Goal: Task Accomplishment & Management: Manage account settings

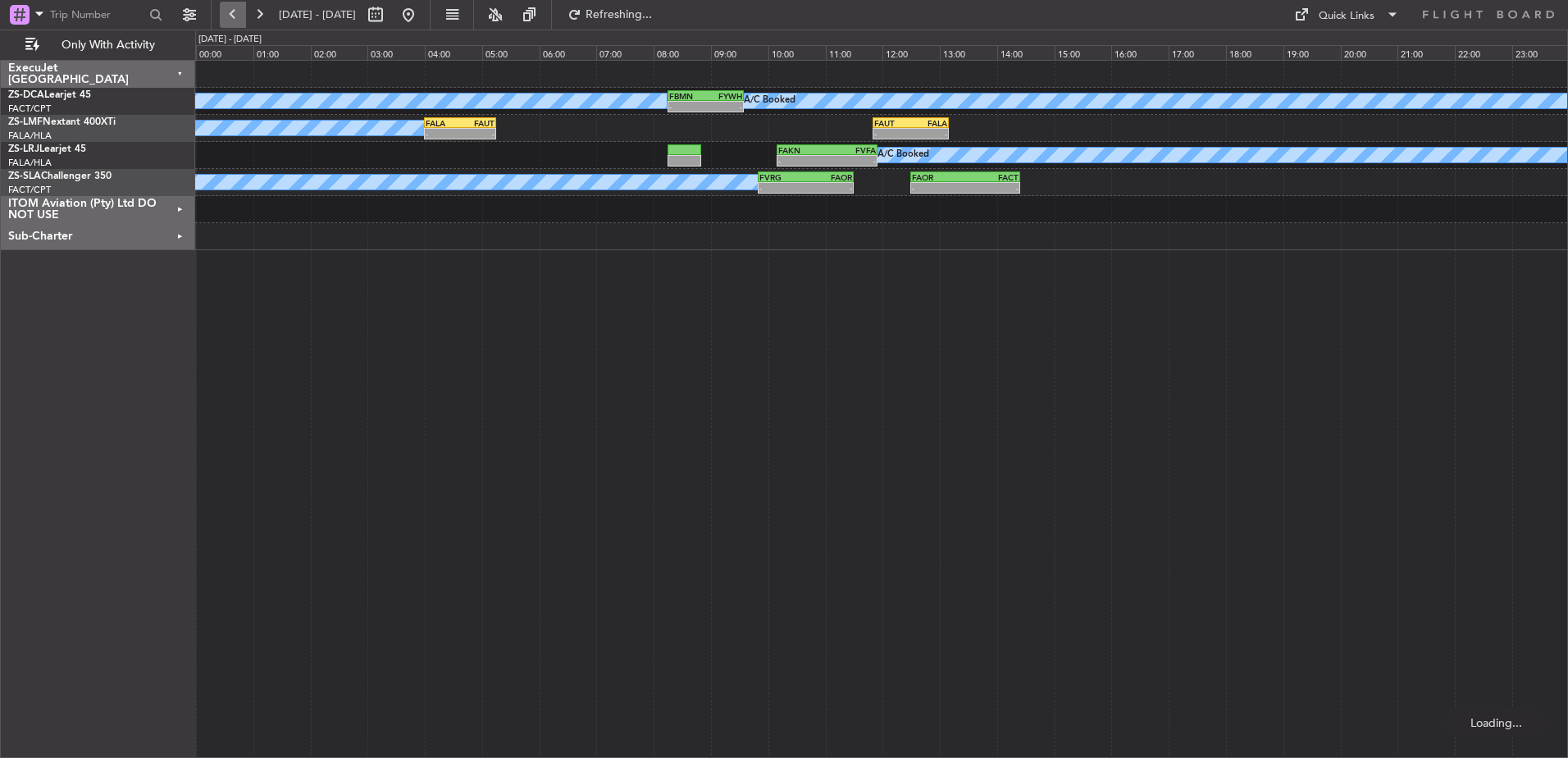
click at [230, 18] on button at bounding box center [233, 15] width 26 height 26
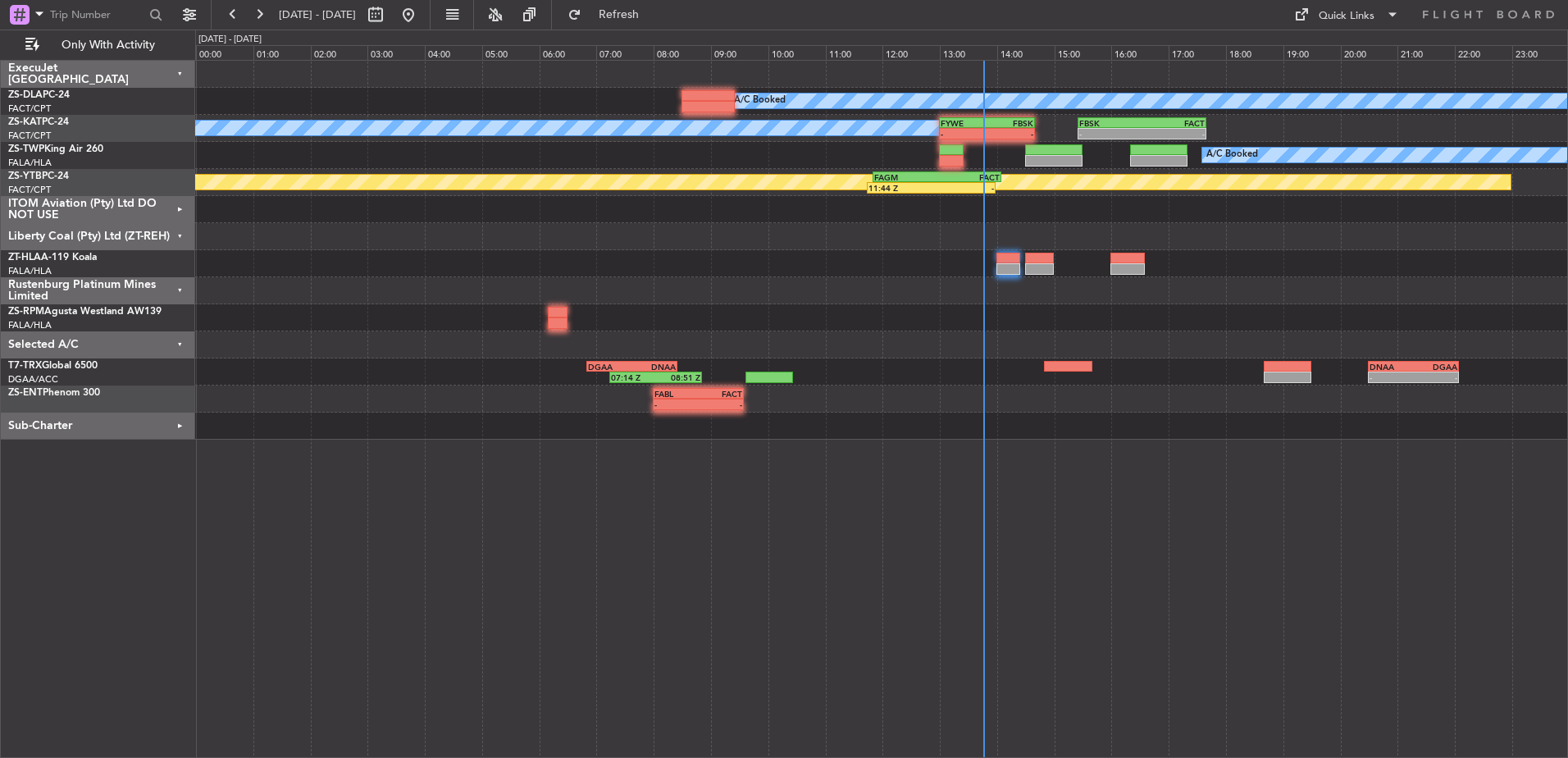
click at [179, 233] on div "Liberty Coal (Pty) Ltd (ZT-REH)" at bounding box center [98, 236] width 194 height 27
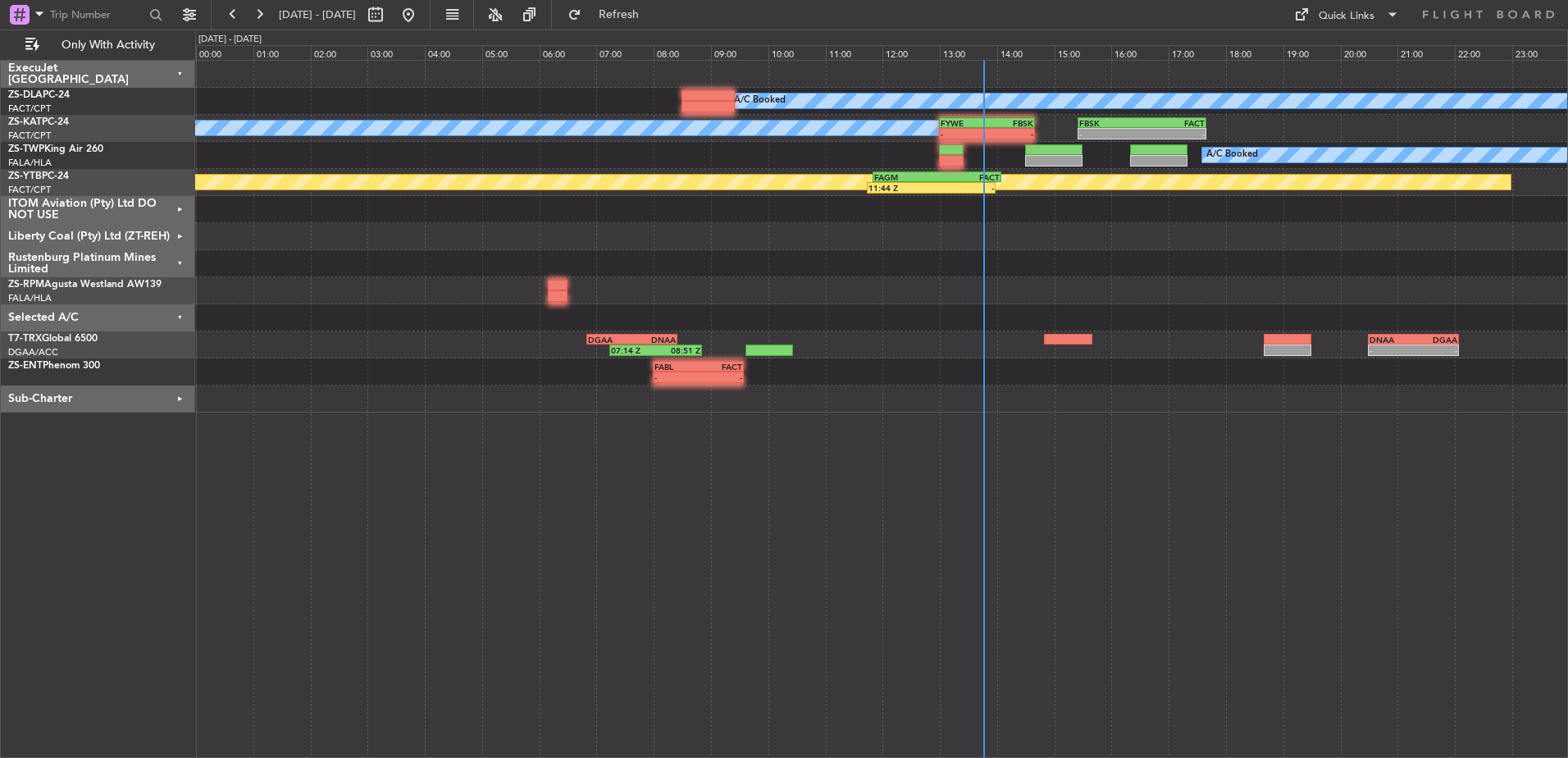
click at [179, 259] on div "Rustenburg Platinum Mines Limited" at bounding box center [98, 263] width 194 height 27
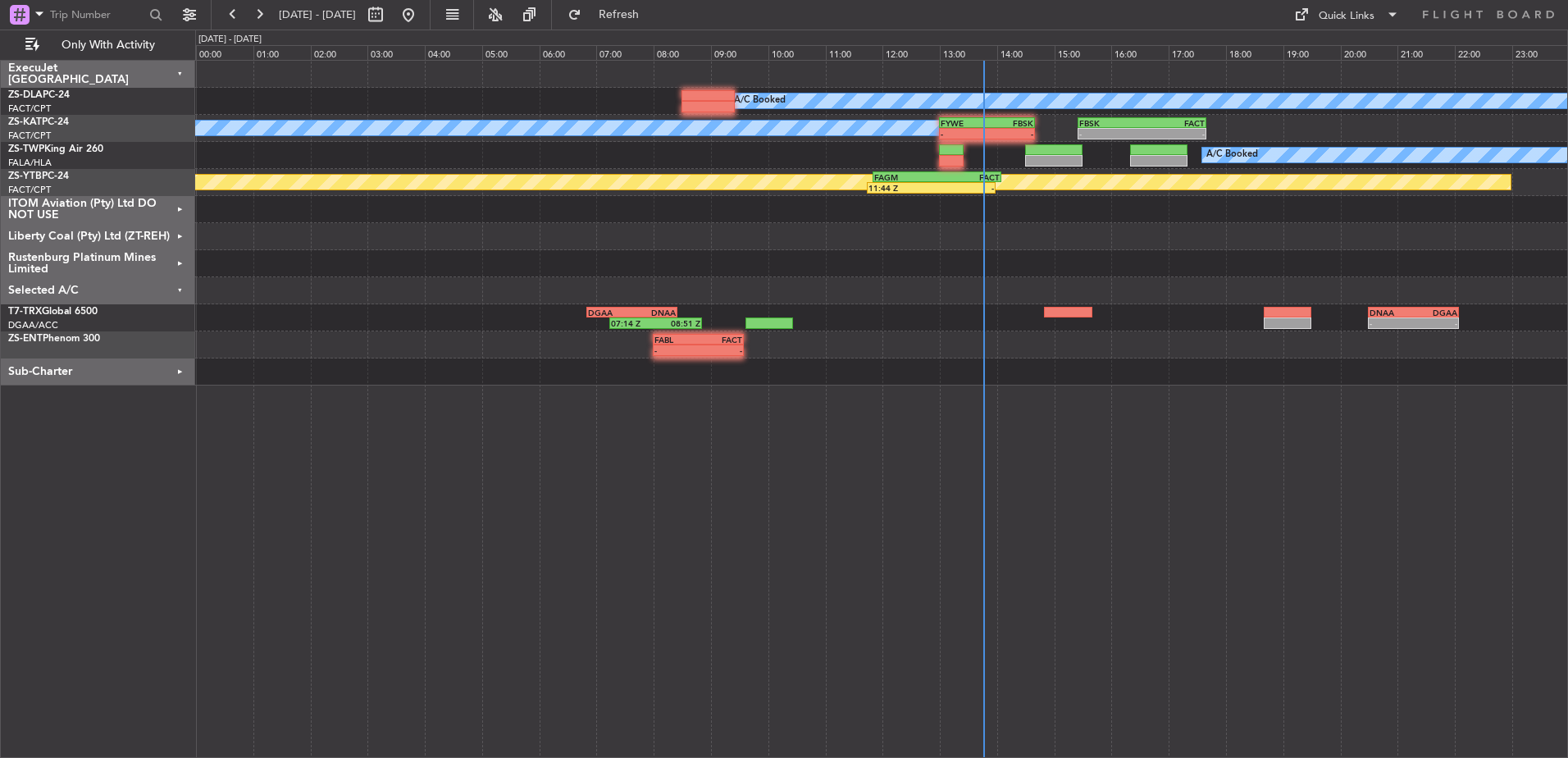
click at [185, 288] on div "Selected A/C" at bounding box center [98, 290] width 194 height 27
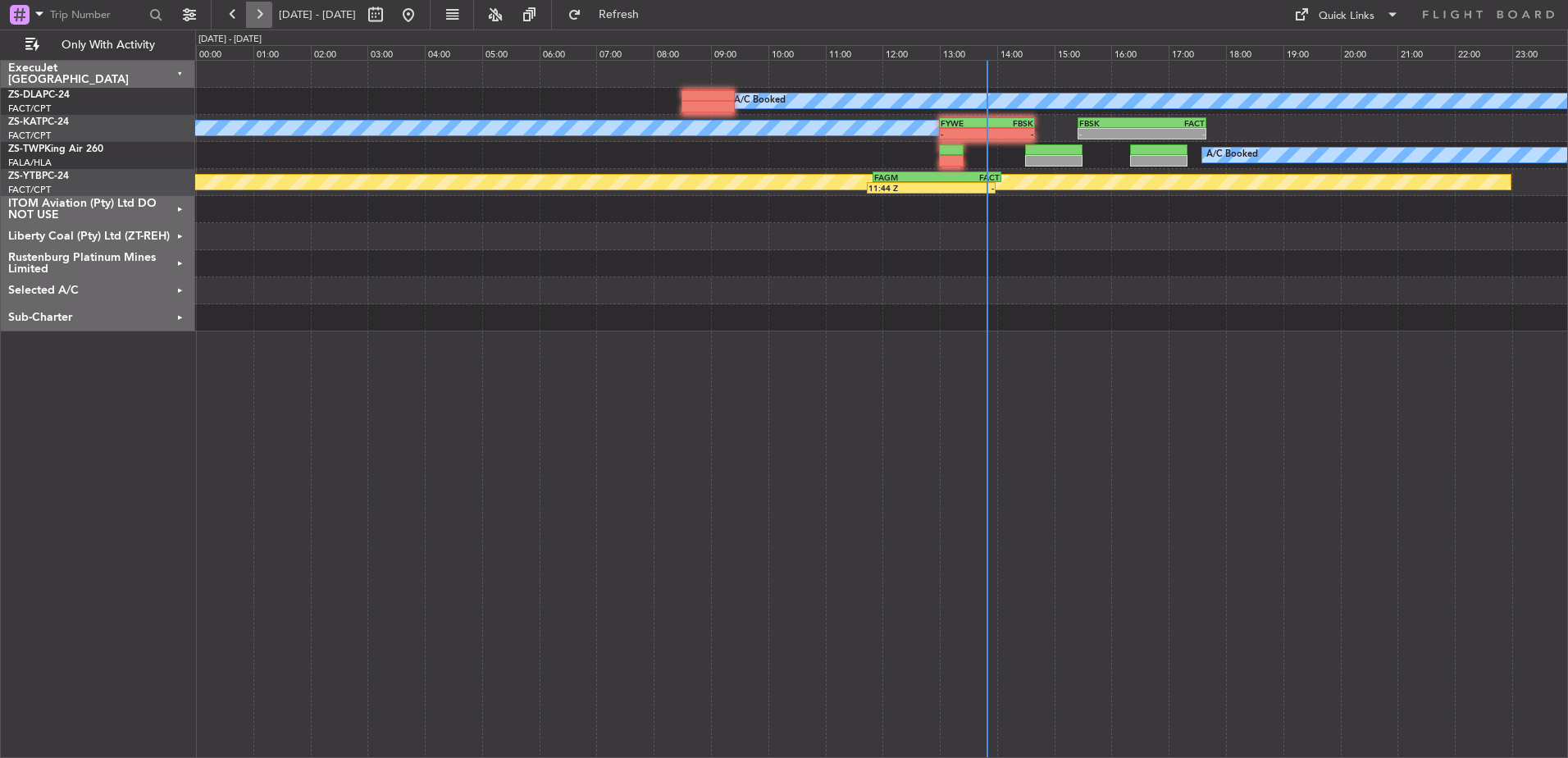
click at [259, 13] on button at bounding box center [259, 15] width 26 height 26
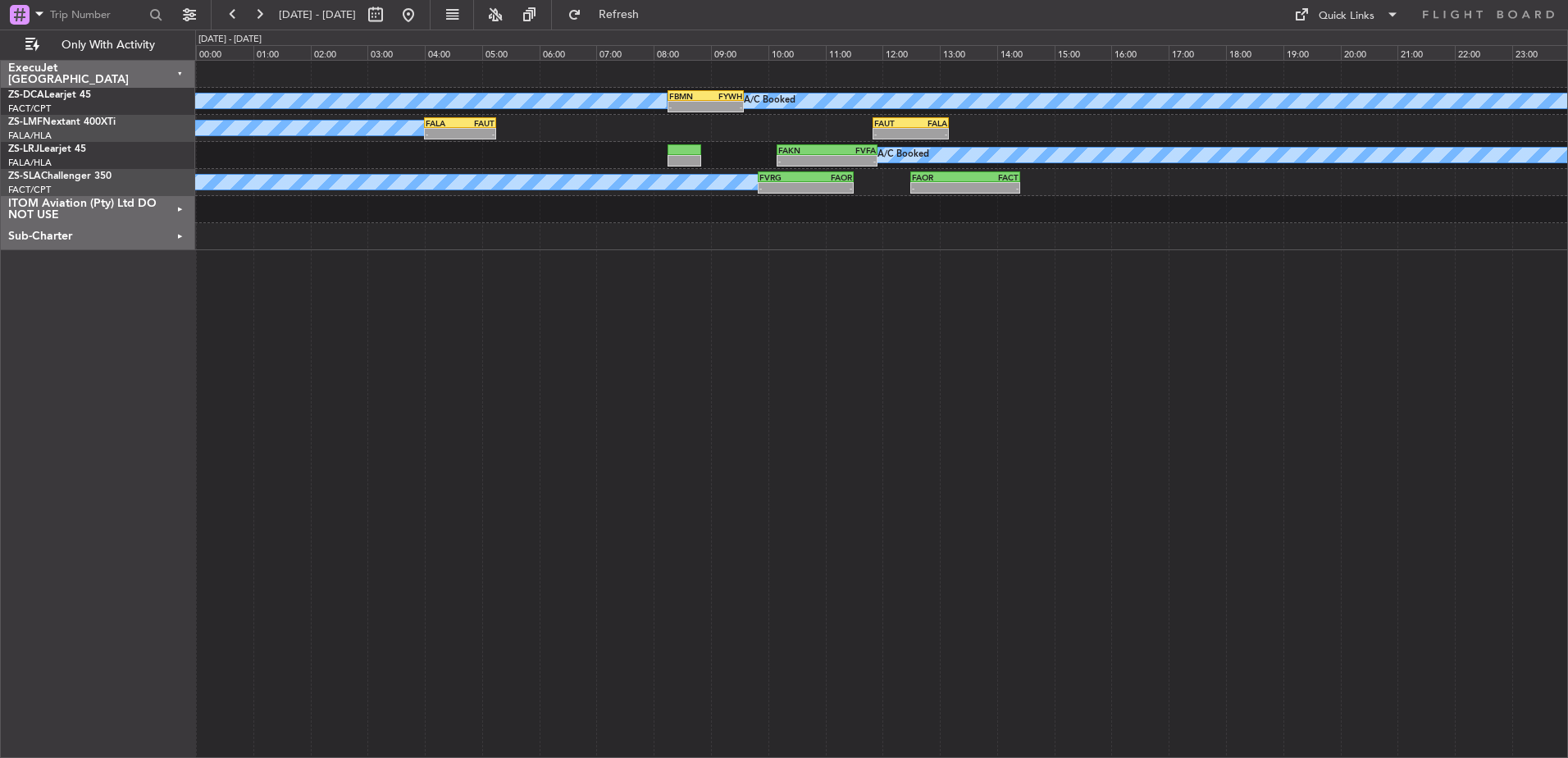
click at [183, 208] on div "ITOM Aviation (Pty) Ltd DO NOT USE" at bounding box center [98, 209] width 194 height 27
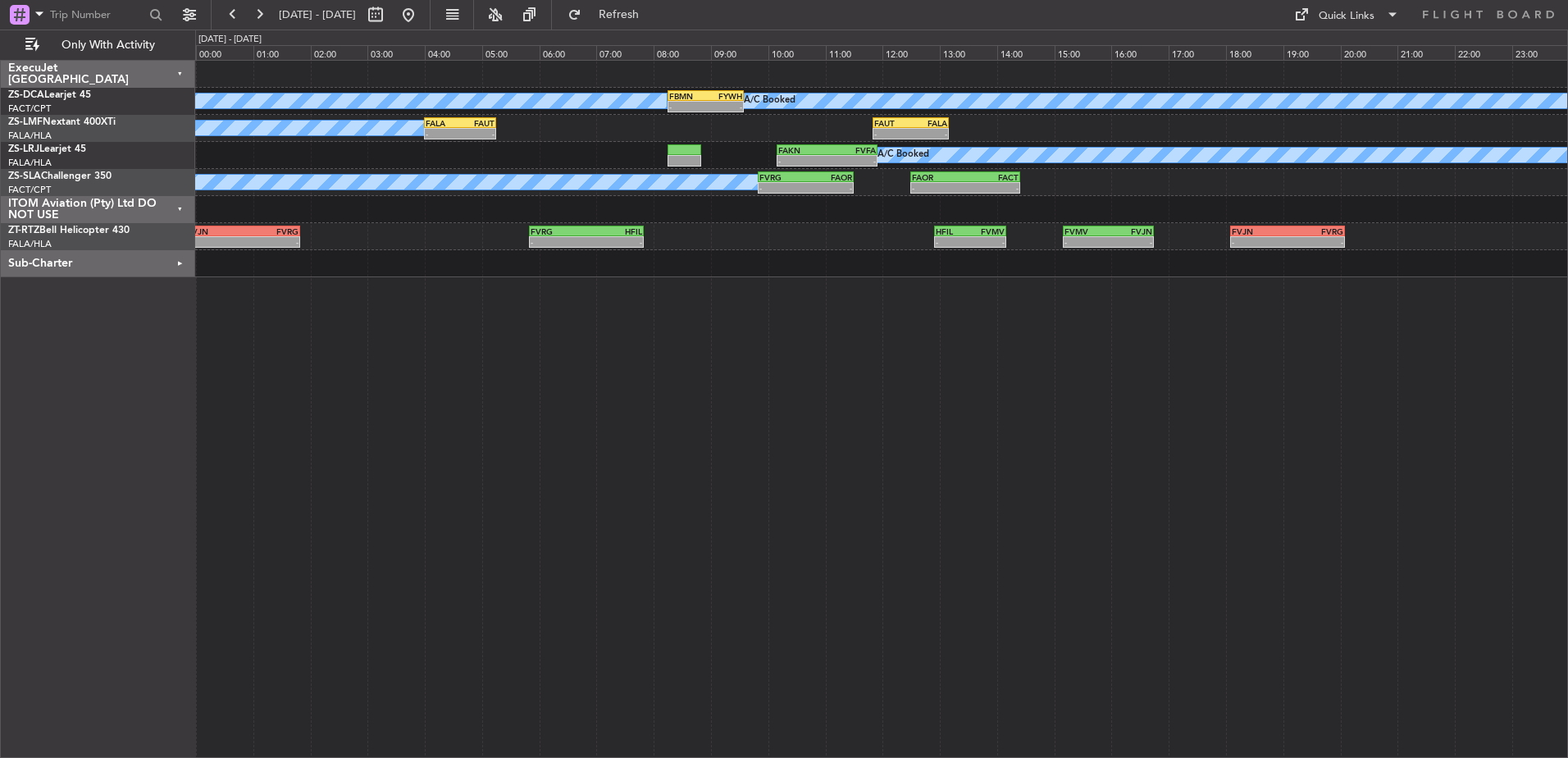
click at [185, 208] on div "ITOM Aviation (Pty) Ltd DO NOT USE" at bounding box center [98, 209] width 194 height 27
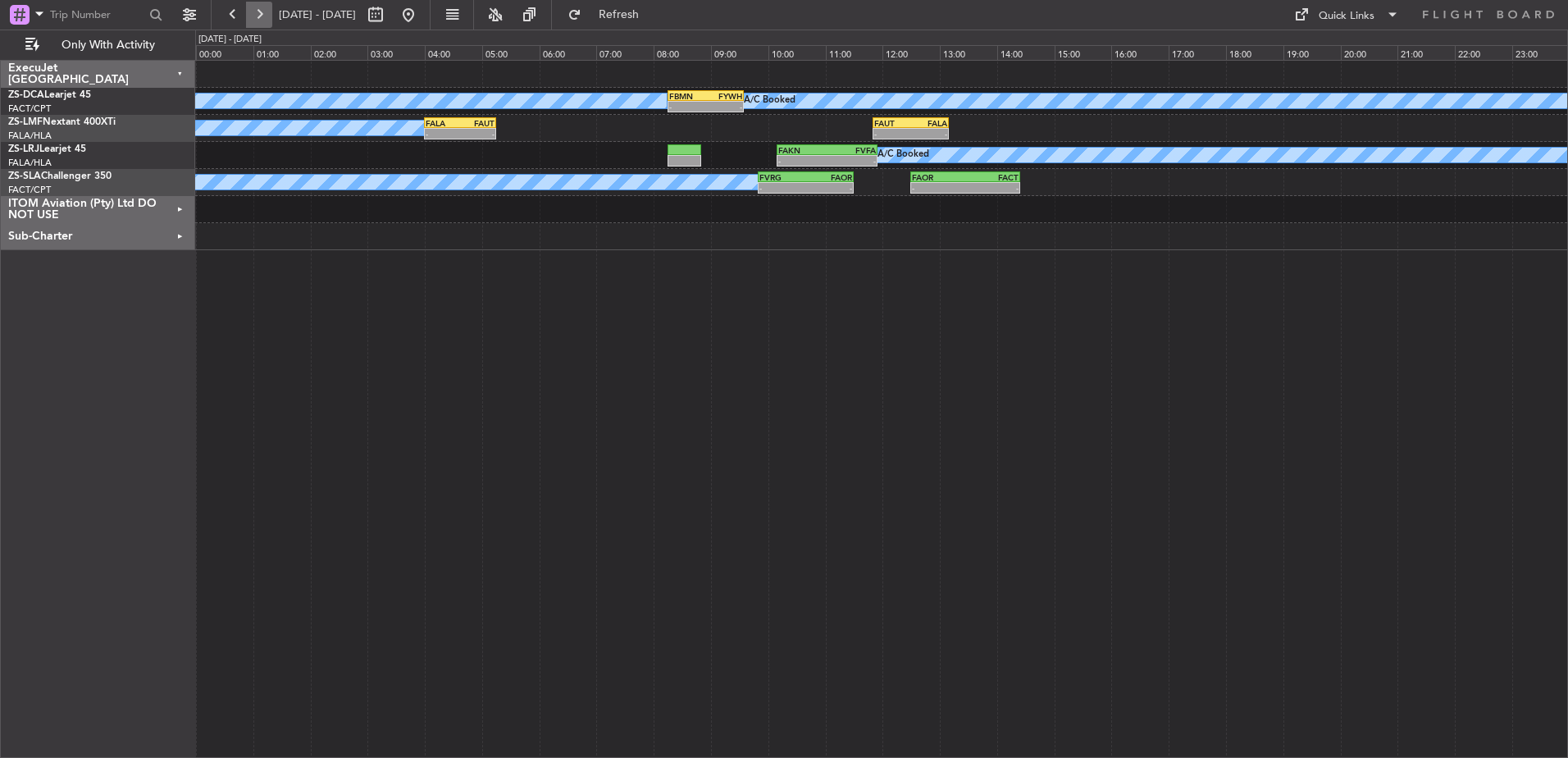
click at [262, 16] on button at bounding box center [259, 15] width 26 height 26
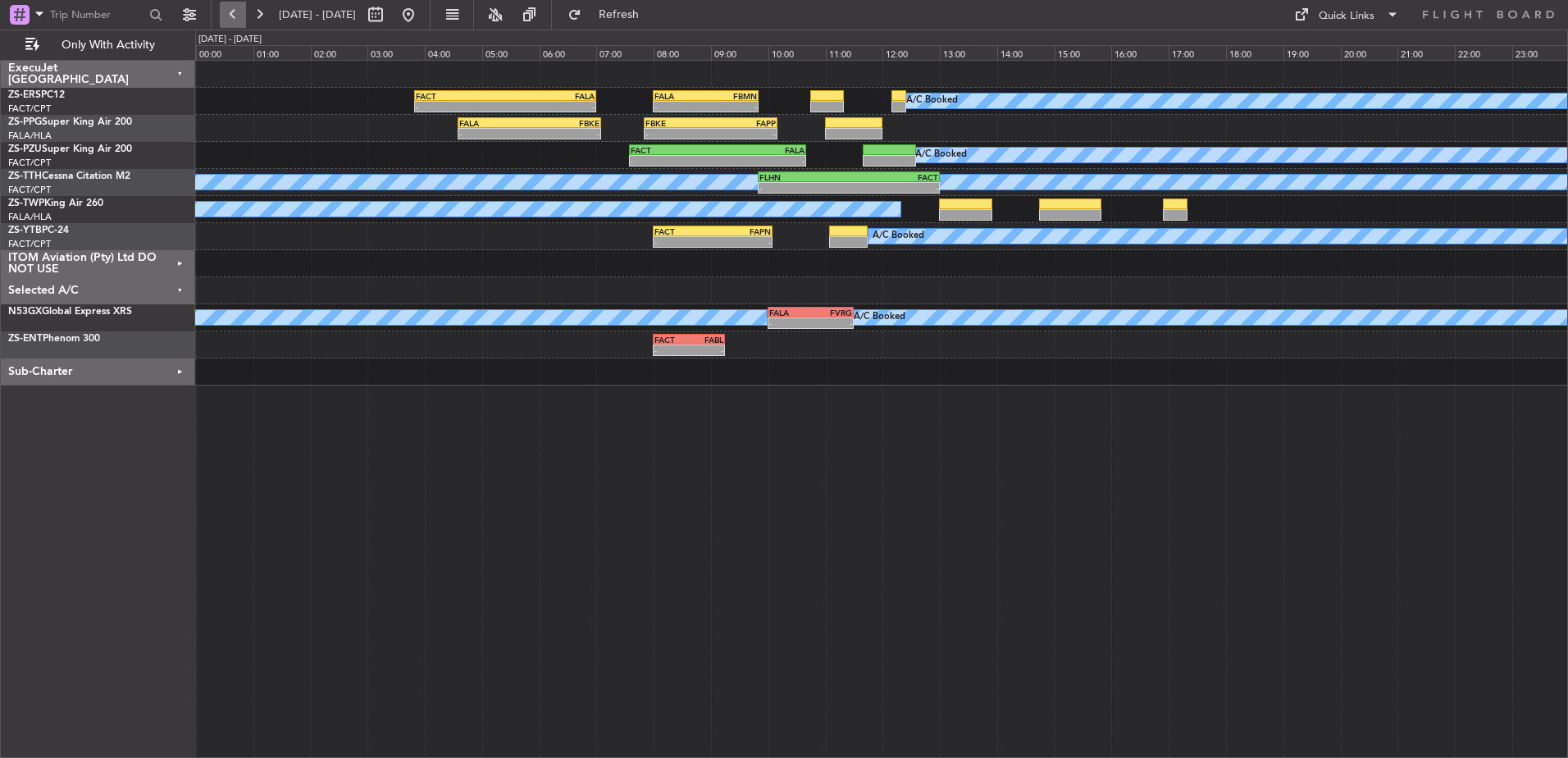
click at [227, 14] on button at bounding box center [233, 15] width 26 height 26
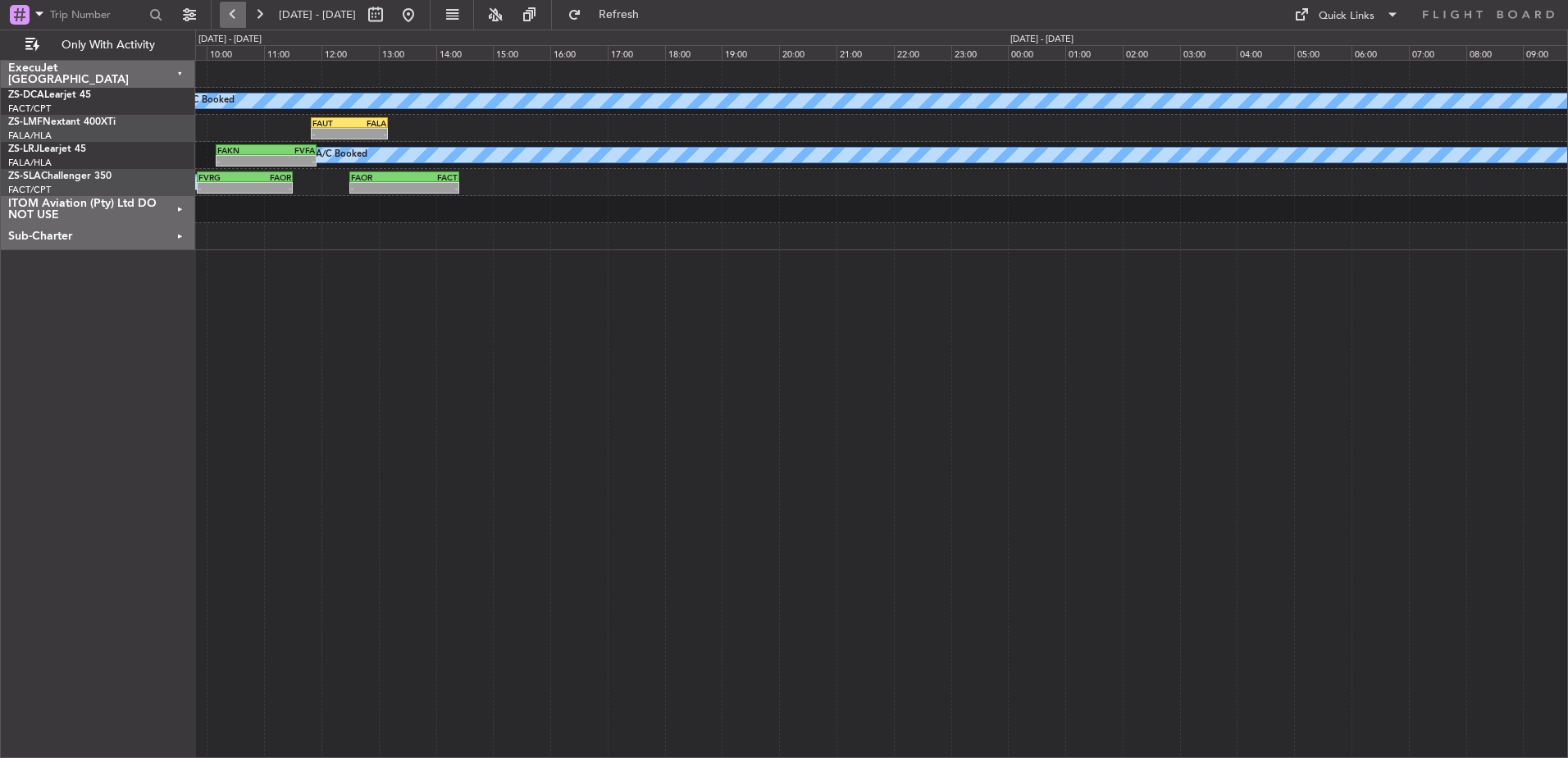
click at [229, 14] on button at bounding box center [233, 15] width 26 height 26
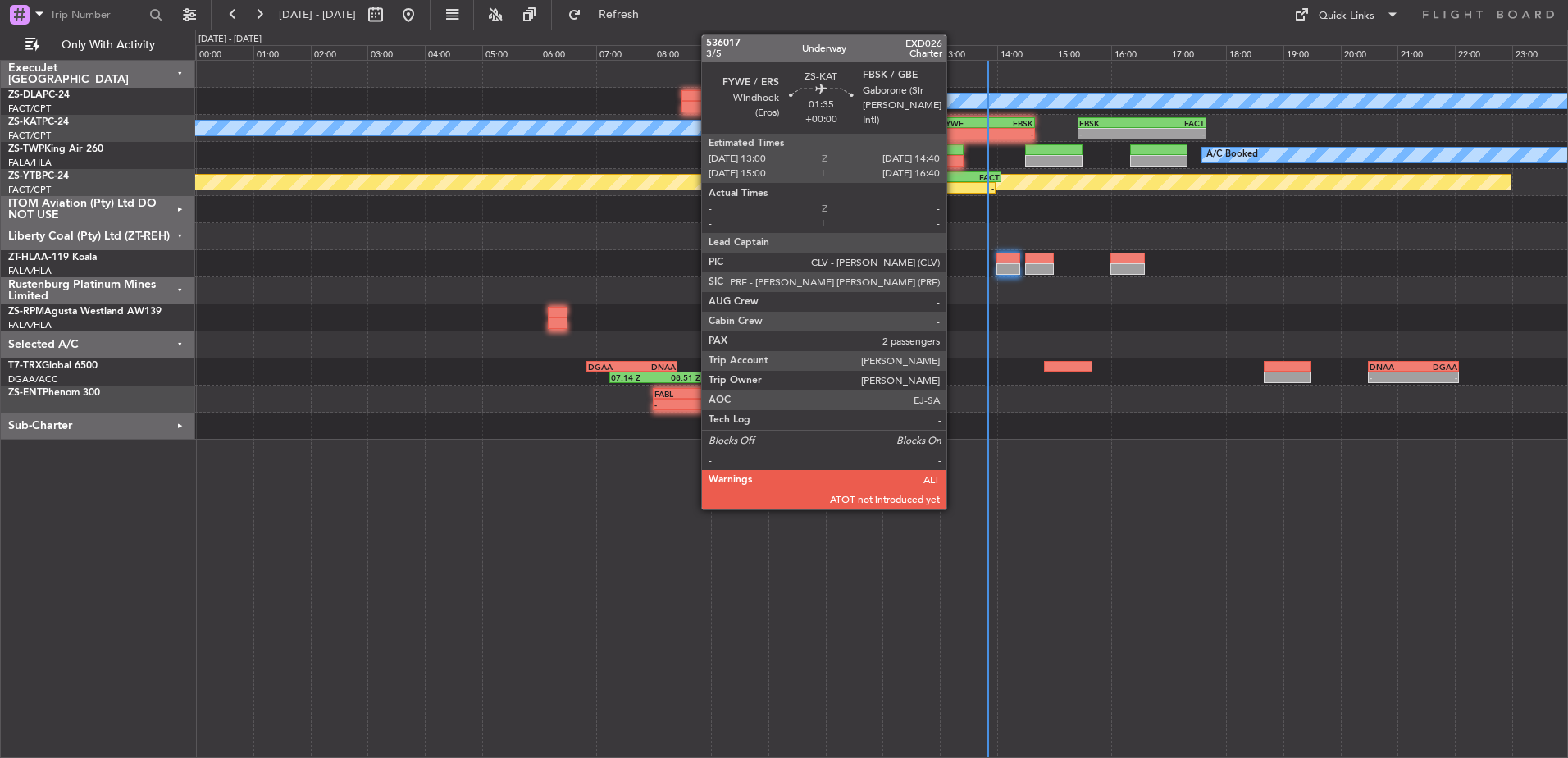
click at [954, 124] on div "FYWE" at bounding box center [963, 122] width 46 height 10
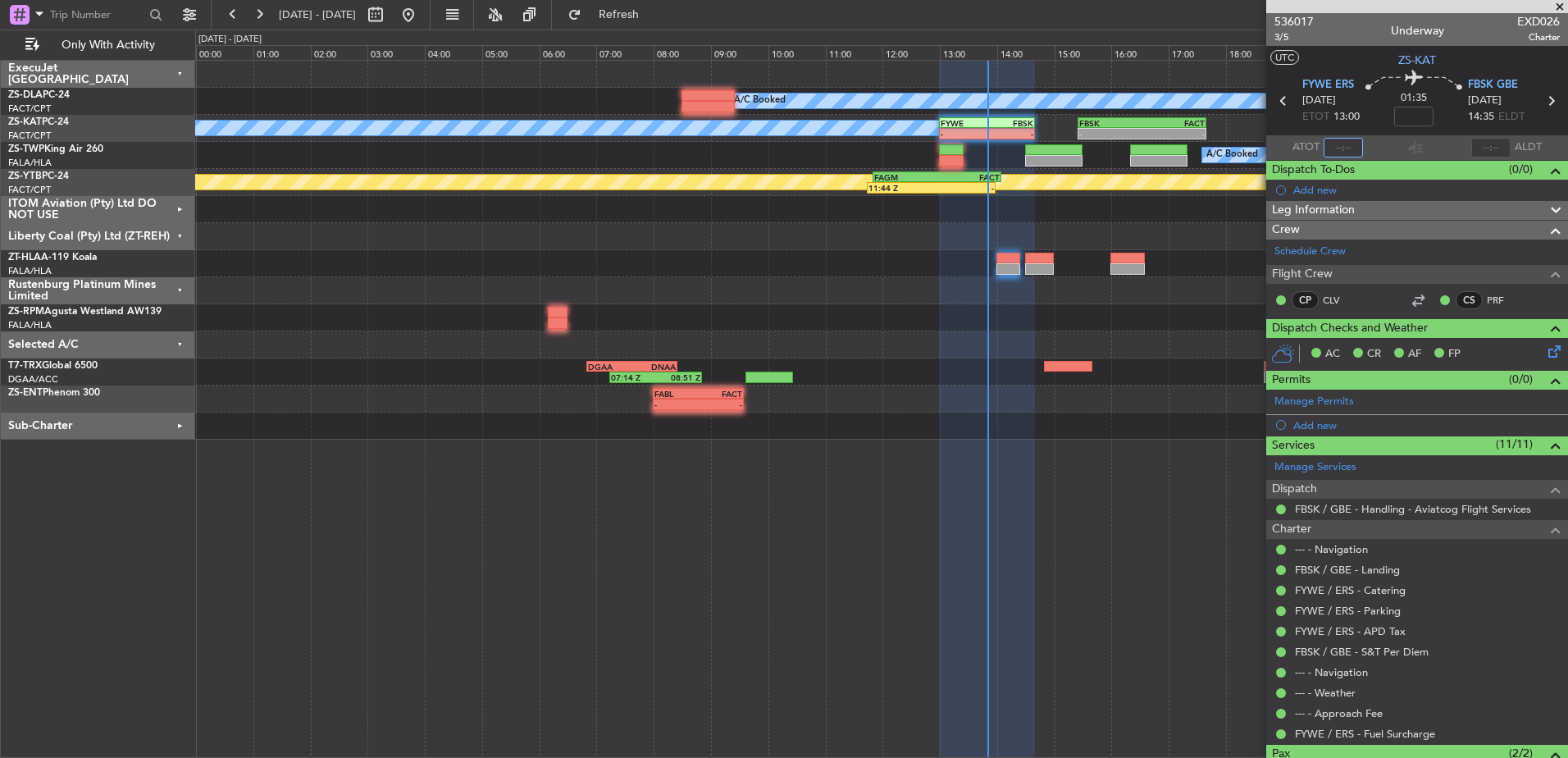
click at [1339, 147] on input "text" at bounding box center [1343, 147] width 39 height 20
click at [1348, 144] on input "text" at bounding box center [1343, 147] width 39 height 20
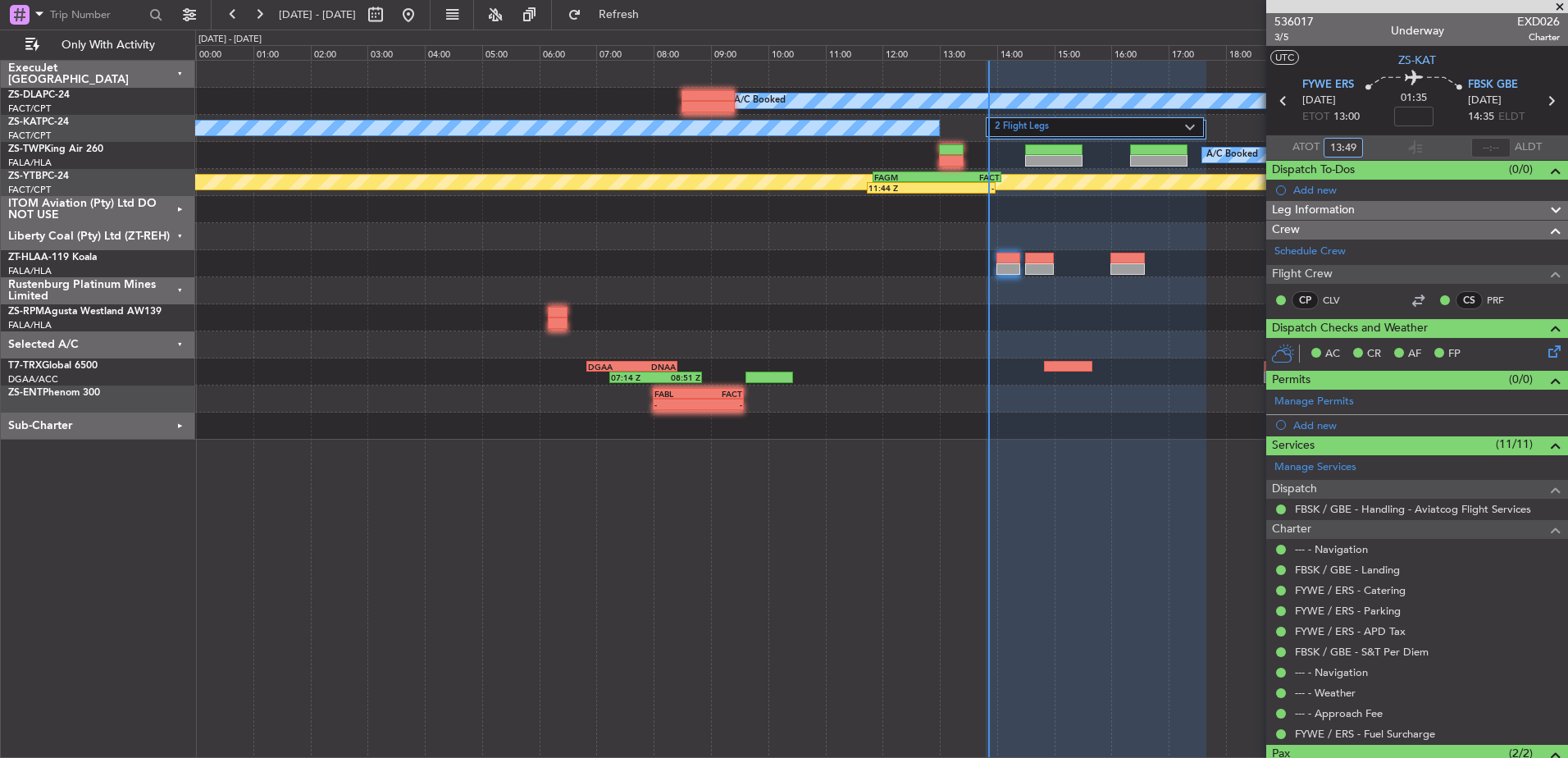
type input "13:49"
click at [1561, 6] on span at bounding box center [1560, 7] width 16 height 15
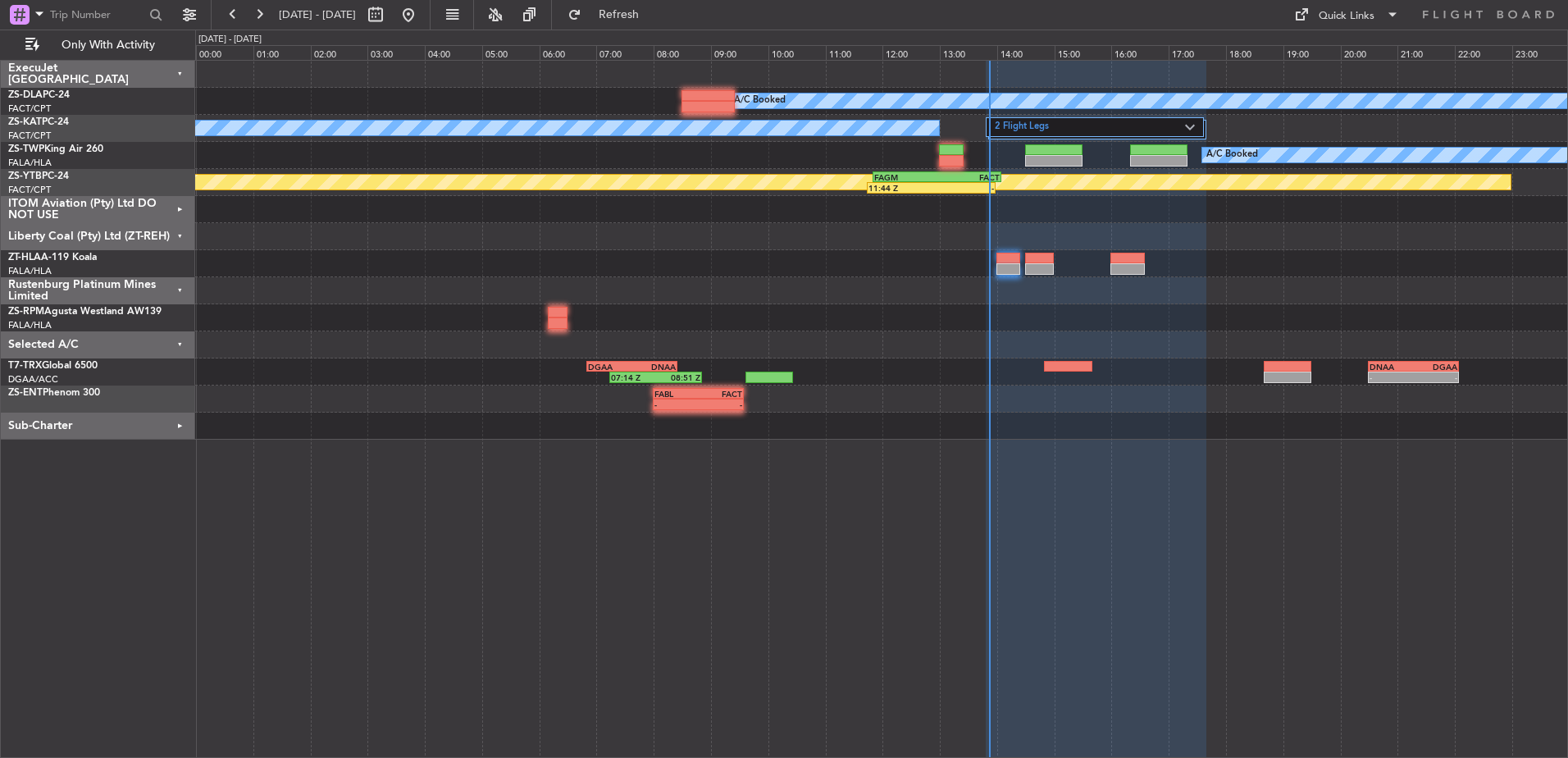
type input "0"
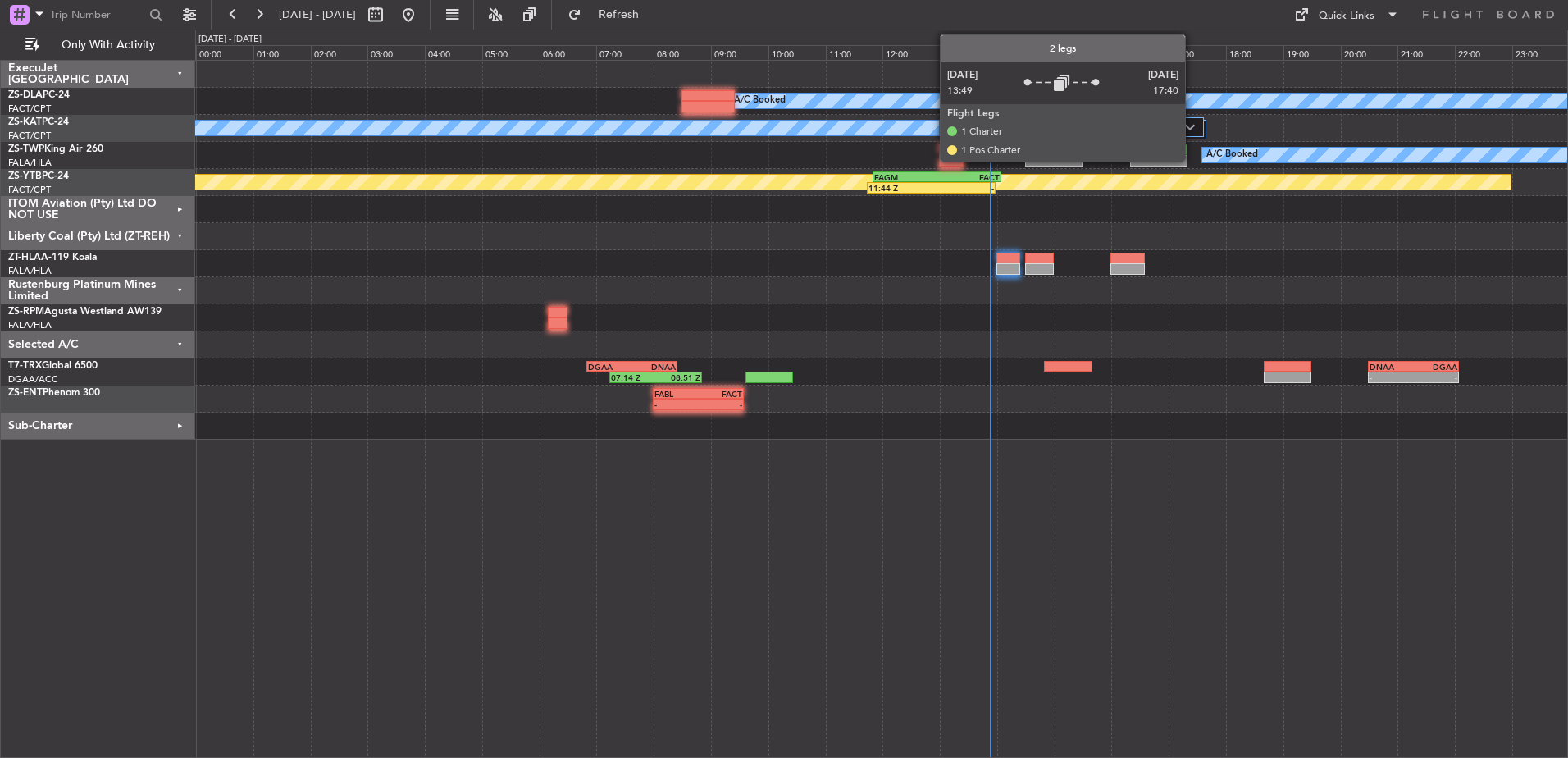
click at [1193, 126] on img at bounding box center [1189, 127] width 10 height 7
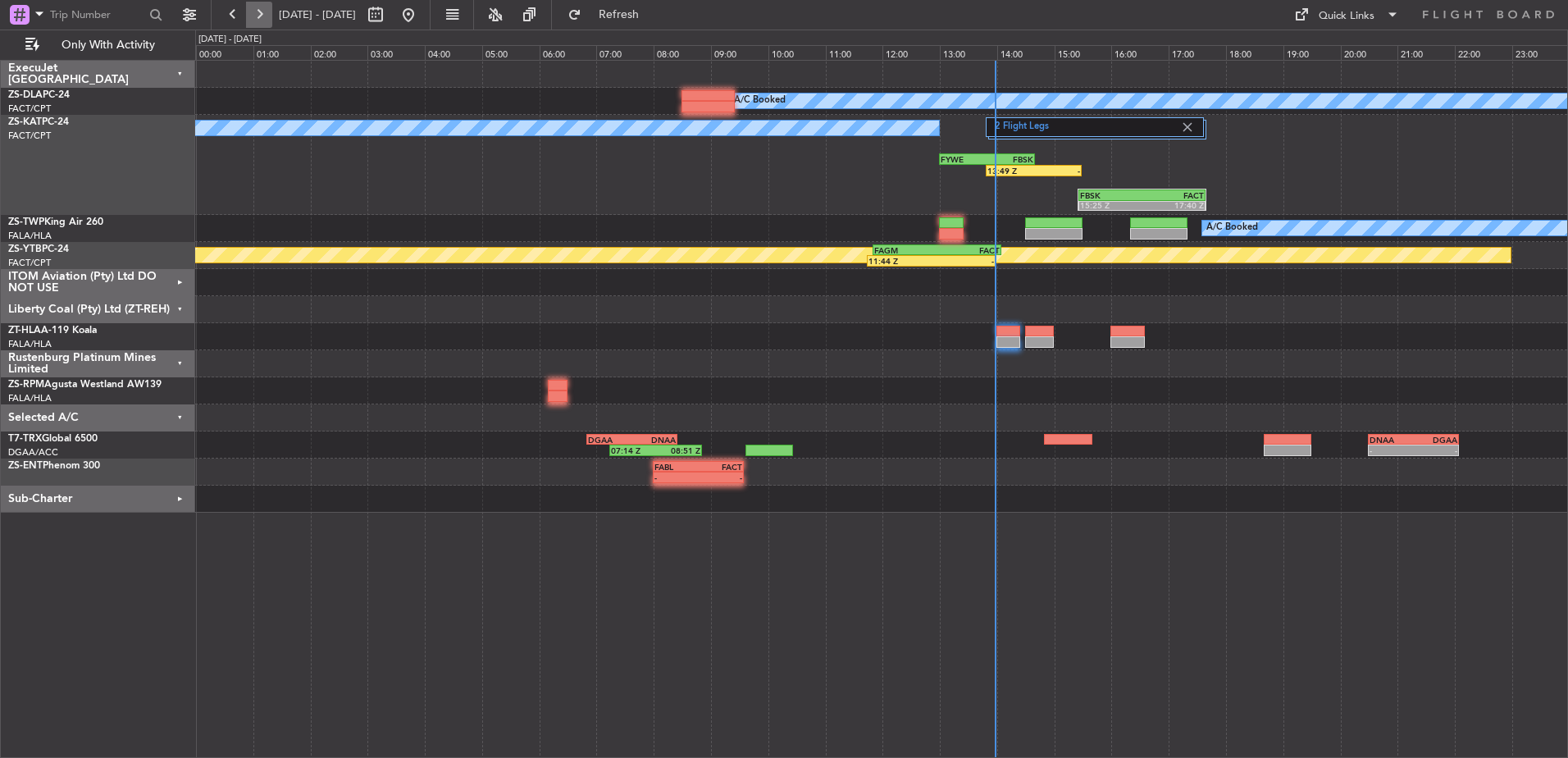
click at [263, 11] on button at bounding box center [259, 15] width 26 height 26
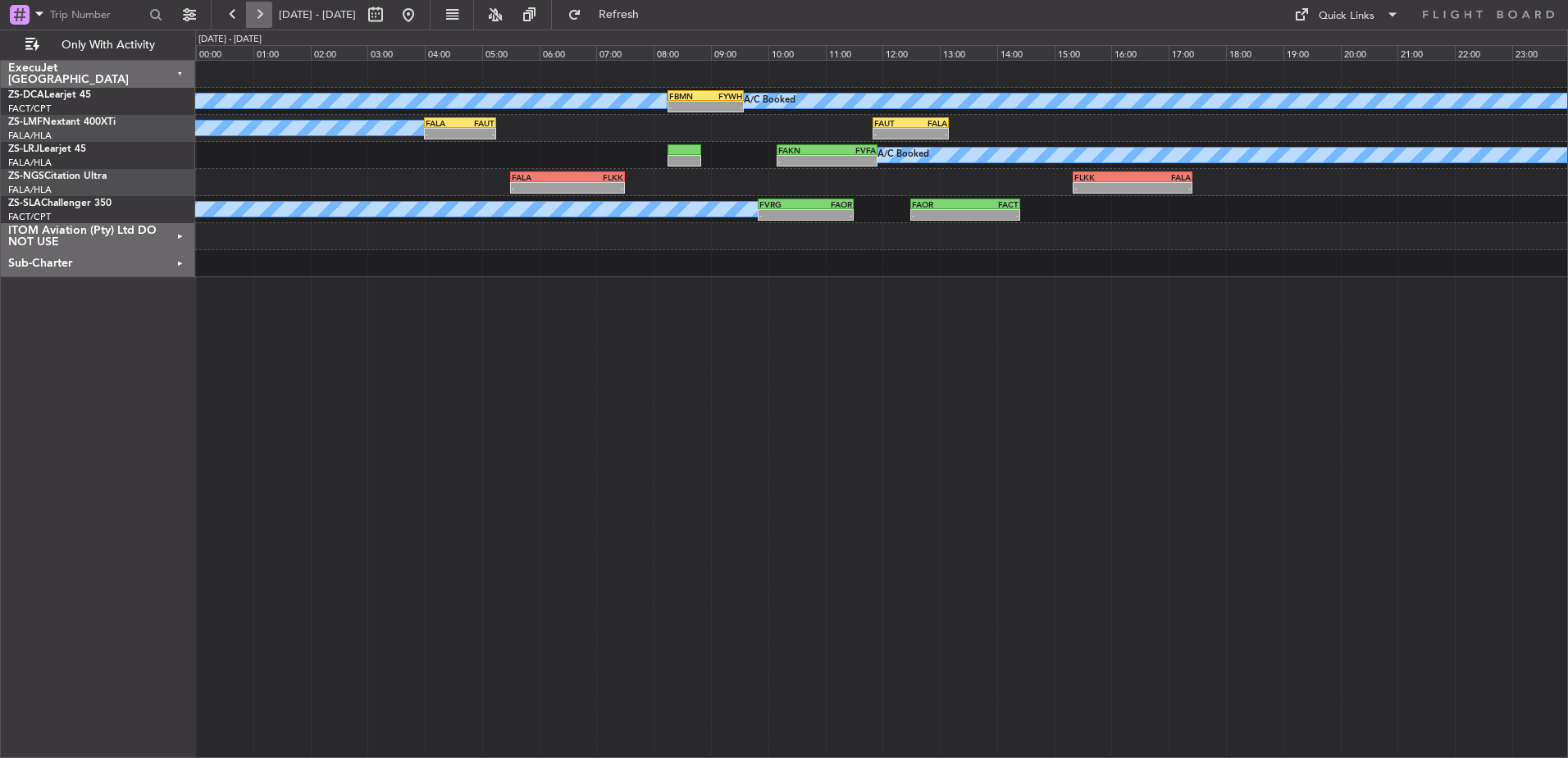
click at [263, 14] on button at bounding box center [259, 15] width 26 height 26
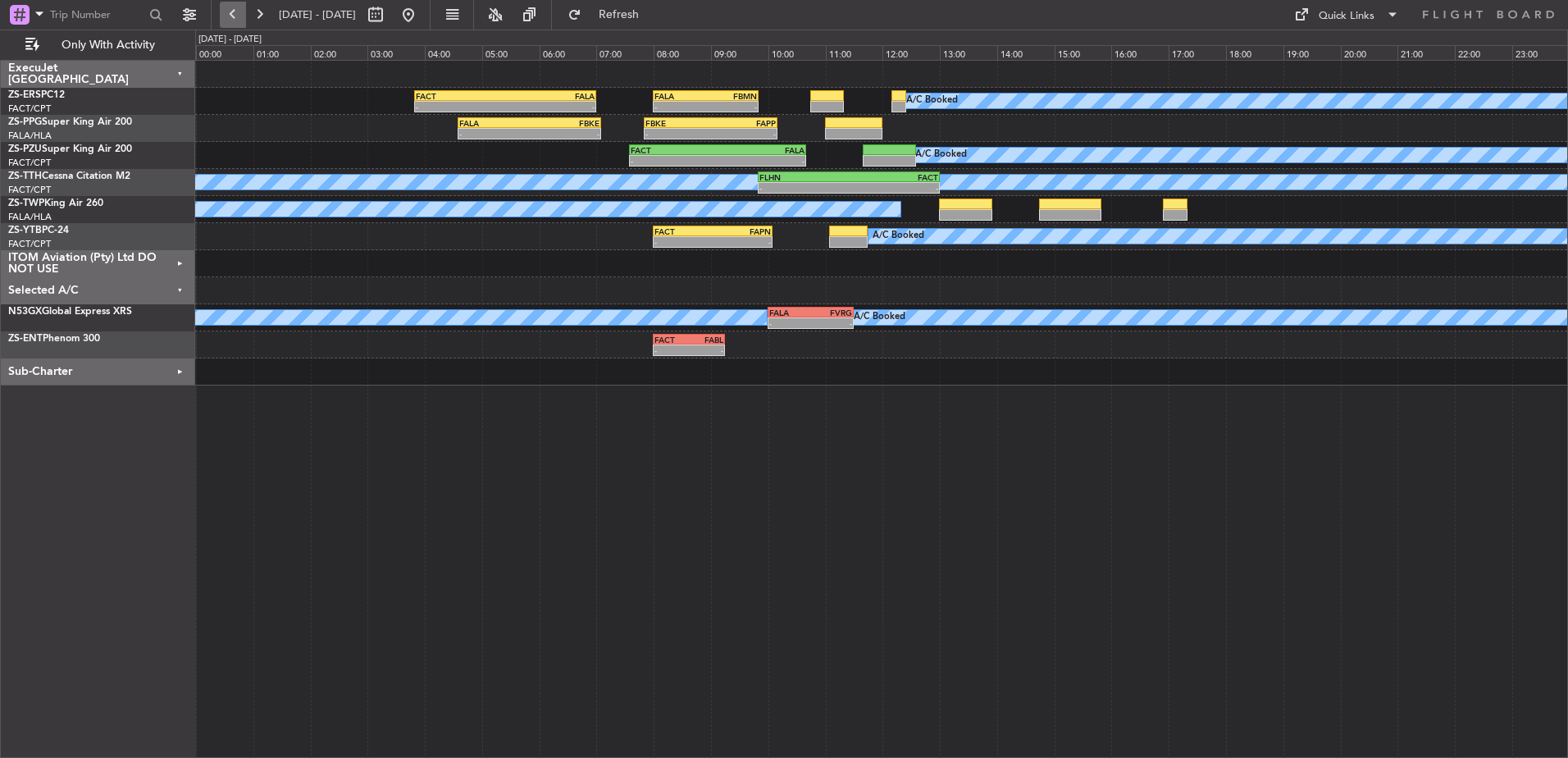
click at [231, 13] on button at bounding box center [233, 15] width 26 height 26
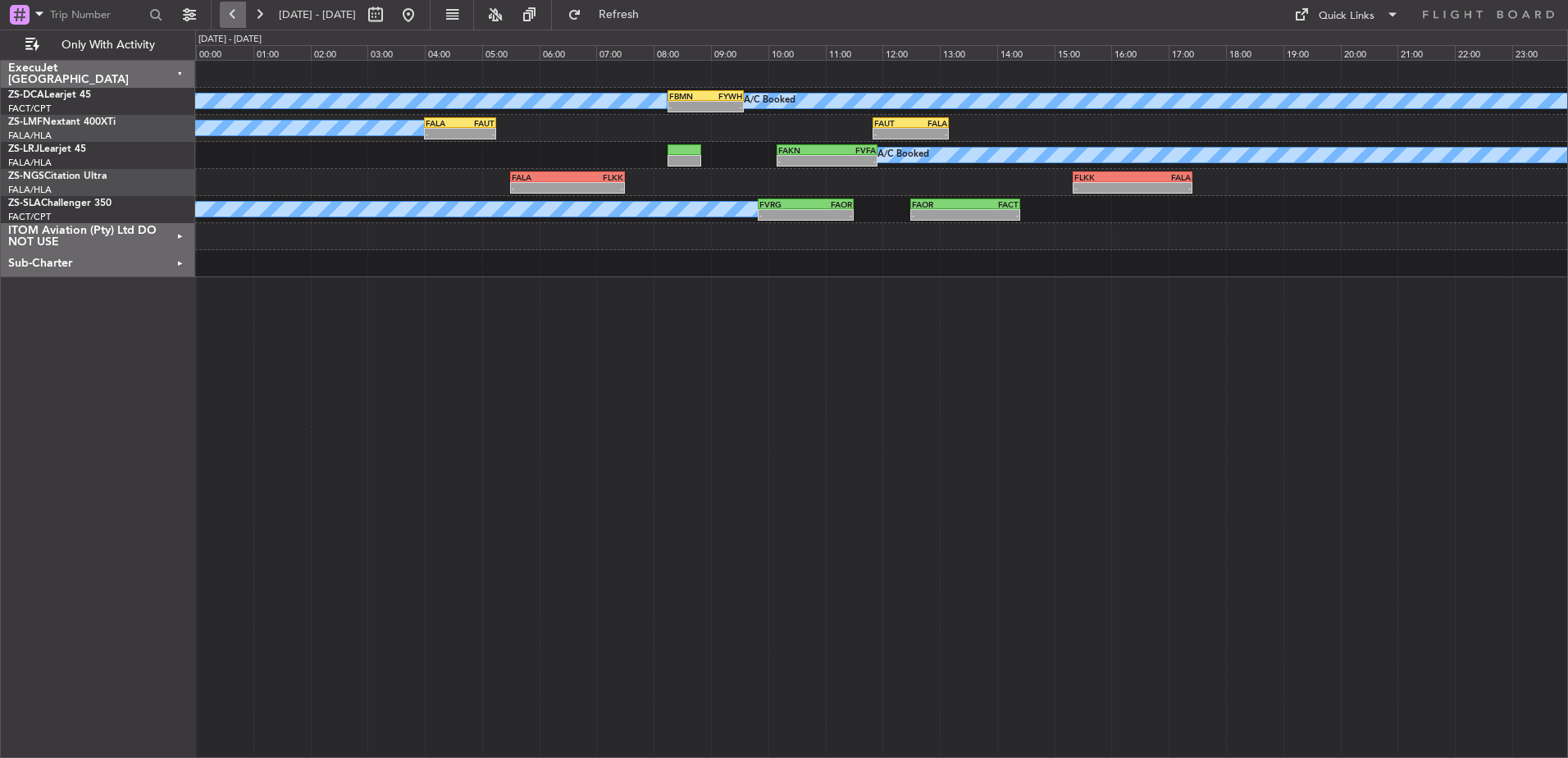
click at [235, 13] on button at bounding box center [233, 15] width 26 height 26
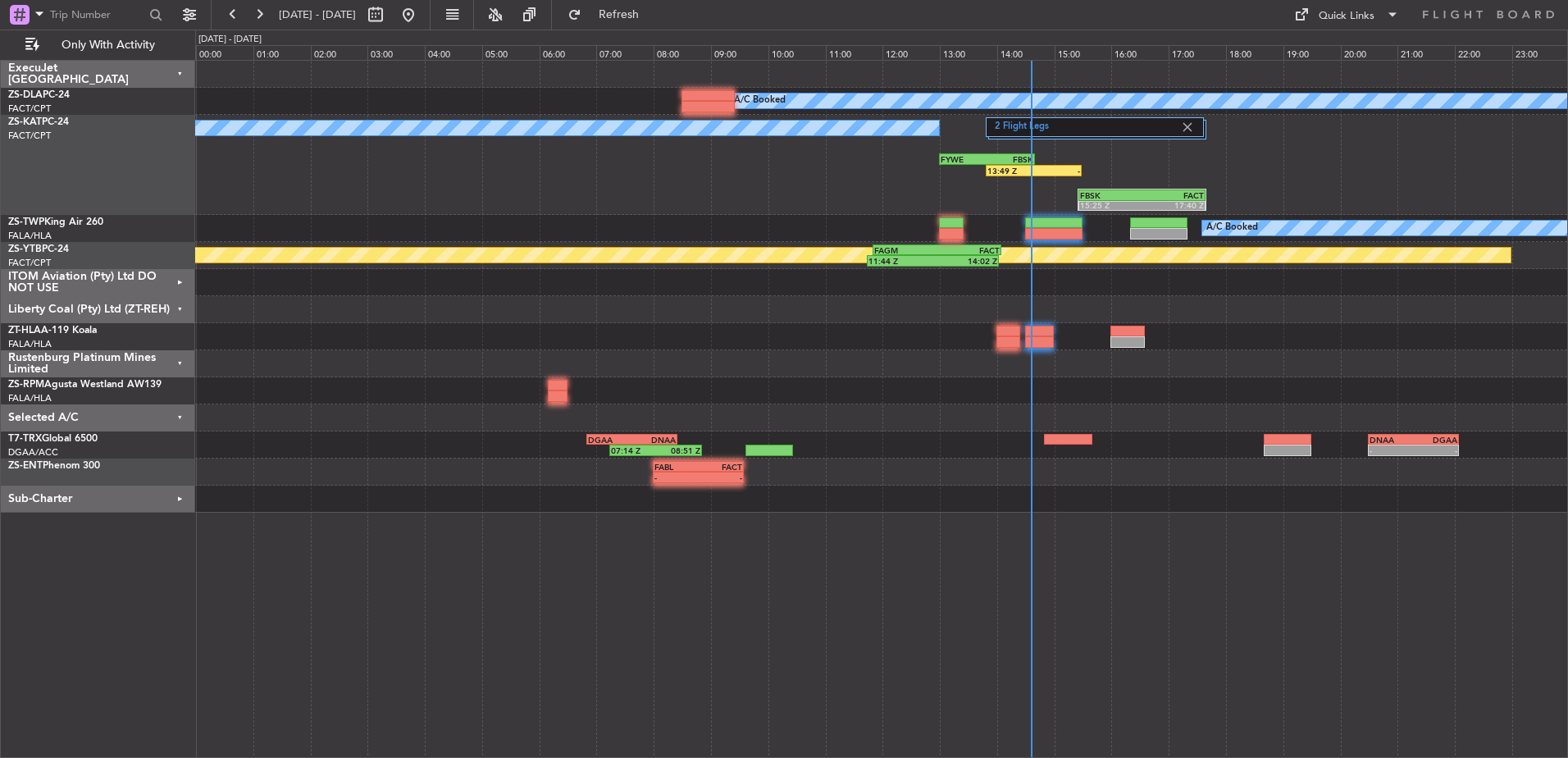
click at [179, 306] on div "Liberty Coal (Pty) Ltd (ZT-REH)" at bounding box center [98, 309] width 194 height 27
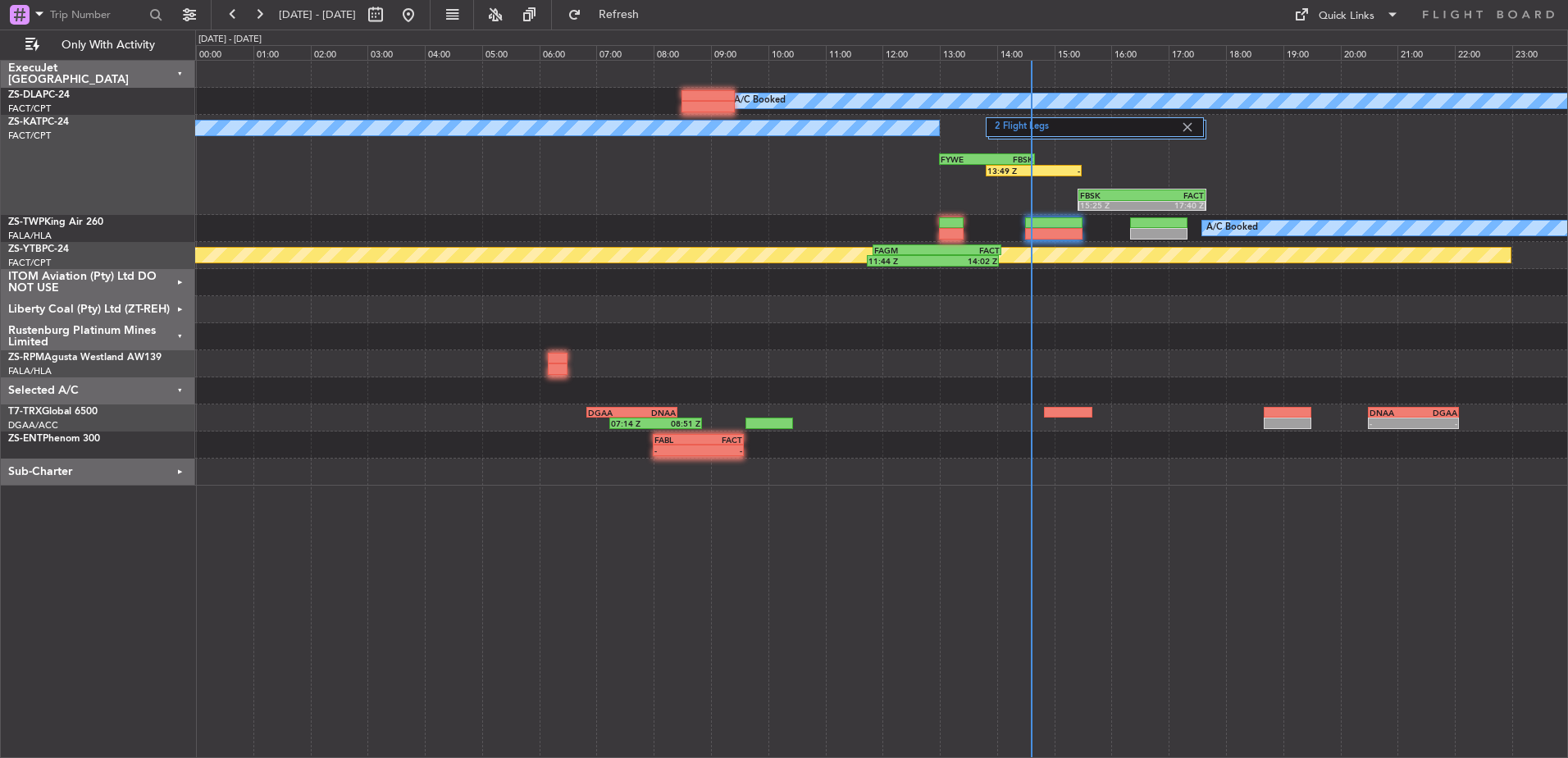
click at [186, 386] on div "Selected A/C" at bounding box center [98, 391] width 194 height 27
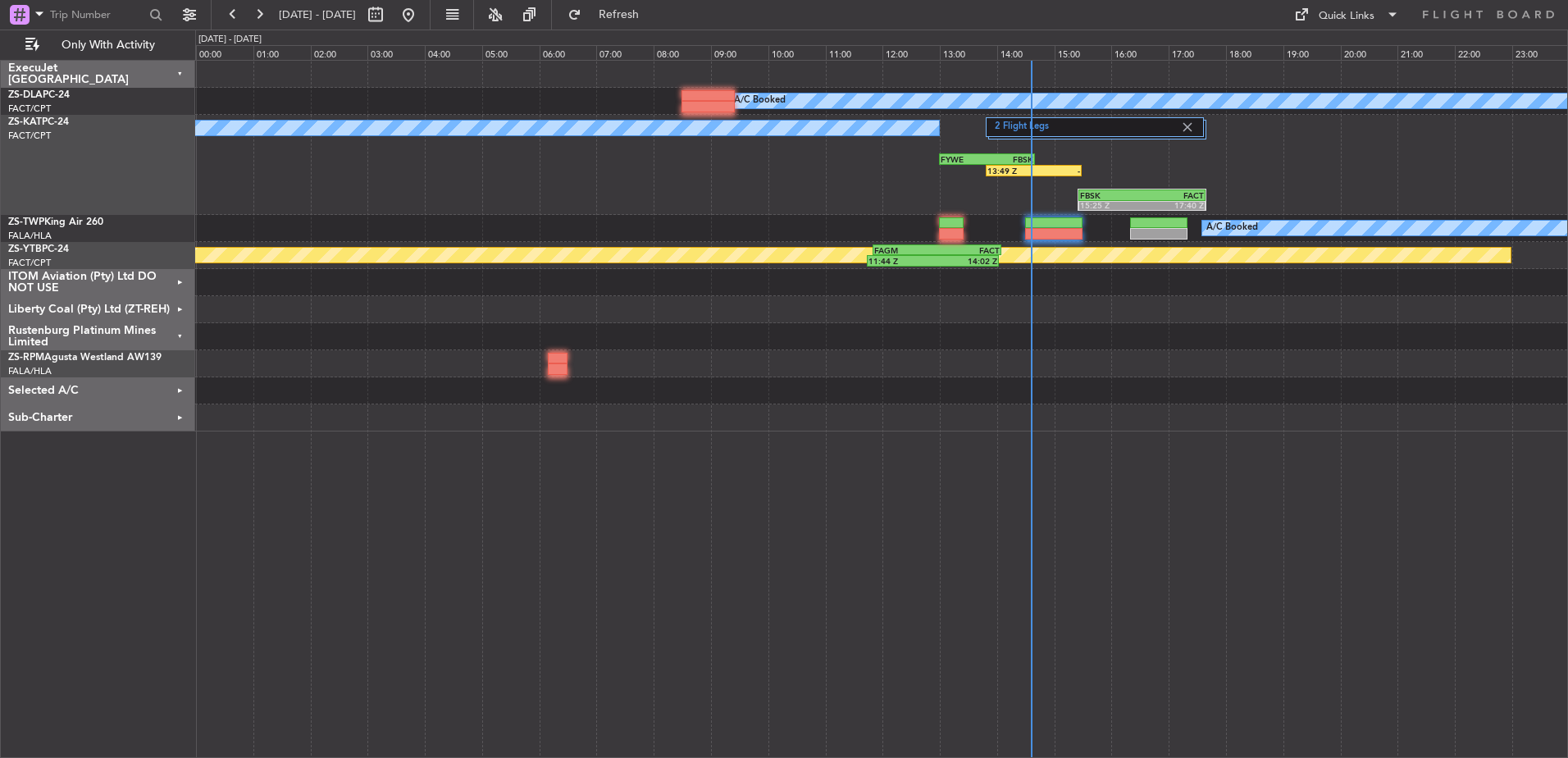
click at [178, 334] on div "Rustenburg Platinum Mines Limited" at bounding box center [98, 336] width 194 height 27
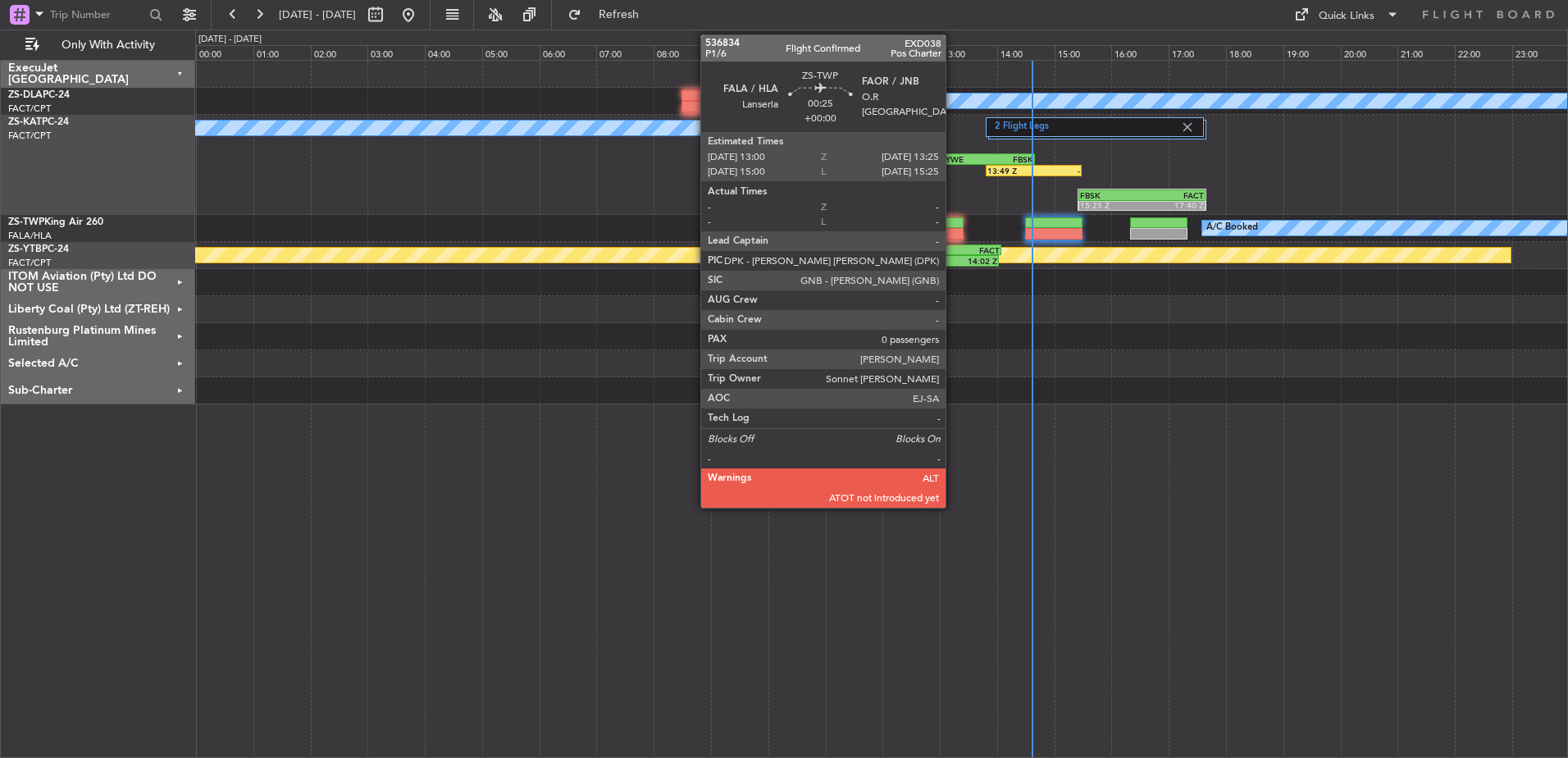
click at [953, 229] on div at bounding box center [951, 233] width 24 height 11
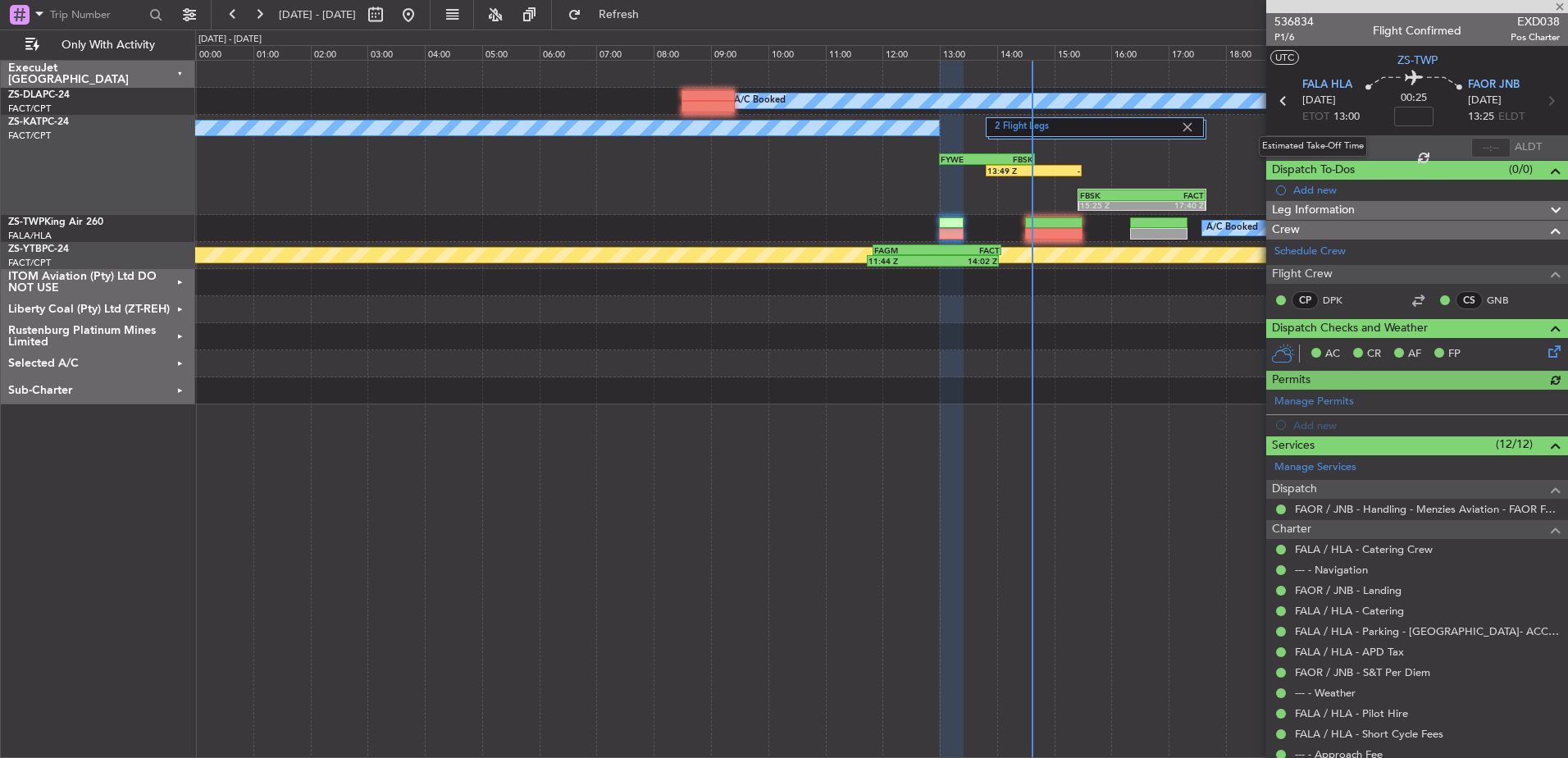
click at [1342, 145] on div "Estimated Take-Off Time" at bounding box center [1312, 146] width 108 height 21
click at [1334, 144] on input "text" at bounding box center [1343, 147] width 39 height 20
type input "14:33"
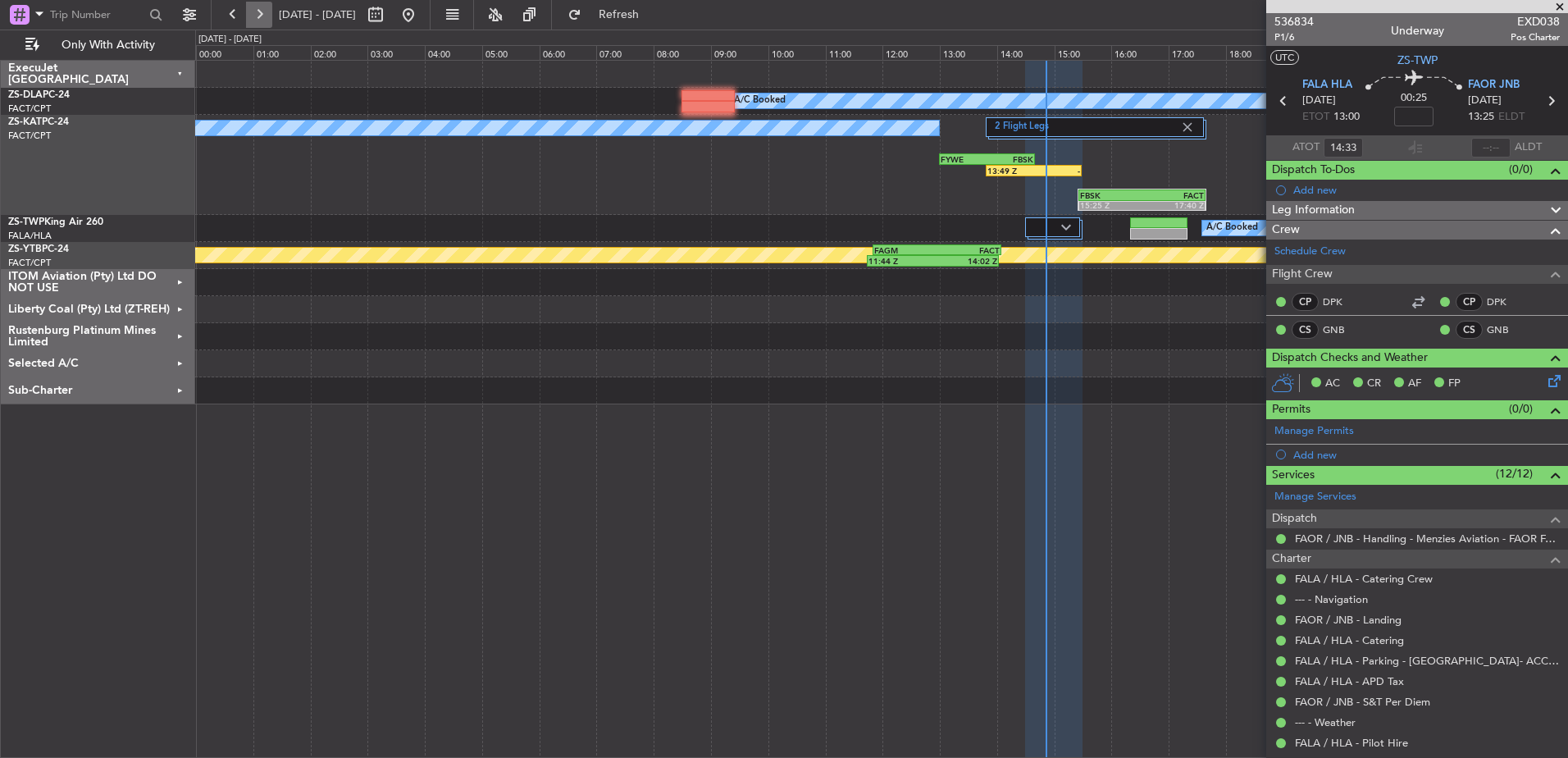
click at [262, 11] on button at bounding box center [259, 15] width 26 height 26
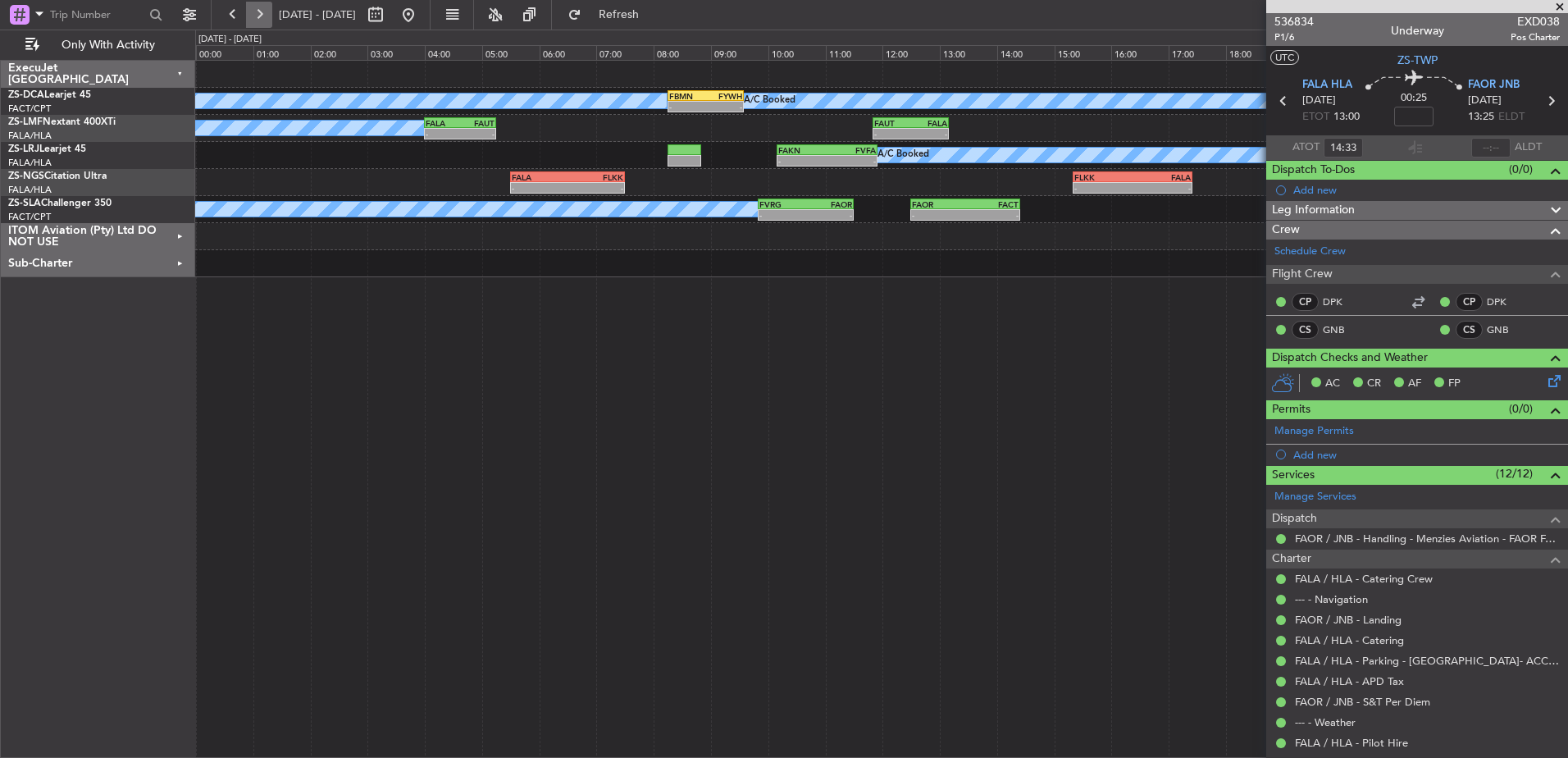
click at [250, 16] on button at bounding box center [259, 15] width 26 height 26
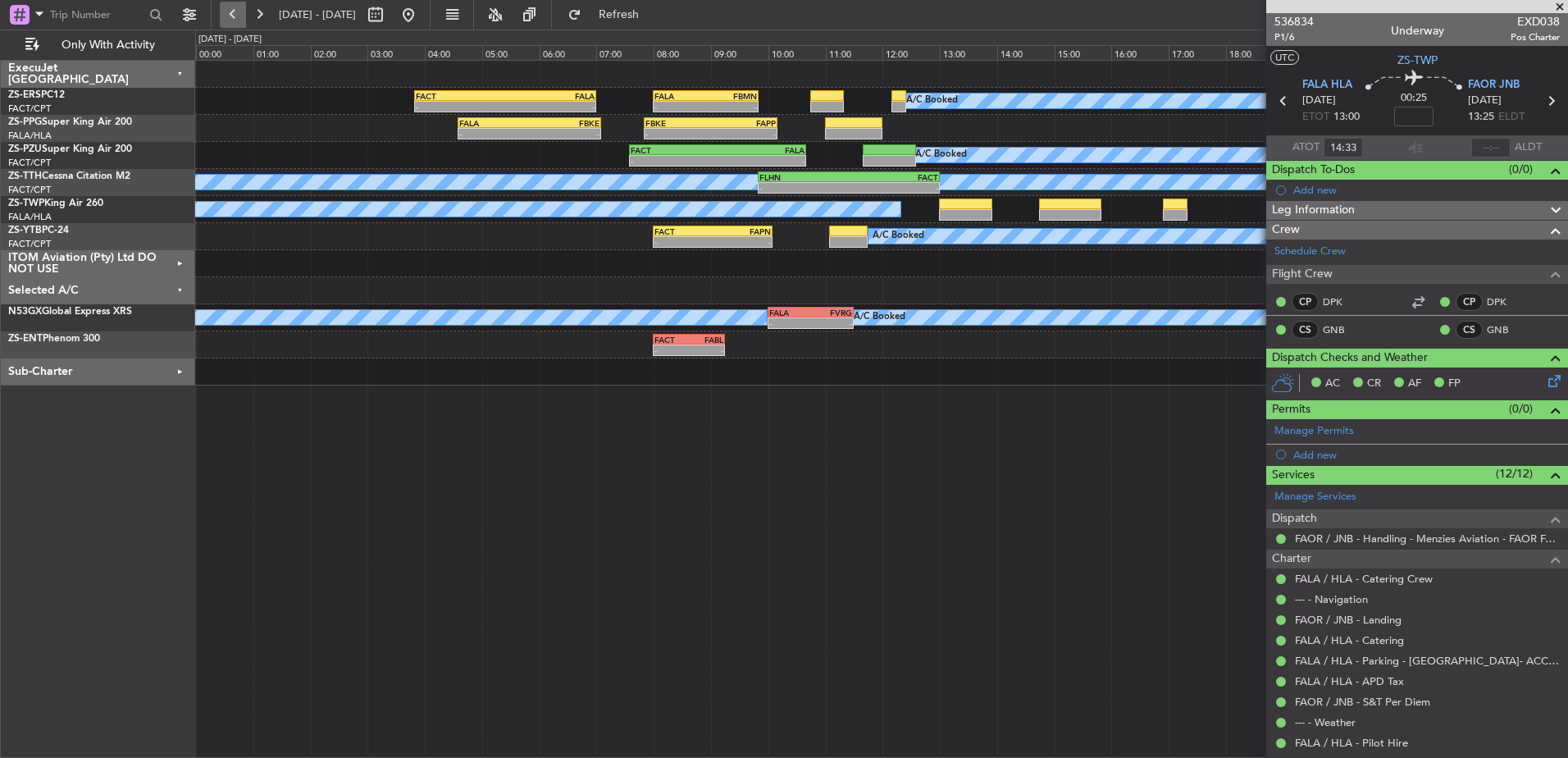
click at [230, 10] on button at bounding box center [233, 15] width 26 height 26
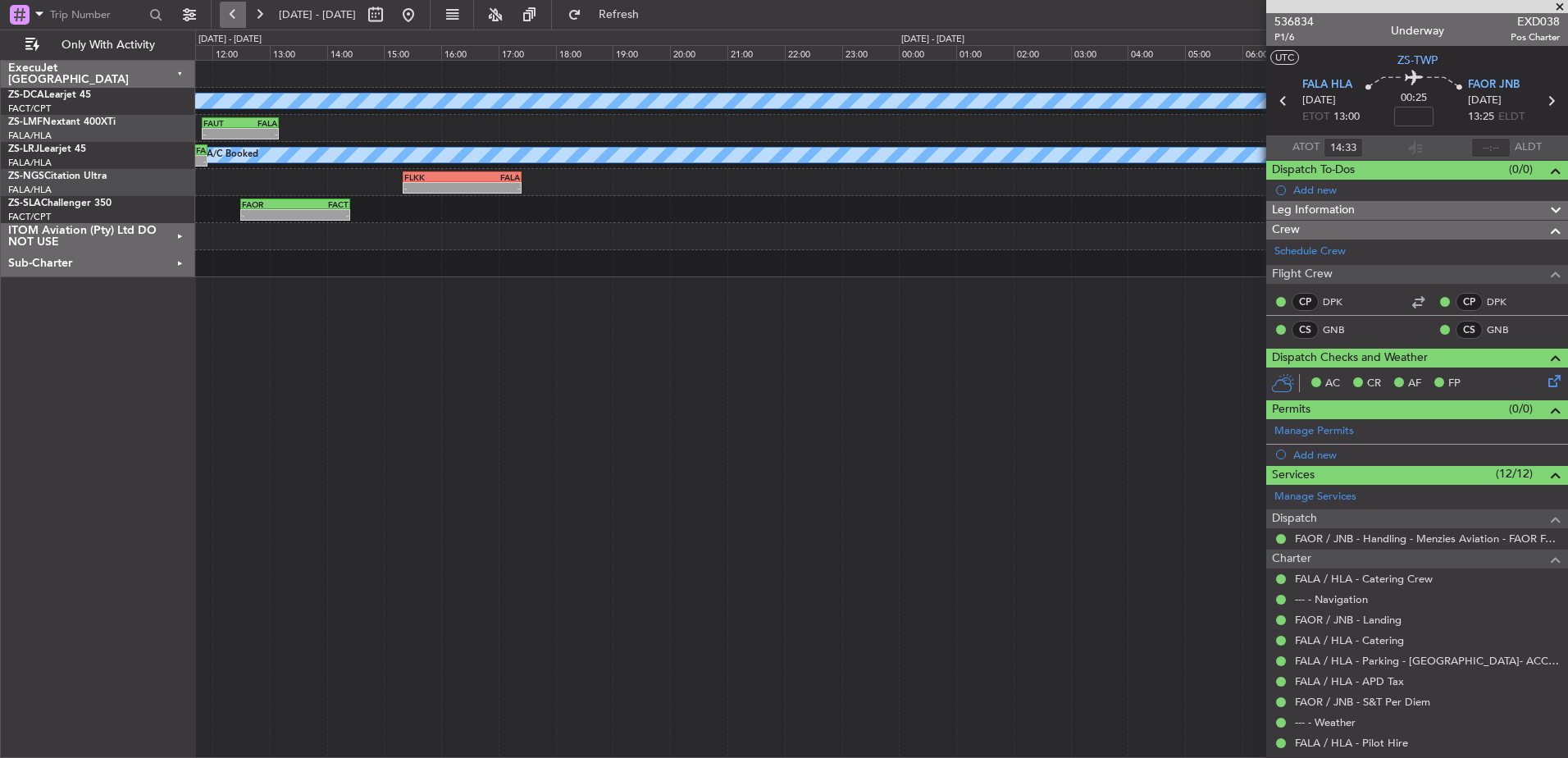
click at [230, 10] on button at bounding box center [233, 15] width 26 height 26
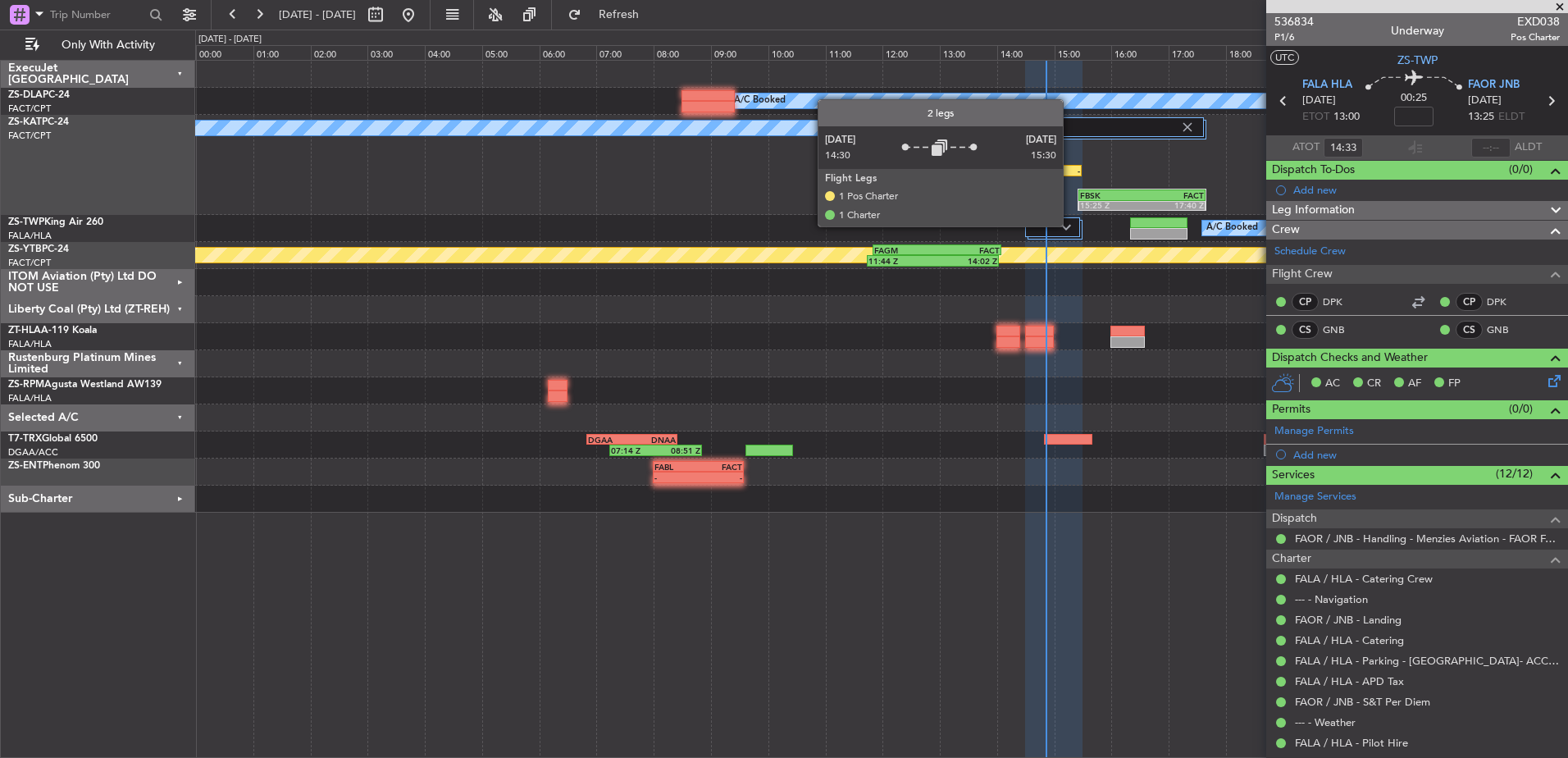
click at [1068, 225] on img at bounding box center [1066, 227] width 10 height 7
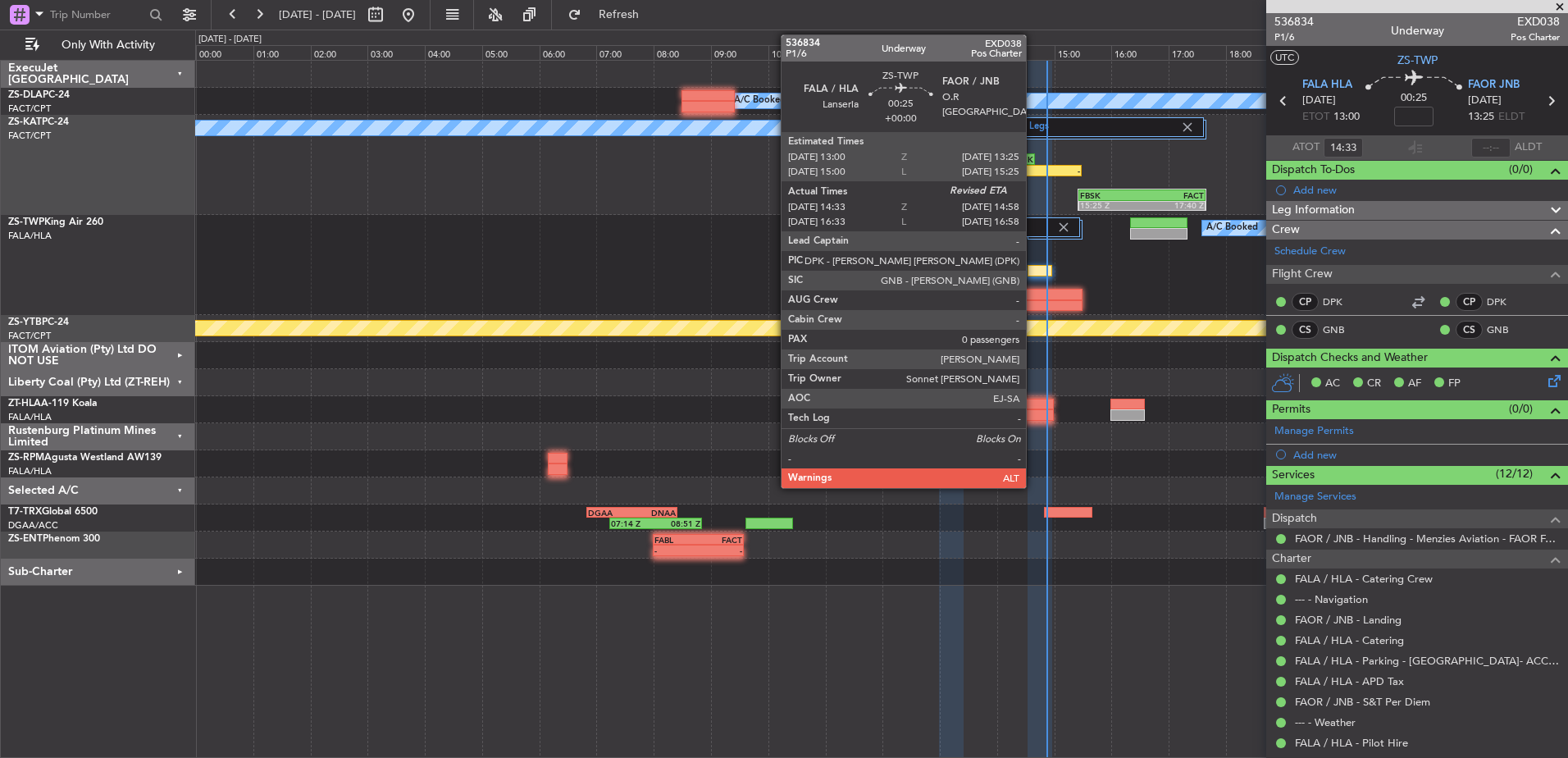
click at [1033, 270] on div at bounding box center [1040, 270] width 24 height 11
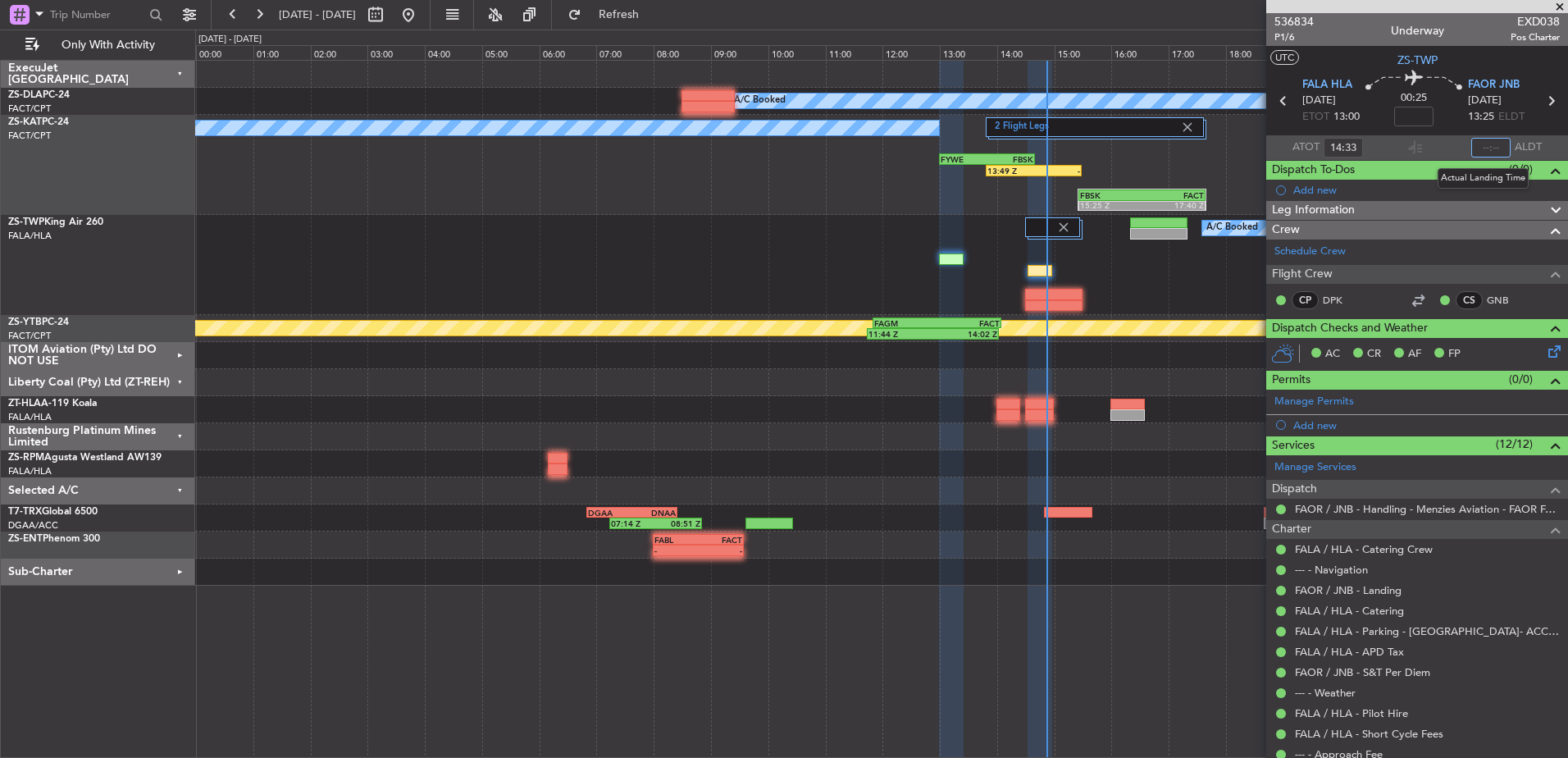
click at [1489, 143] on input "text" at bounding box center [1491, 147] width 39 height 20
type input "14:51"
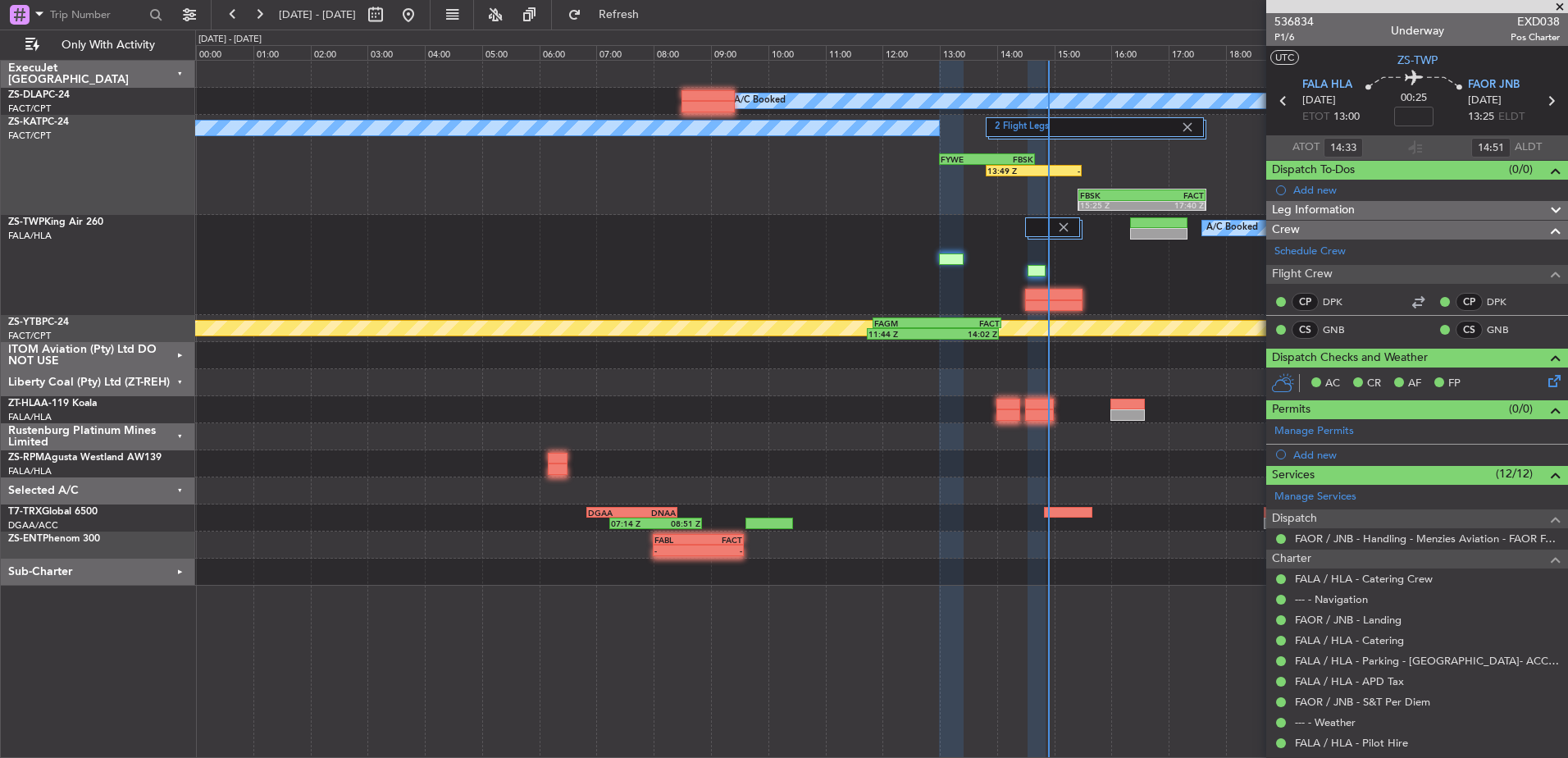
click at [1567, 5] on span at bounding box center [1560, 7] width 16 height 15
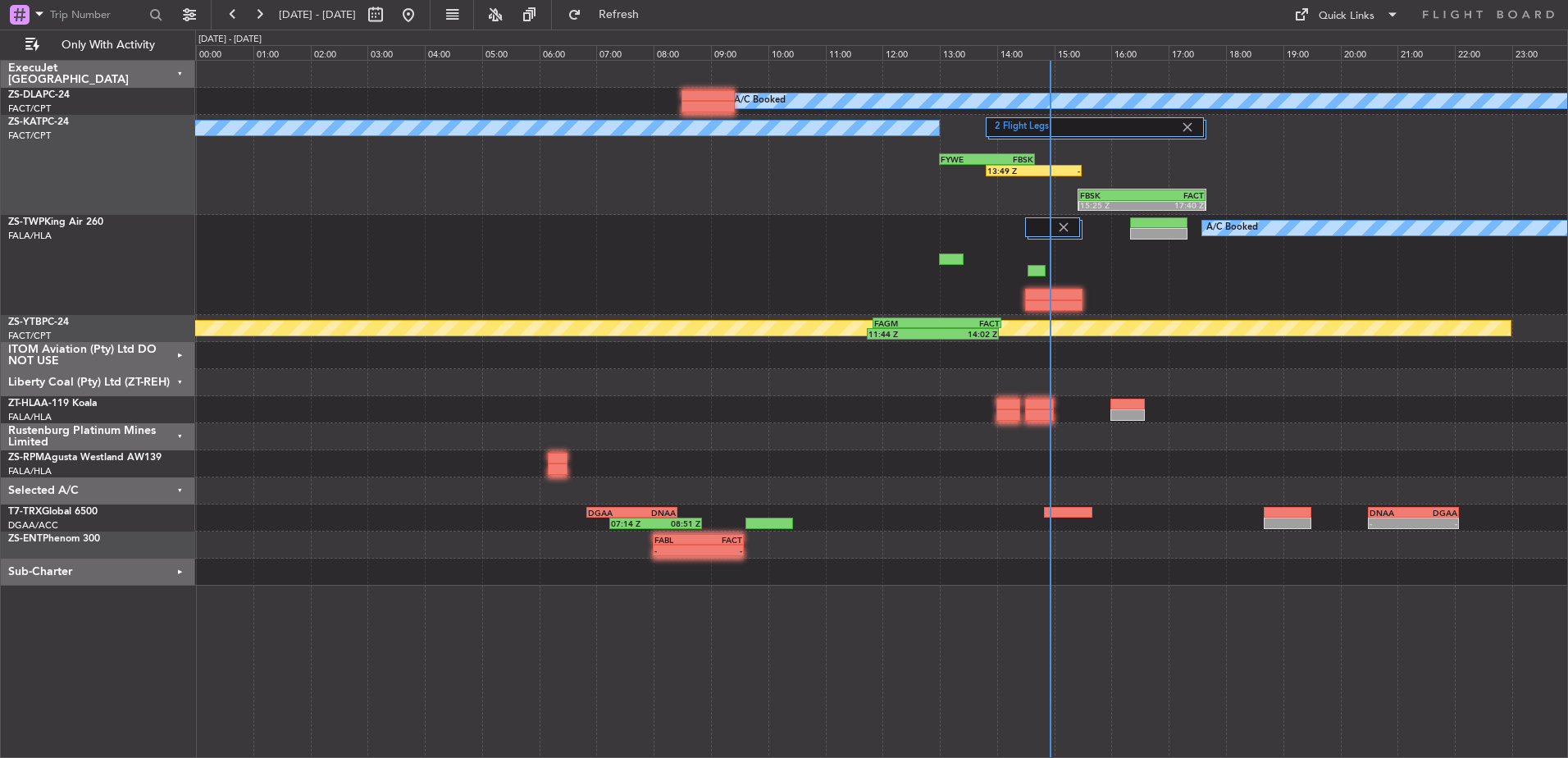
click at [176, 348] on div "ITOM Aviation (Pty) Ltd DO NOT USE" at bounding box center [98, 355] width 194 height 27
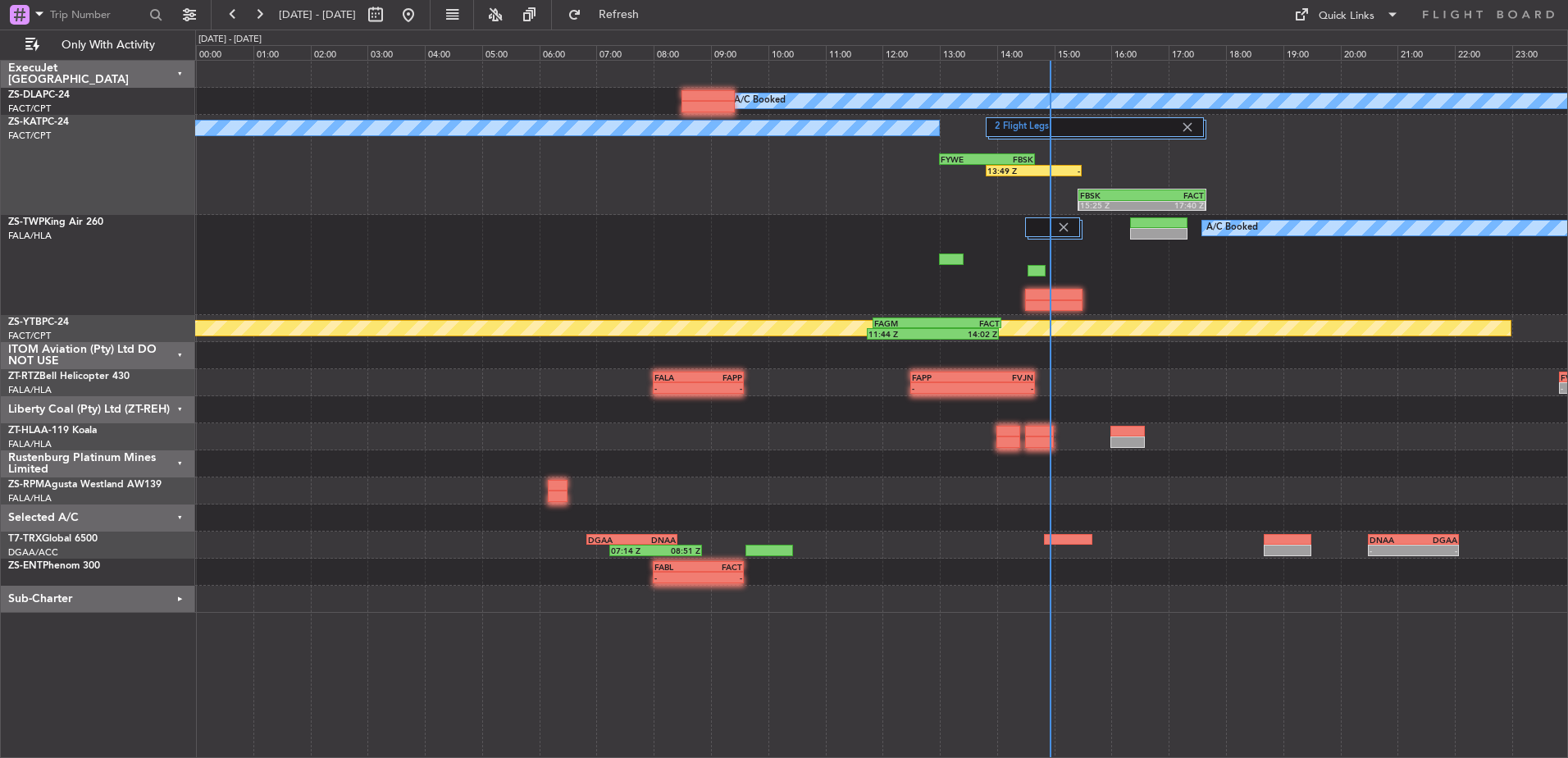
click at [179, 356] on div "ITOM Aviation (Pty) Ltd DO NOT USE" at bounding box center [98, 355] width 194 height 27
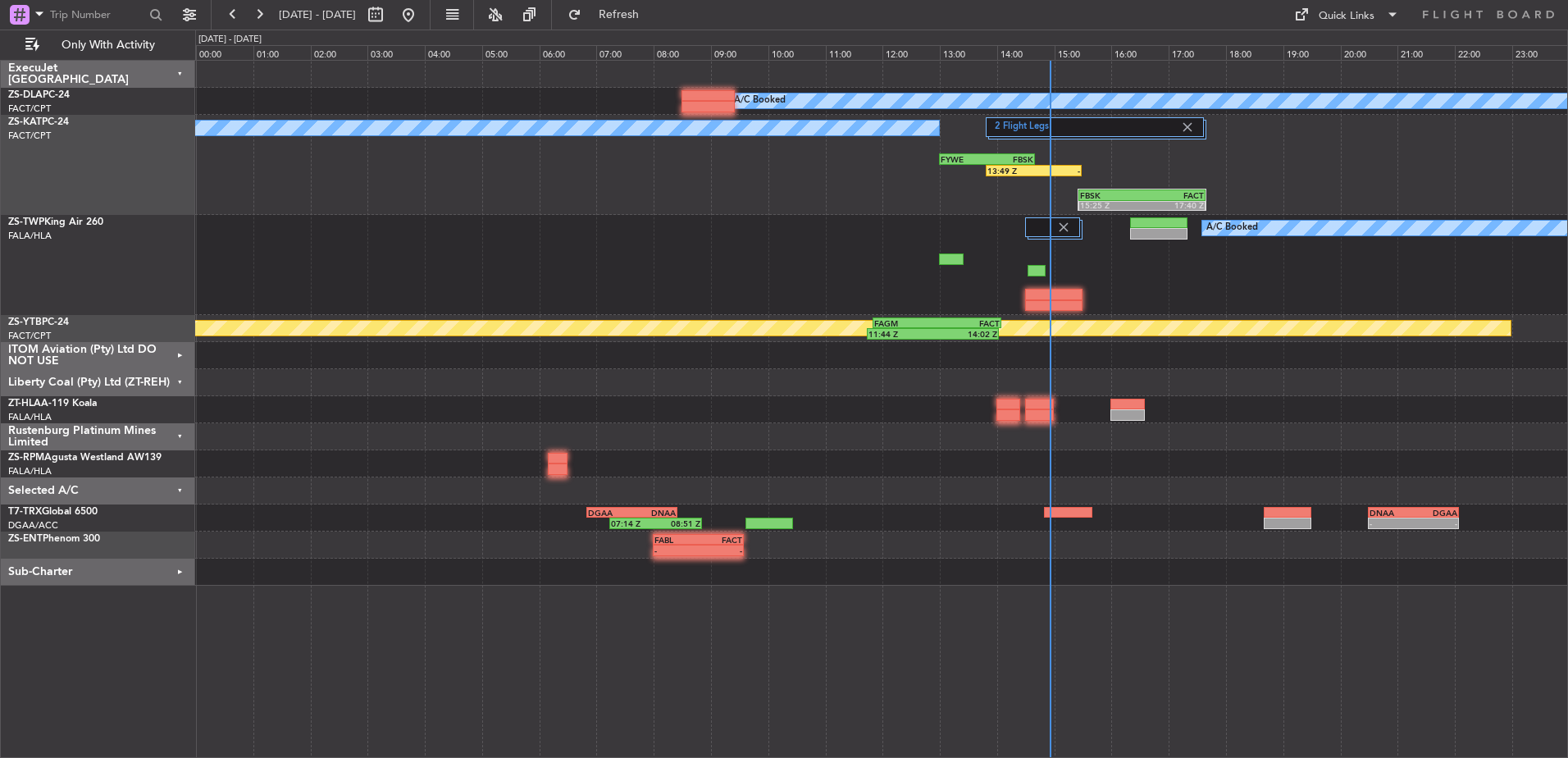
click at [178, 379] on div "Liberty Coal (Pty) Ltd (ZT-REH)" at bounding box center [98, 382] width 194 height 27
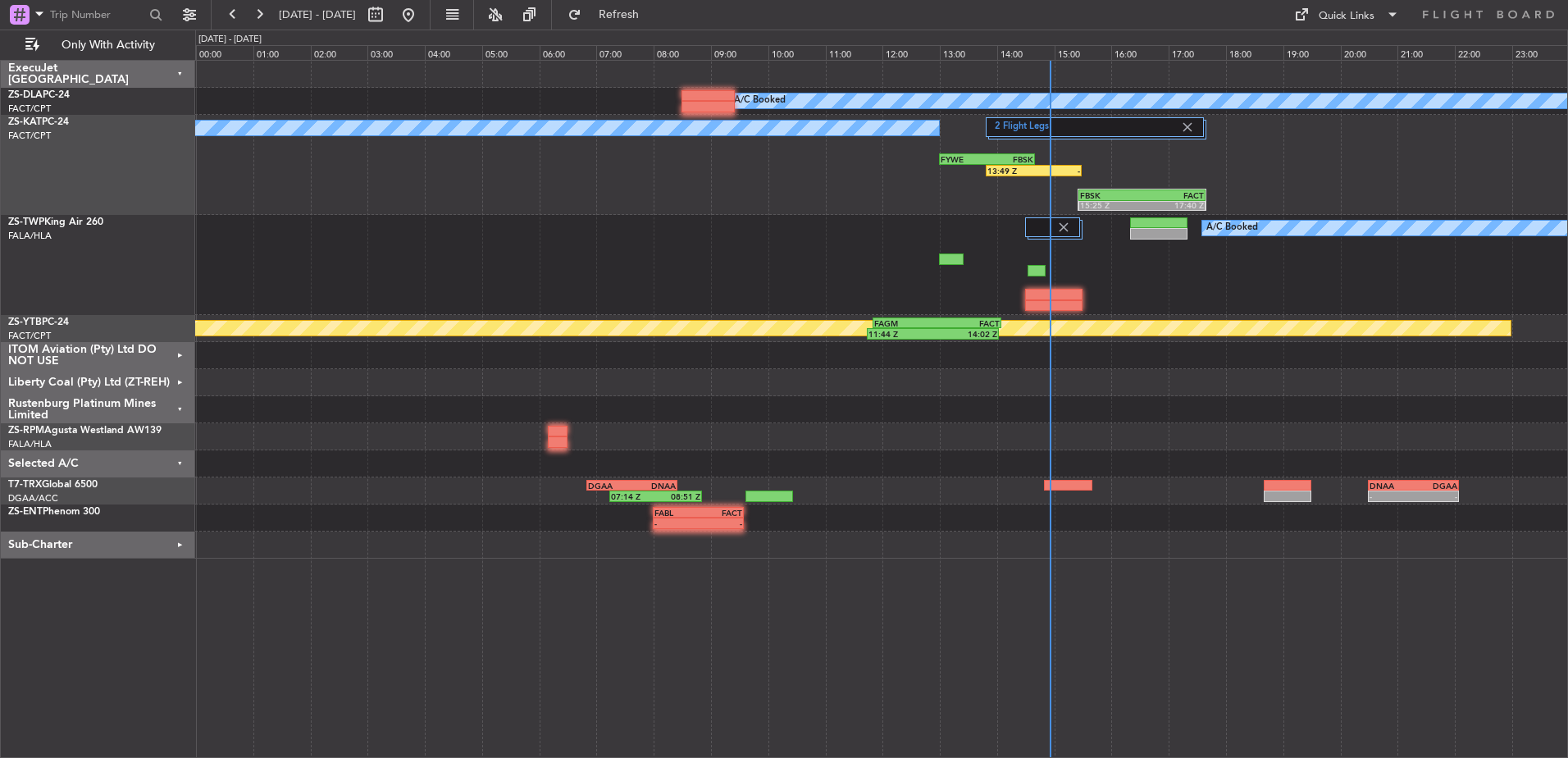
click at [180, 405] on div "Rustenburg Platinum Mines Limited" at bounding box center [98, 409] width 194 height 27
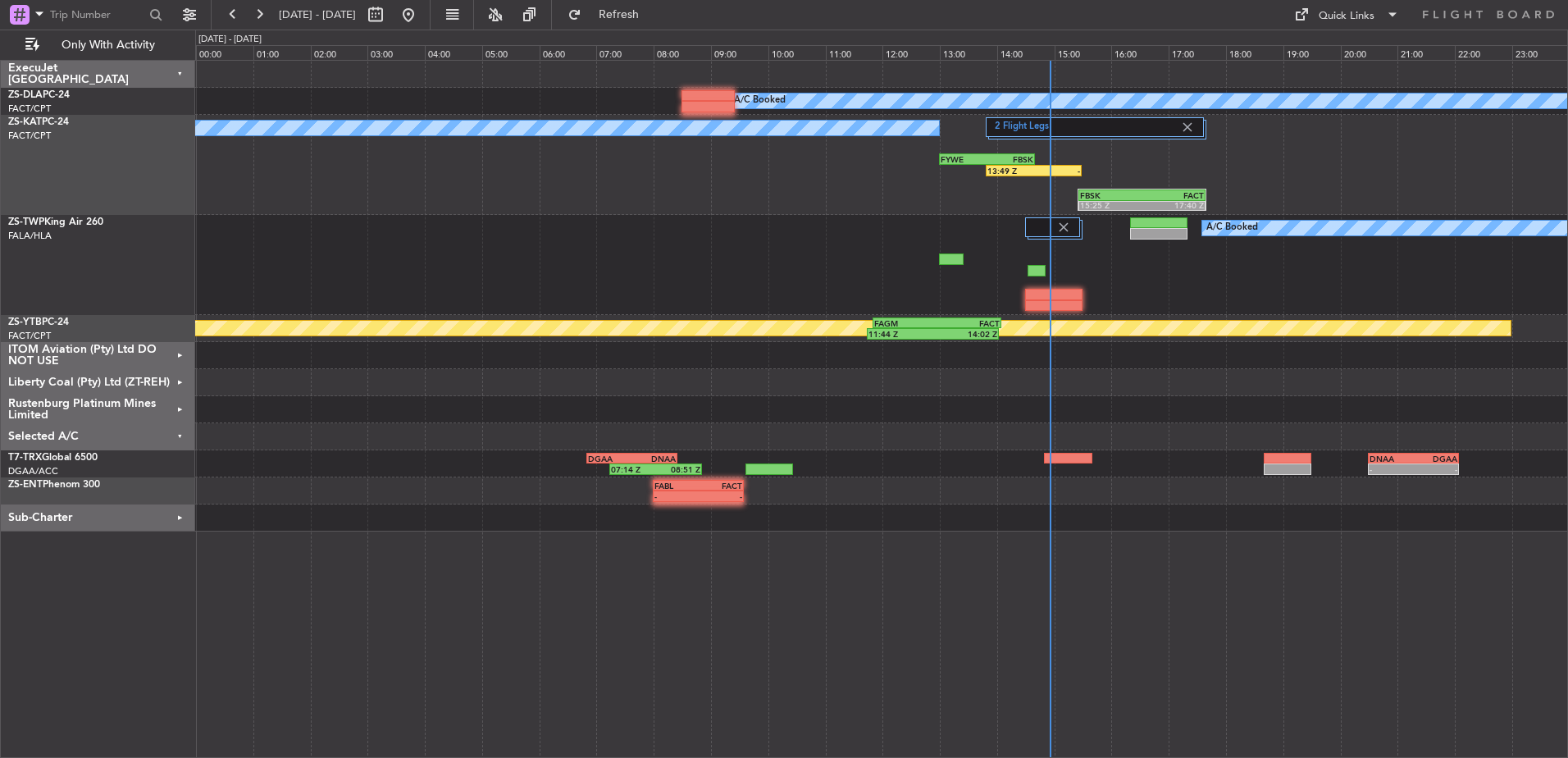
click at [179, 436] on div "Selected A/C" at bounding box center [98, 437] width 194 height 27
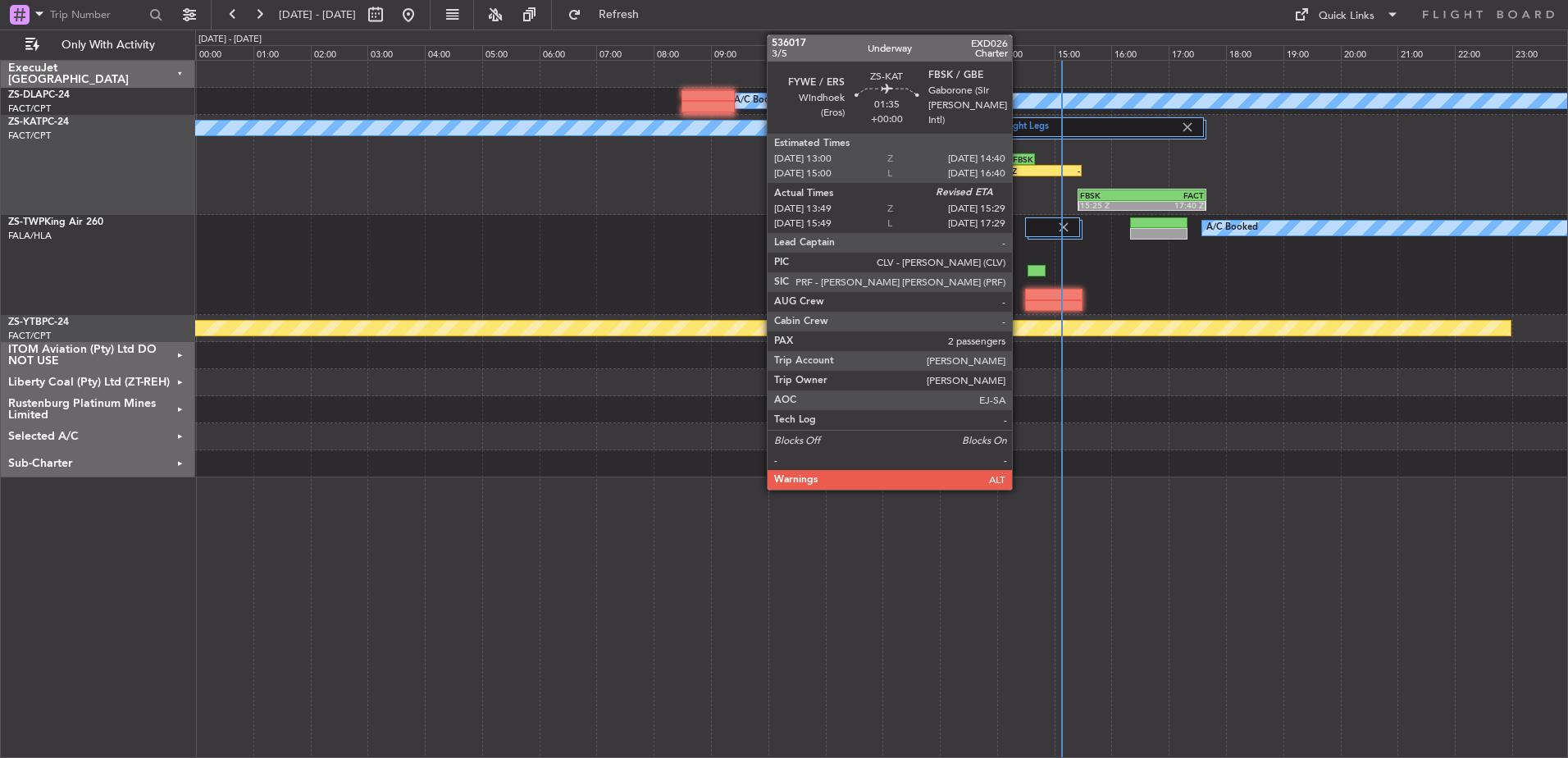
click at [1020, 172] on div "13:49 Z" at bounding box center [1010, 170] width 46 height 10
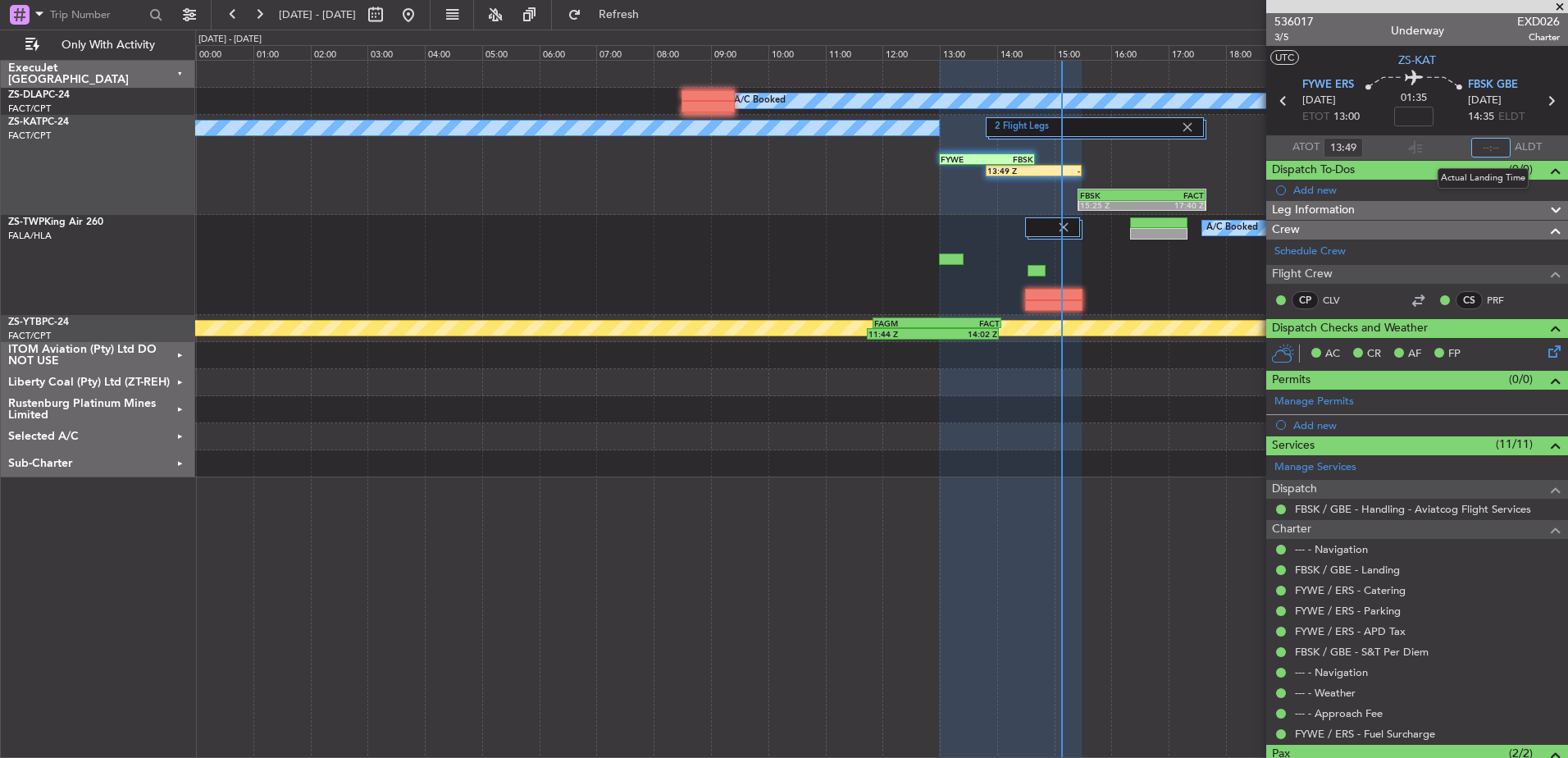
click at [1481, 144] on input "text" at bounding box center [1491, 147] width 39 height 20
type input "15:07"
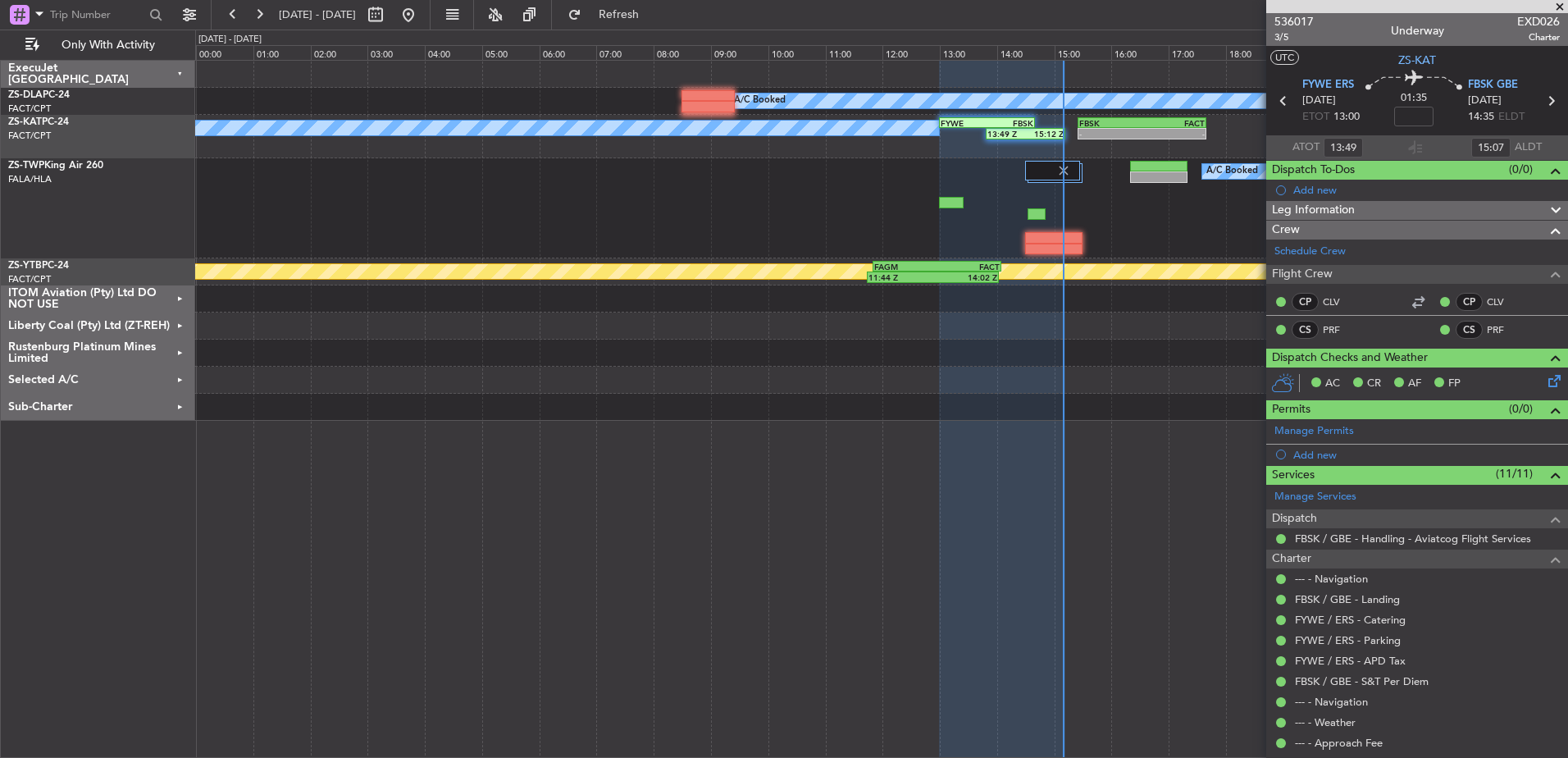
click at [1561, 4] on span at bounding box center [1560, 7] width 16 height 15
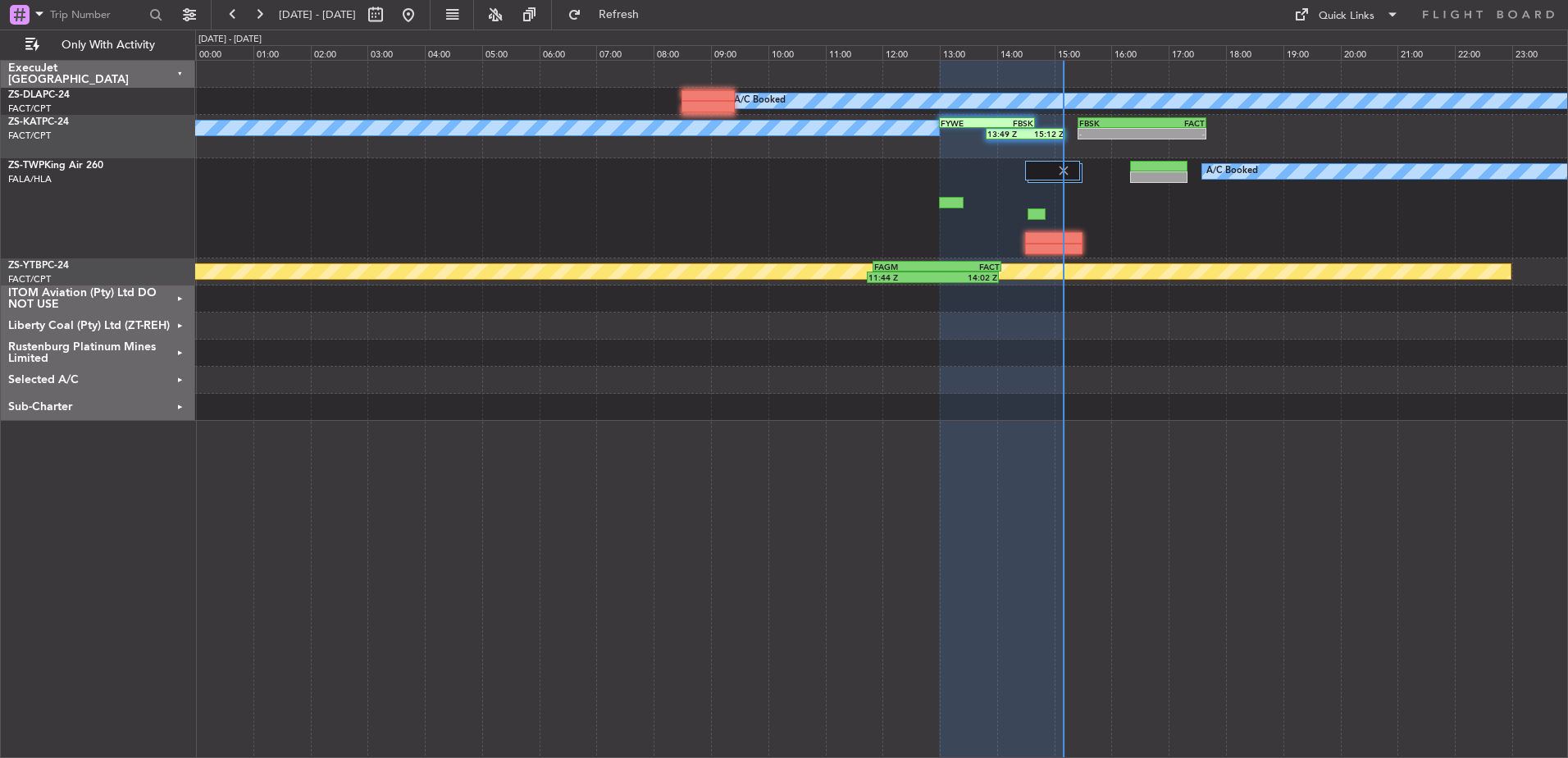
type input "0"
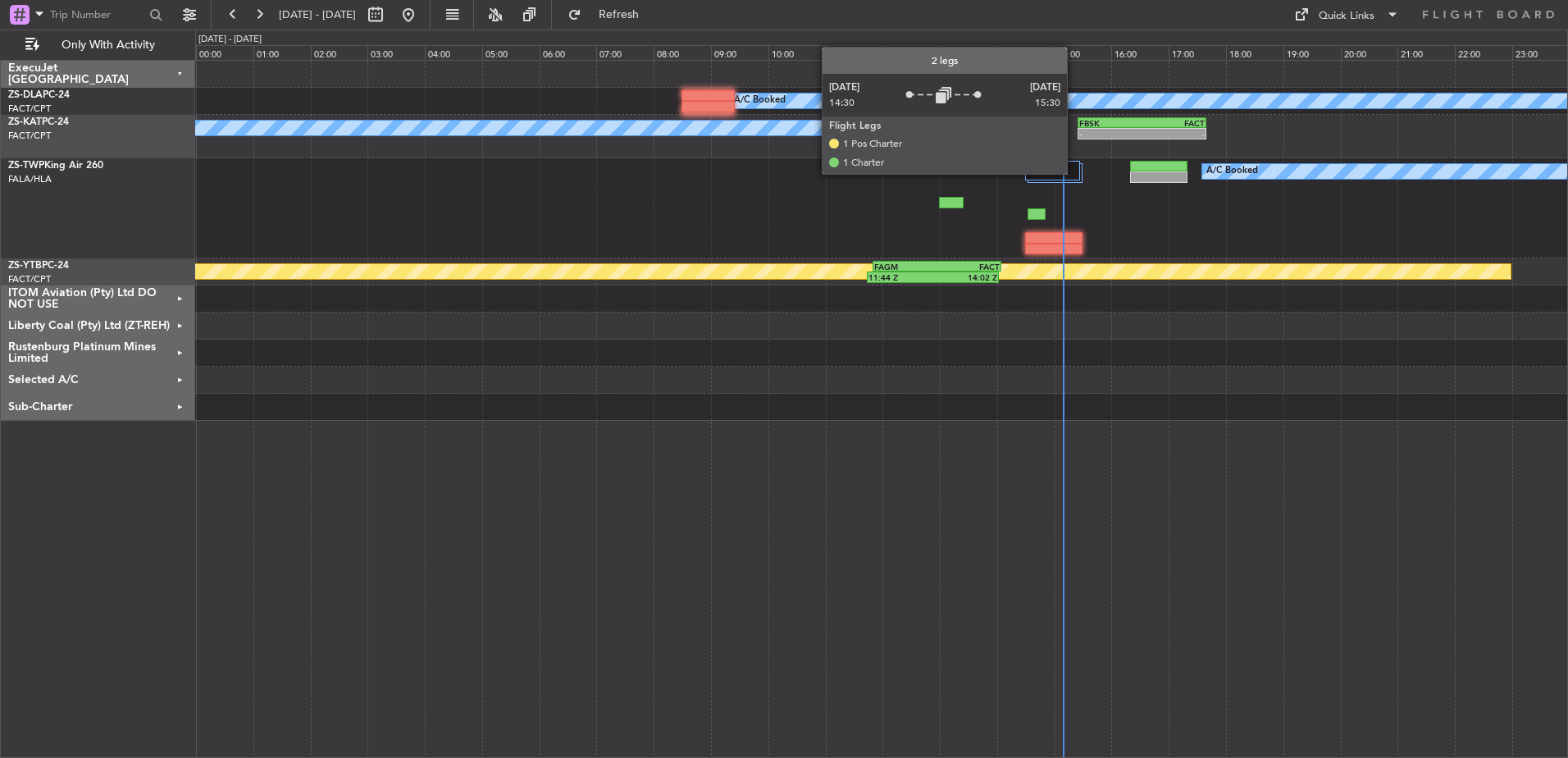
click at [1074, 173] on div at bounding box center [1053, 171] width 55 height 20
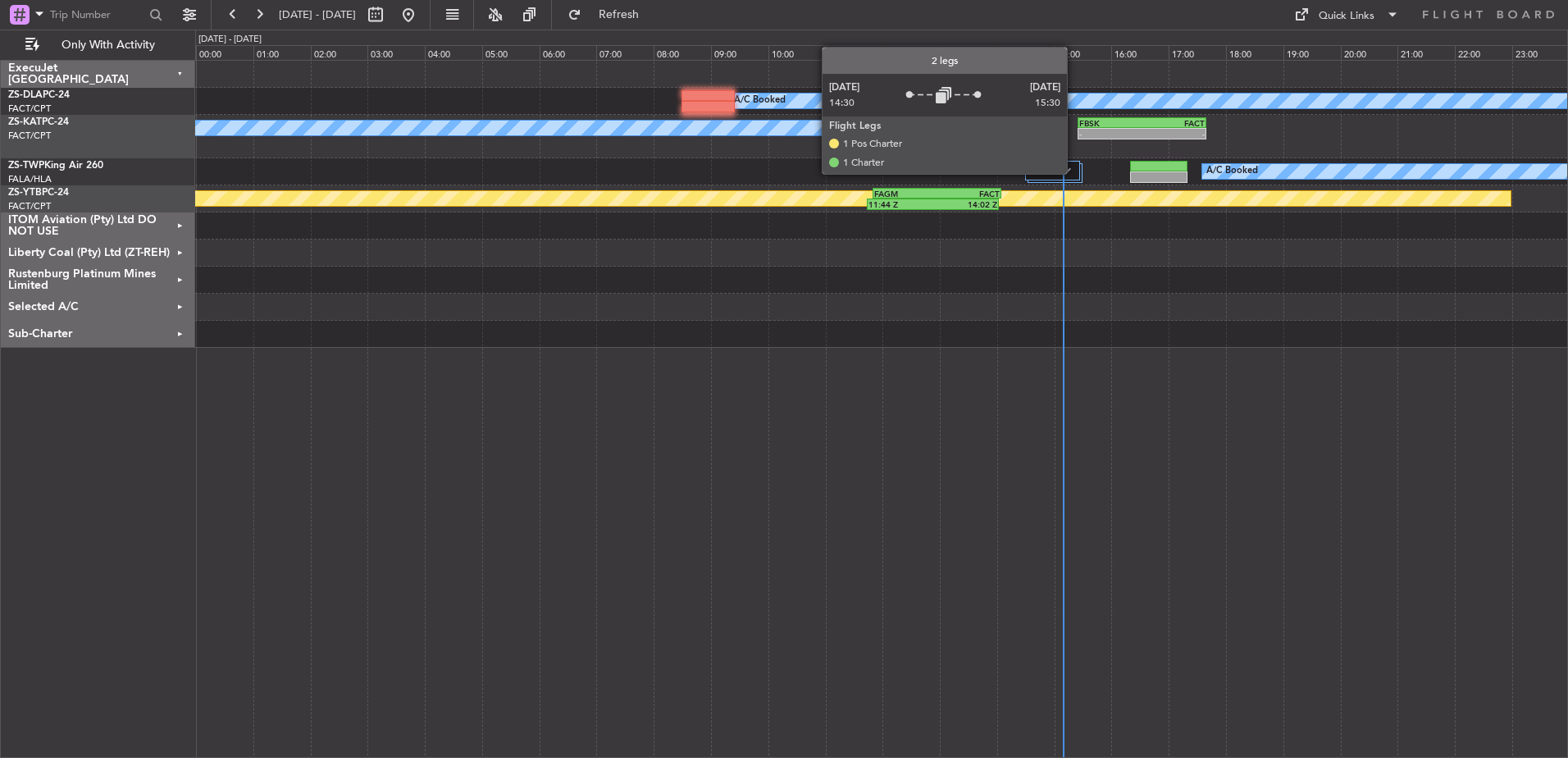
click at [1074, 173] on div at bounding box center [1053, 171] width 55 height 20
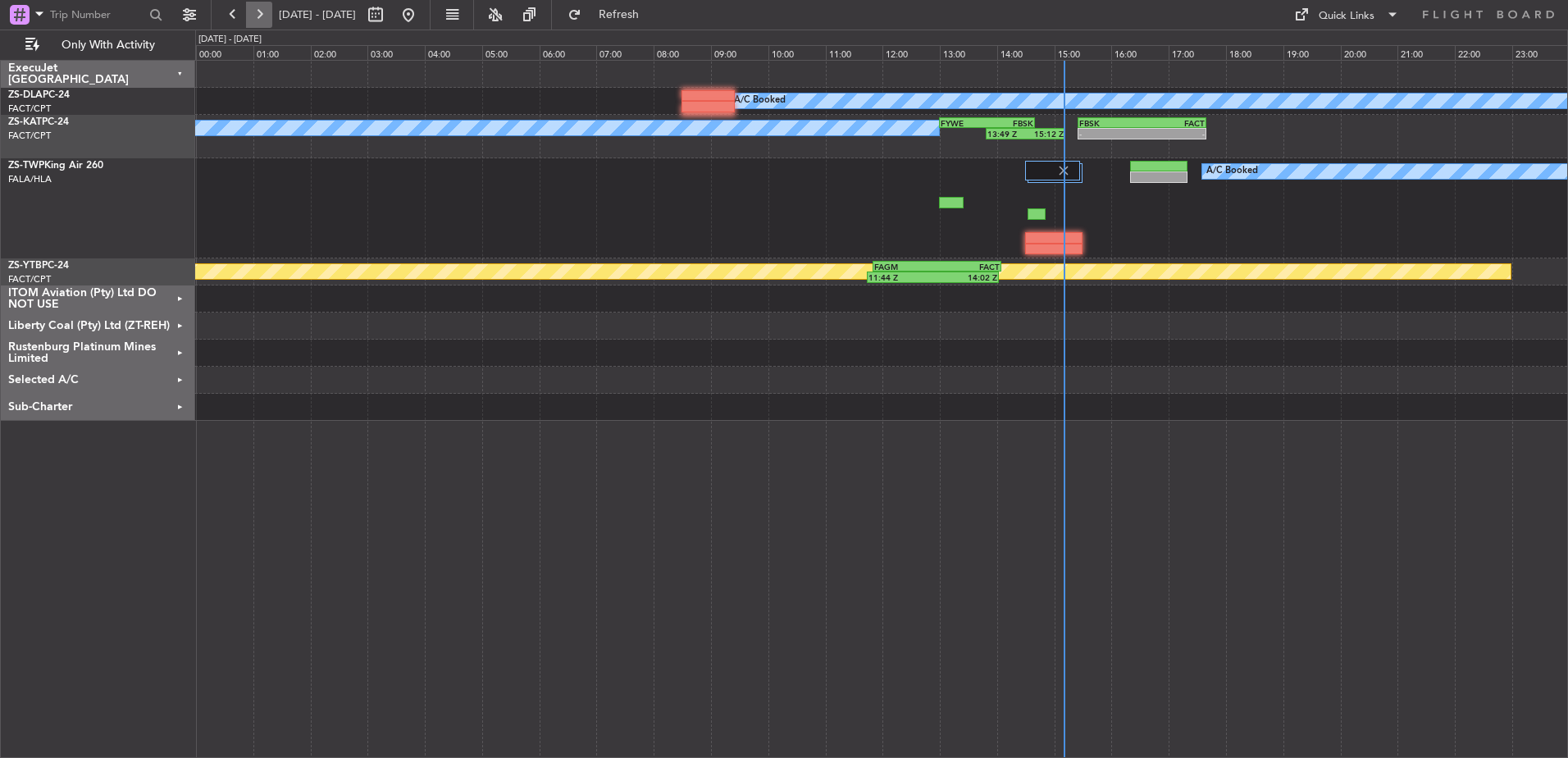
click at [264, 13] on button at bounding box center [259, 15] width 26 height 26
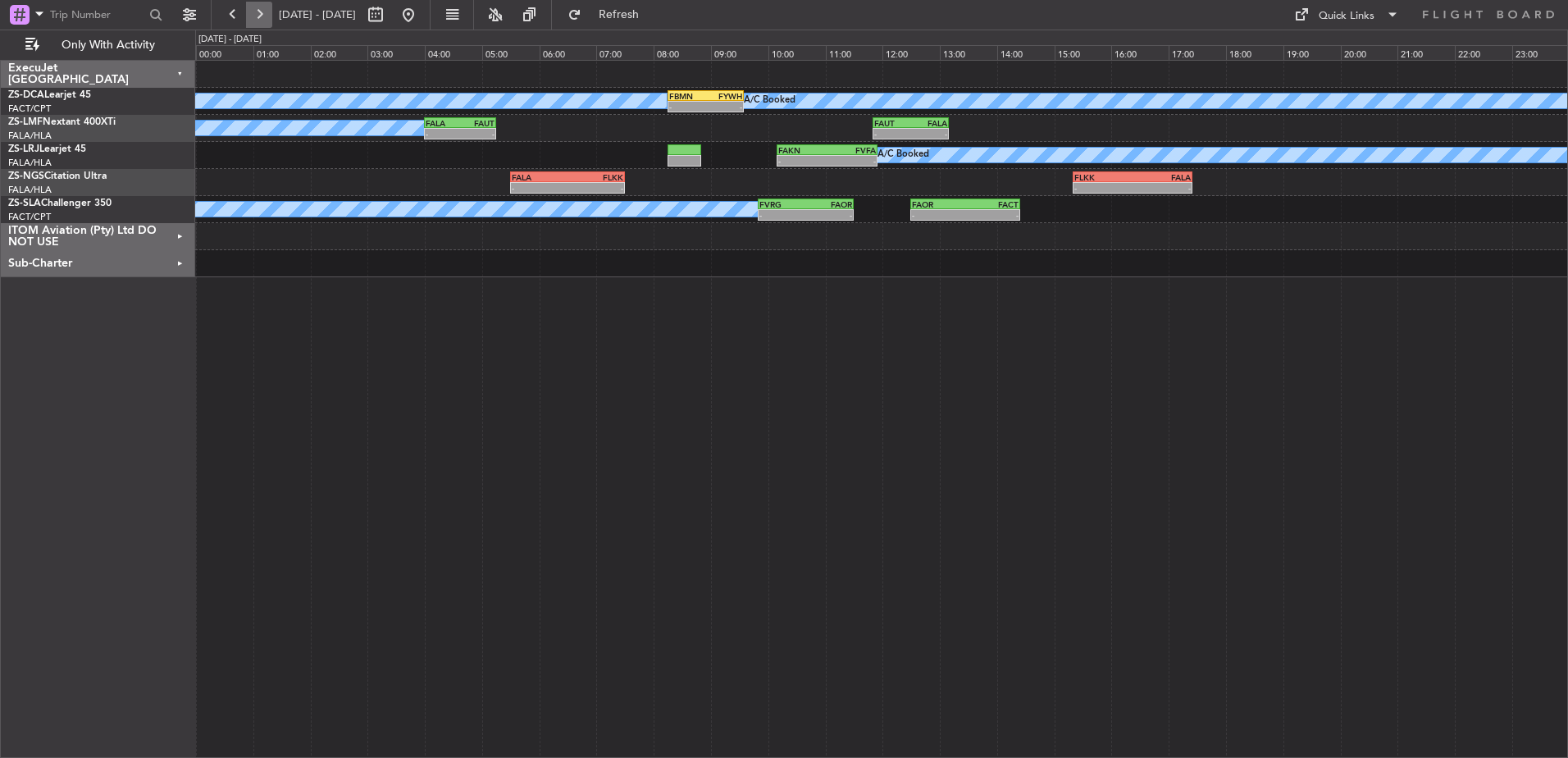
click at [265, 14] on button at bounding box center [259, 15] width 26 height 26
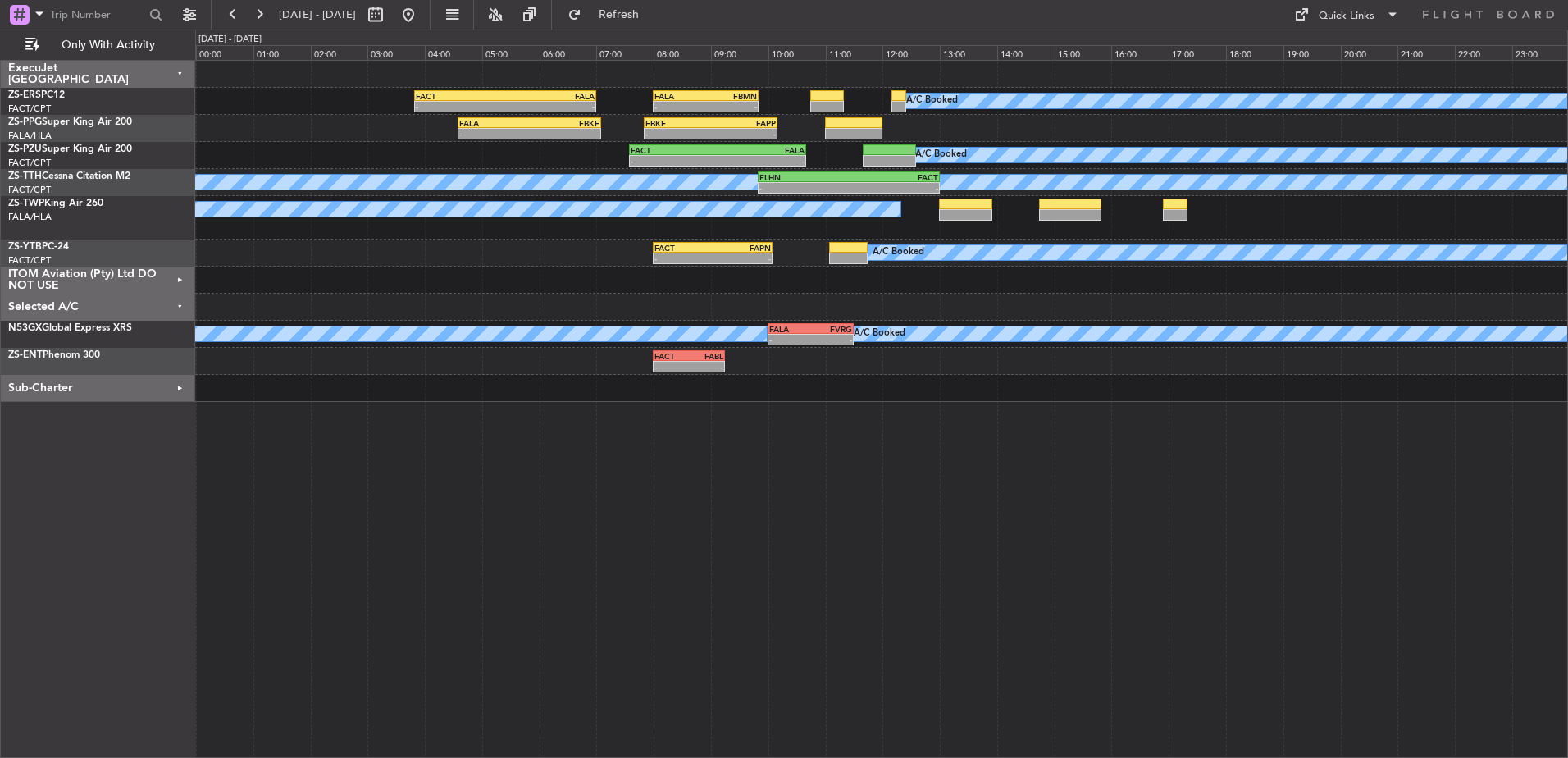
click at [180, 303] on div "Selected A/C" at bounding box center [98, 307] width 194 height 27
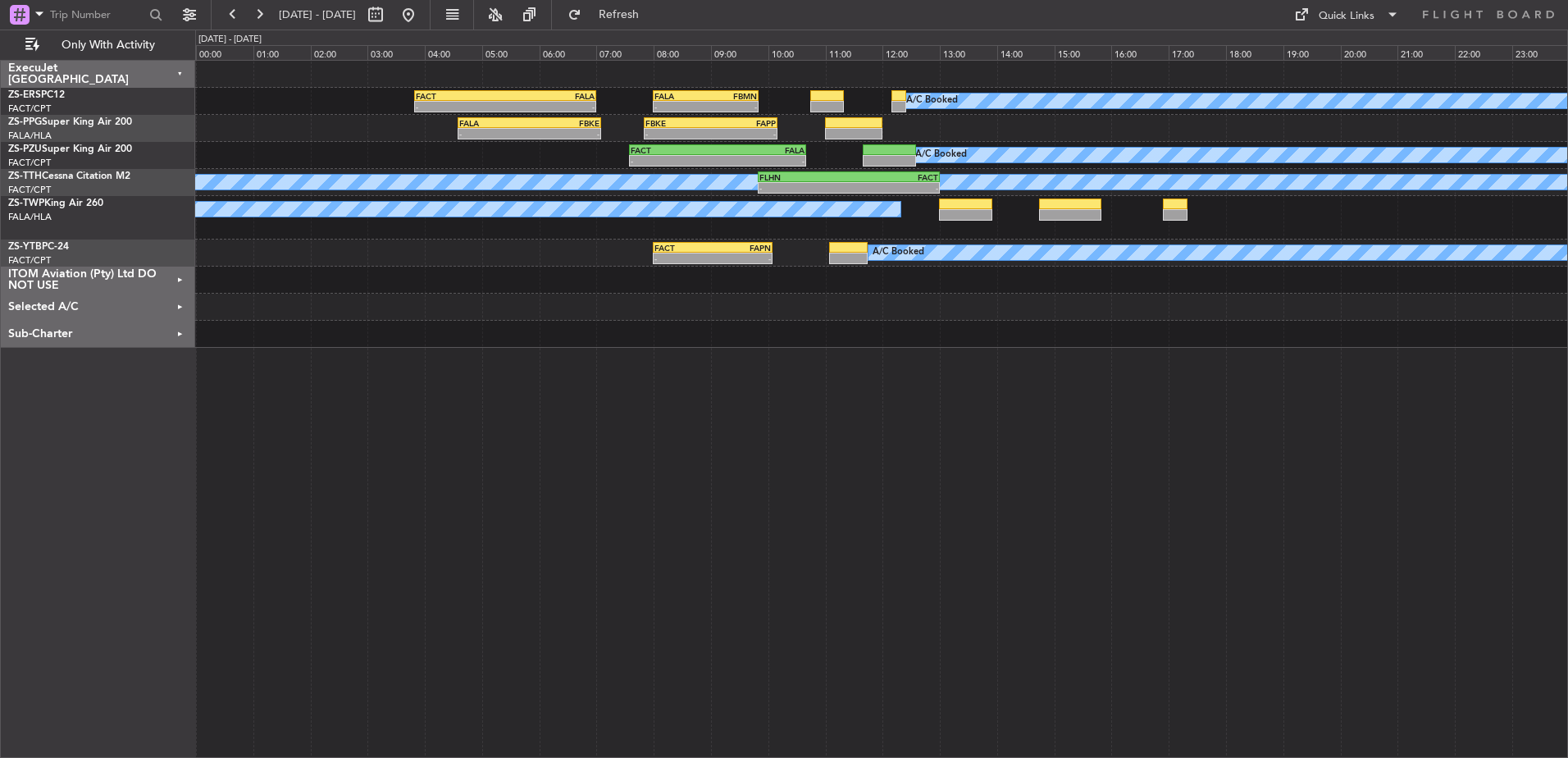
click at [179, 304] on div "Selected A/C" at bounding box center [98, 307] width 194 height 27
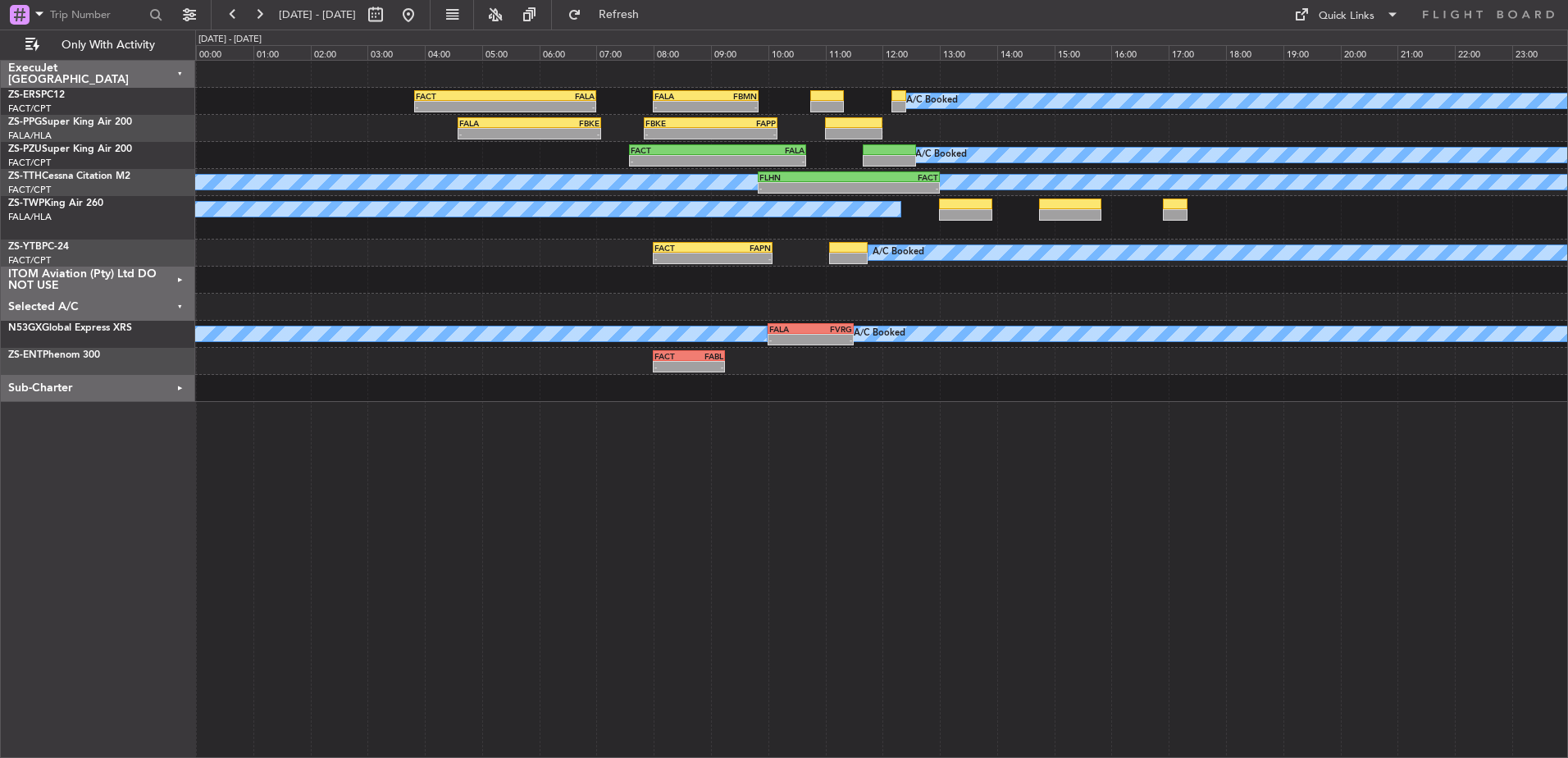
click at [180, 306] on div "Selected A/C" at bounding box center [98, 307] width 194 height 27
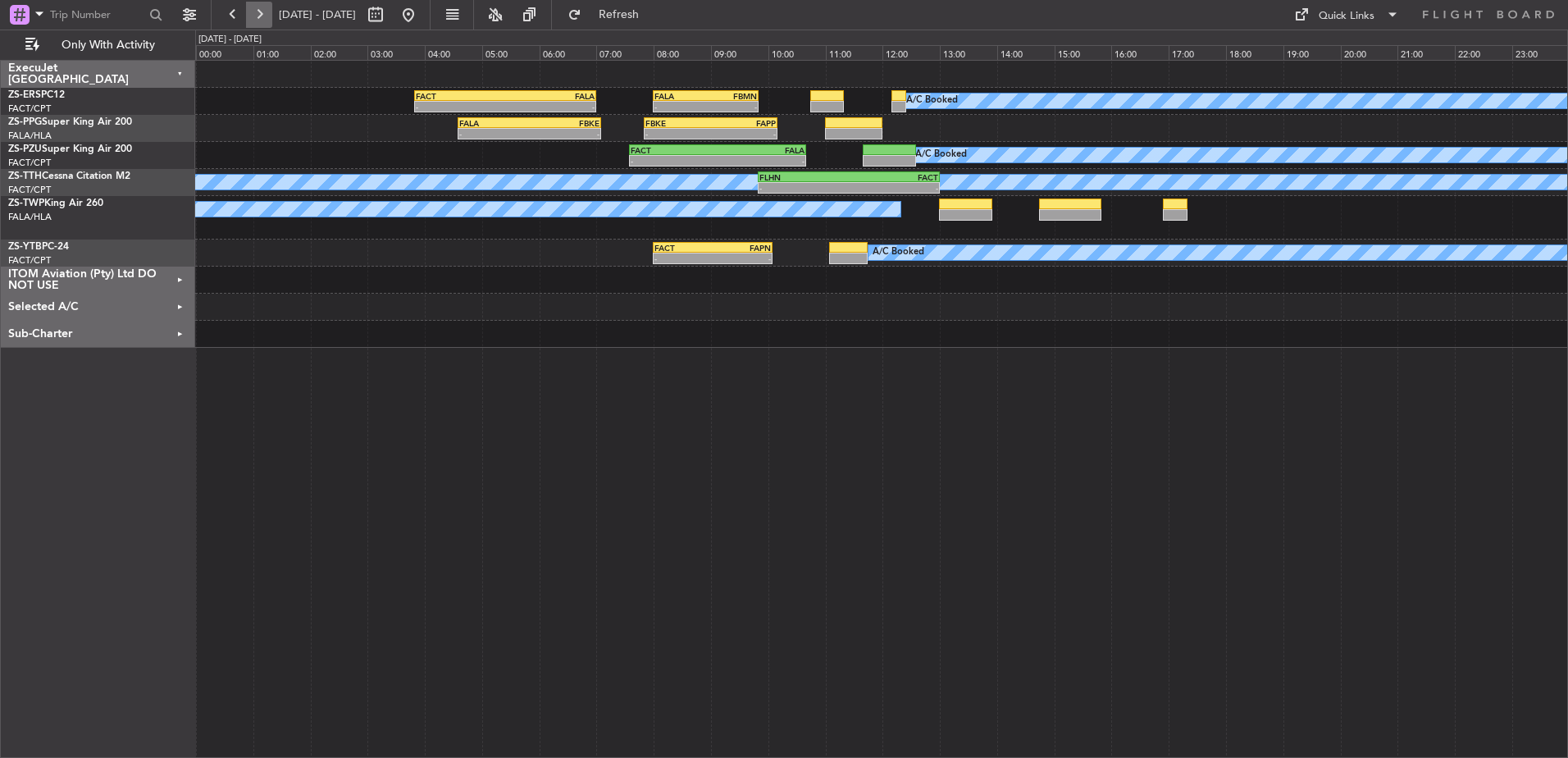
click at [270, 12] on button at bounding box center [259, 15] width 26 height 26
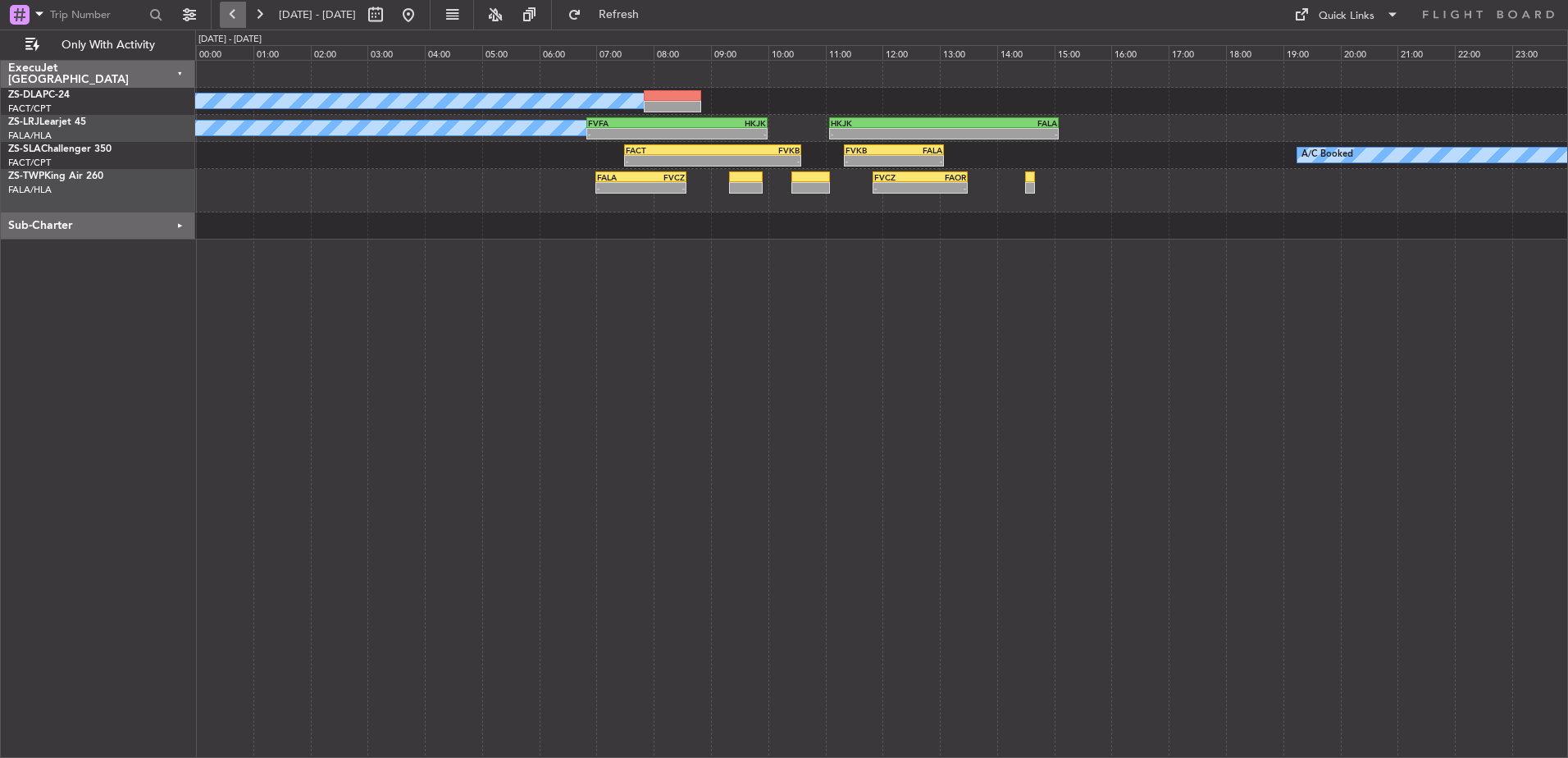
click at [240, 18] on button at bounding box center [233, 15] width 26 height 26
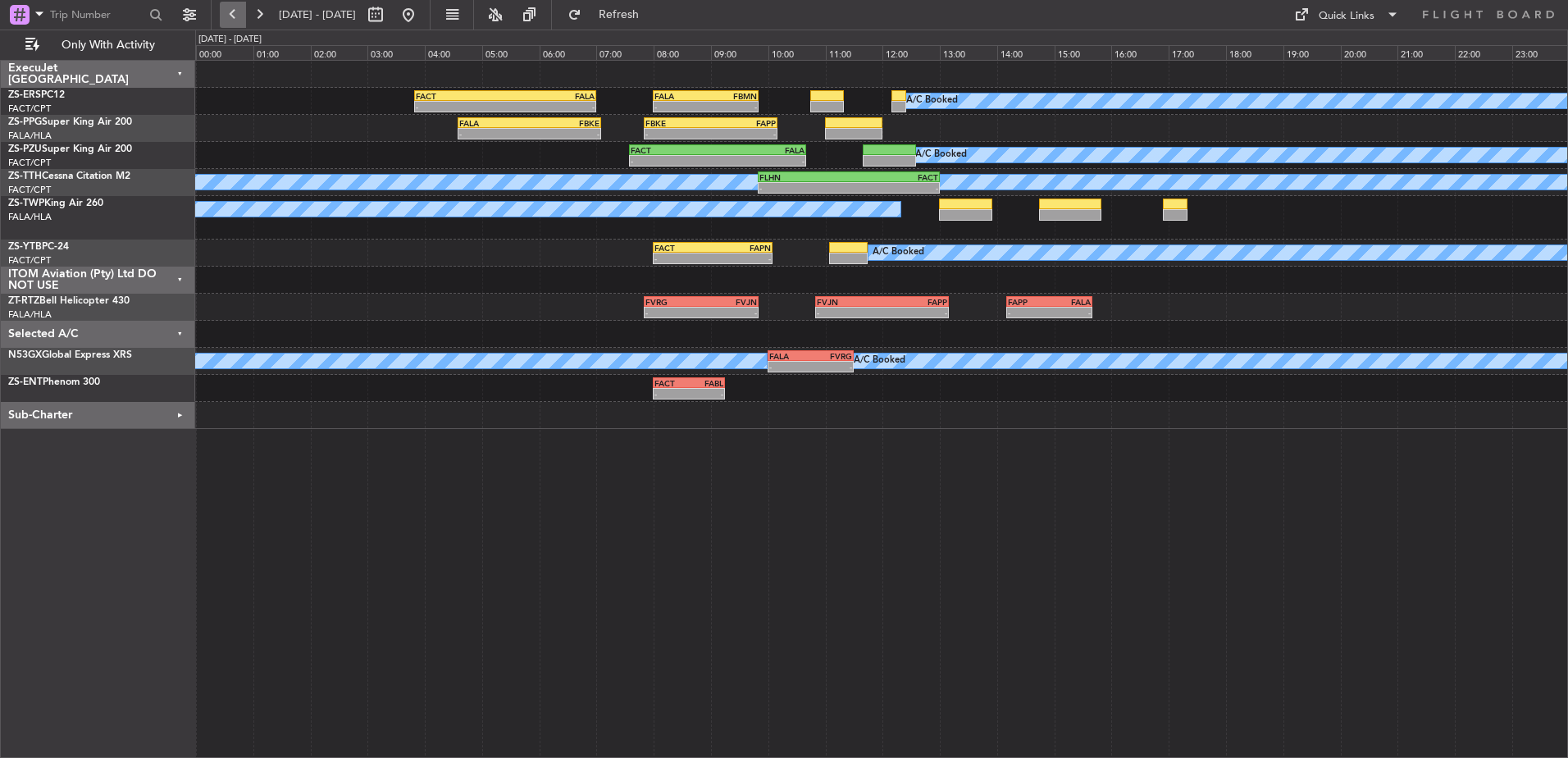
click at [235, 16] on button at bounding box center [233, 15] width 26 height 26
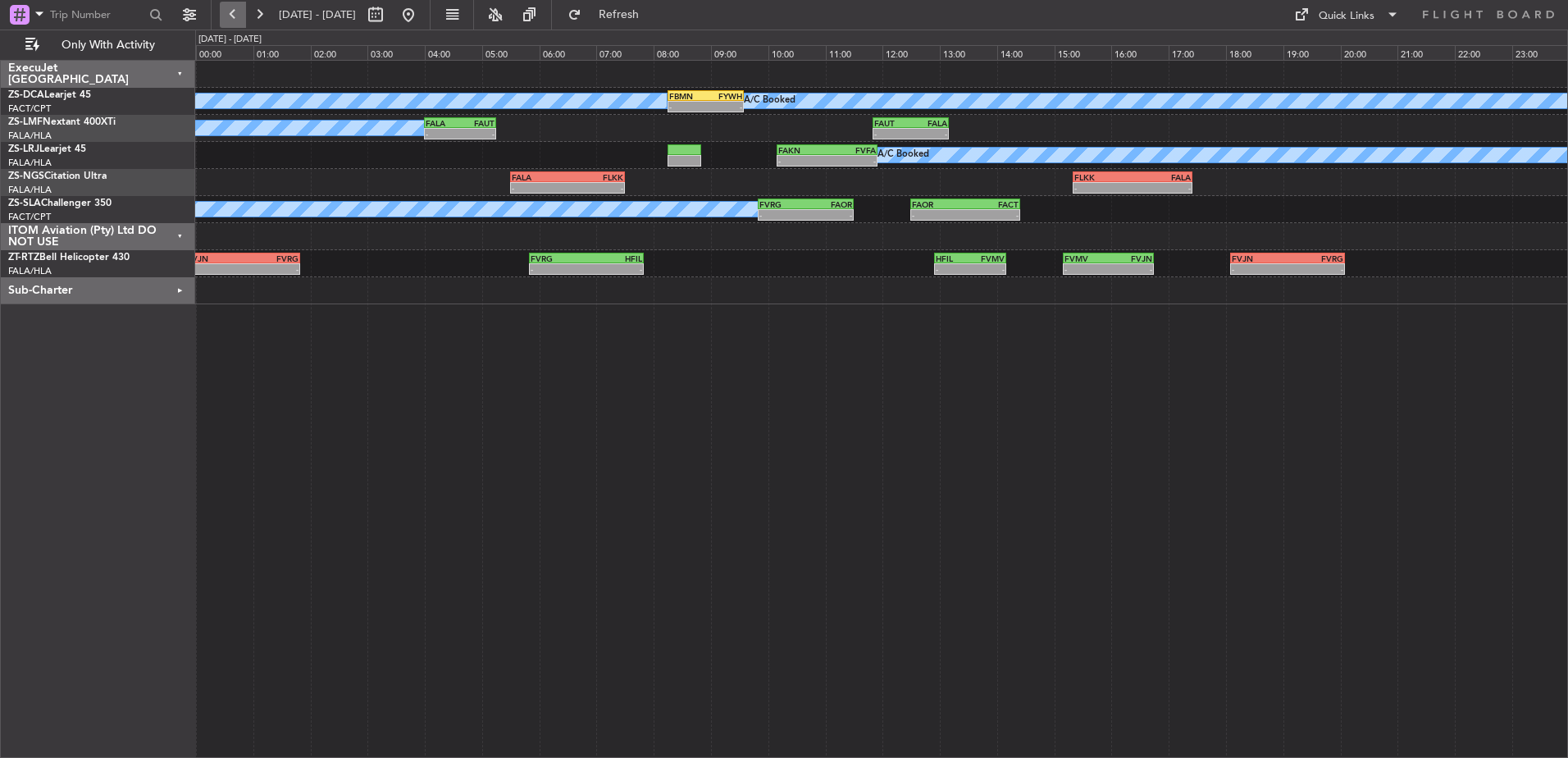
click at [235, 16] on button at bounding box center [233, 15] width 26 height 26
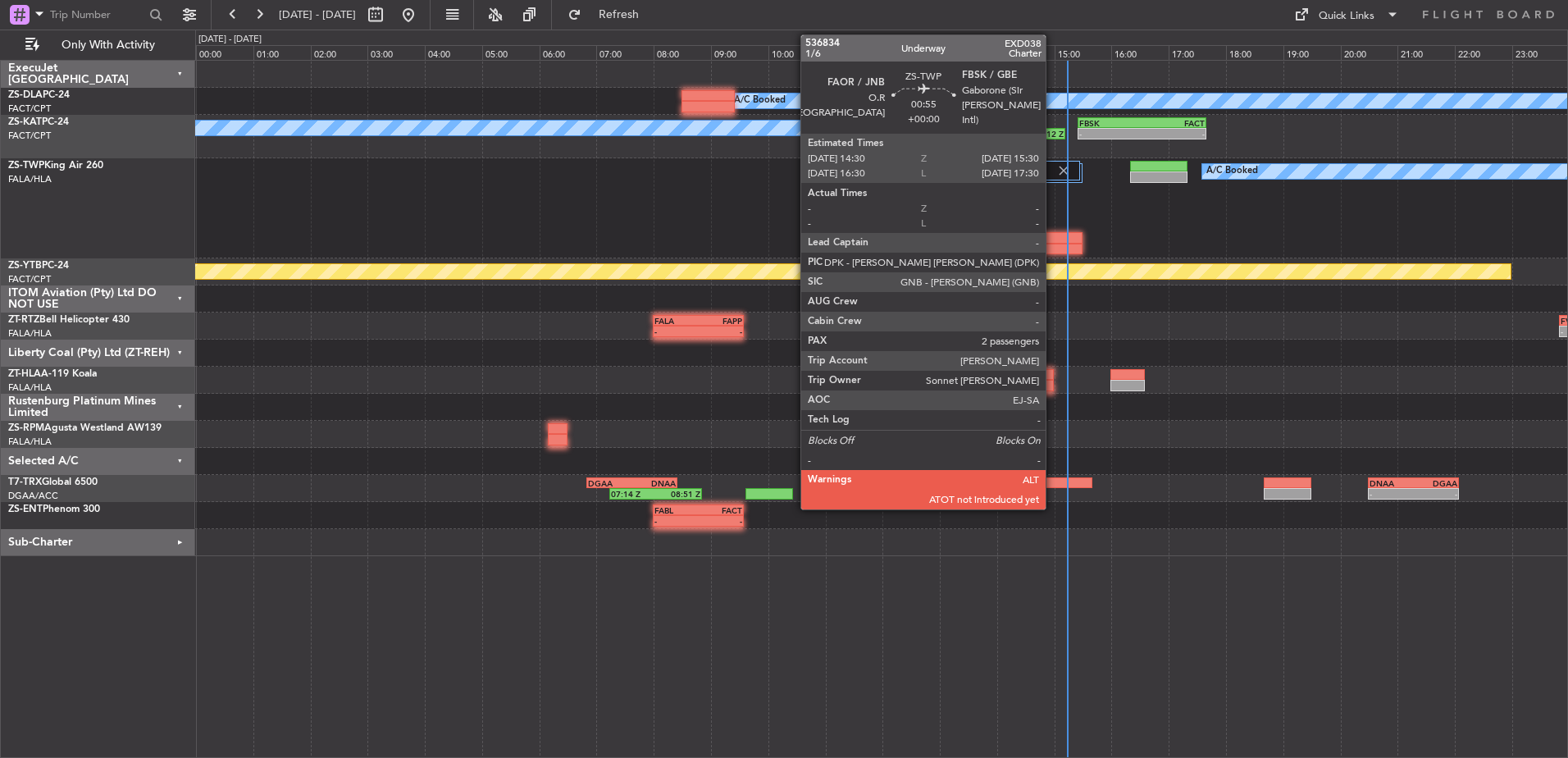
click at [1053, 241] on div at bounding box center [1054, 237] width 57 height 11
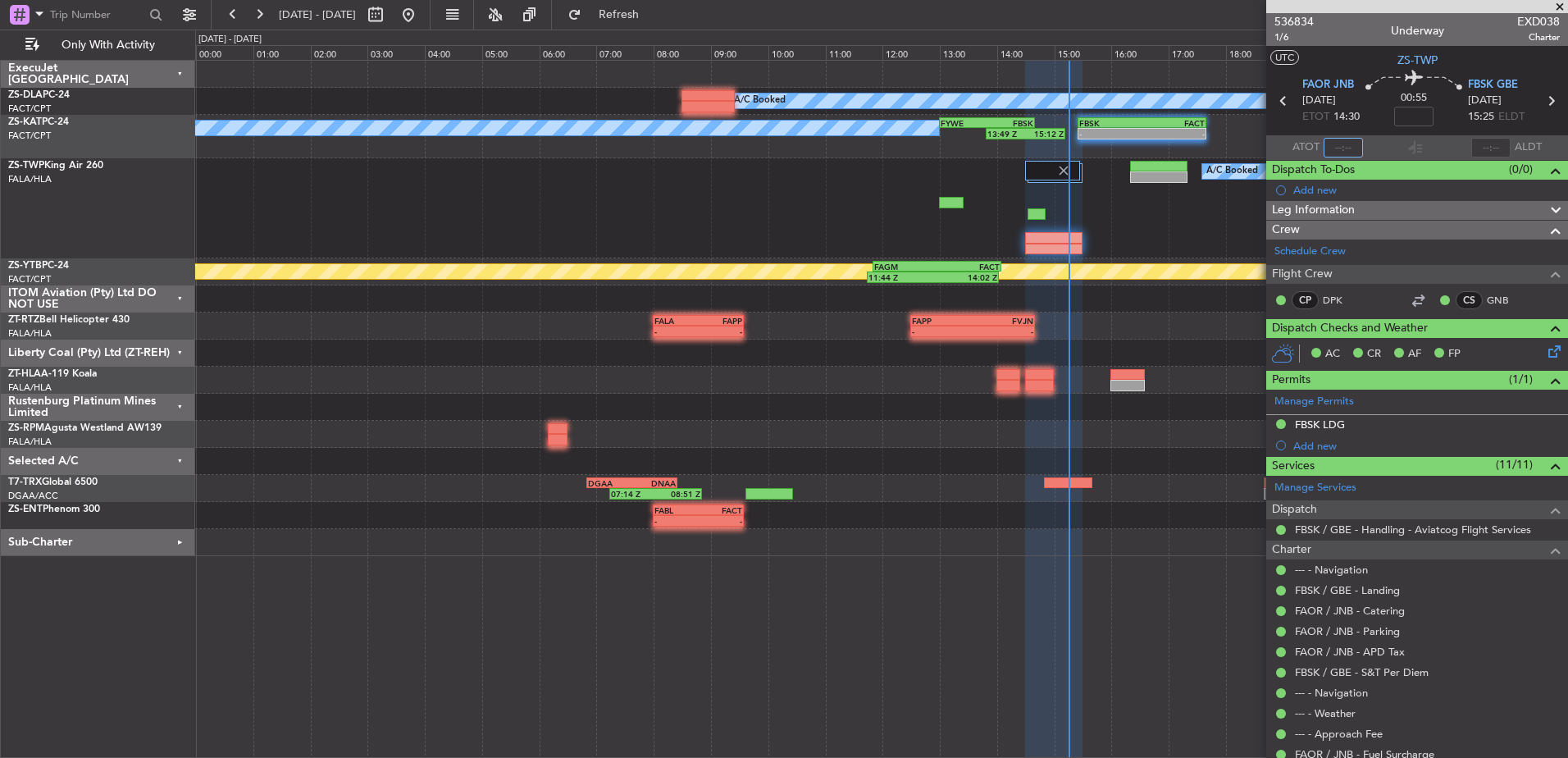
click at [1335, 147] on input "text" at bounding box center [1343, 147] width 39 height 20
click at [177, 296] on div "ITOM Aviation (Pty) Ltd DO NOT USE" at bounding box center [98, 299] width 194 height 27
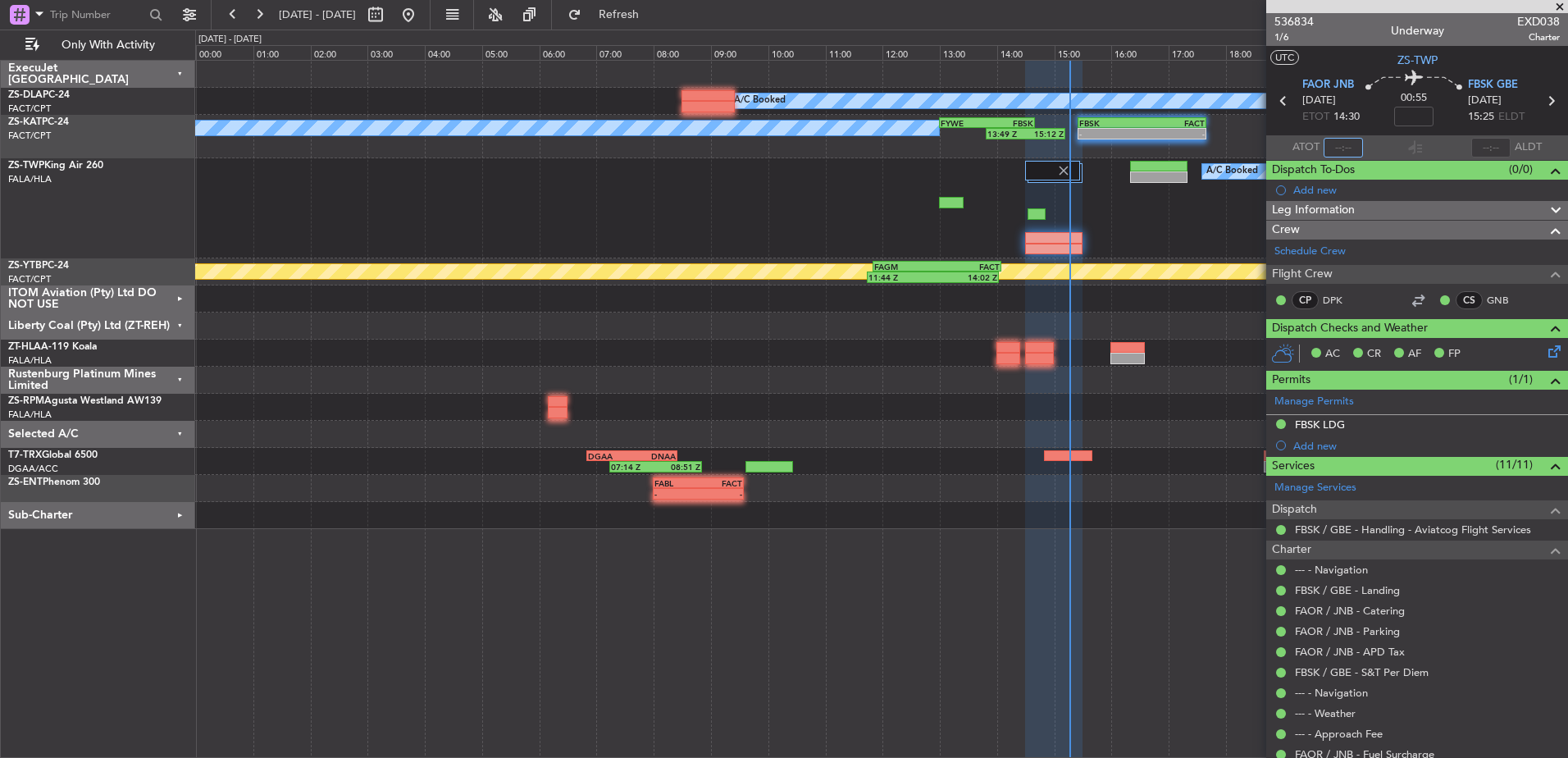
click at [182, 322] on div "Liberty Coal (Pty) Ltd (ZT-REH)" at bounding box center [98, 326] width 194 height 27
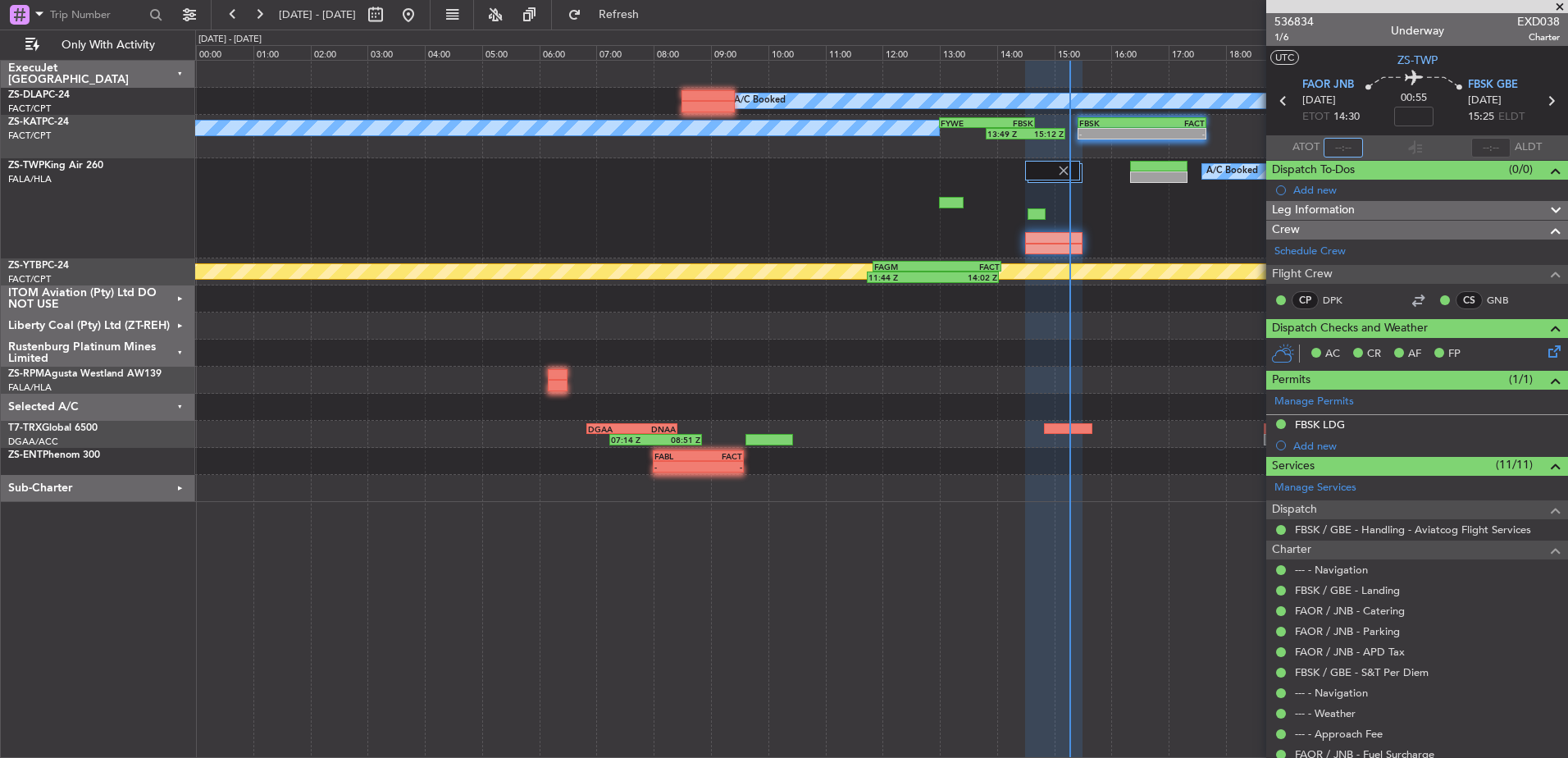
click at [180, 347] on div "Rustenburg Platinum Mines Limited" at bounding box center [98, 353] width 194 height 27
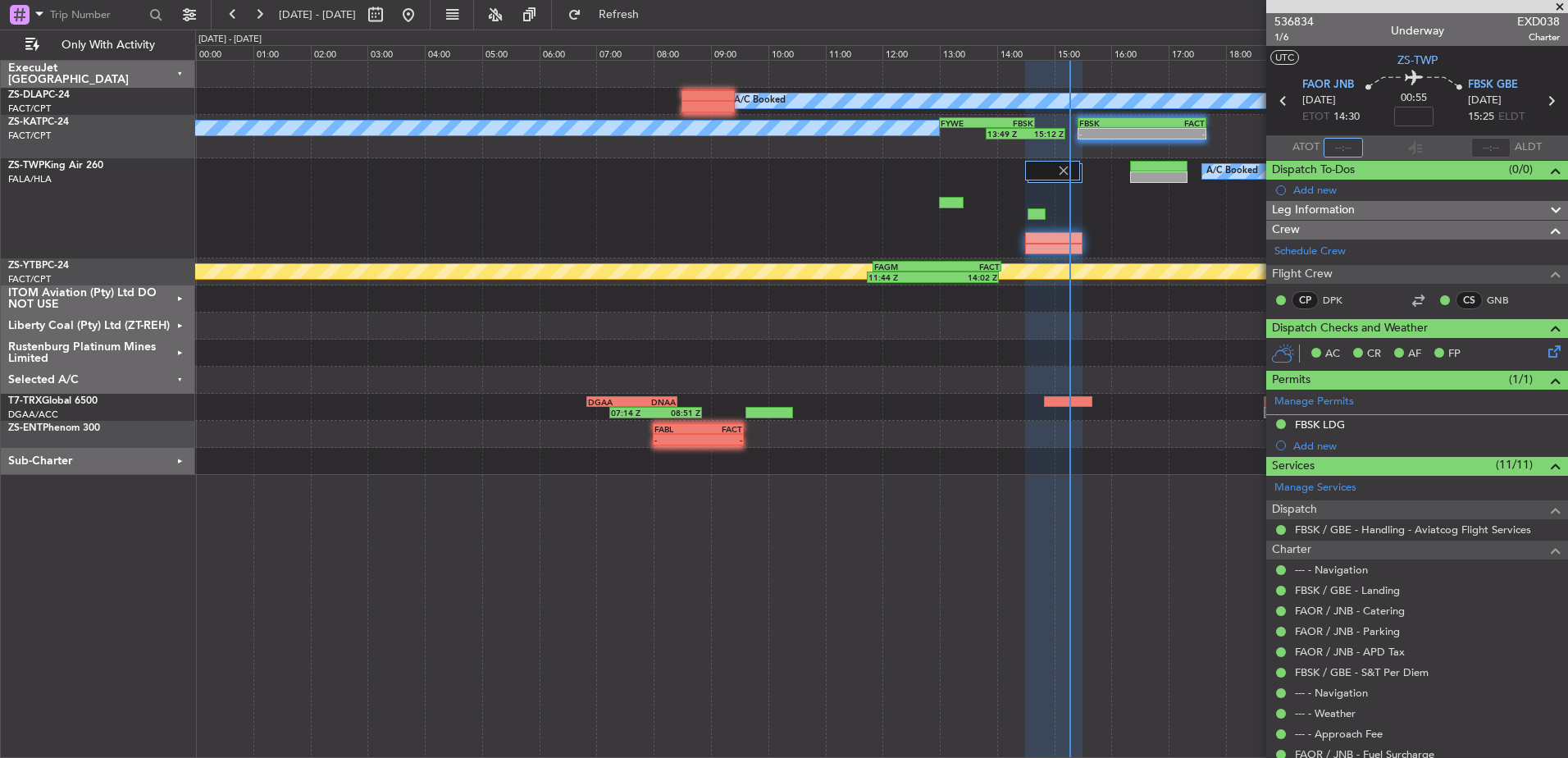
click at [181, 379] on div "Selected A/C" at bounding box center [98, 379] width 194 height 27
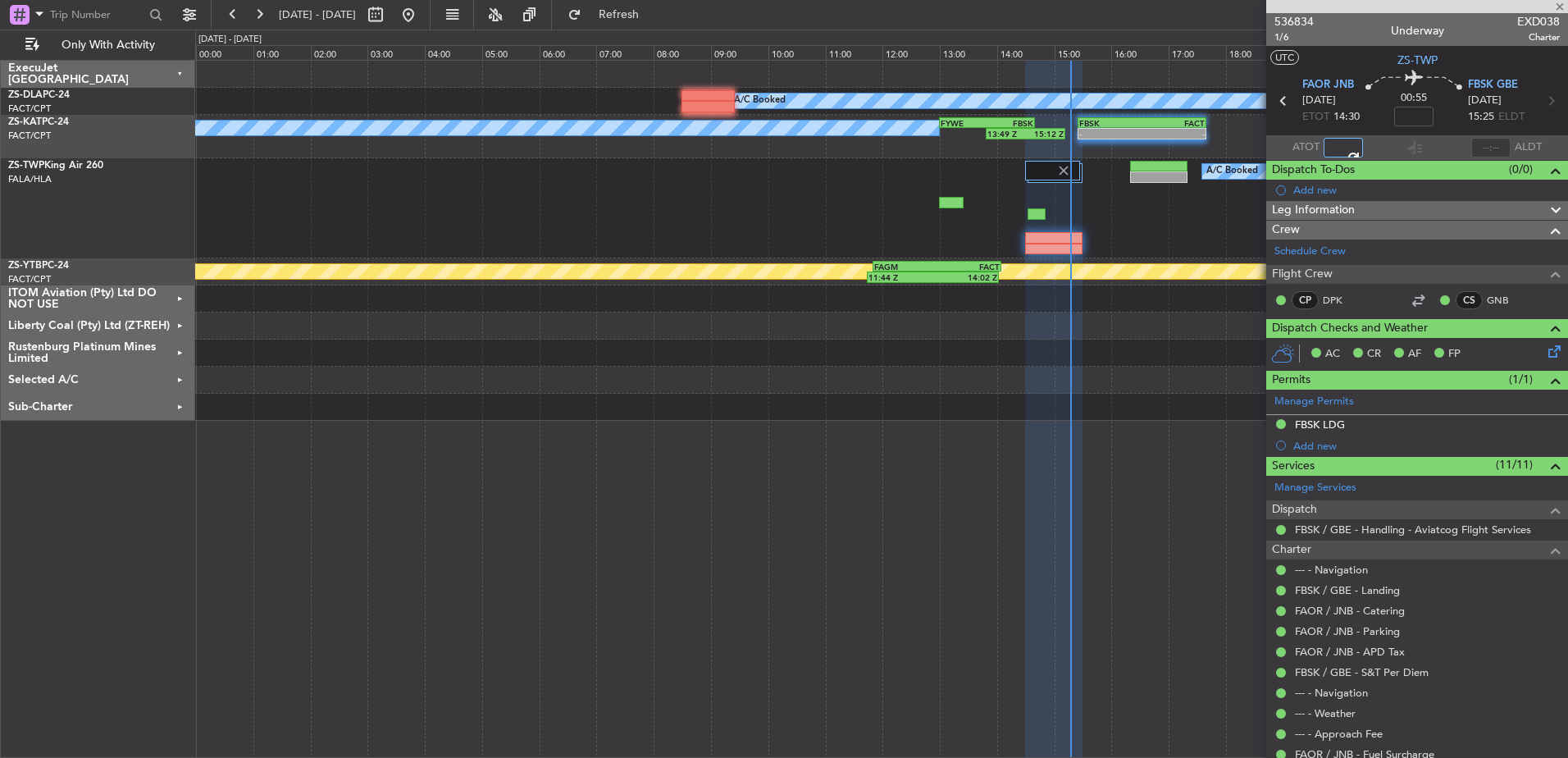
type input "15:16"
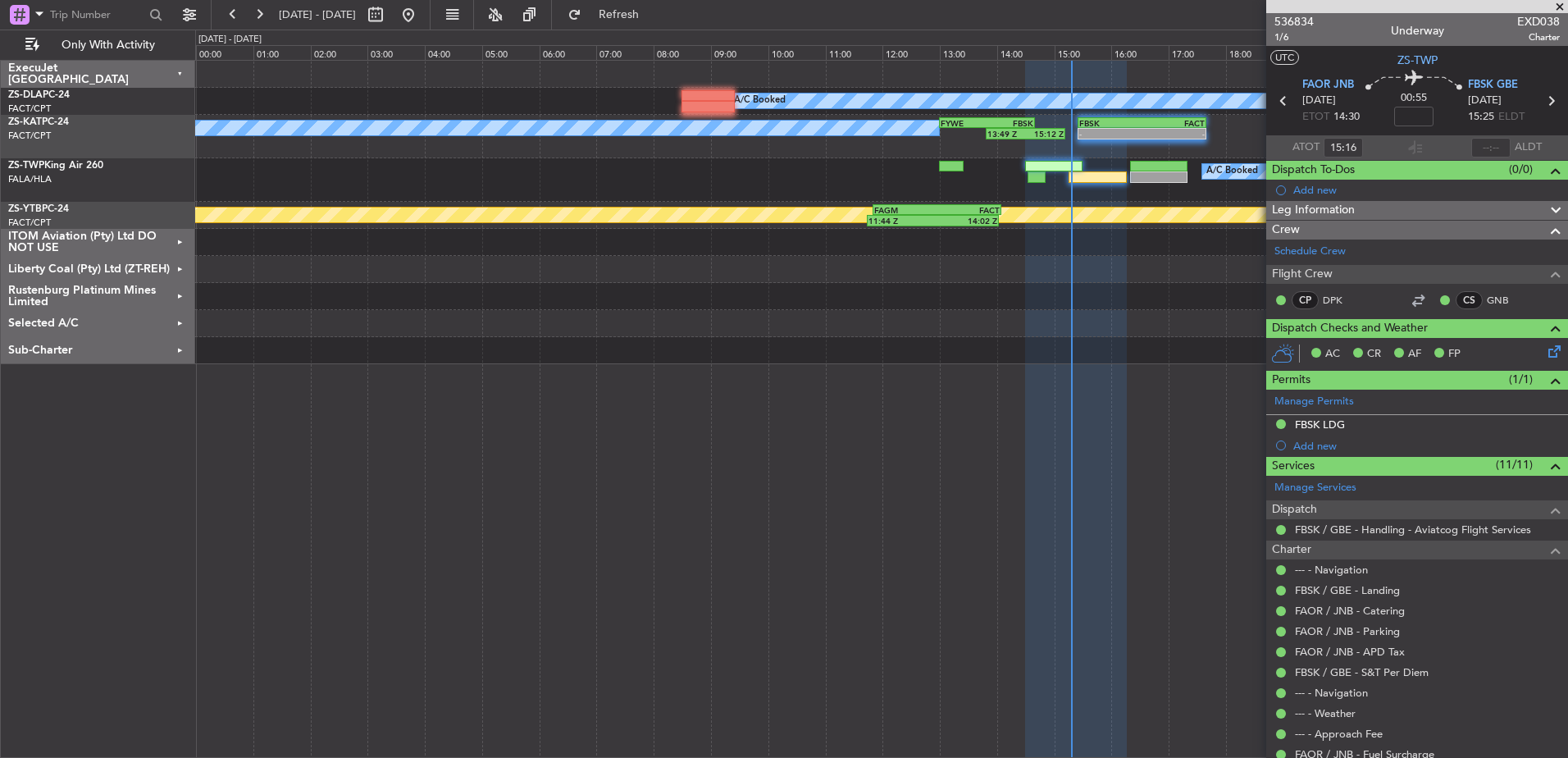
click at [1565, 5] on span at bounding box center [1560, 7] width 16 height 15
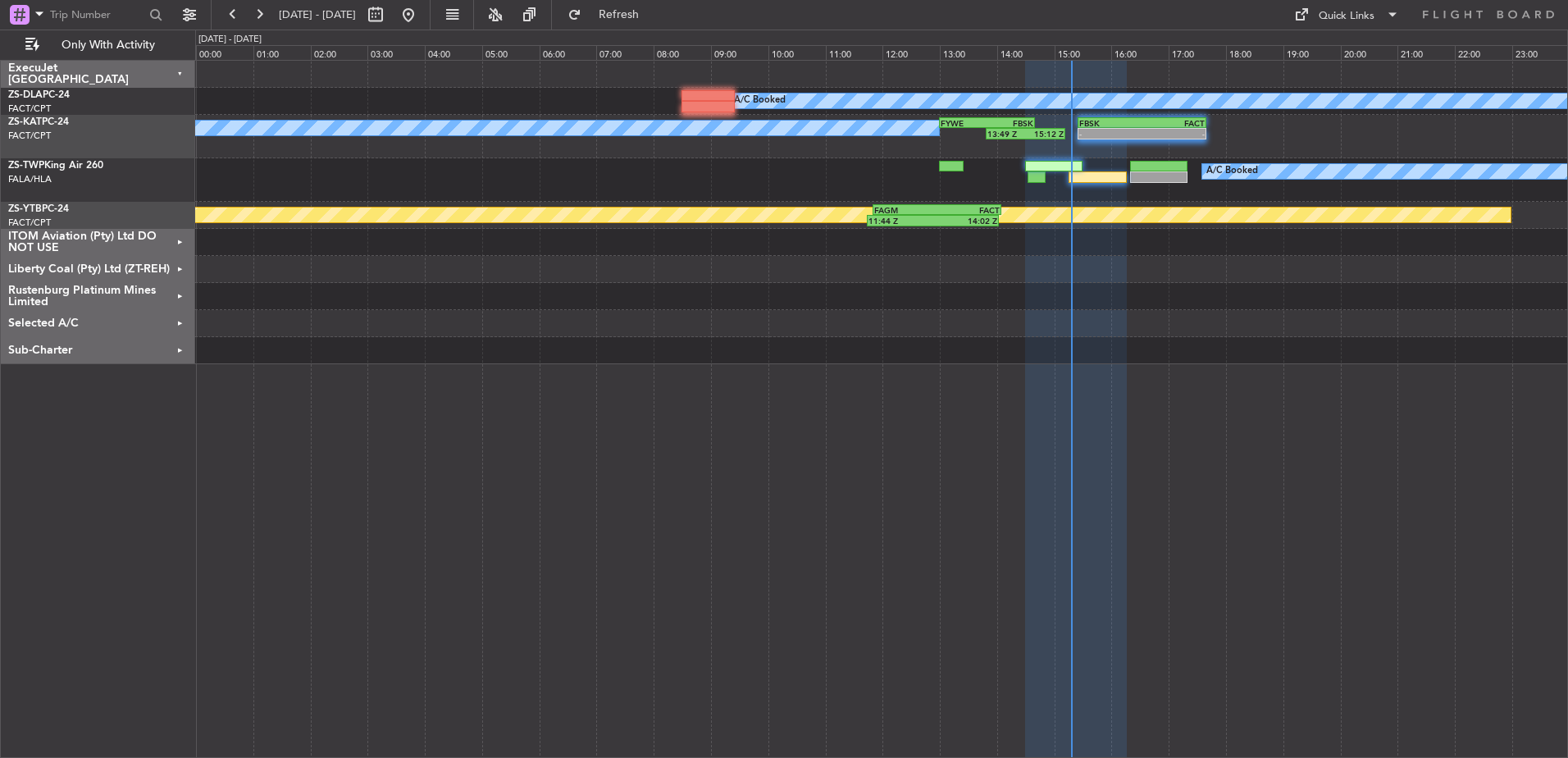
type input "0"
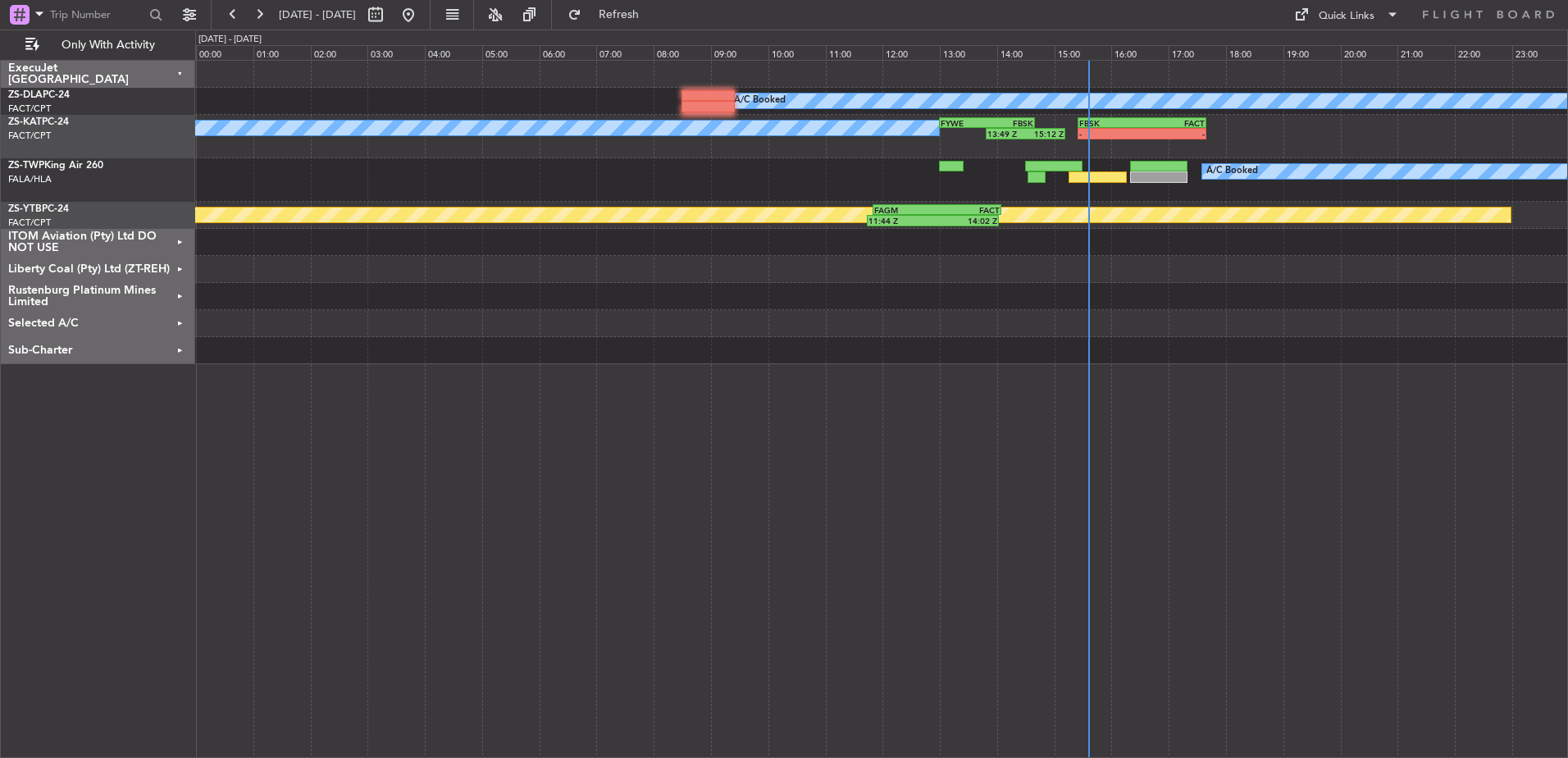
click at [179, 266] on div "Liberty Coal (Pty) Ltd (ZT-REH)" at bounding box center [98, 269] width 194 height 27
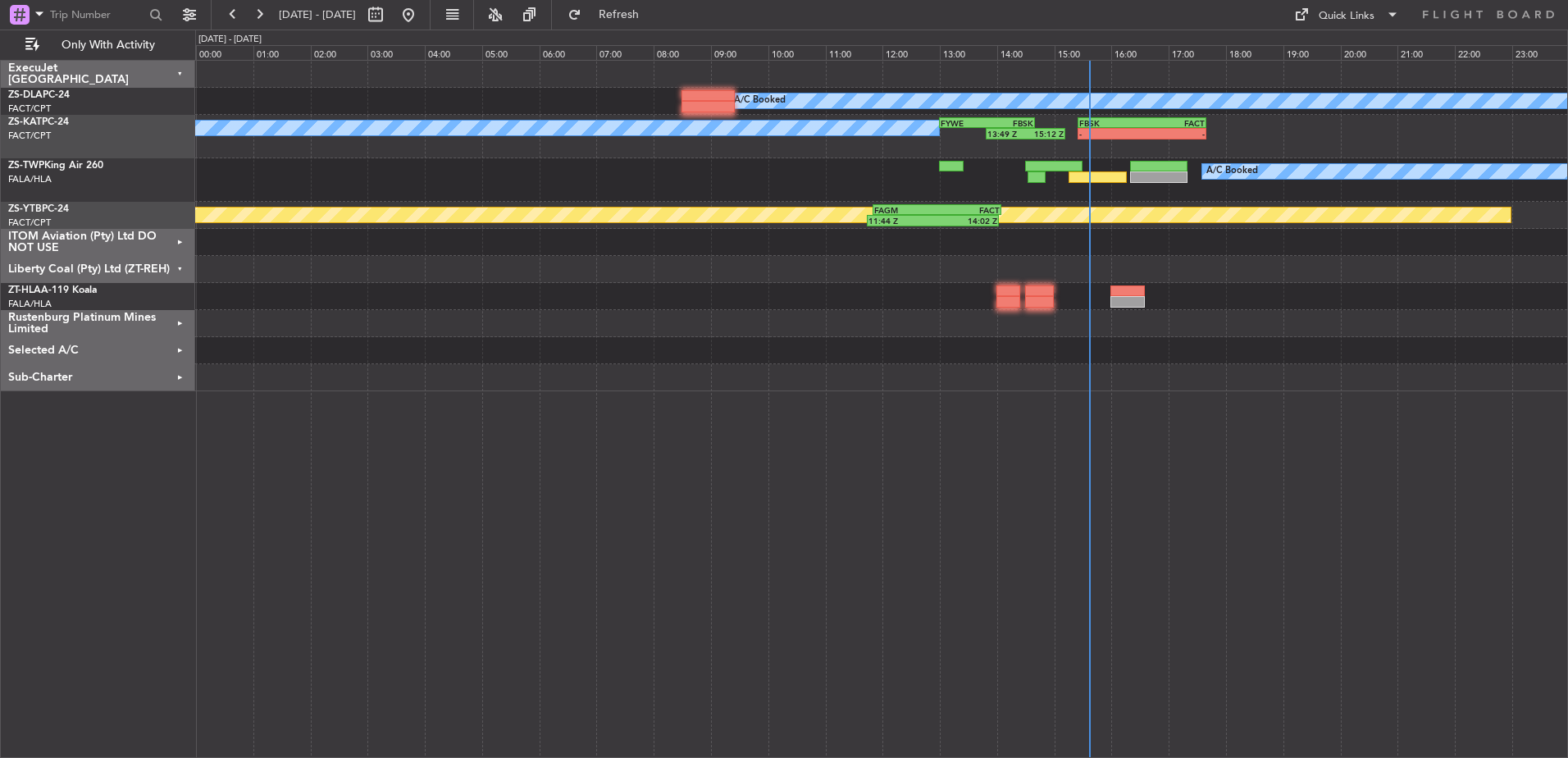
click at [179, 265] on div "Liberty Coal (Pty) Ltd (ZT-REH)" at bounding box center [98, 269] width 194 height 27
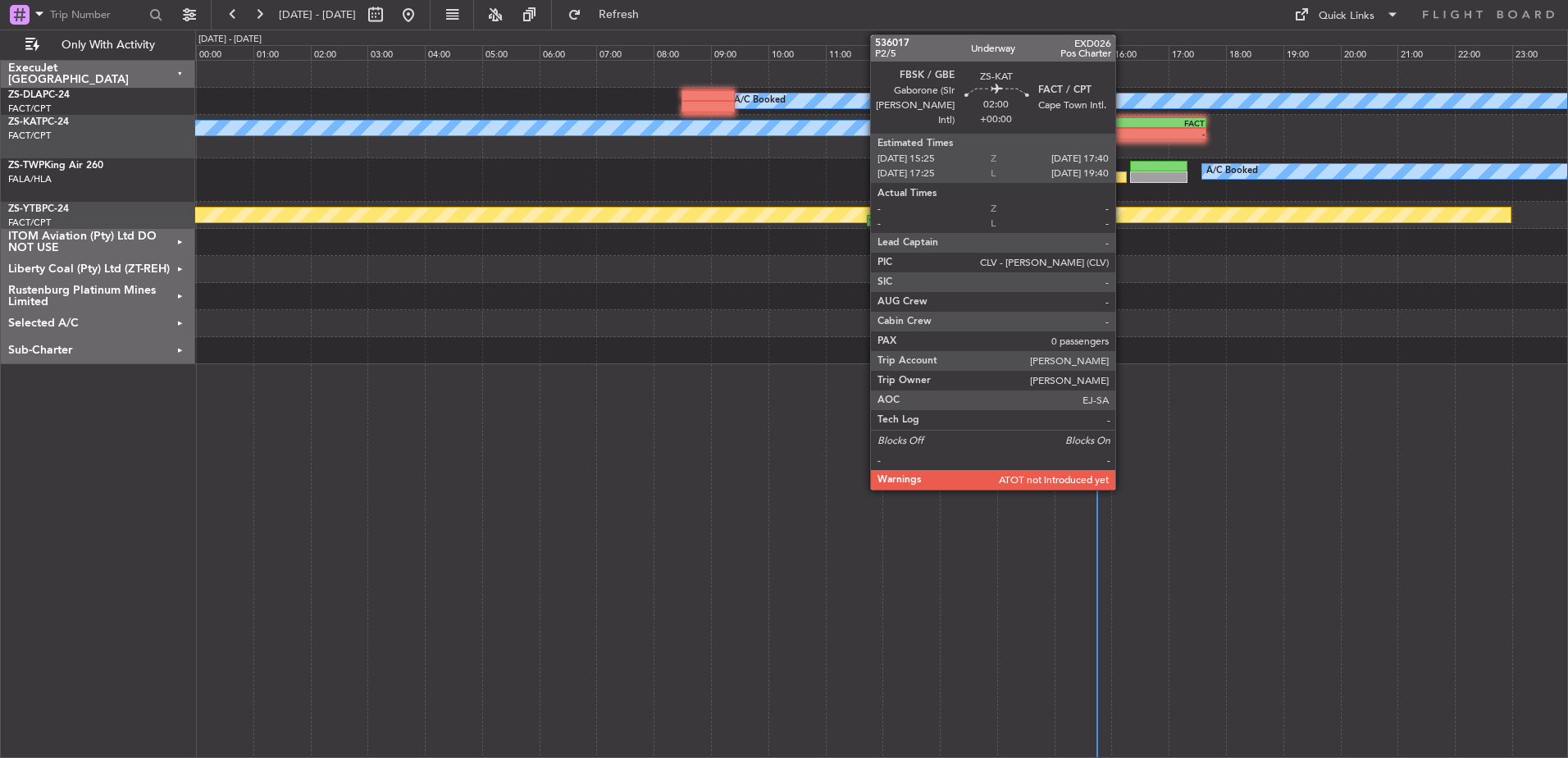
click at [1123, 138] on div "-" at bounding box center [1111, 133] width 63 height 10
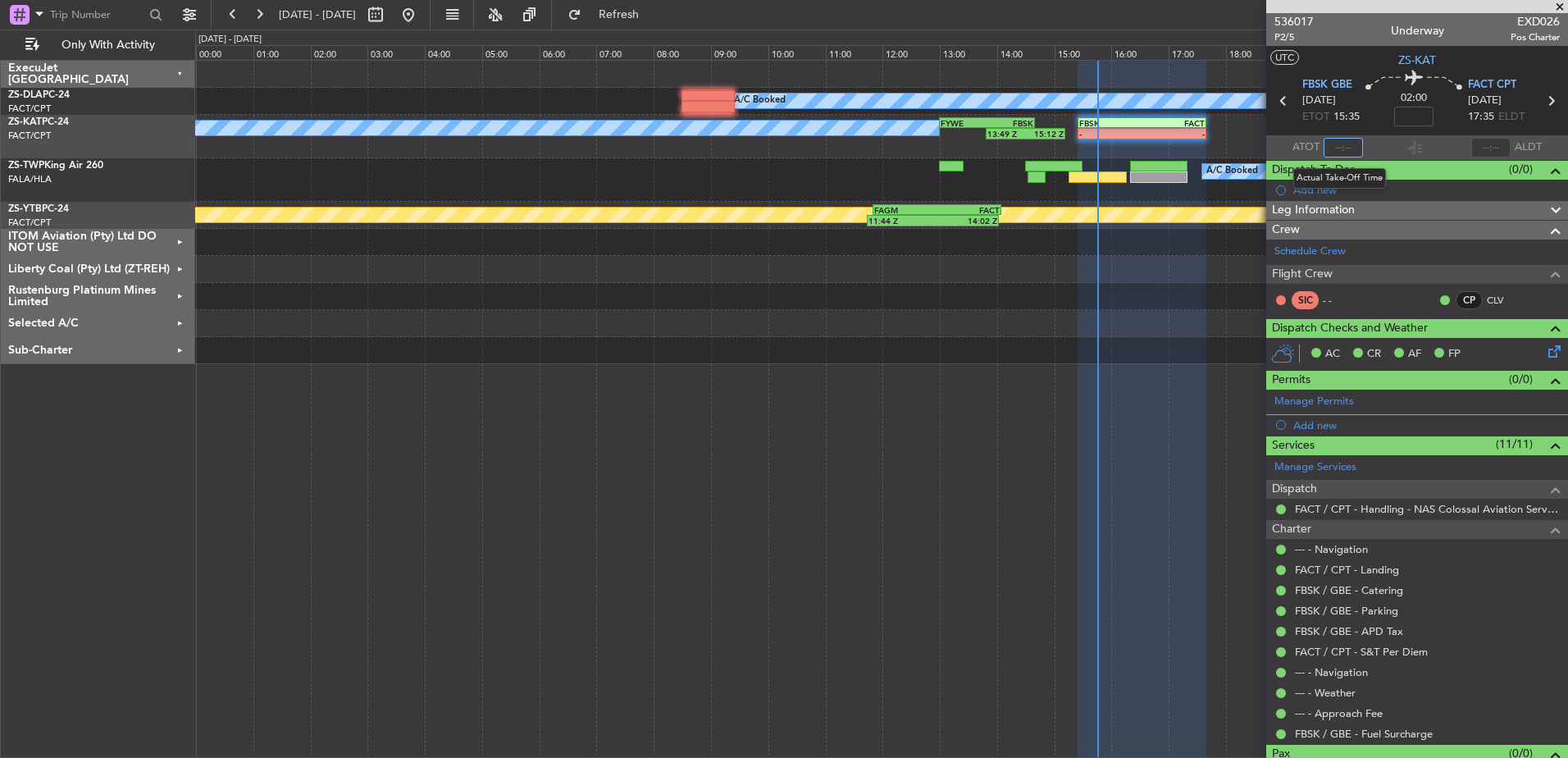
click at [1346, 145] on input "text" at bounding box center [1343, 147] width 39 height 20
type input "15:38"
click at [1562, 5] on span at bounding box center [1560, 7] width 16 height 15
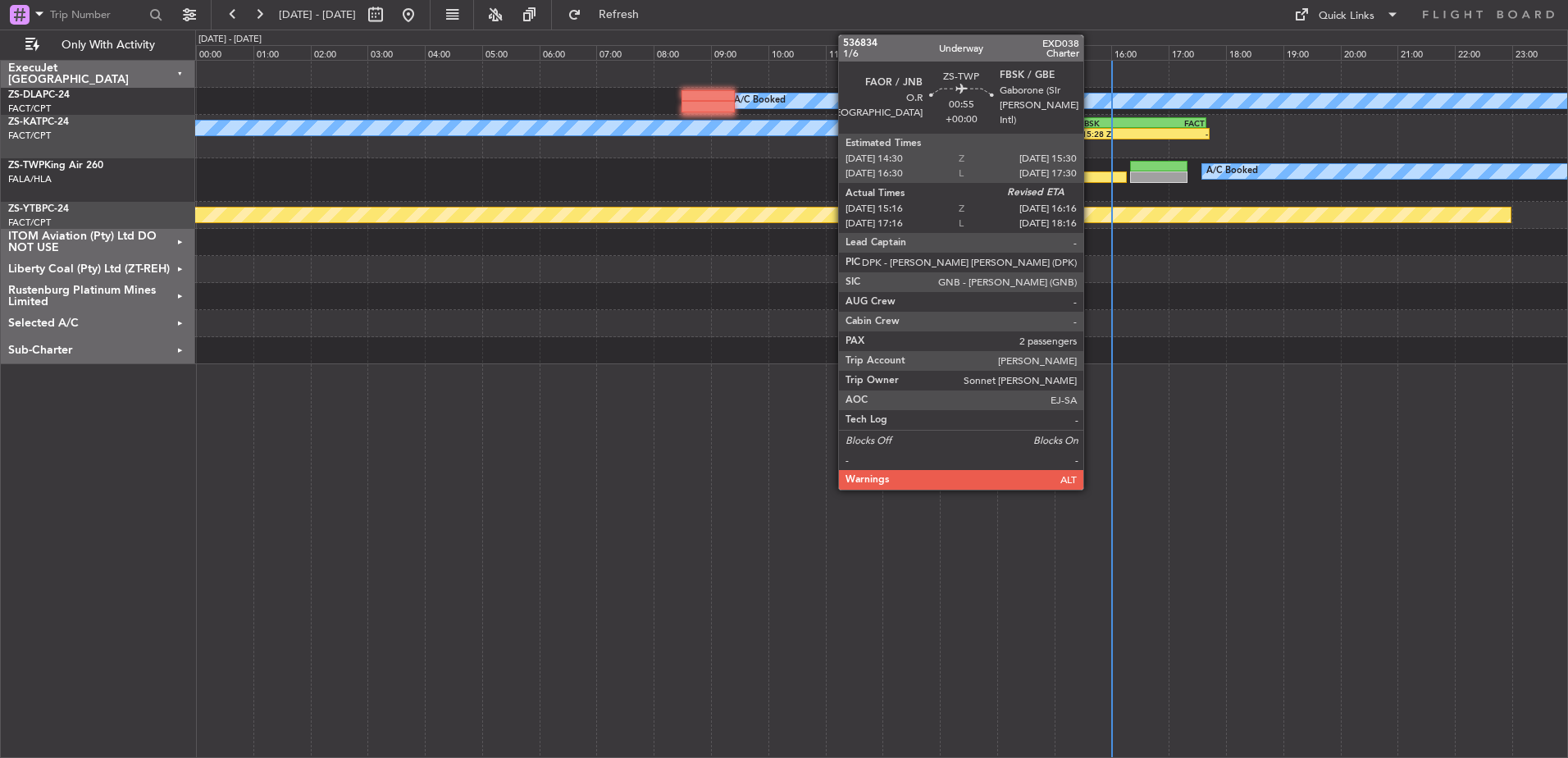
click at [1091, 173] on div at bounding box center [1098, 177] width 57 height 11
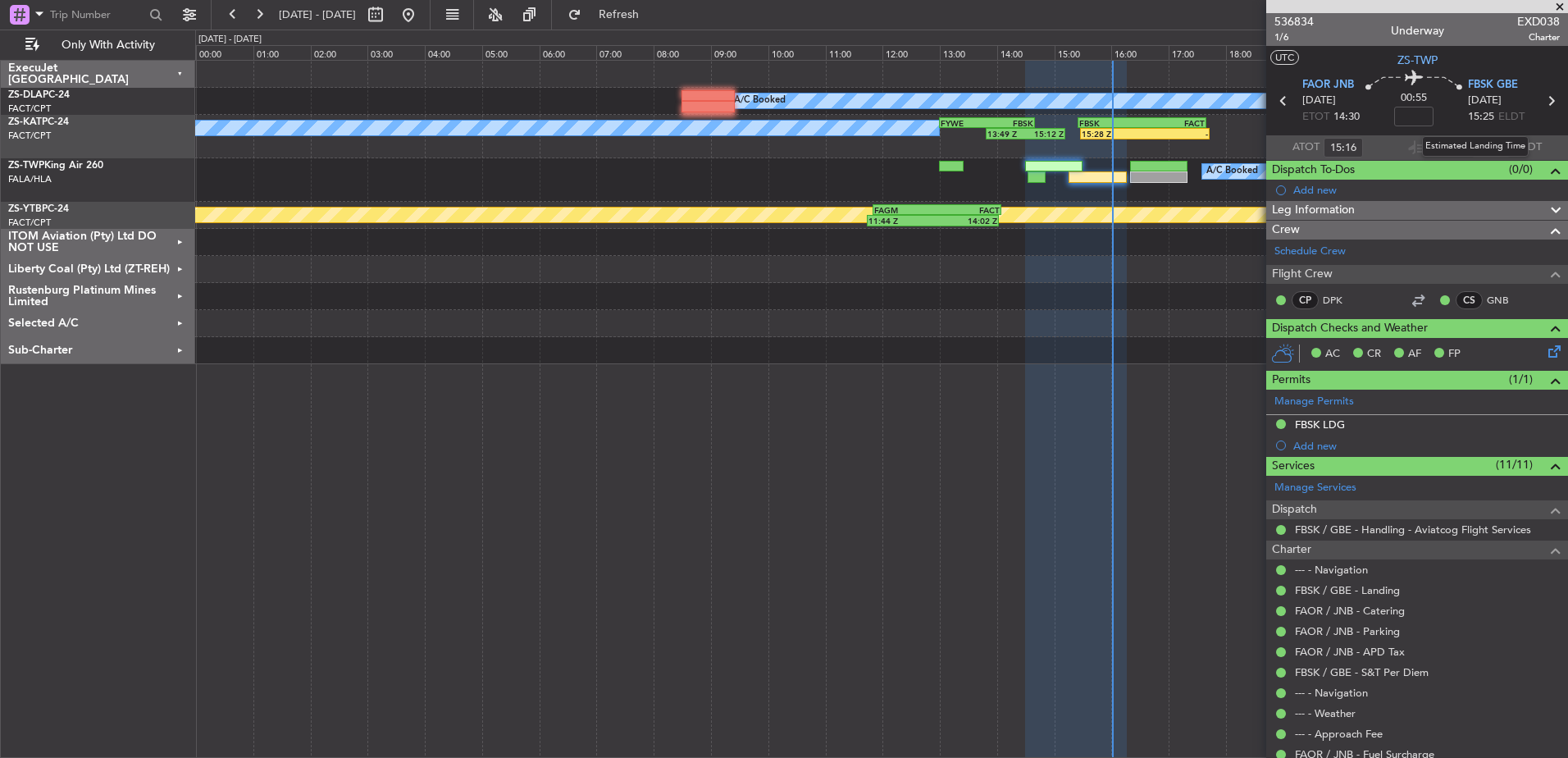
click at [1490, 146] on div "Estimated Landing Time" at bounding box center [1475, 146] width 107 height 21
click at [1490, 142] on input "text" at bounding box center [1491, 147] width 39 height 20
type input "16:00"
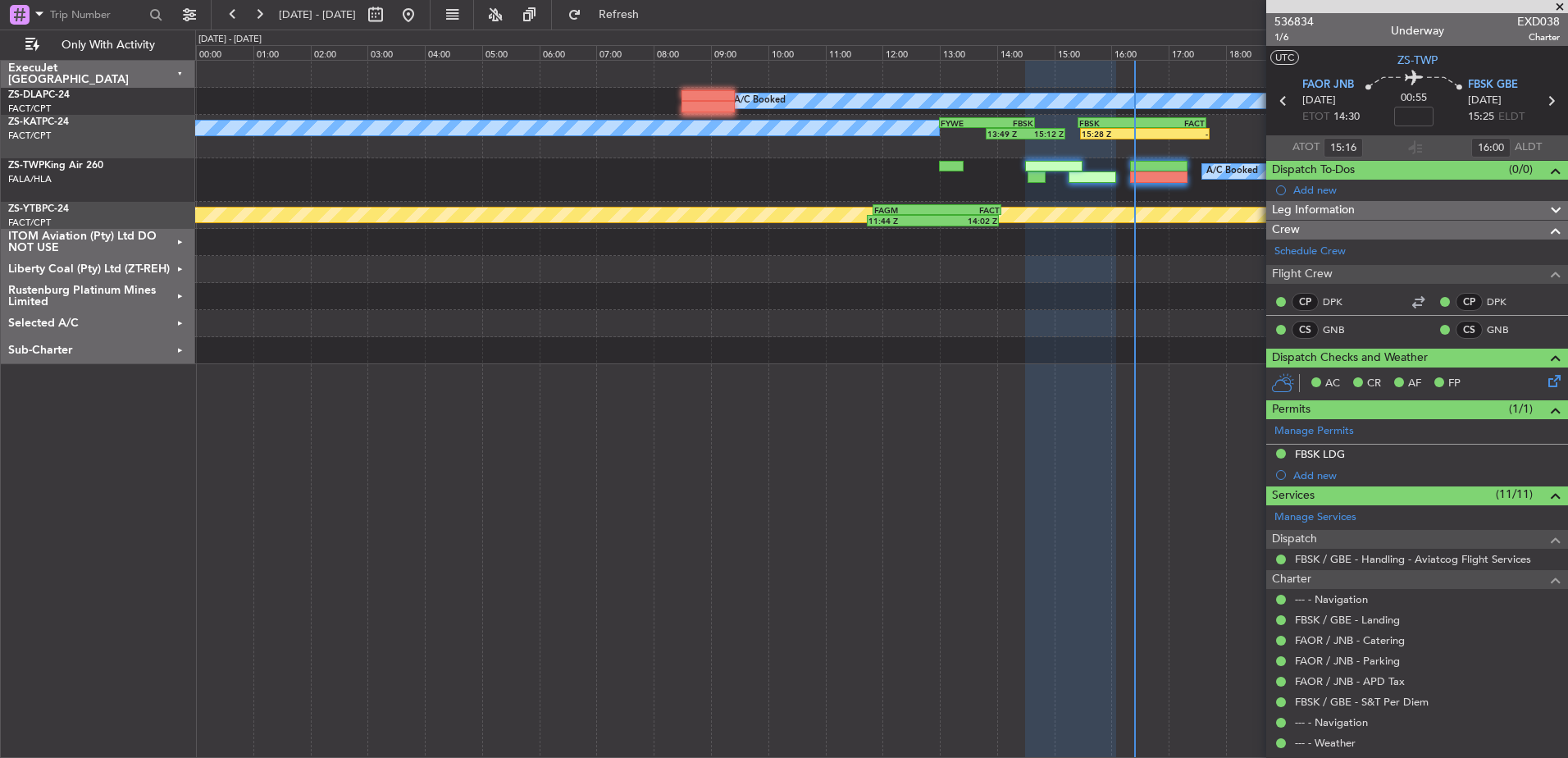
click at [1562, 4] on span at bounding box center [1560, 7] width 16 height 15
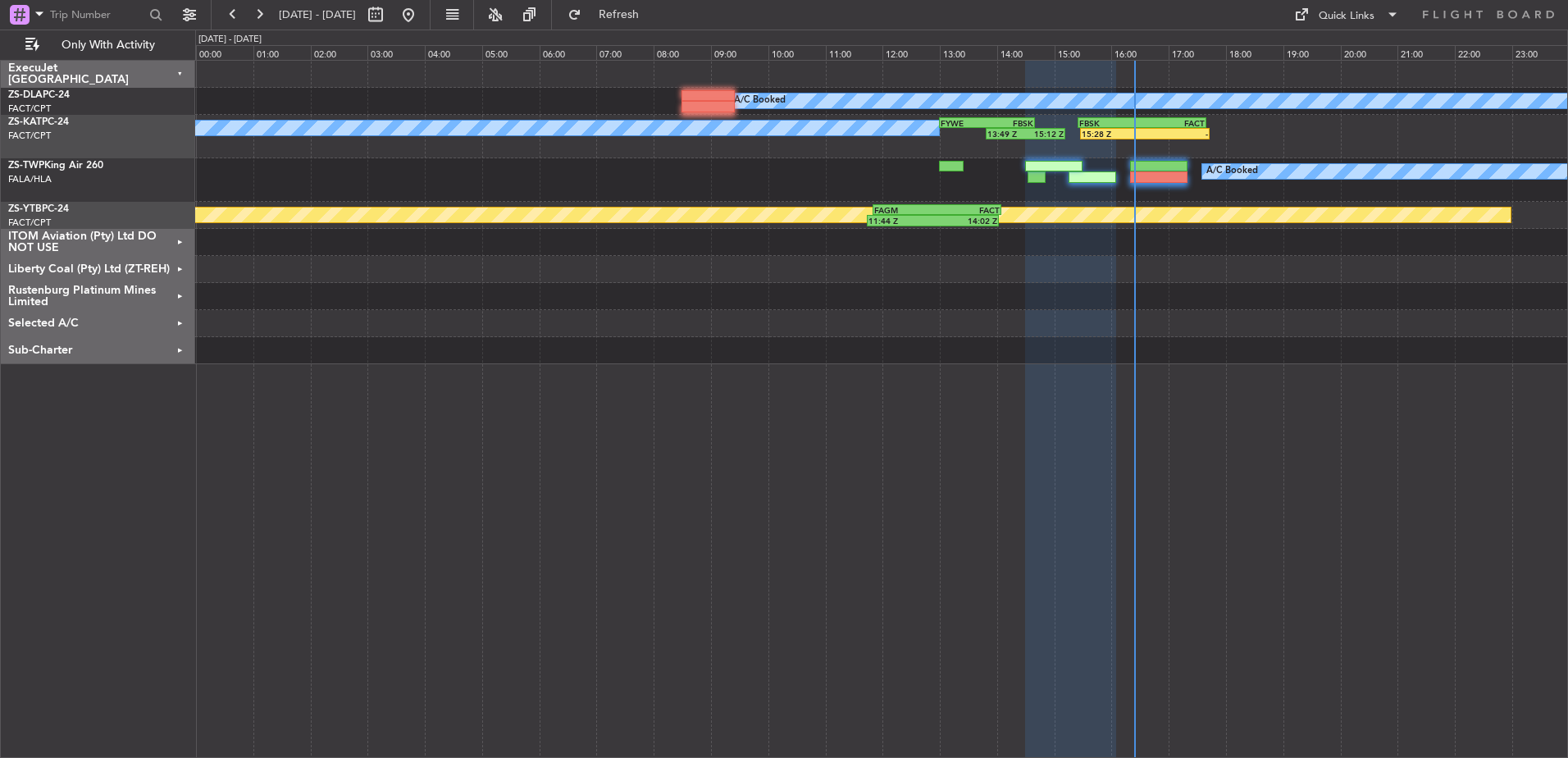
type input "0"
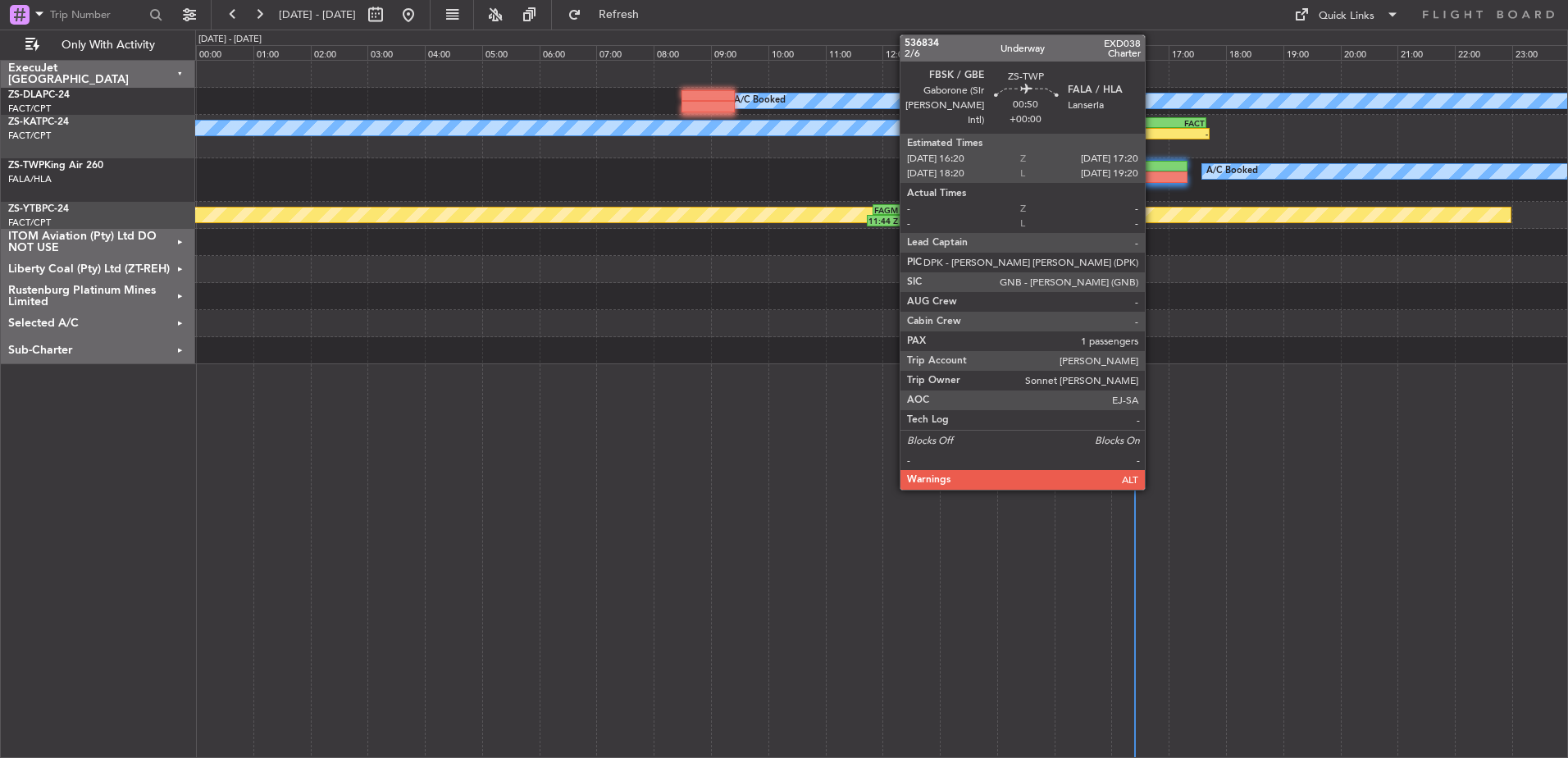
click at [1152, 174] on div at bounding box center [1159, 177] width 57 height 11
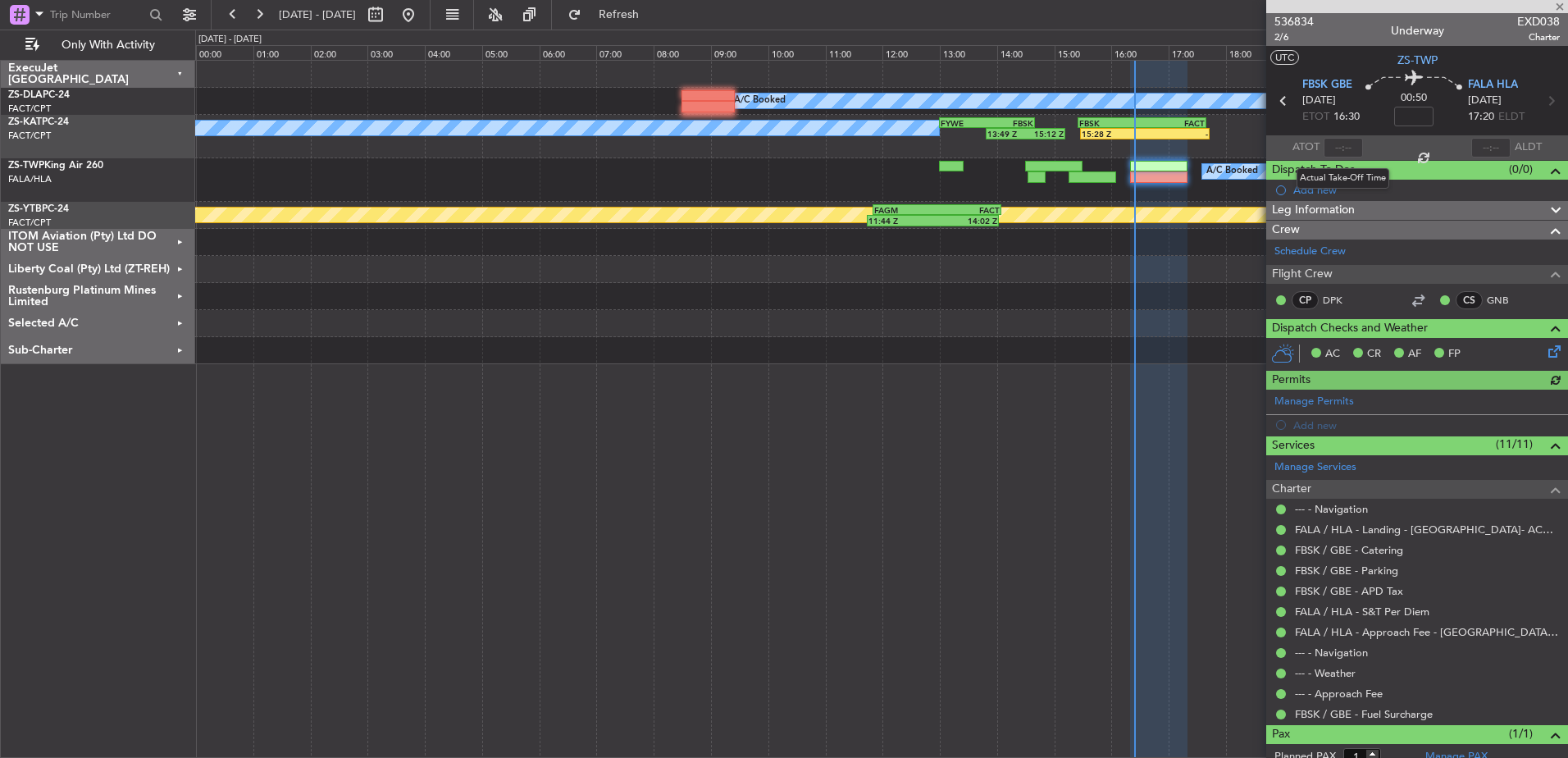
click at [1344, 144] on div at bounding box center [1343, 147] width 39 height 20
click at [1343, 146] on input "text" at bounding box center [1343, 147] width 39 height 20
type input "16:19"
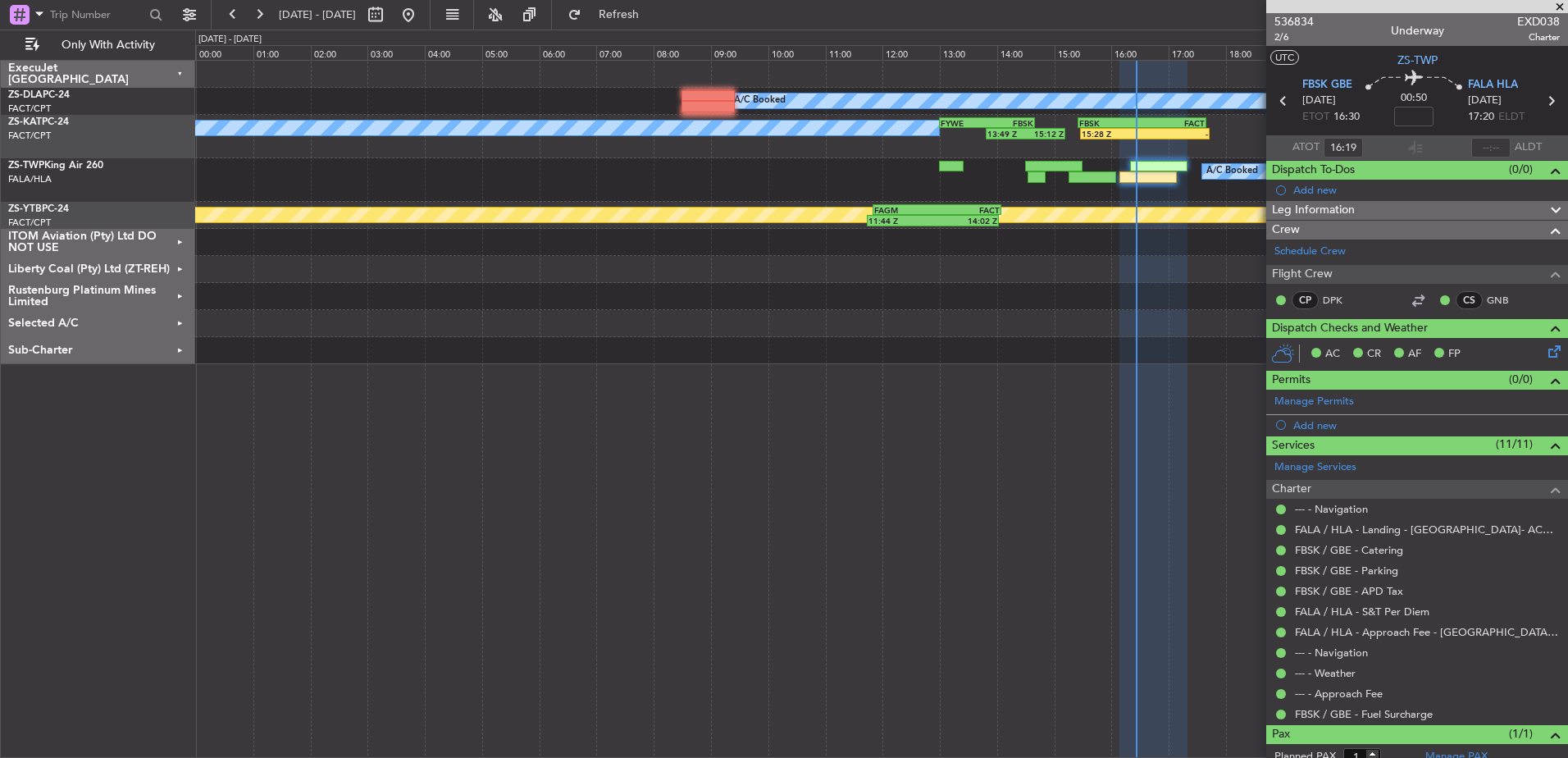
click at [1559, 7] on span at bounding box center [1560, 7] width 16 height 15
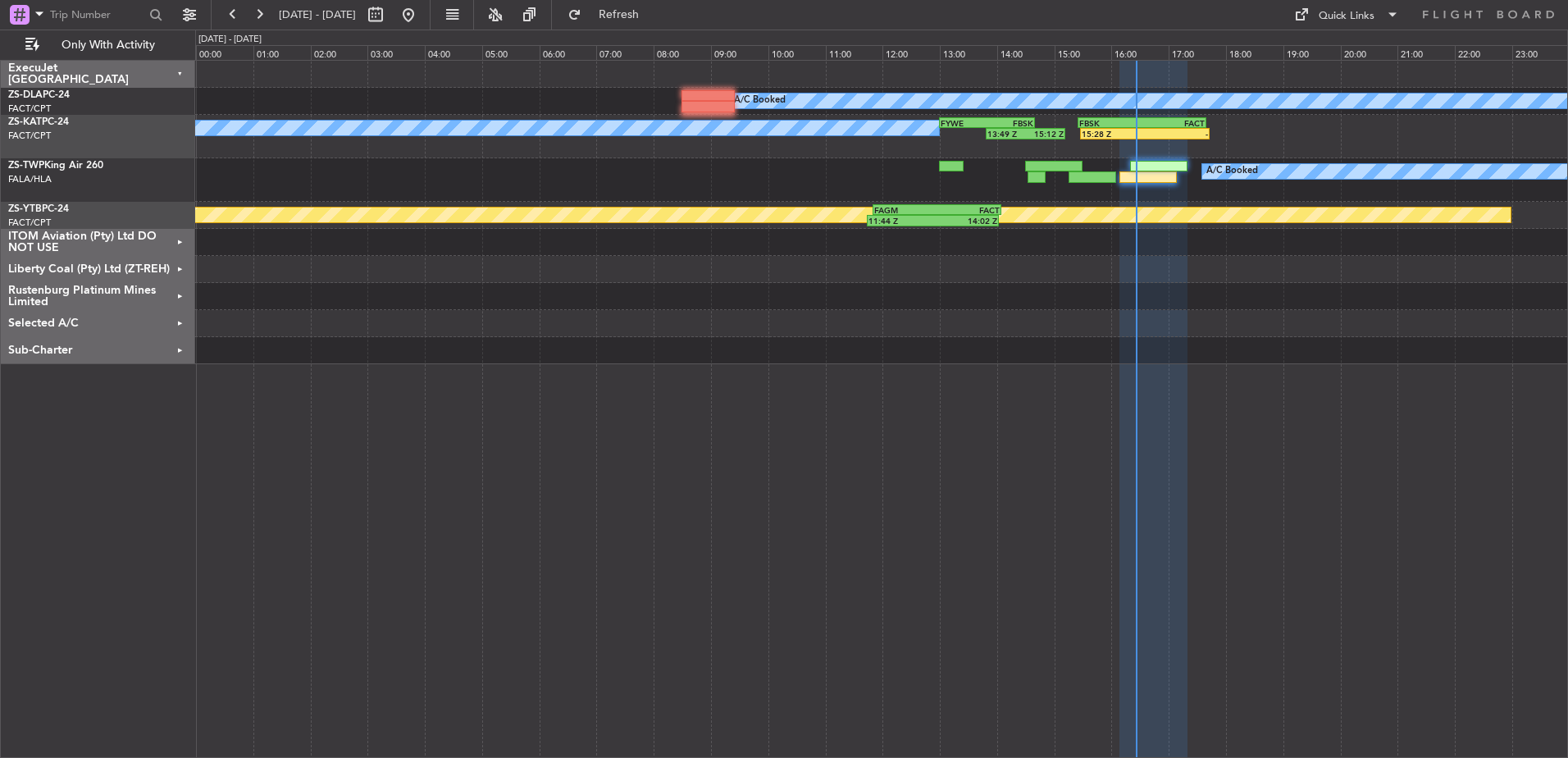
type input "0"
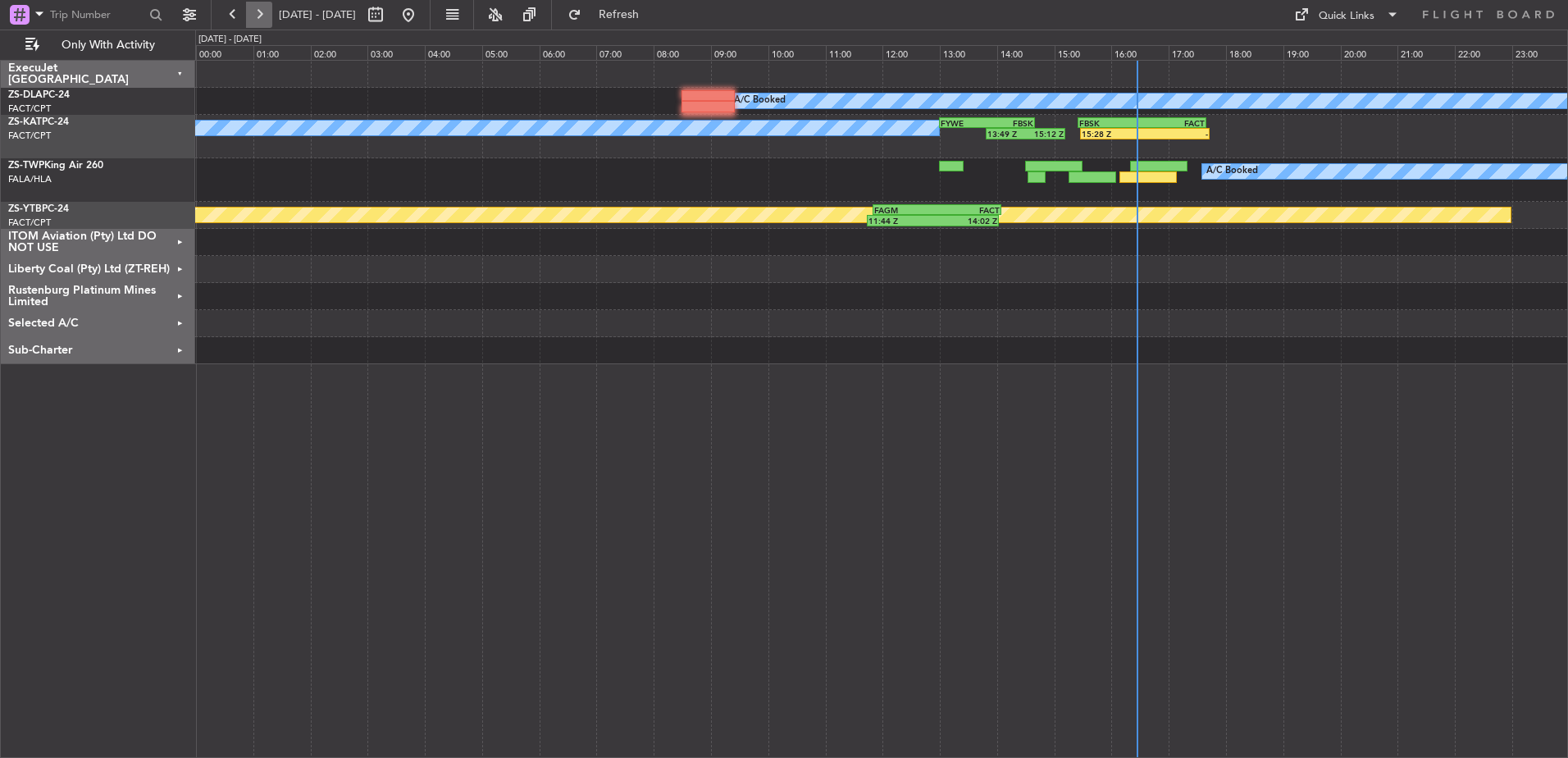
click at [263, 12] on button at bounding box center [259, 15] width 26 height 26
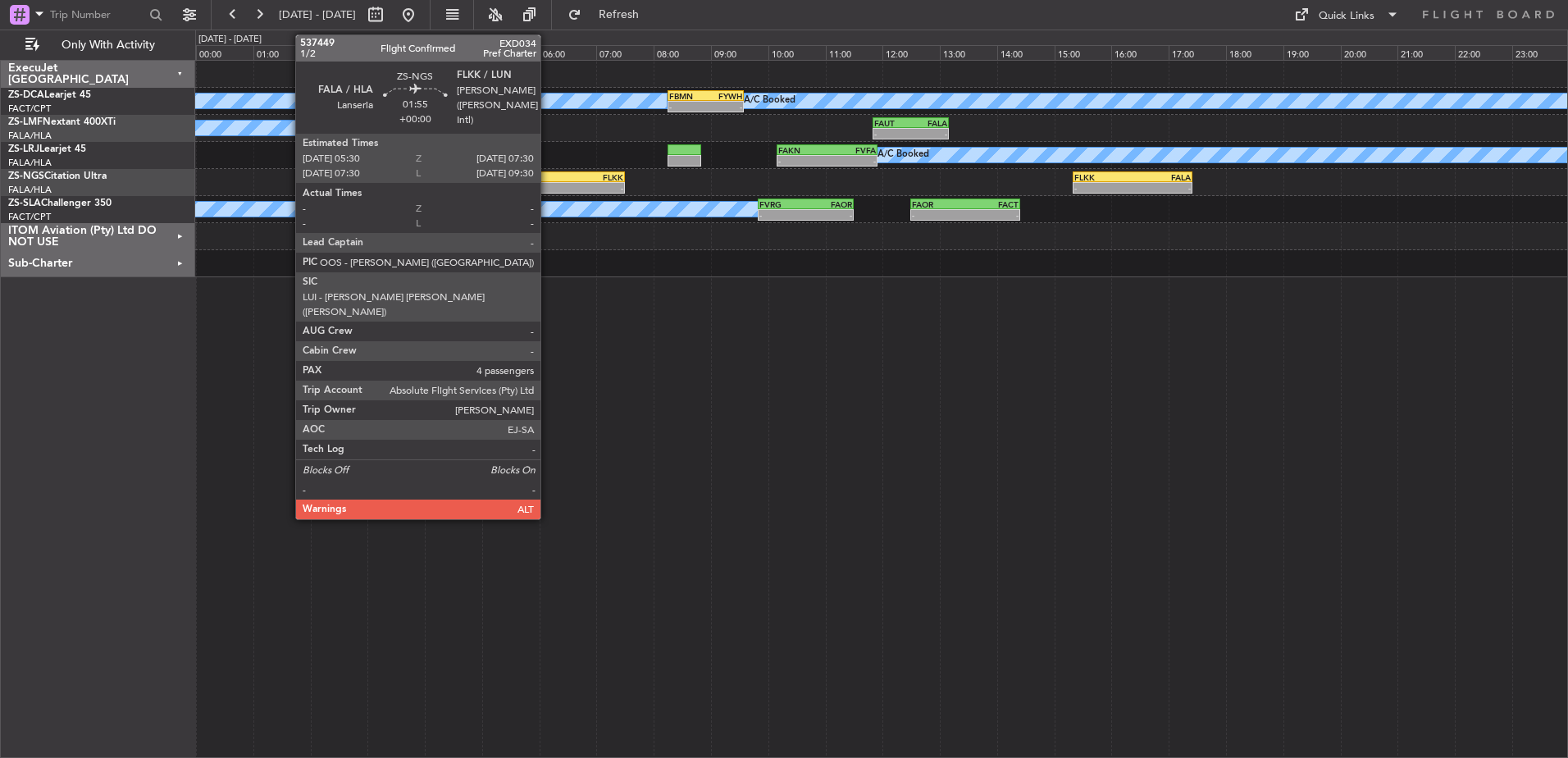
click at [548, 182] on div "- -" at bounding box center [567, 187] width 115 height 11
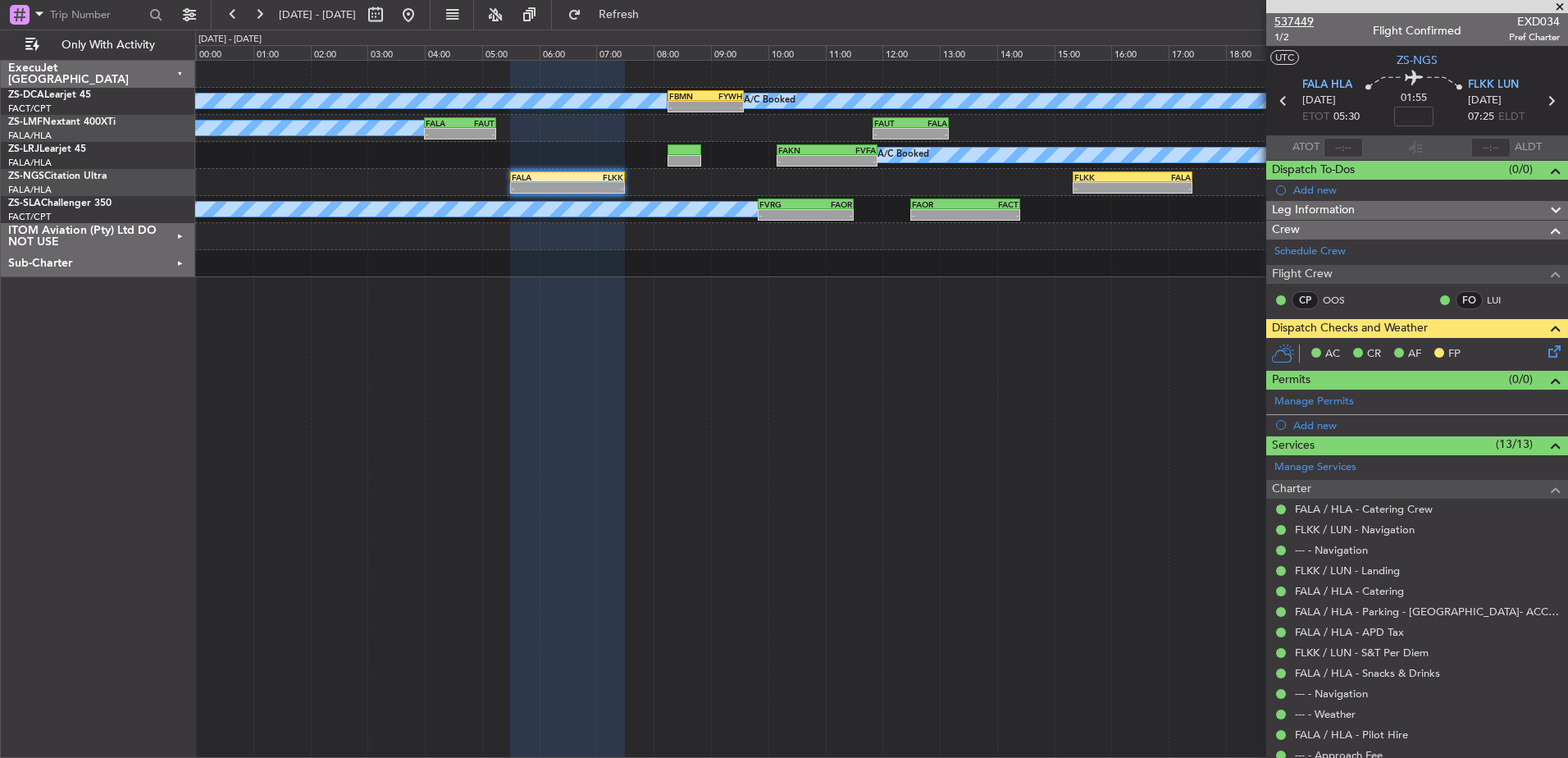
click at [1290, 17] on span "537449" at bounding box center [1293, 22] width 39 height 17
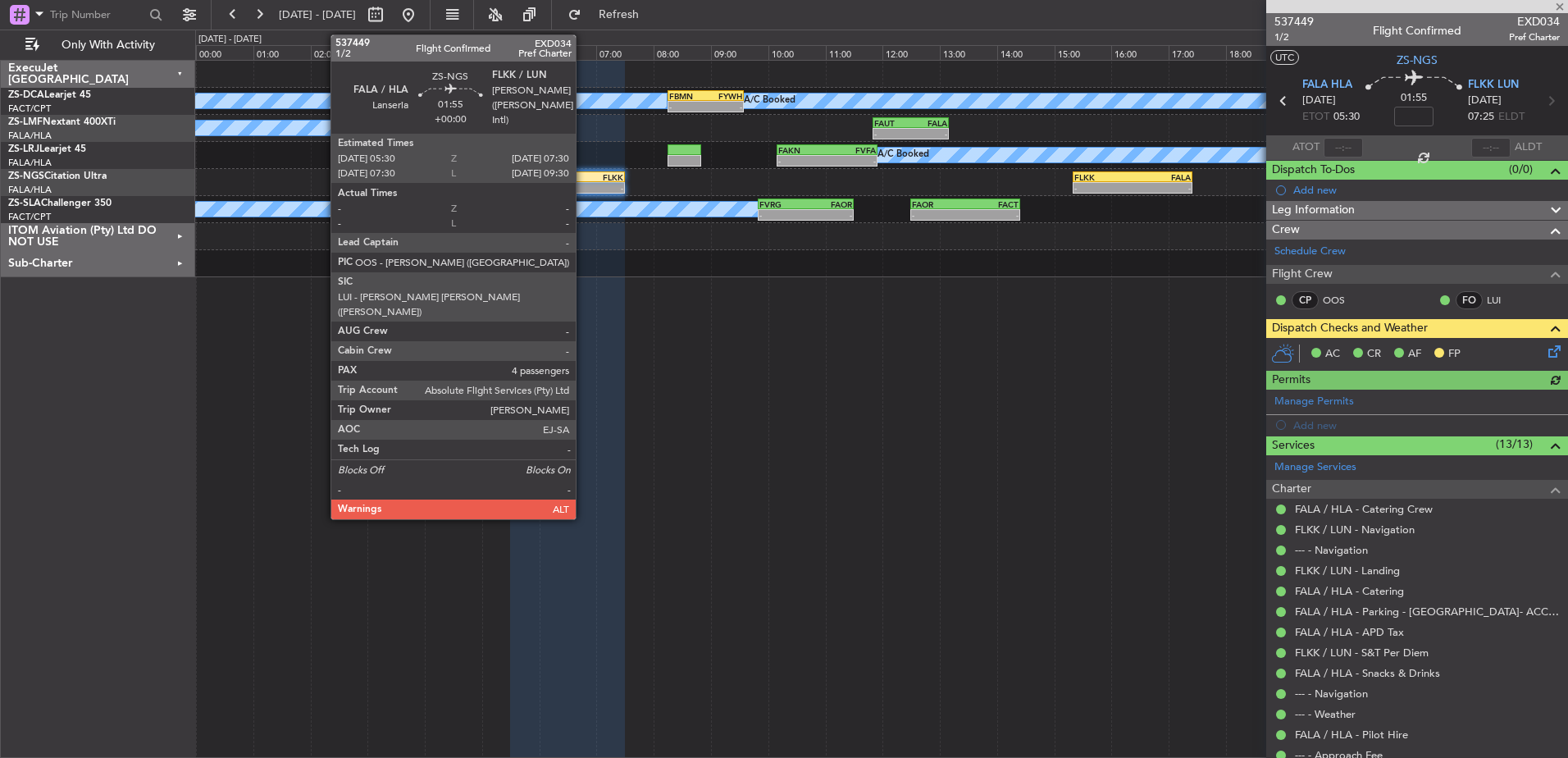
click at [583, 175] on div "FLKK" at bounding box center [595, 177] width 55 height 10
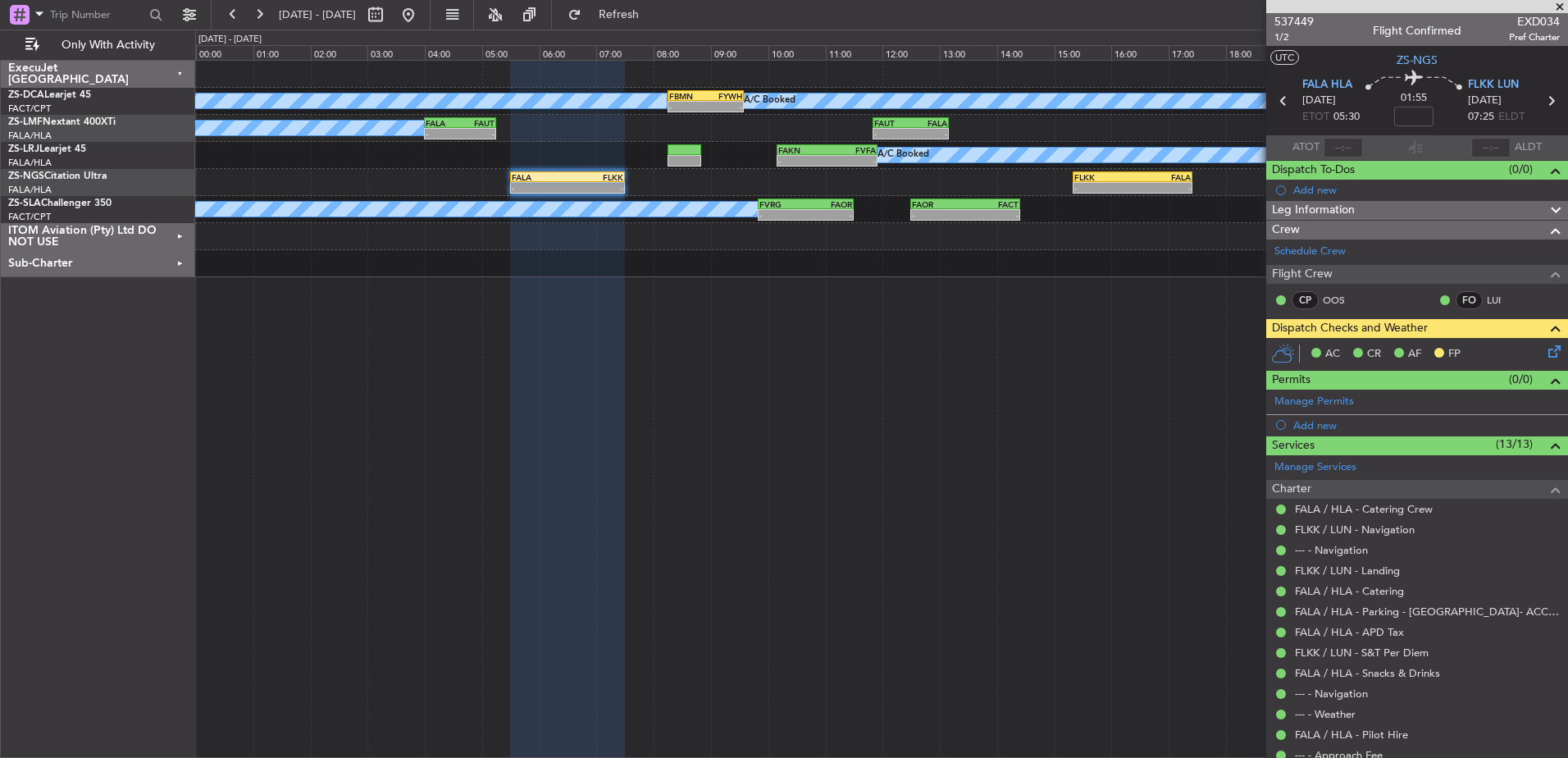
click at [1561, 5] on span at bounding box center [1560, 7] width 16 height 15
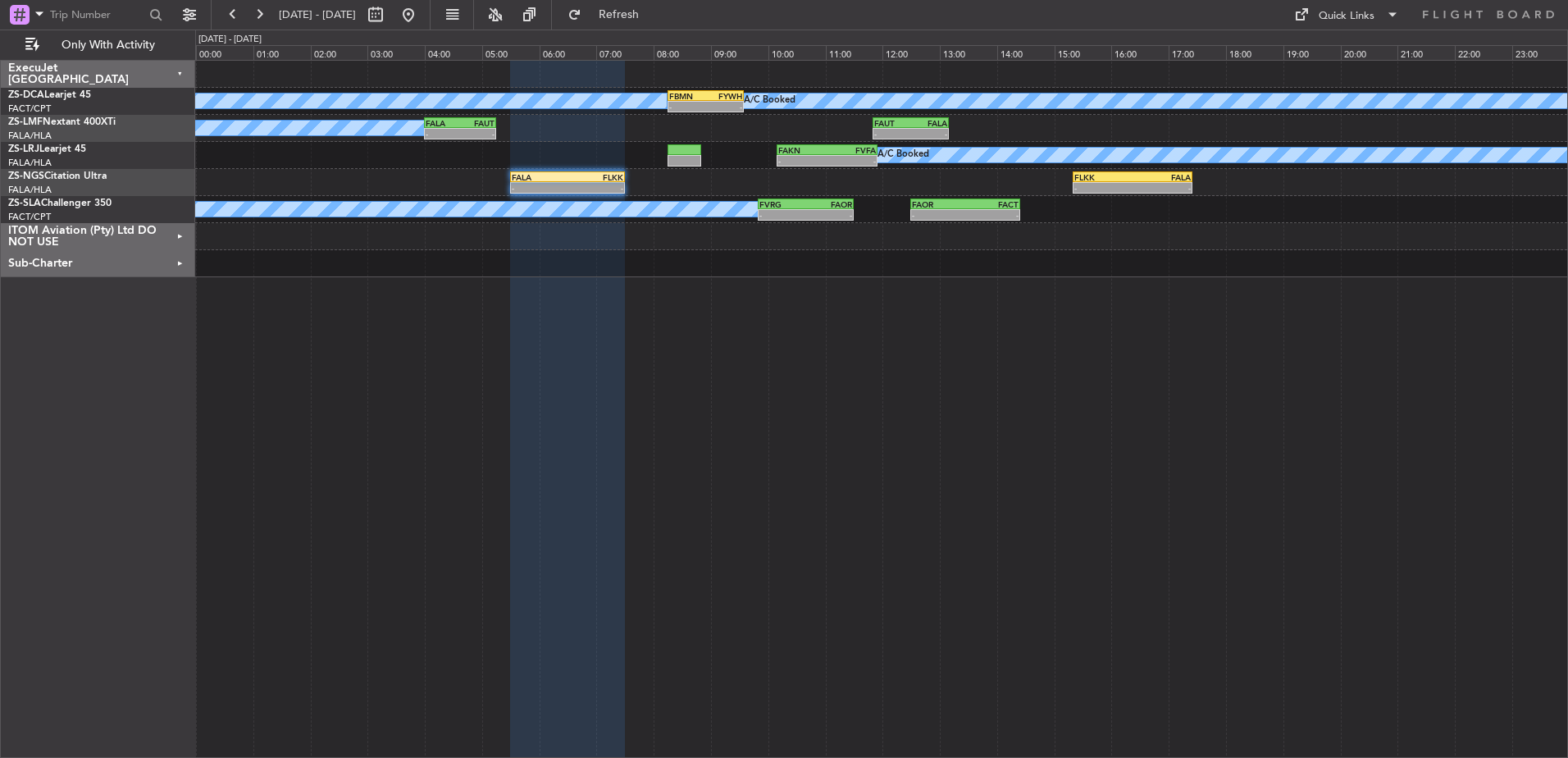
type input "0"
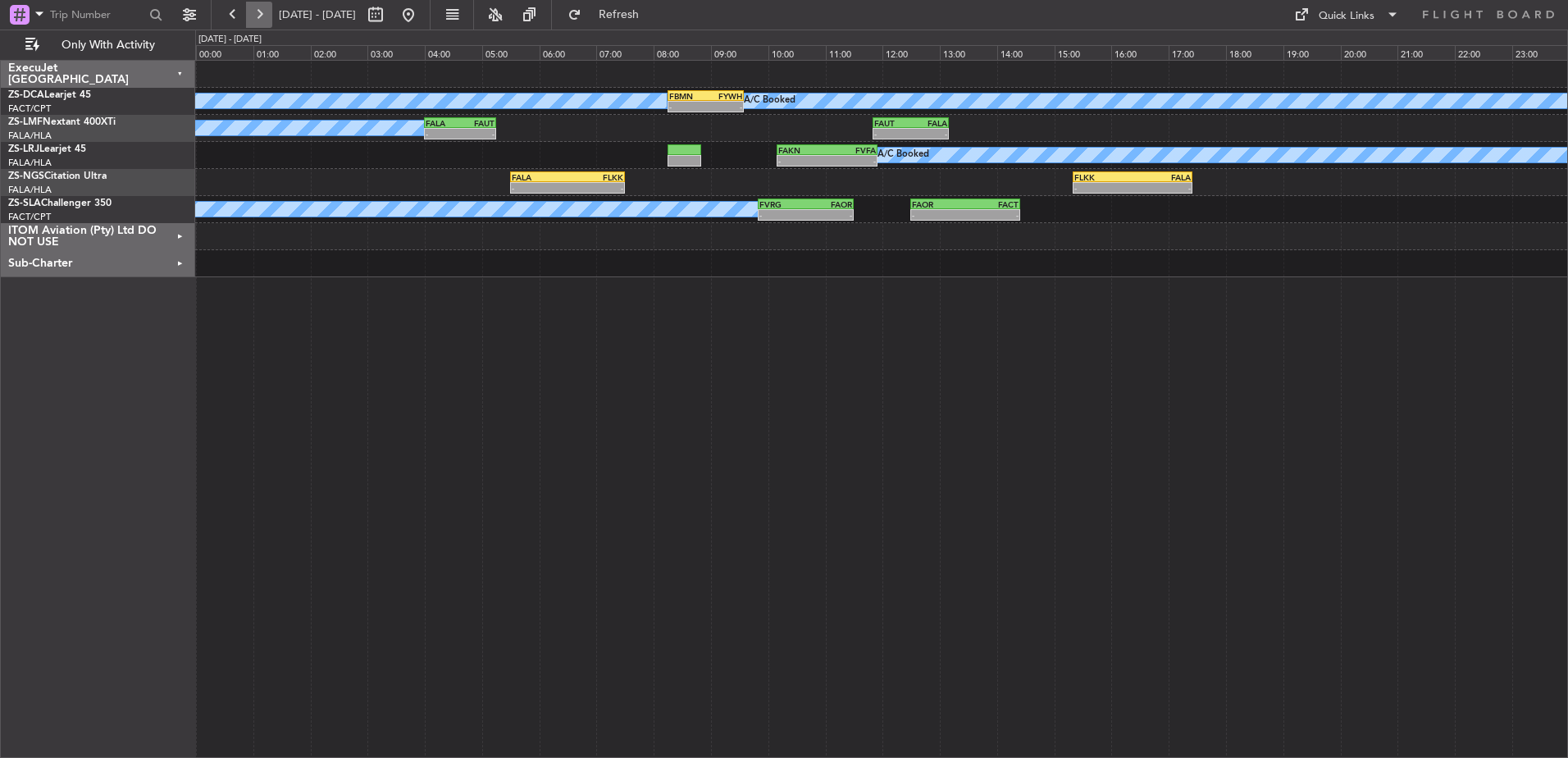
click at [256, 16] on button at bounding box center [259, 15] width 26 height 26
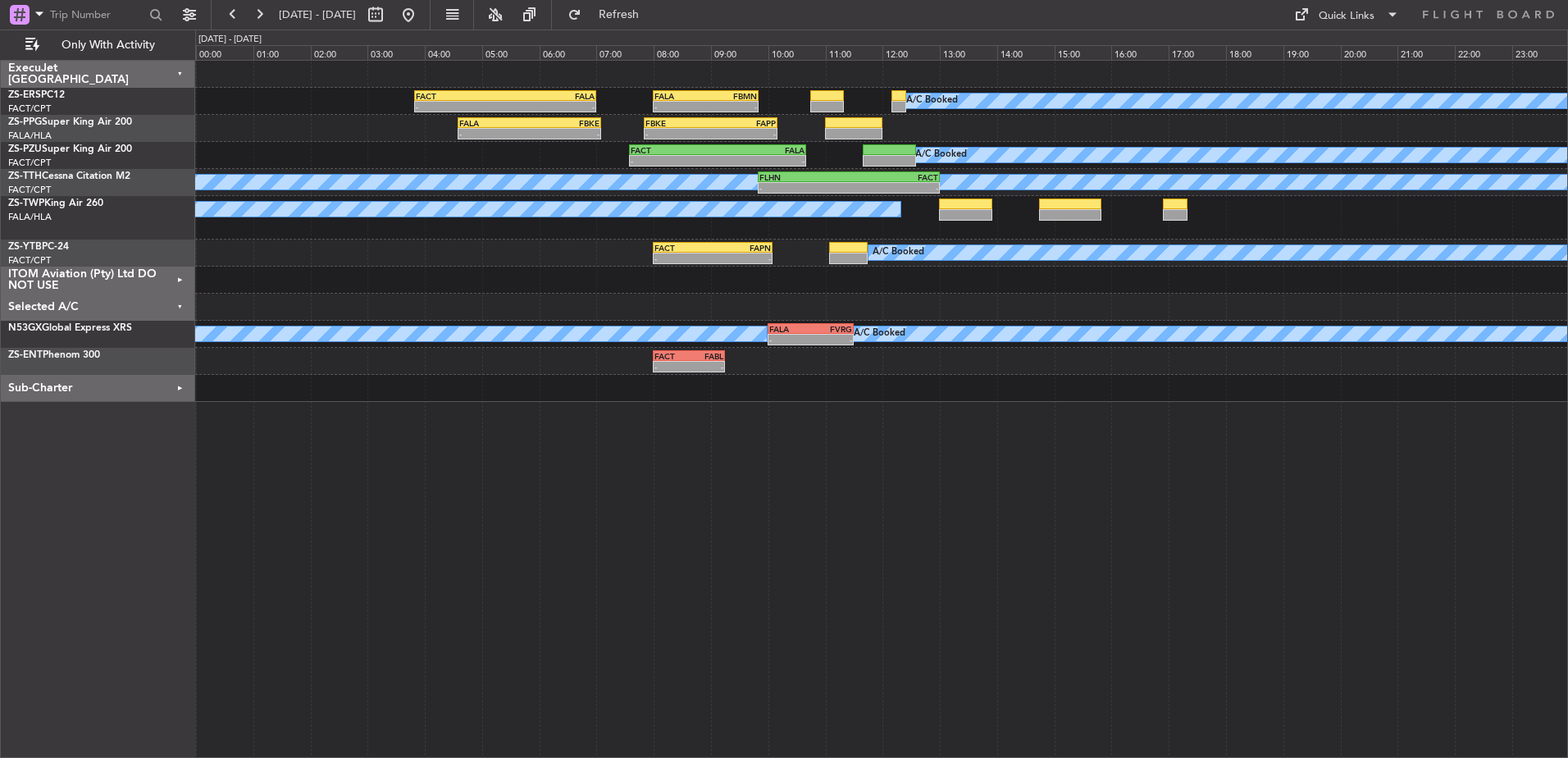
click at [179, 305] on div "Selected A/C" at bounding box center [98, 307] width 194 height 27
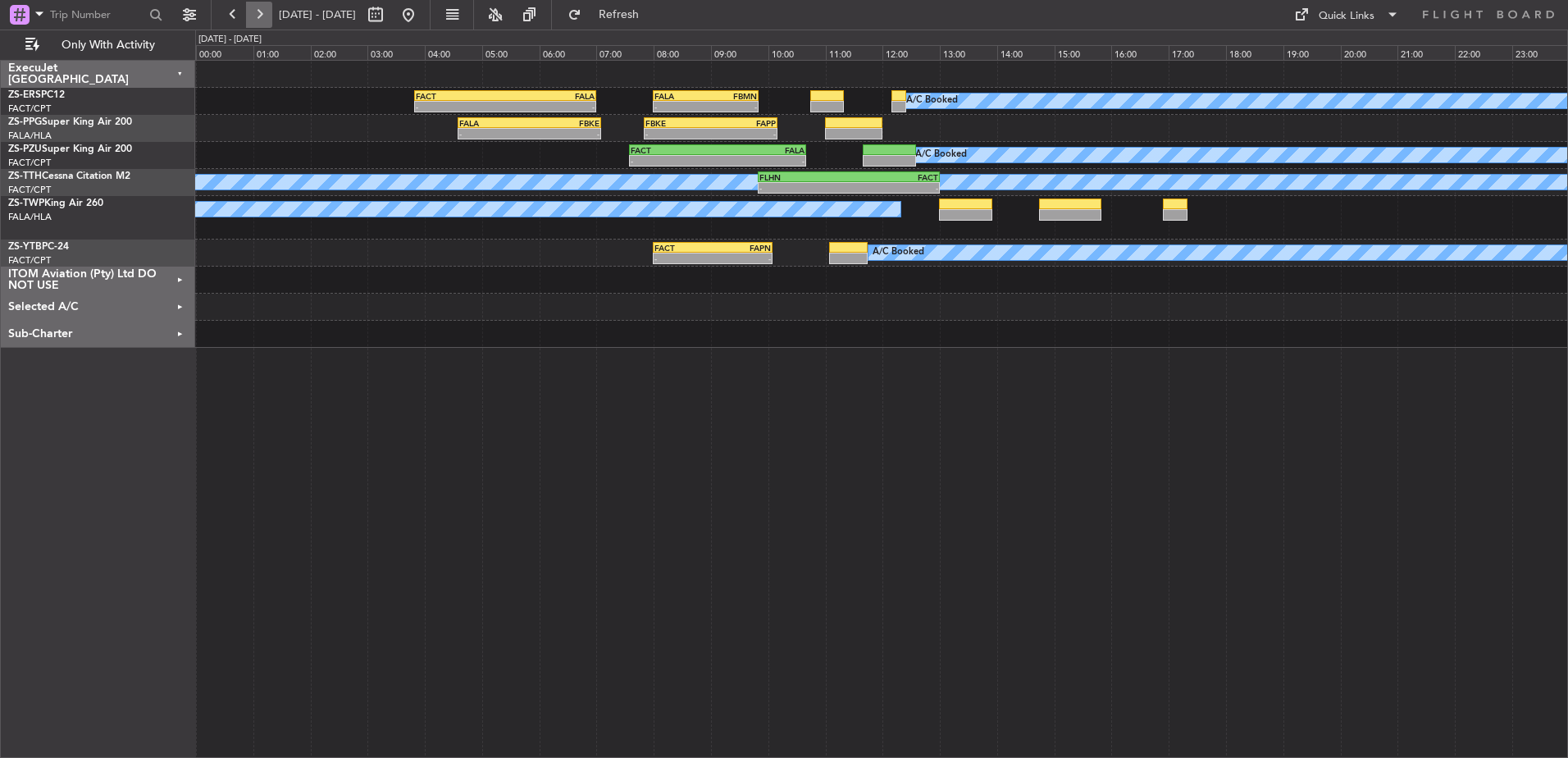
click at [262, 15] on button at bounding box center [259, 15] width 26 height 26
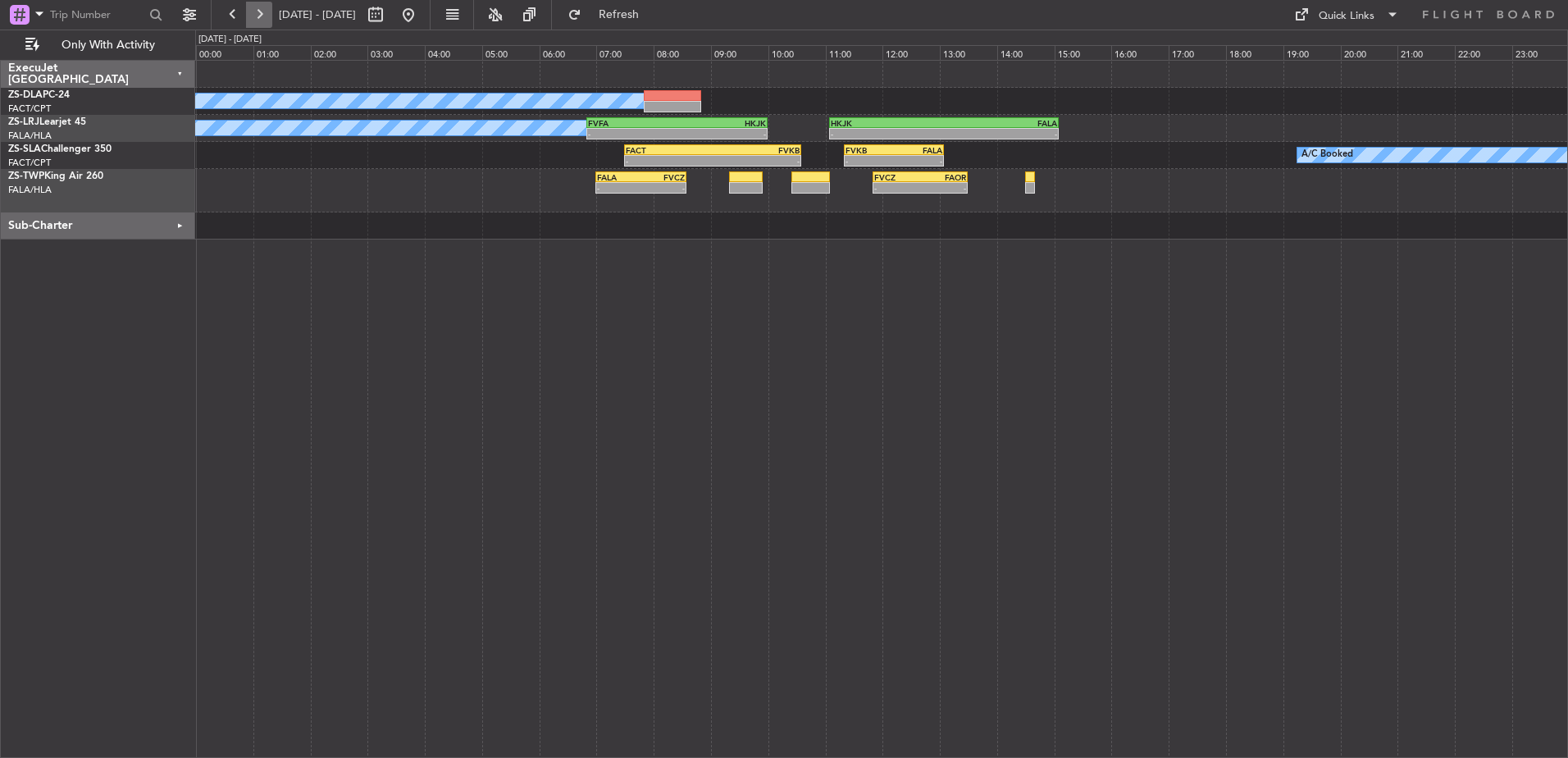
click at [260, 18] on button at bounding box center [259, 15] width 26 height 26
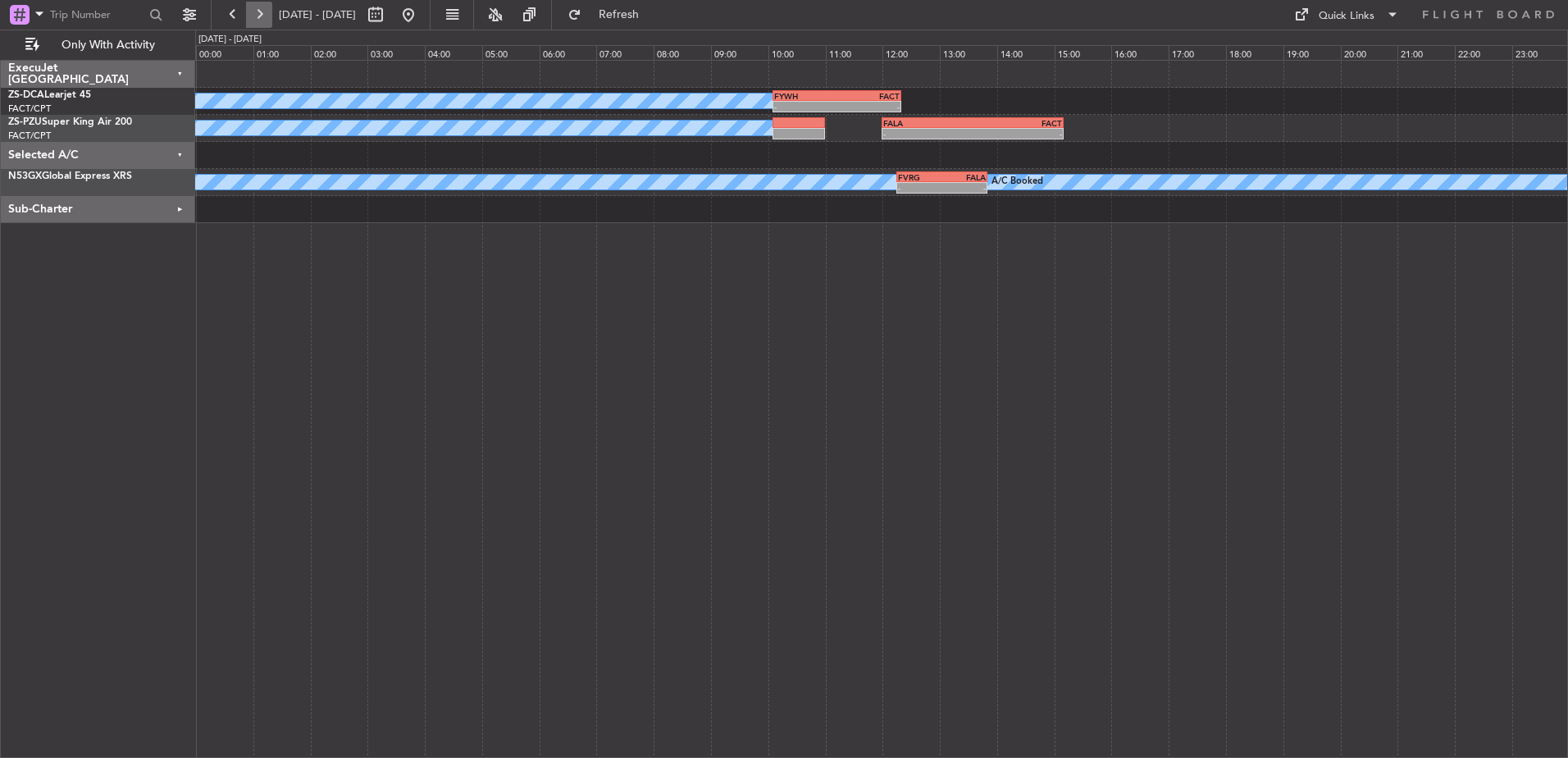
click at [260, 19] on button at bounding box center [259, 15] width 26 height 26
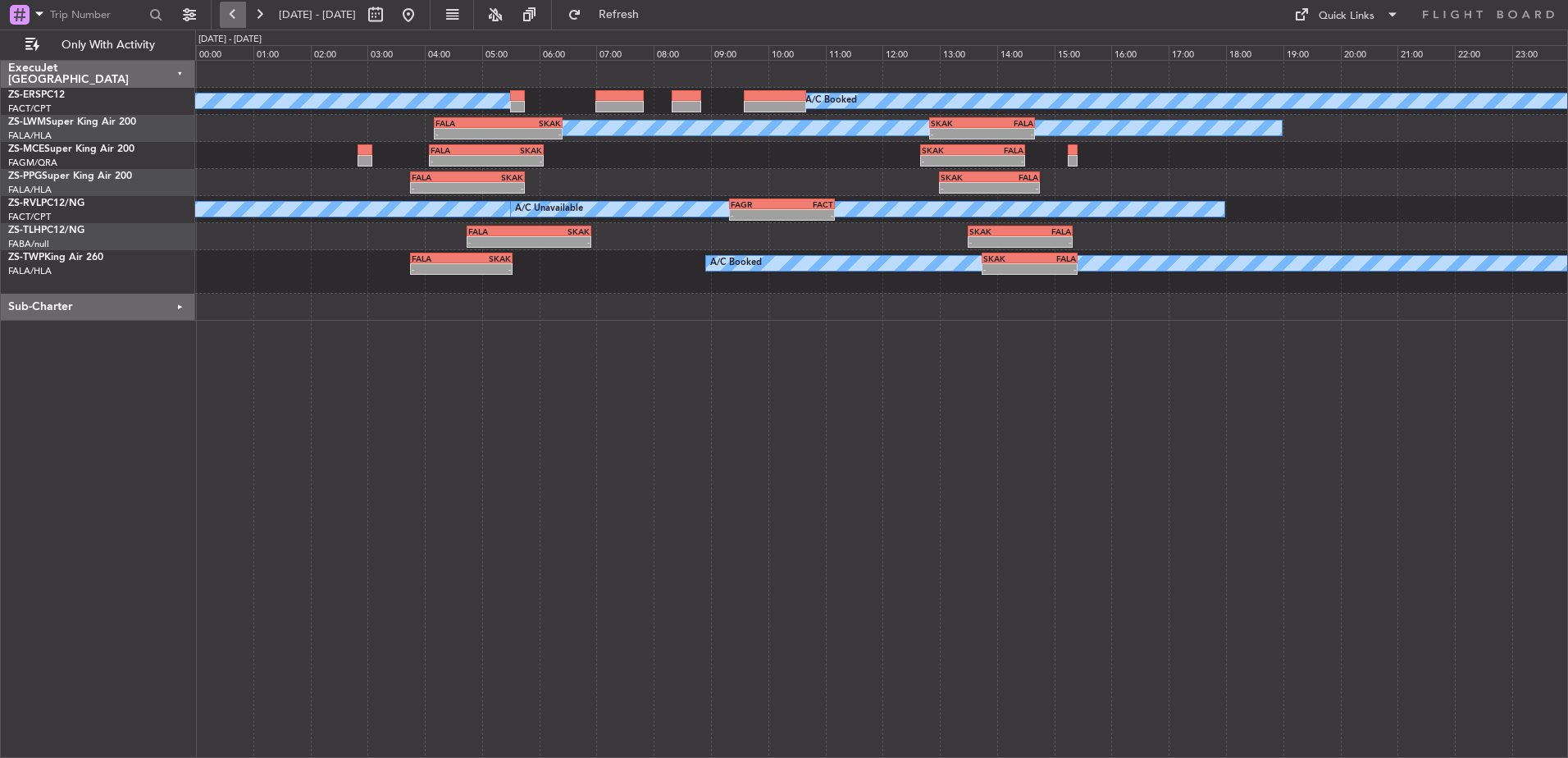
click at [231, 8] on button at bounding box center [233, 15] width 26 height 26
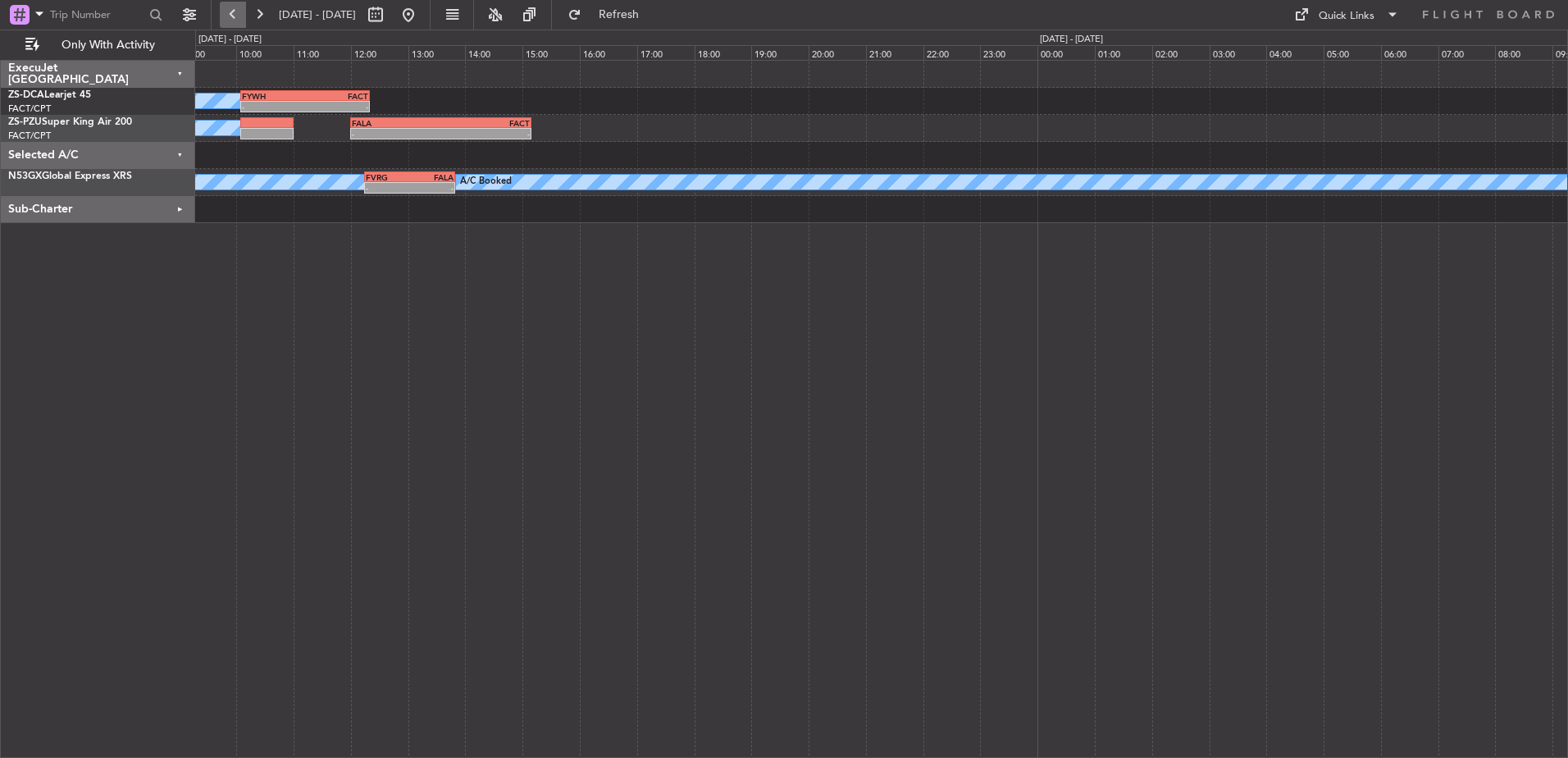
click at [231, 8] on button at bounding box center [233, 15] width 26 height 26
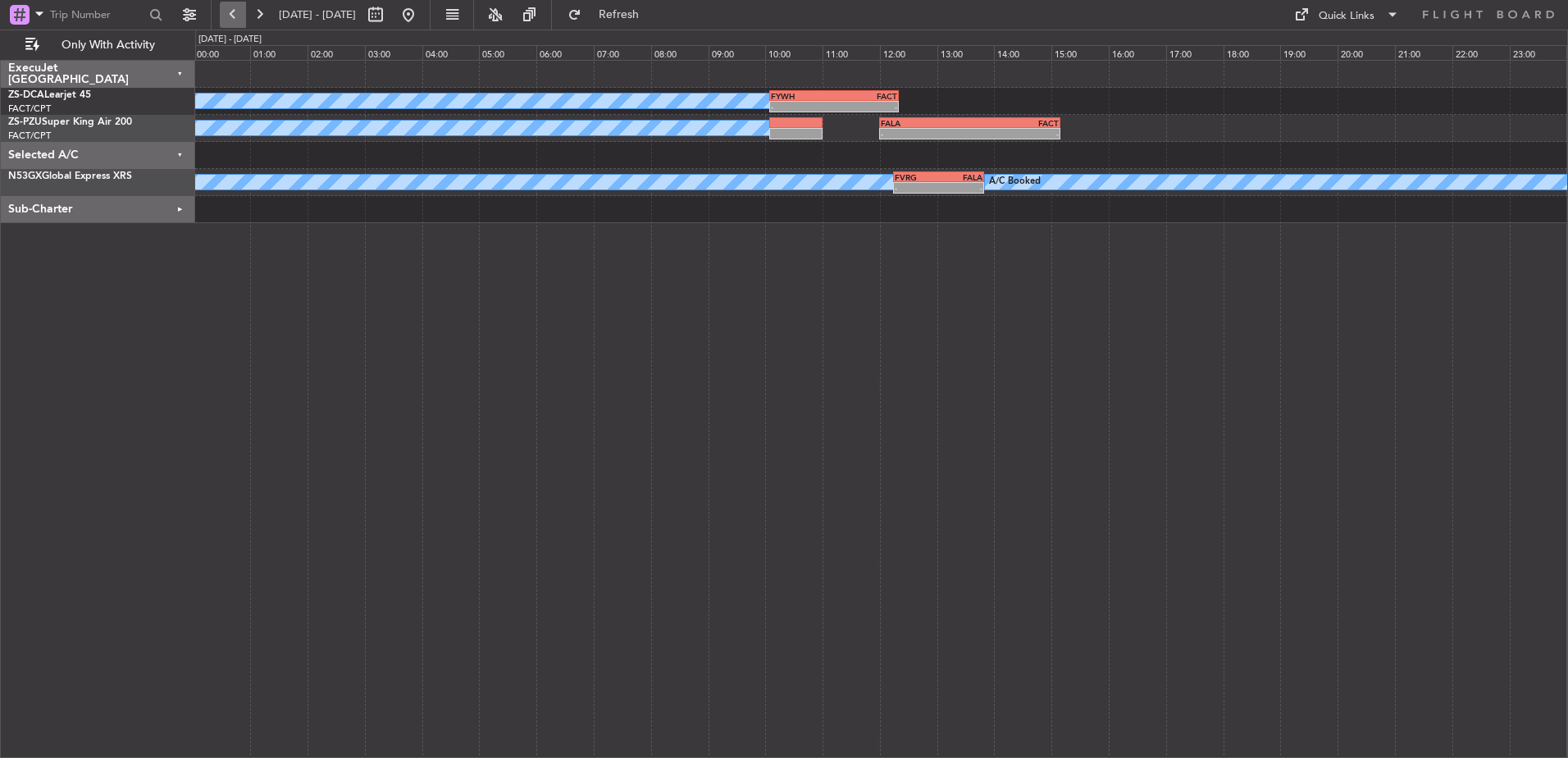
click at [231, 8] on button at bounding box center [233, 15] width 26 height 26
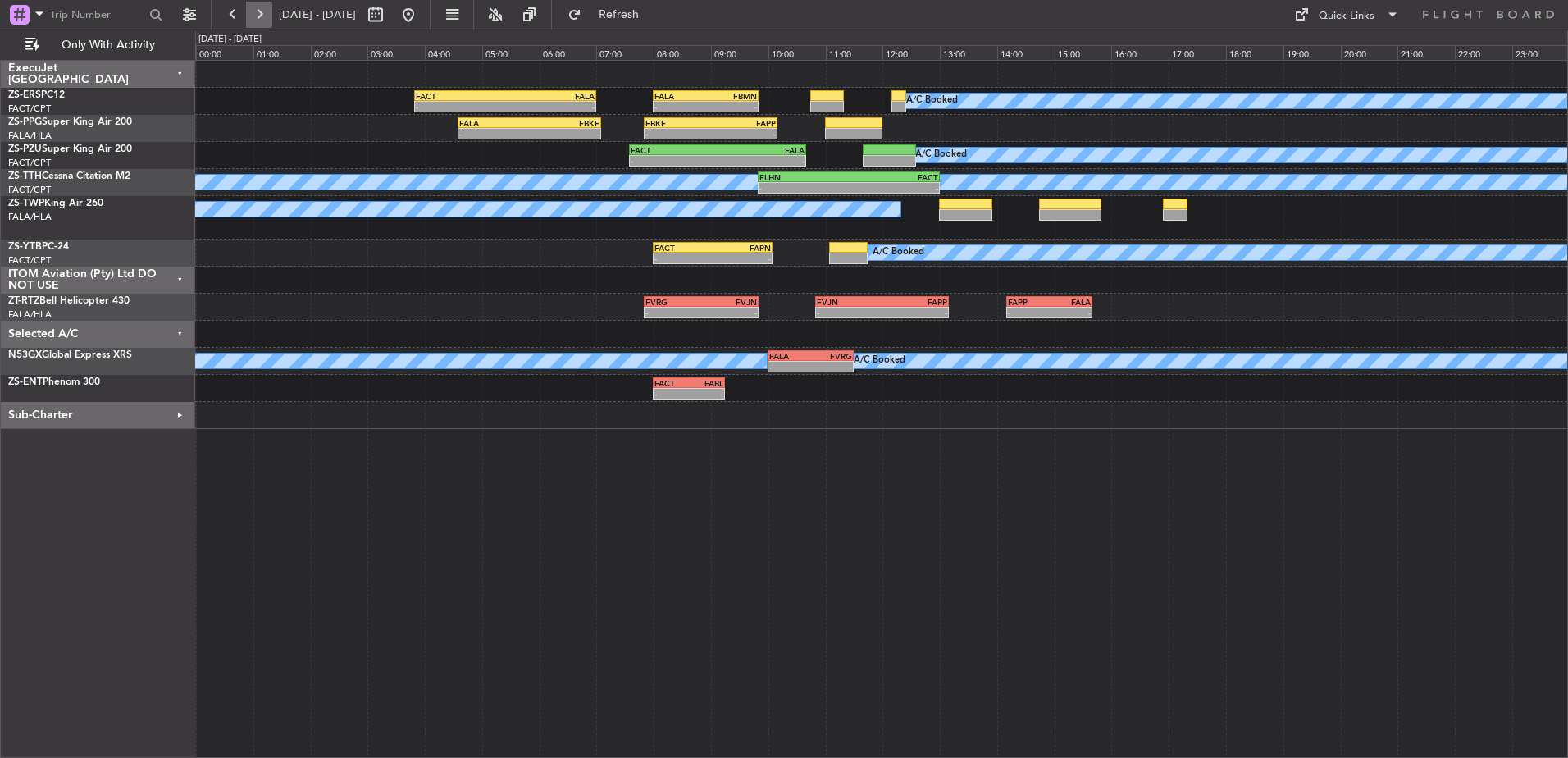
click at [261, 10] on button at bounding box center [259, 15] width 26 height 26
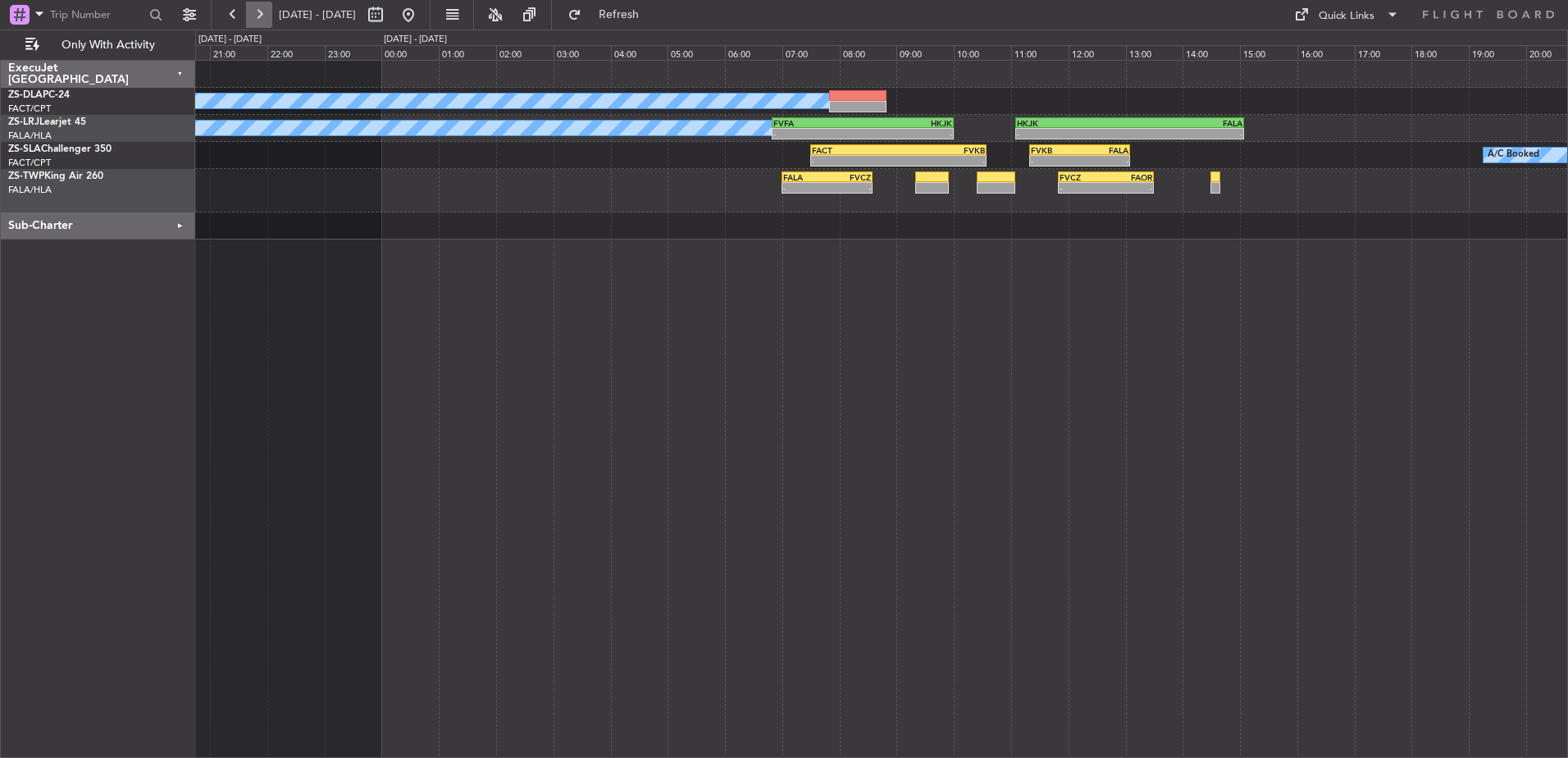
click at [261, 10] on button at bounding box center [259, 15] width 26 height 26
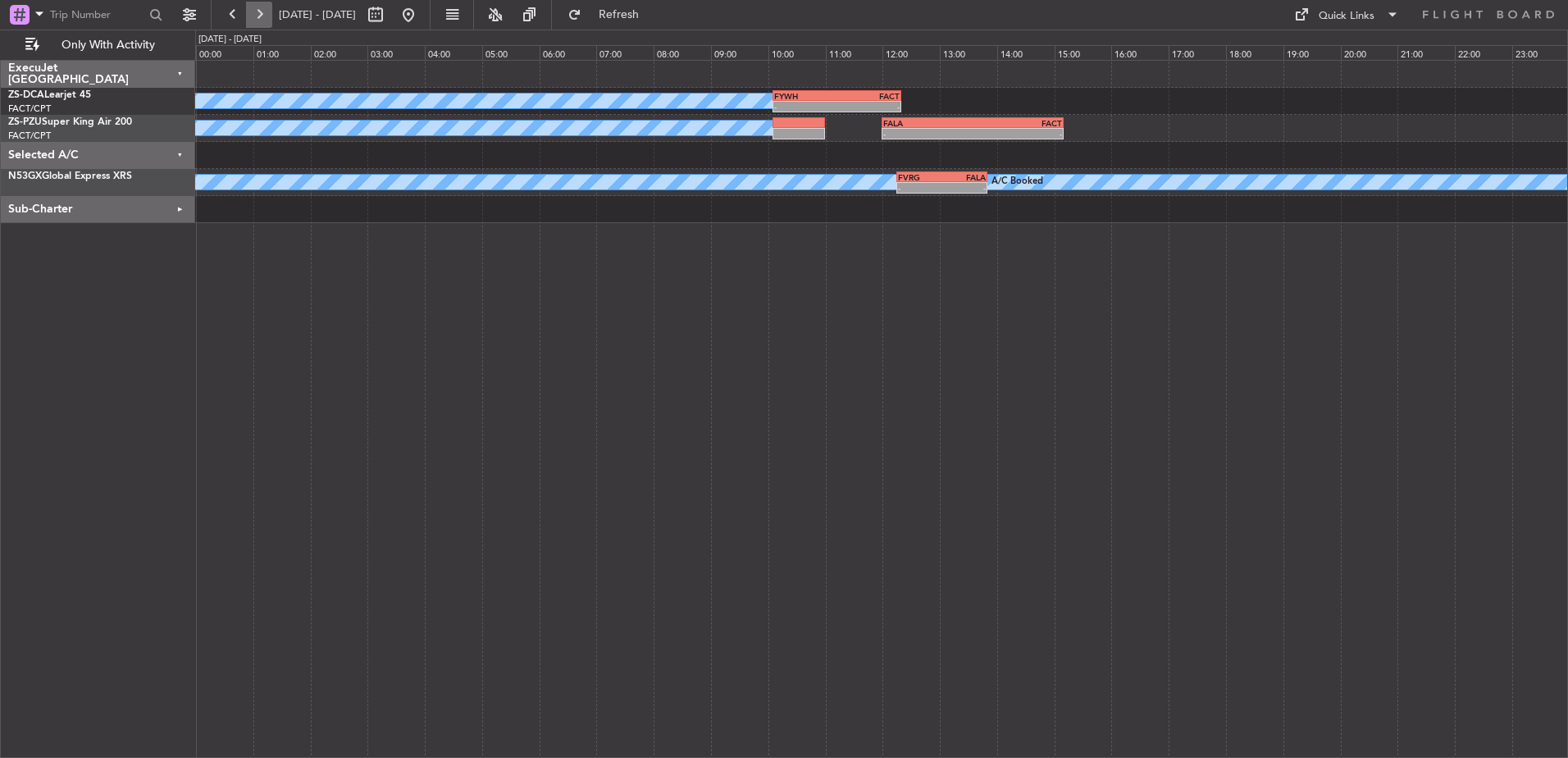
click at [261, 10] on button at bounding box center [259, 15] width 26 height 26
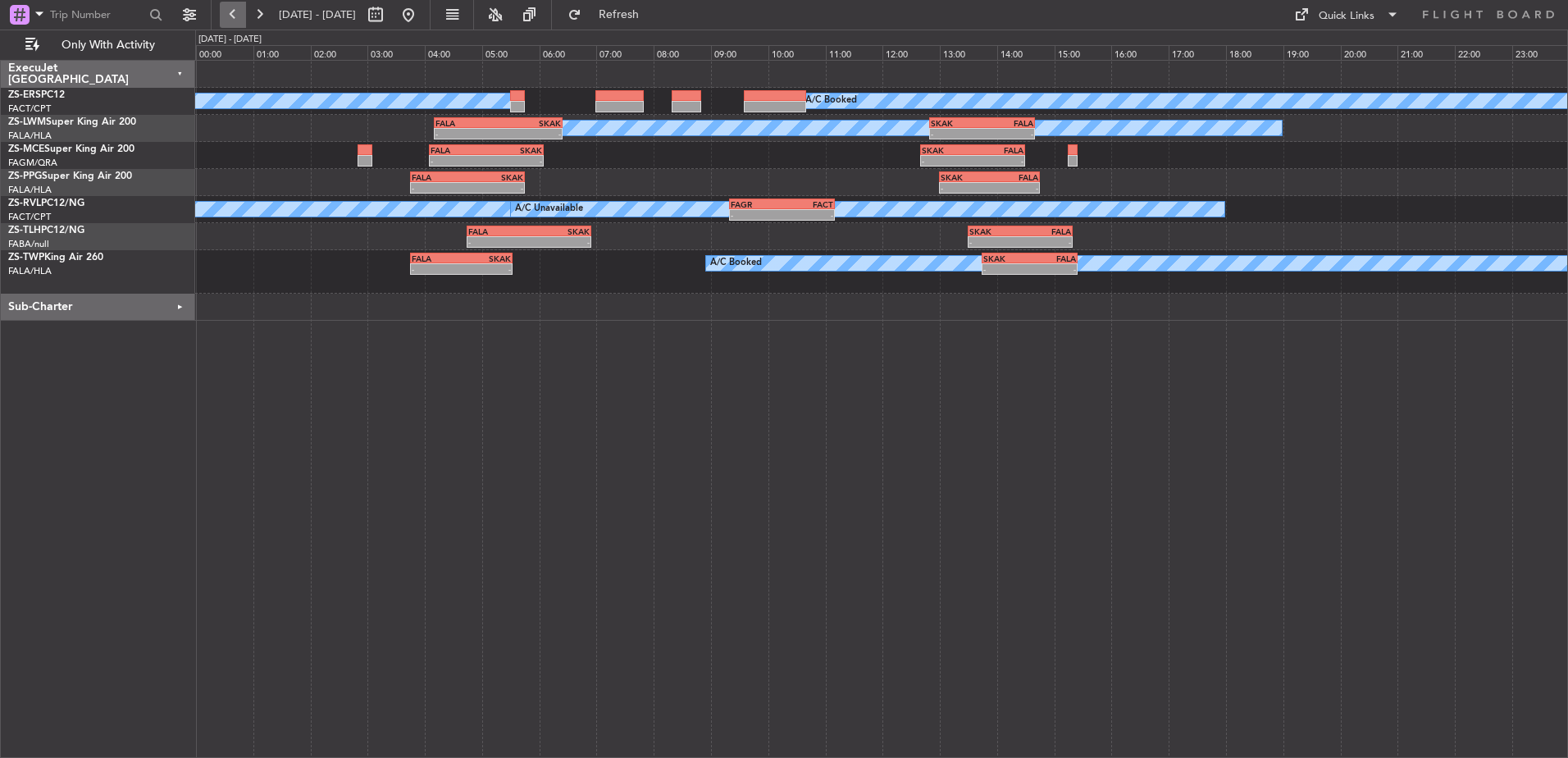
click at [236, 16] on button at bounding box center [233, 15] width 26 height 26
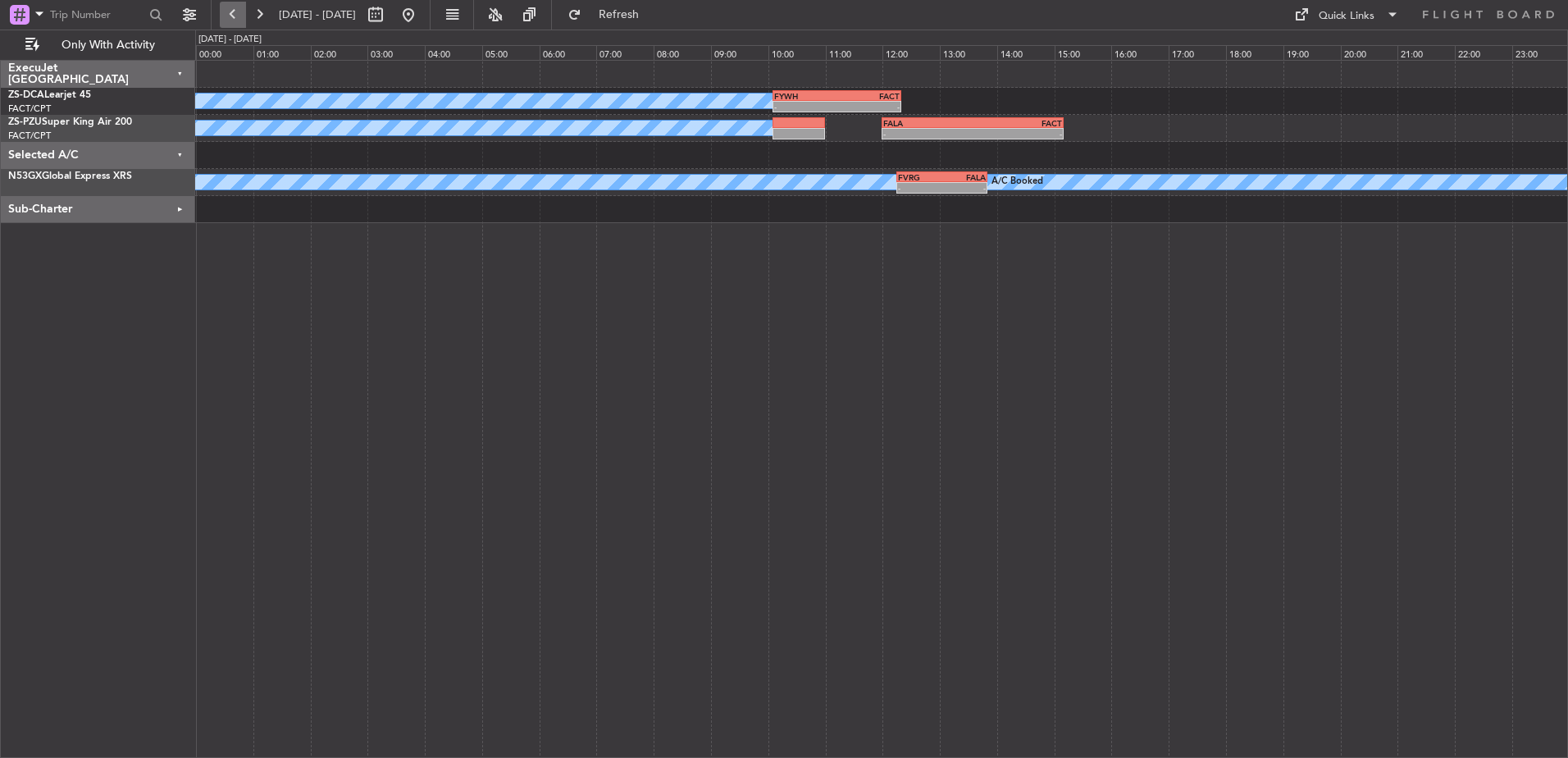
click at [239, 11] on button at bounding box center [233, 15] width 26 height 26
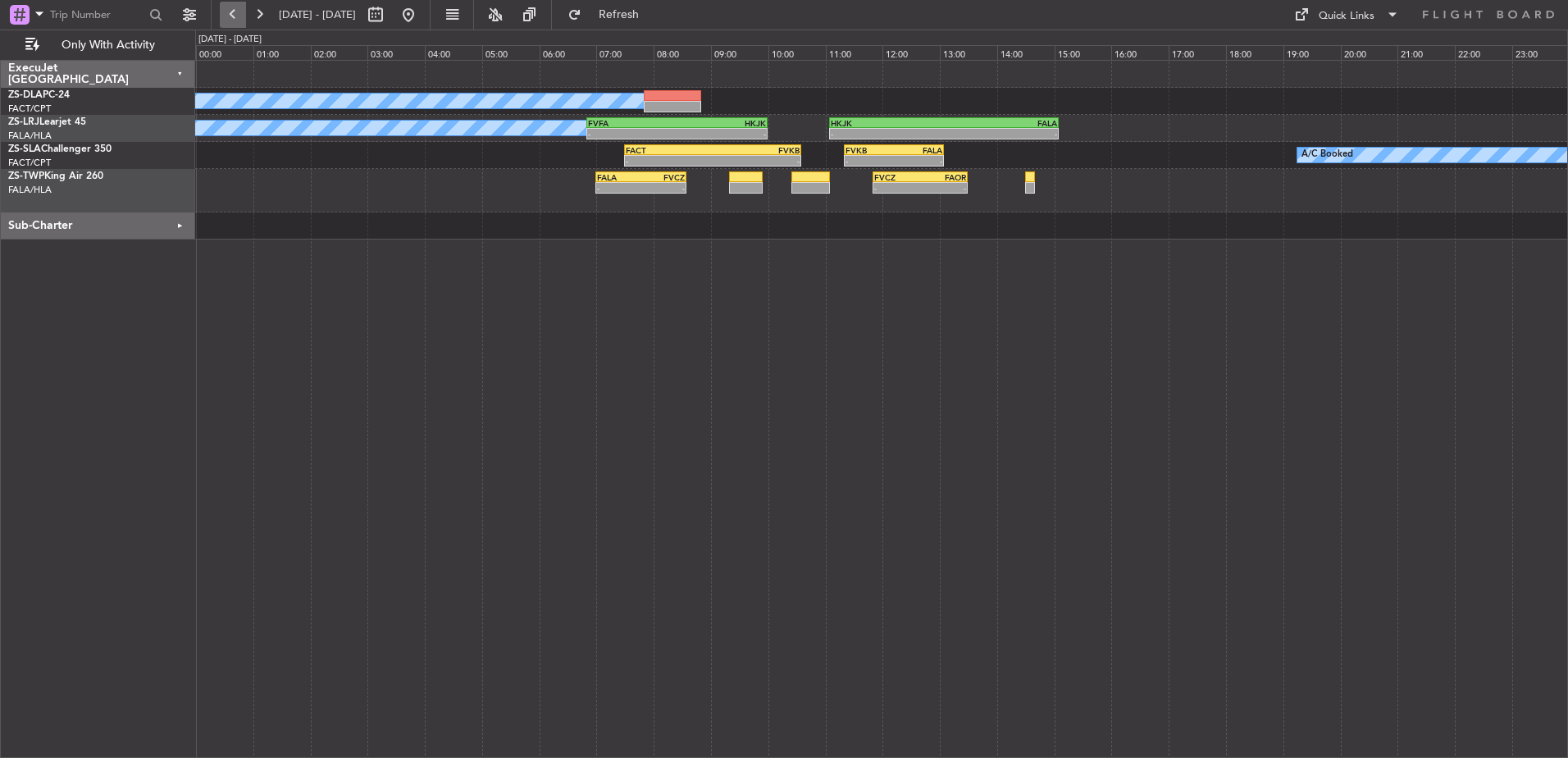
click at [232, 20] on button at bounding box center [233, 15] width 26 height 26
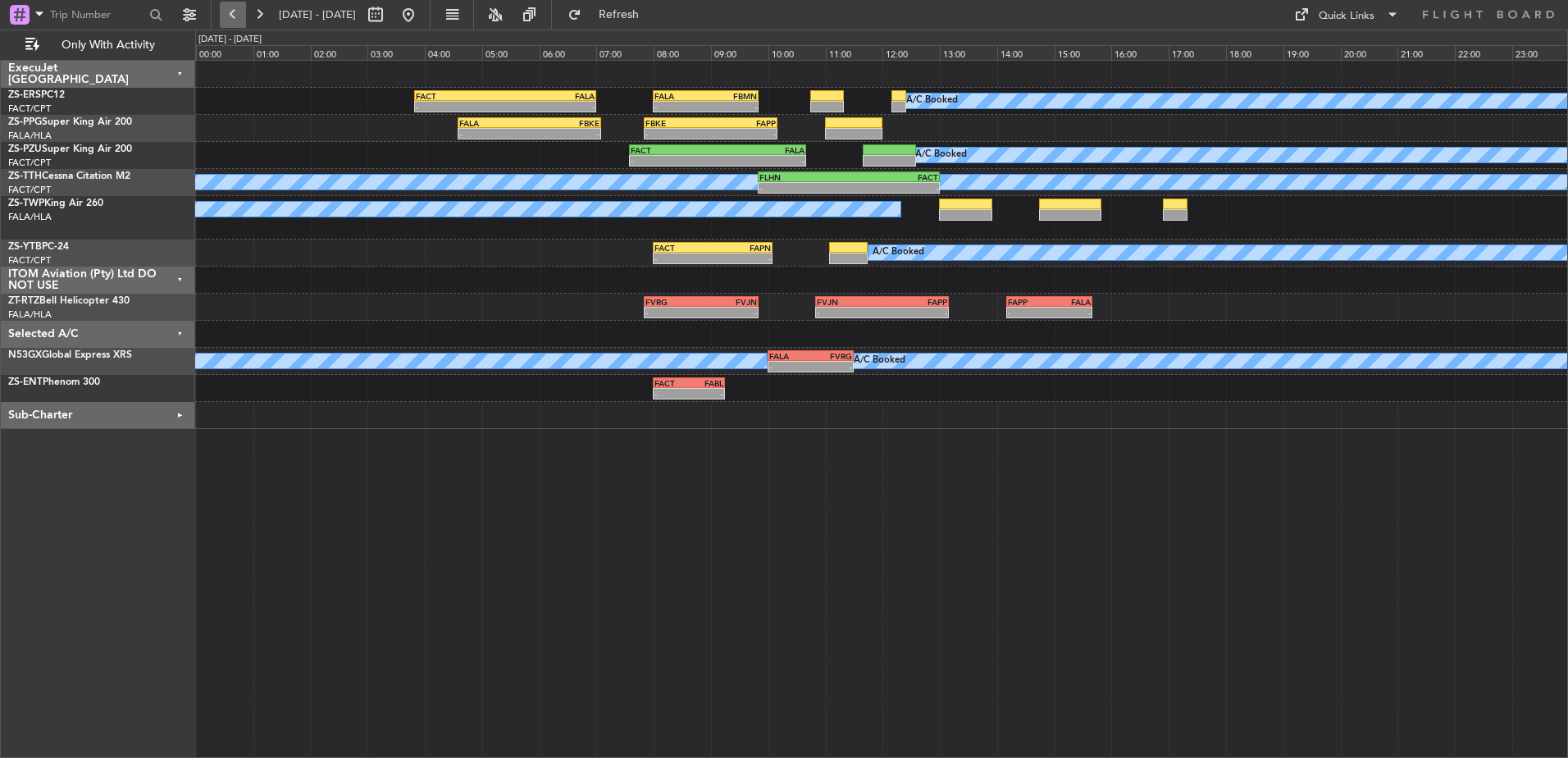
click at [230, 11] on button at bounding box center [233, 15] width 26 height 26
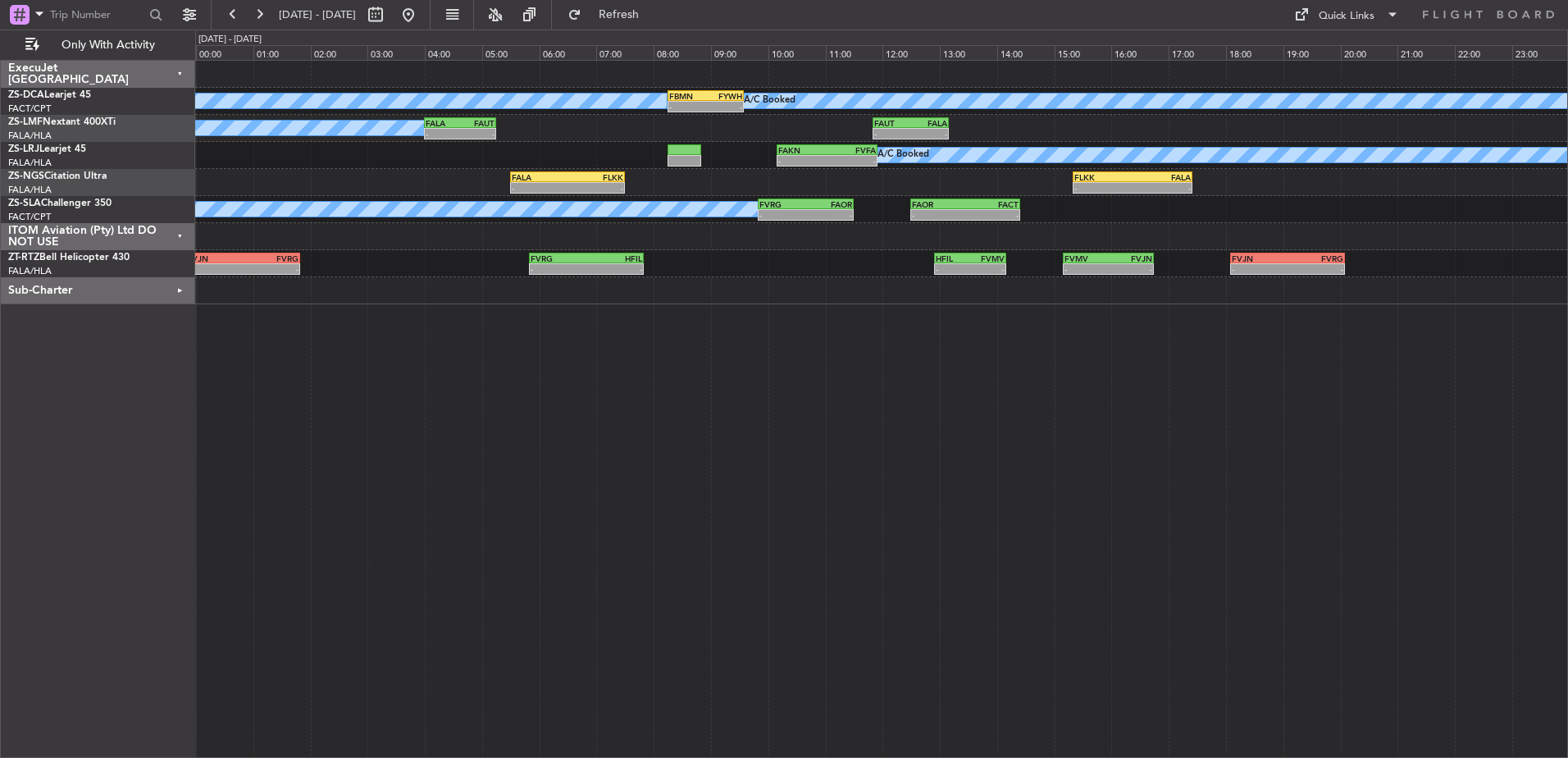
click at [180, 232] on div "ITOM Aviation (Pty) Ltd DO NOT USE" at bounding box center [98, 236] width 194 height 27
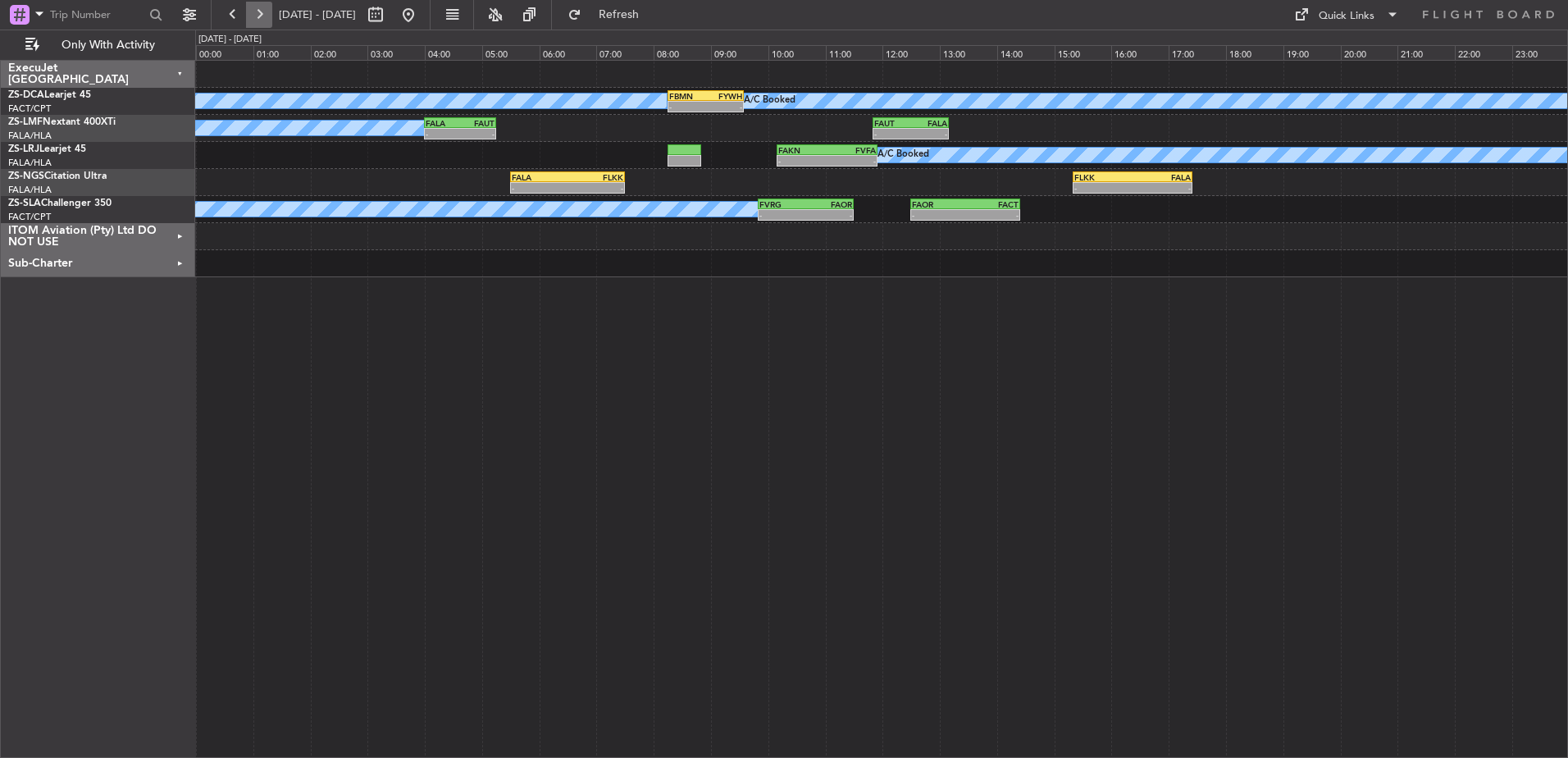
click at [265, 19] on button at bounding box center [259, 15] width 26 height 26
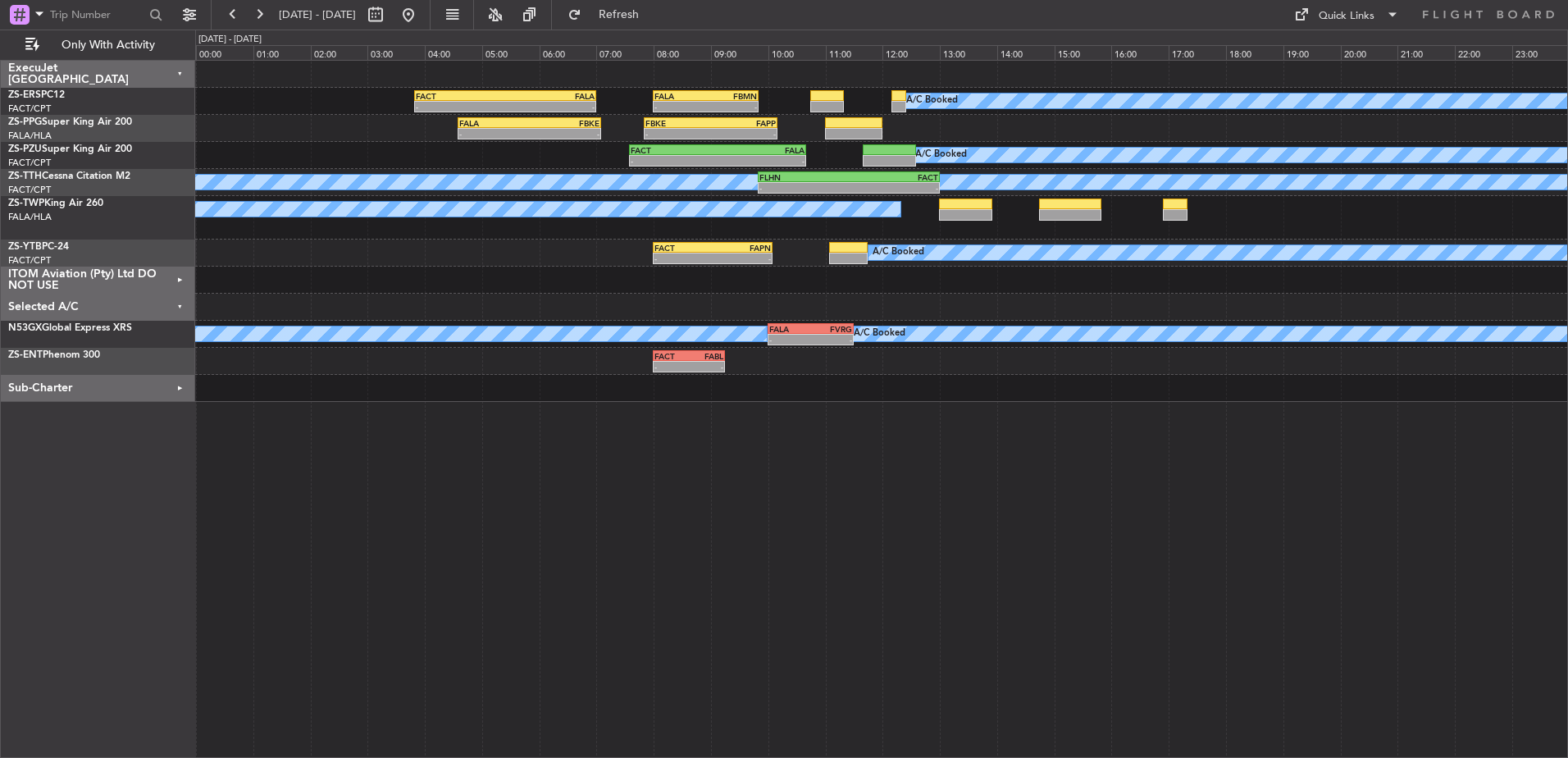
click at [178, 302] on div "Selected A/C" at bounding box center [98, 307] width 194 height 27
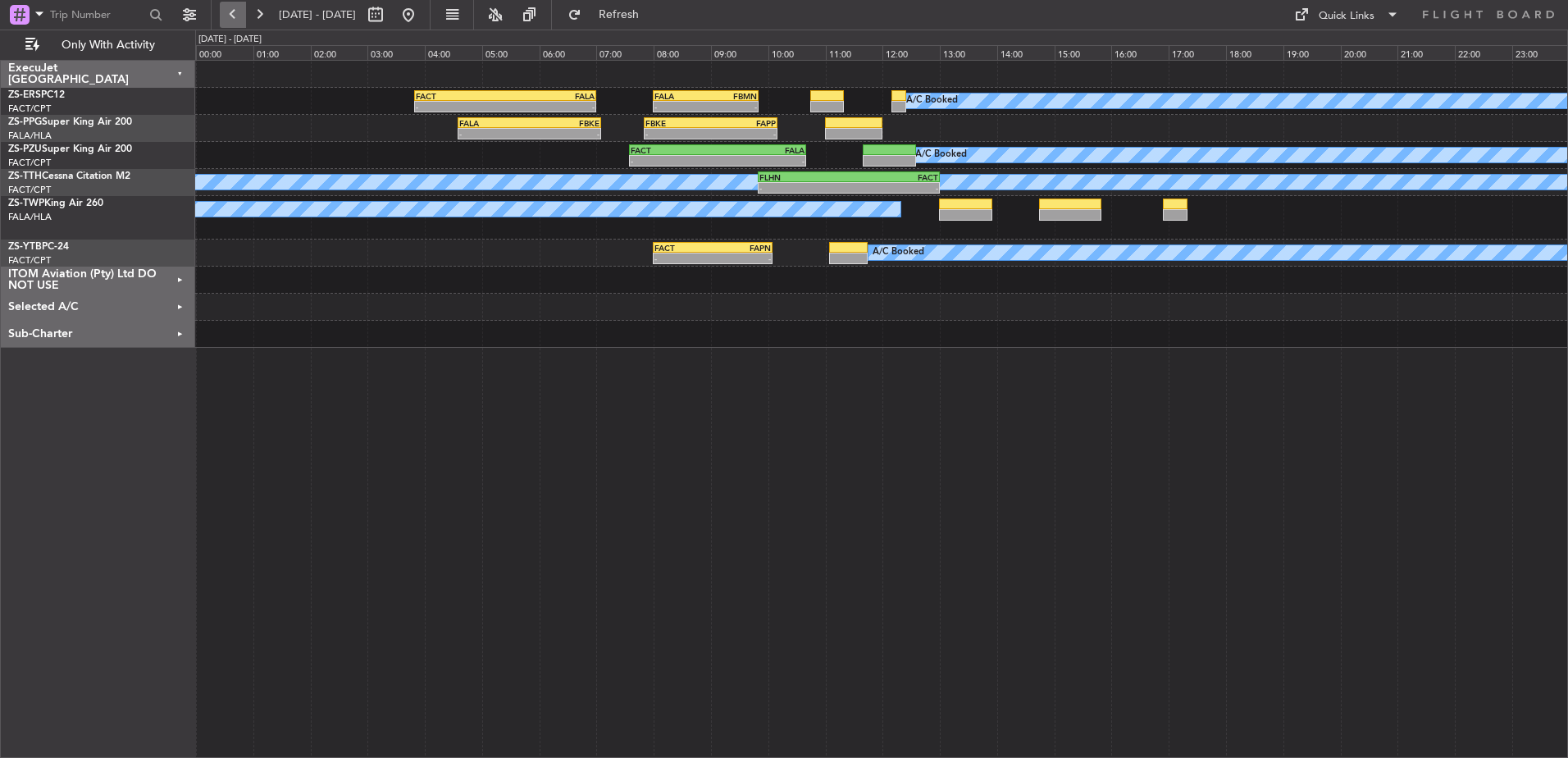
click at [230, 8] on button at bounding box center [233, 15] width 26 height 26
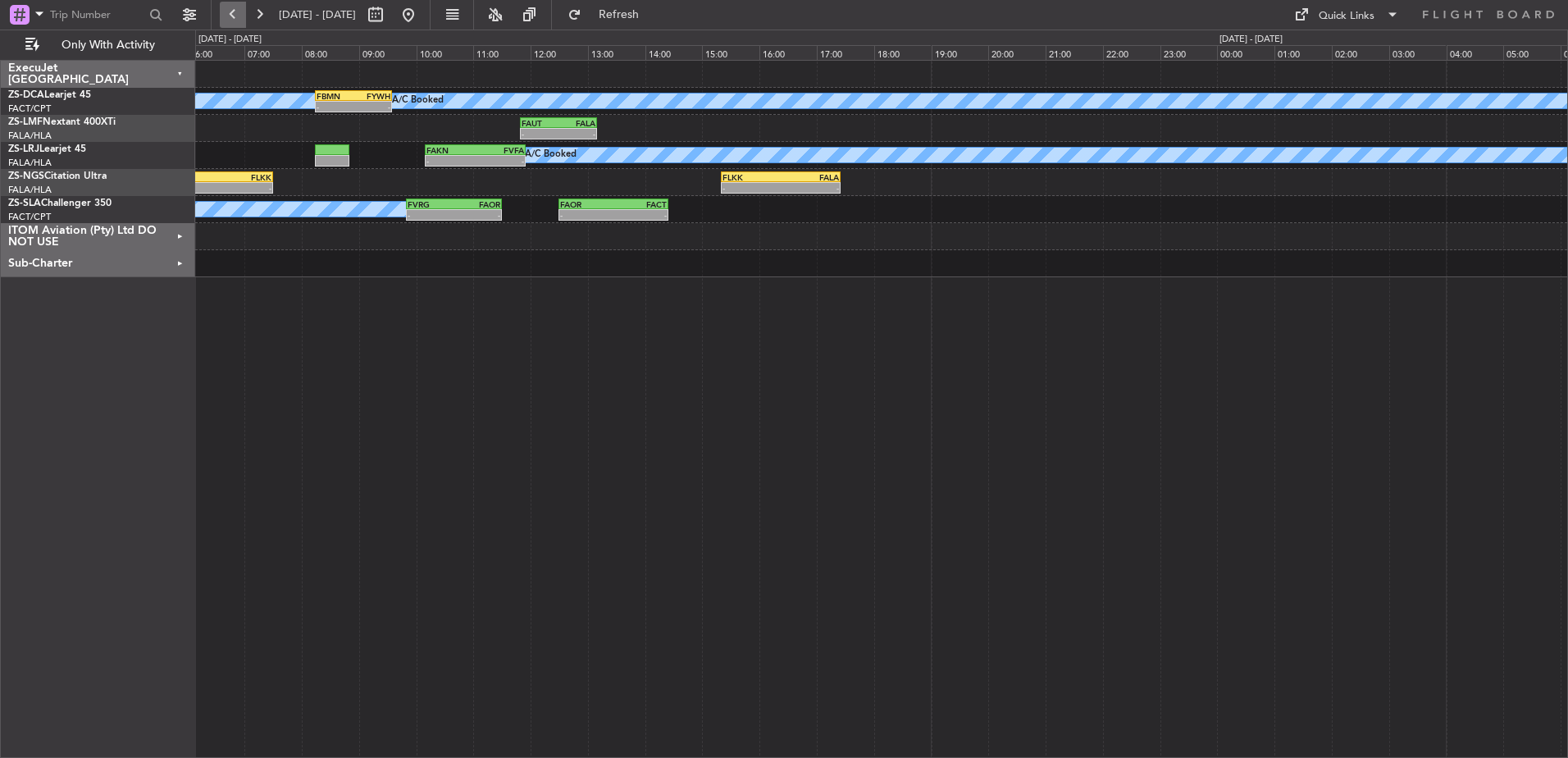
click at [233, 8] on button at bounding box center [233, 15] width 26 height 26
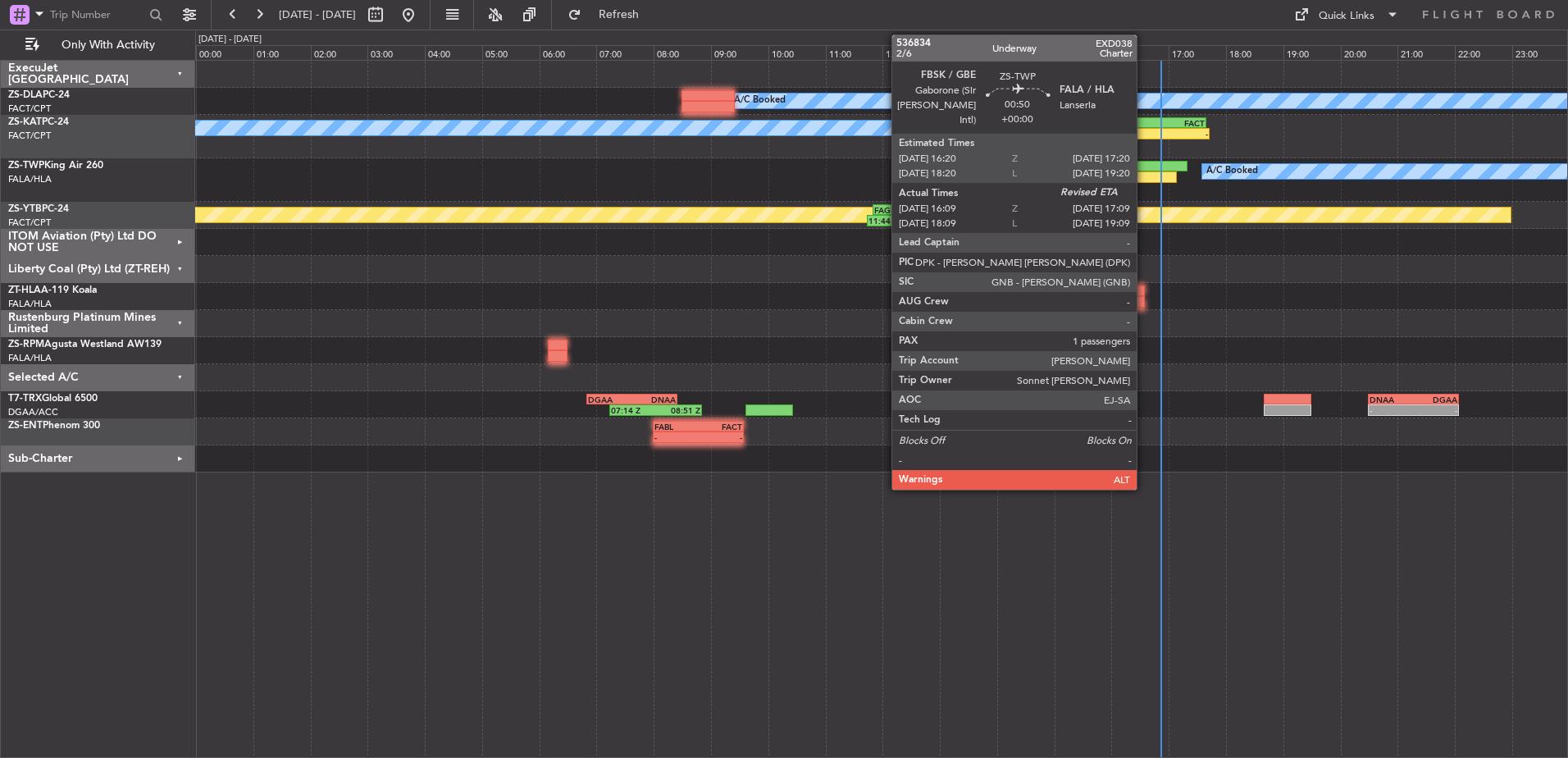
click at [1144, 178] on div at bounding box center [1148, 177] width 57 height 11
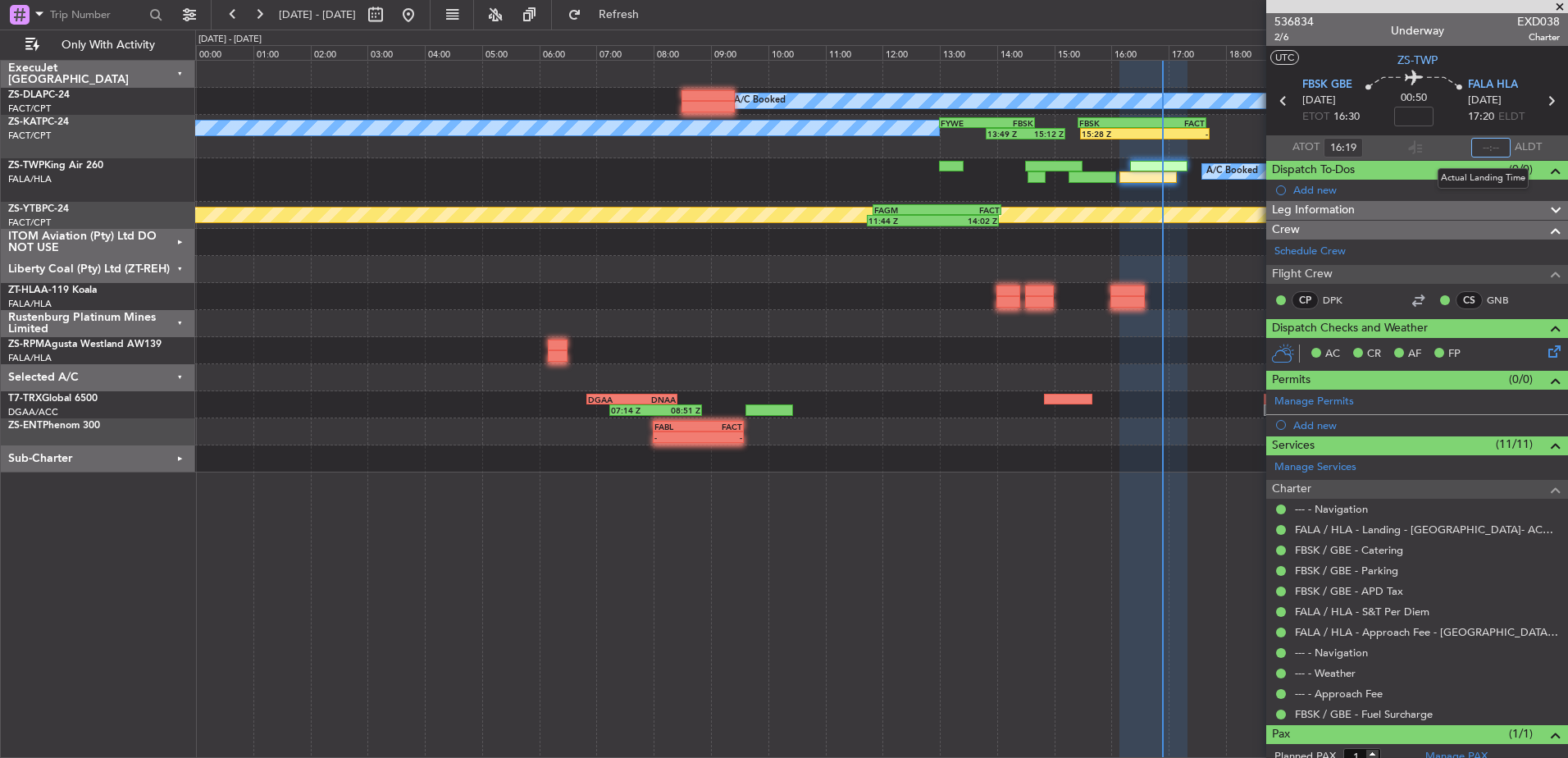
click at [1487, 146] on input "text" at bounding box center [1491, 147] width 39 height 20
type input "16:52"
click at [1559, 4] on span at bounding box center [1560, 7] width 16 height 15
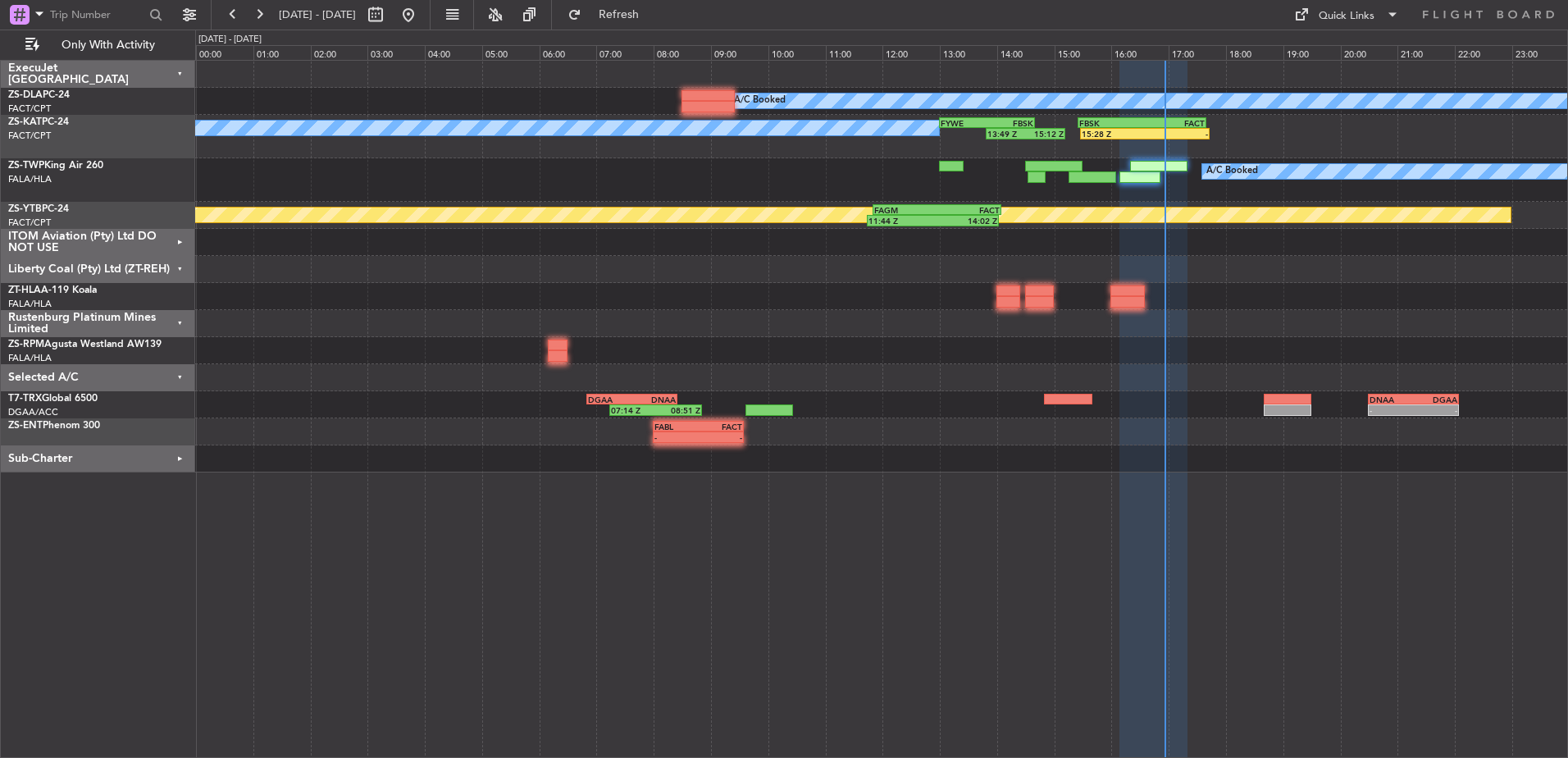
type input "0"
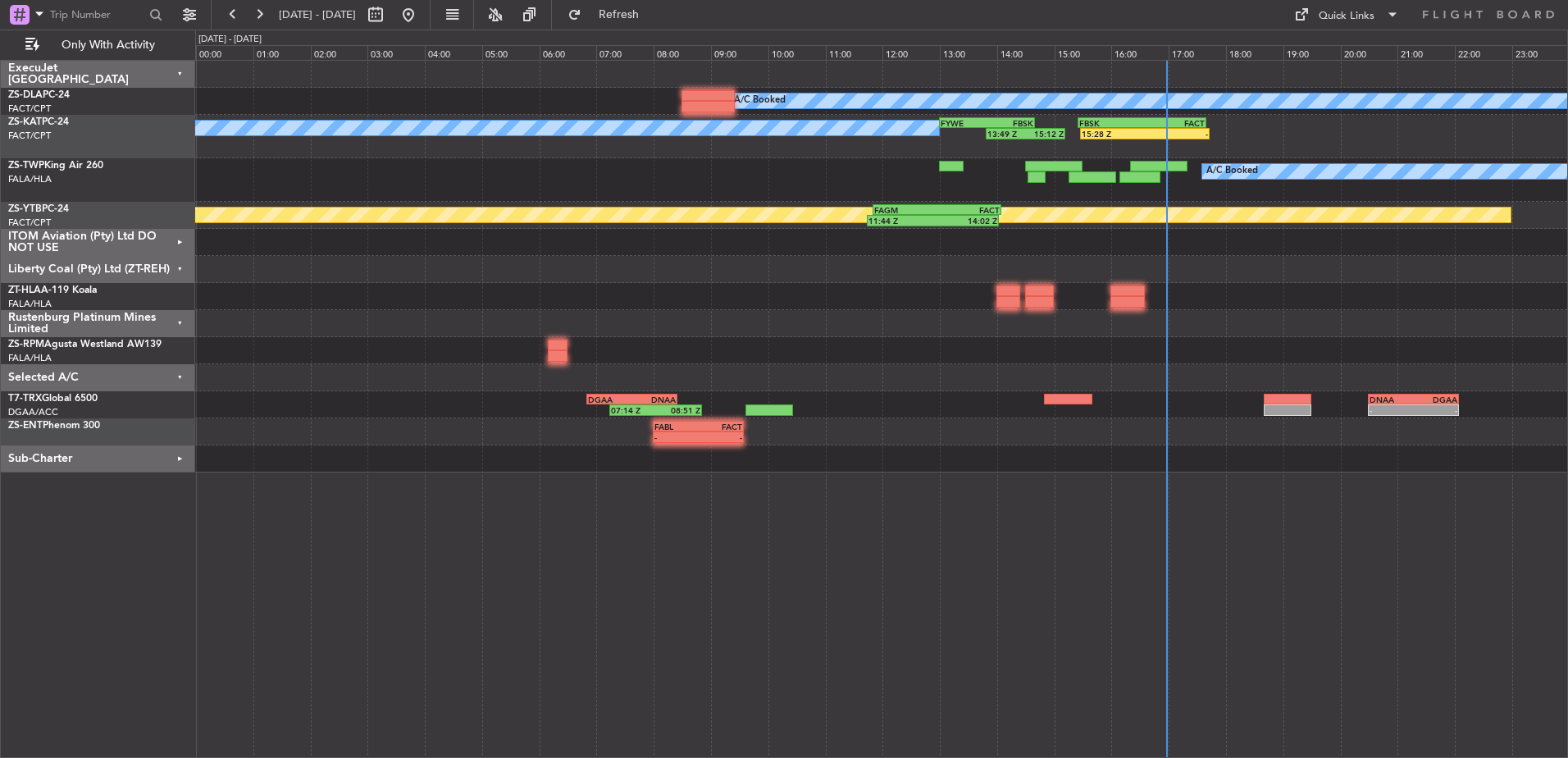
click at [179, 323] on div "Rustenburg Platinum Mines Limited" at bounding box center [98, 323] width 194 height 27
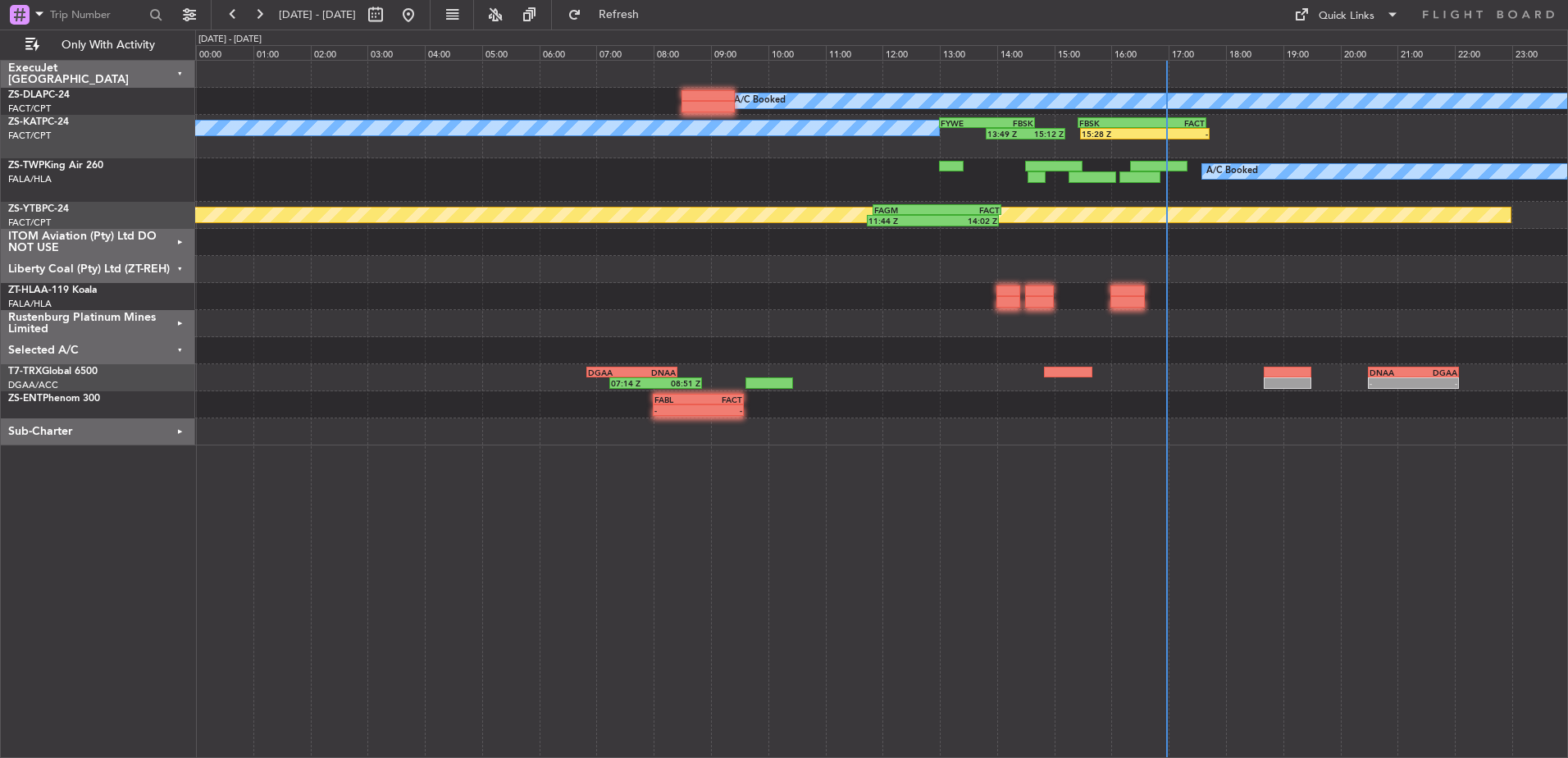
click at [182, 269] on div "Liberty Coal (Pty) Ltd (ZT-REH)" at bounding box center [98, 269] width 194 height 27
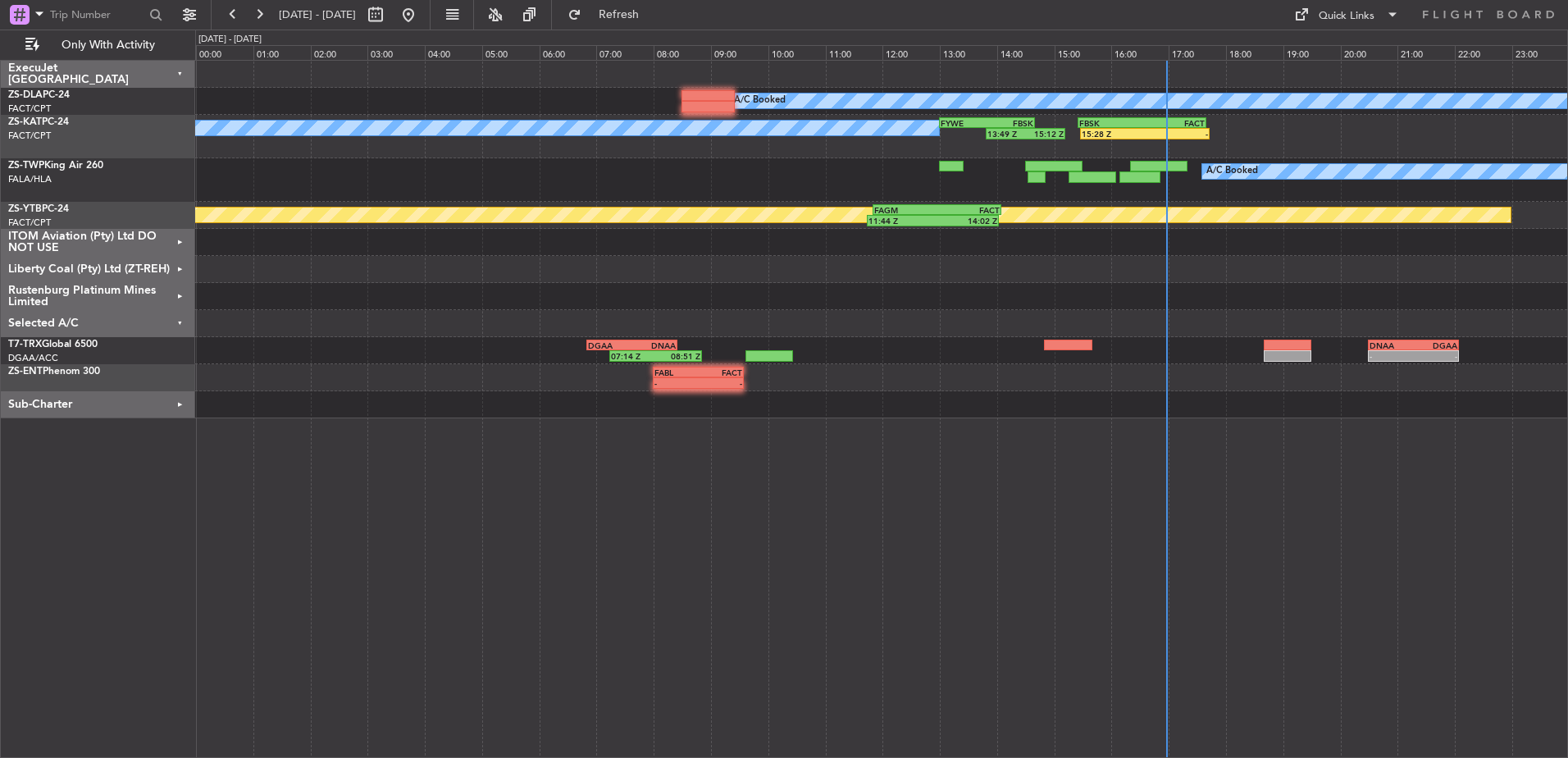
click at [181, 323] on div "Selected A/C" at bounding box center [98, 323] width 194 height 27
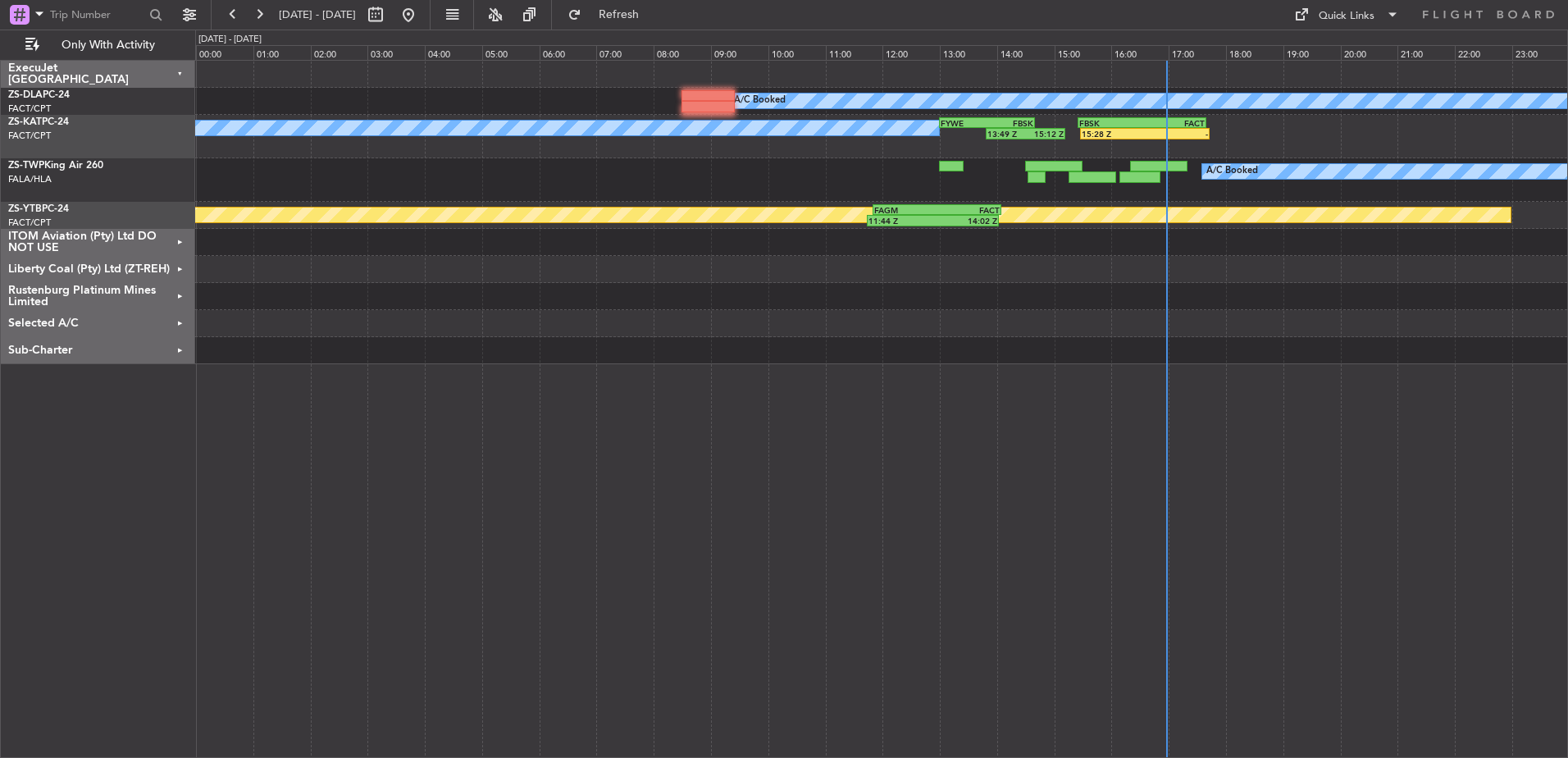
click at [179, 348] on div "Sub-Charter" at bounding box center [98, 350] width 194 height 27
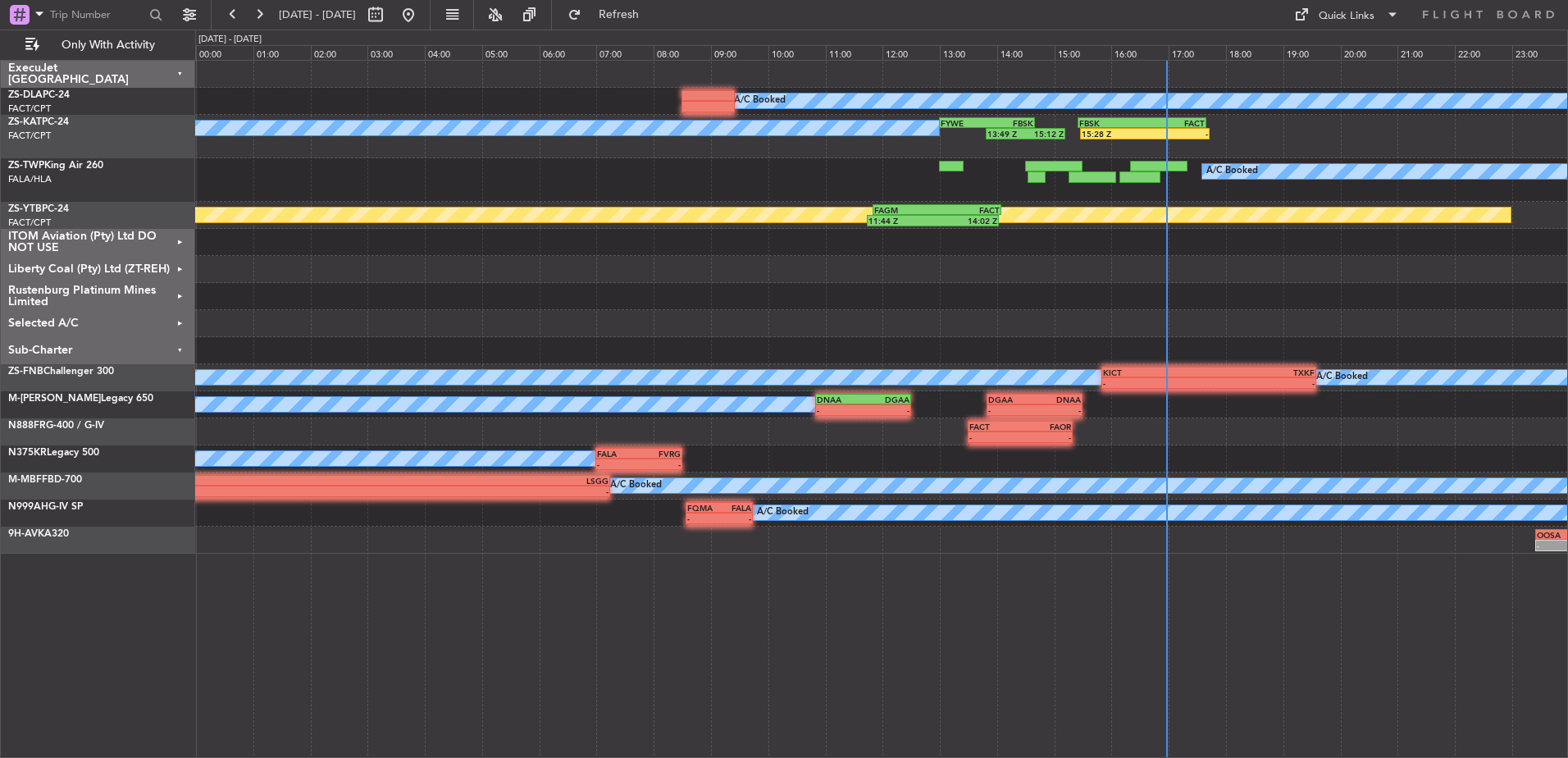
click at [178, 349] on div "Sub-Charter" at bounding box center [98, 350] width 194 height 27
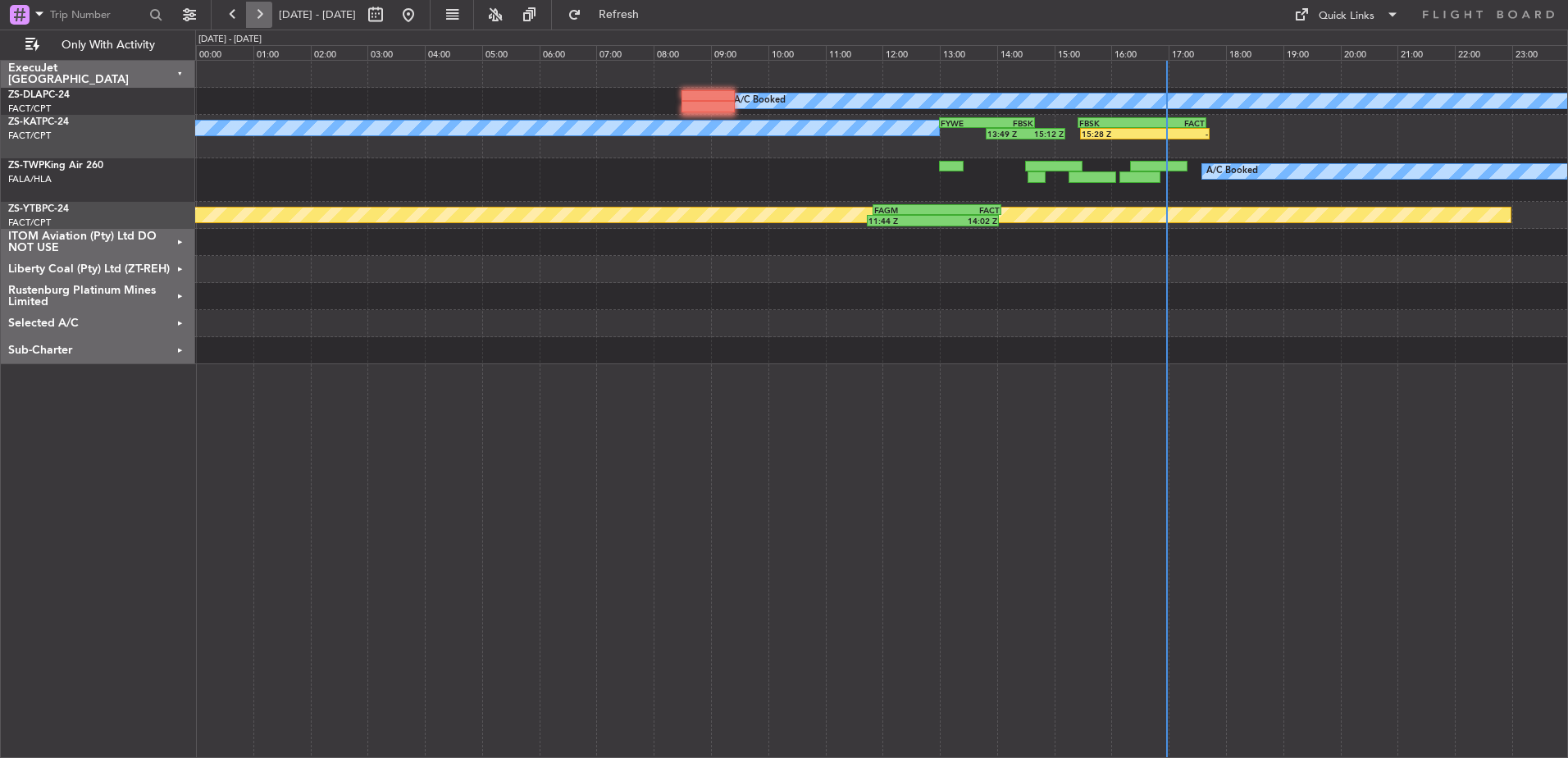
click at [262, 21] on button at bounding box center [259, 15] width 26 height 26
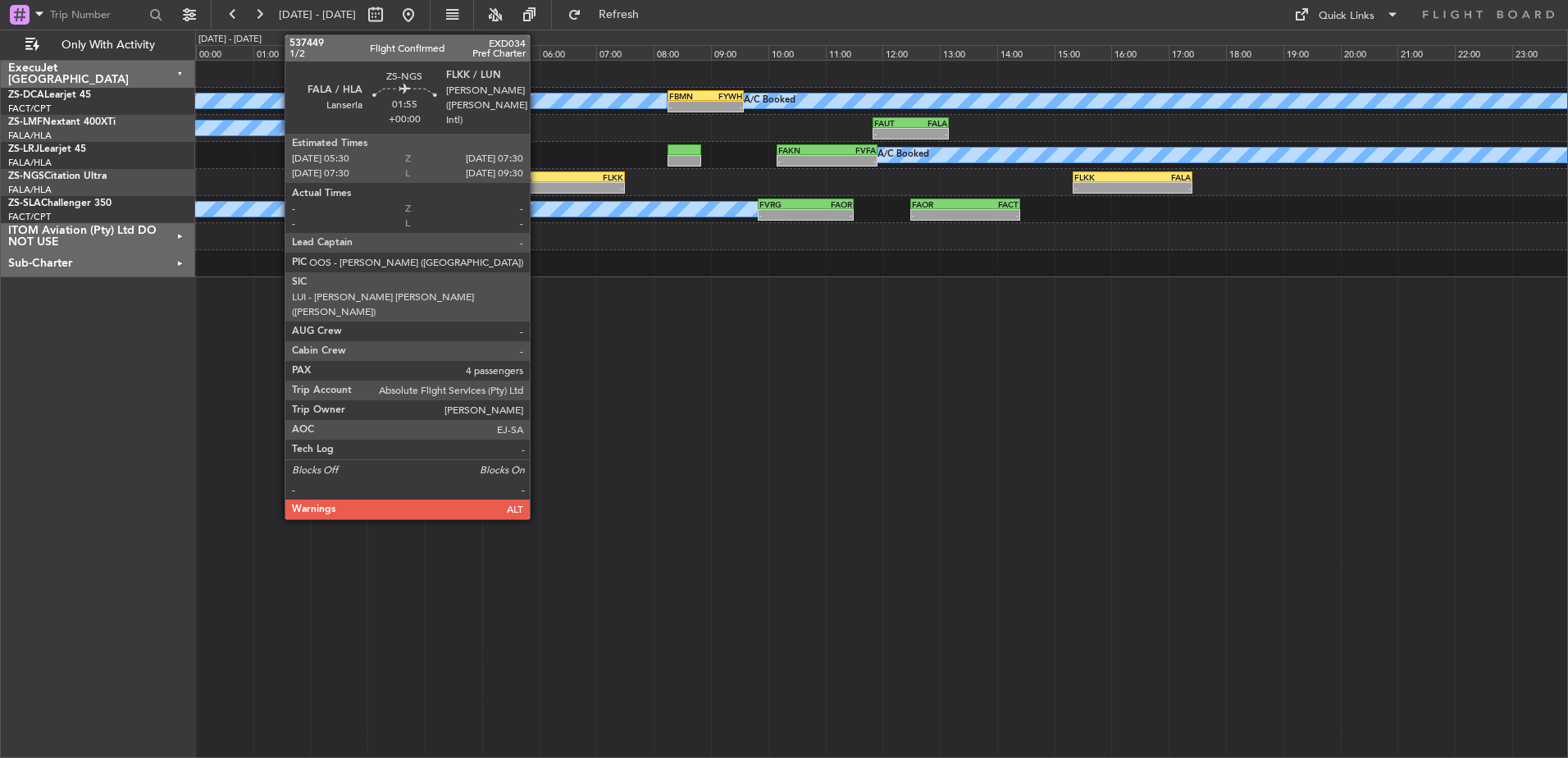
click at [537, 185] on div "-" at bounding box center [540, 187] width 55 height 10
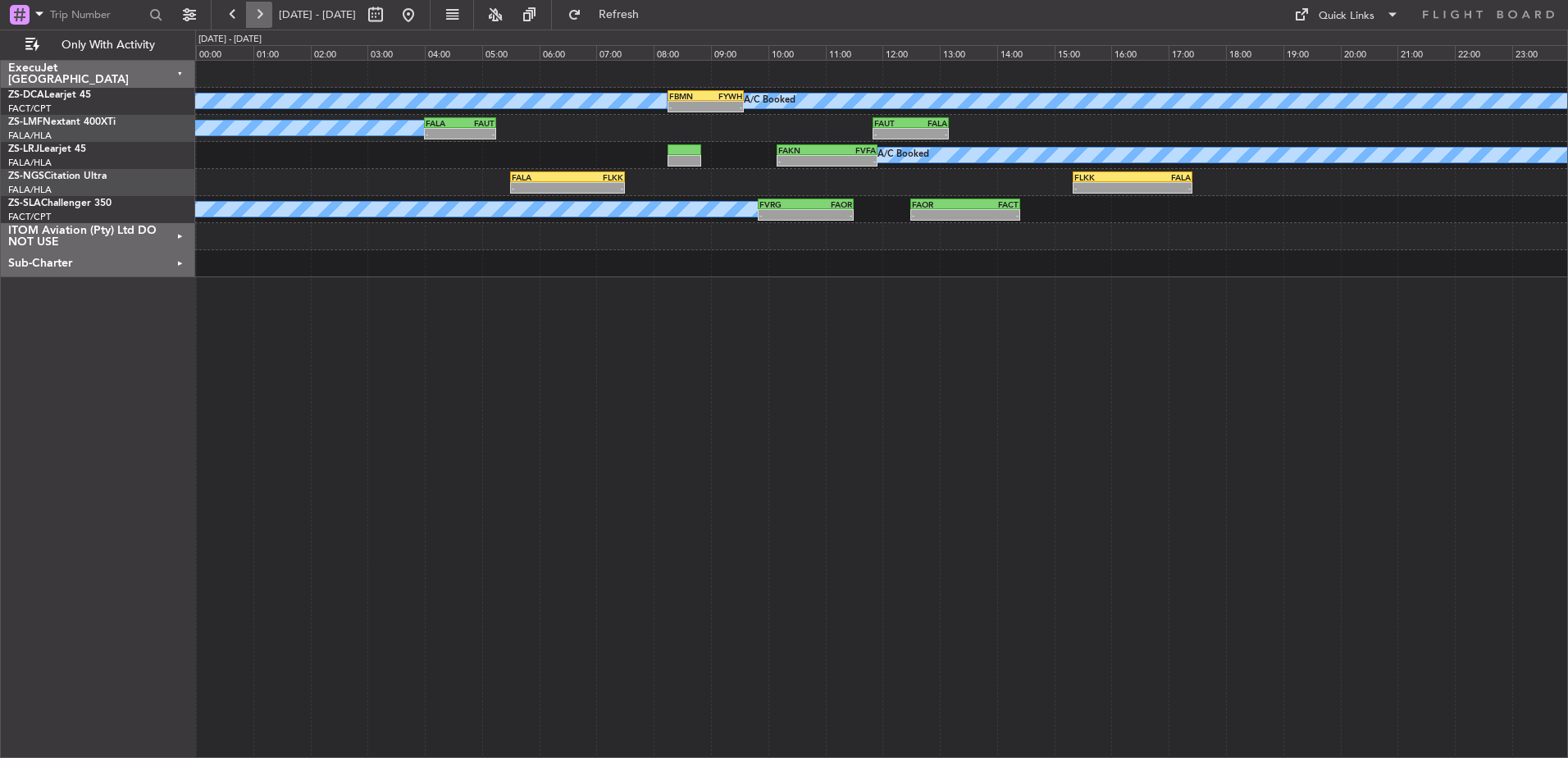
click at [255, 16] on button at bounding box center [259, 15] width 26 height 26
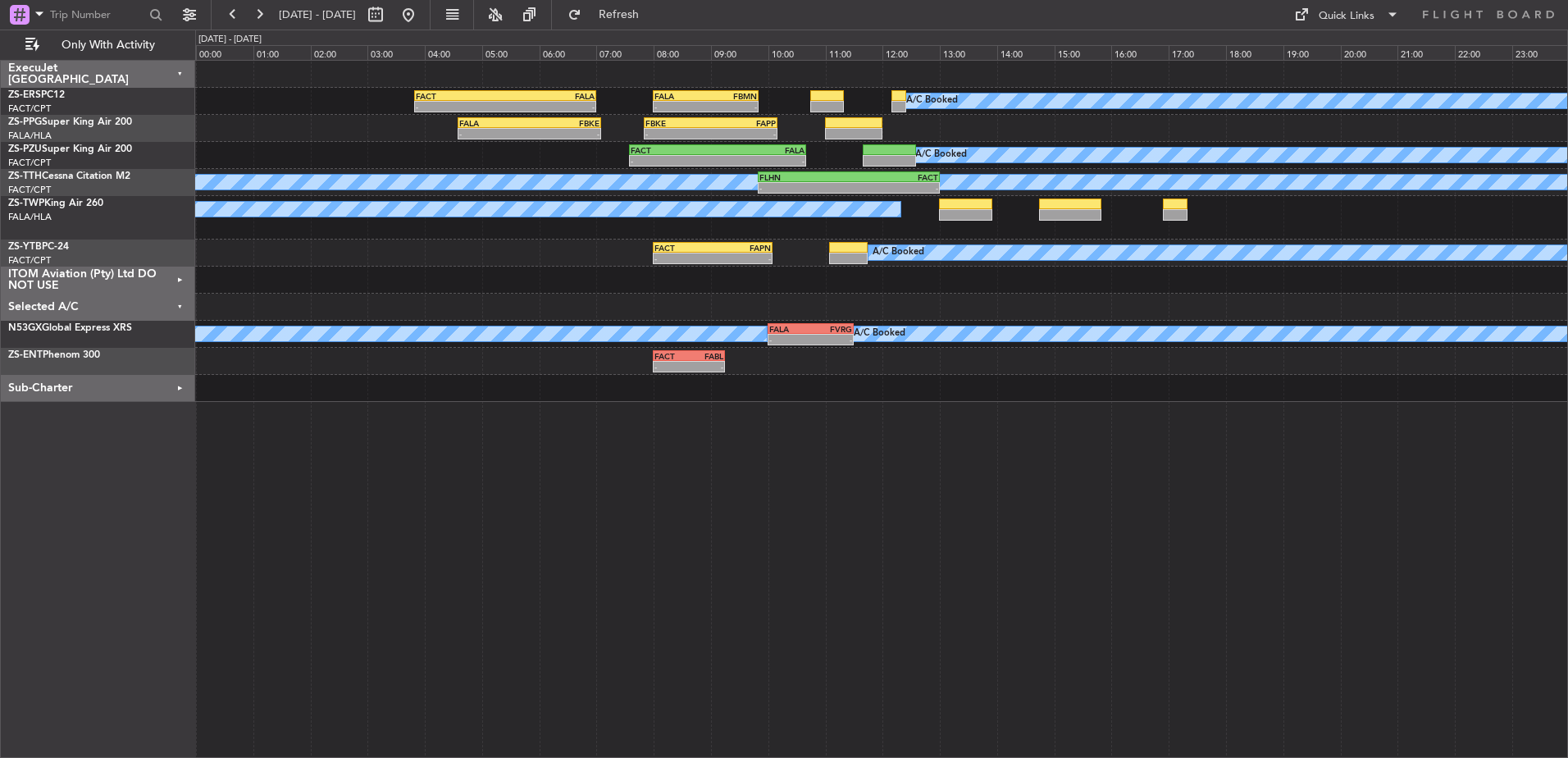
click at [181, 302] on div "Selected A/C" at bounding box center [98, 307] width 194 height 27
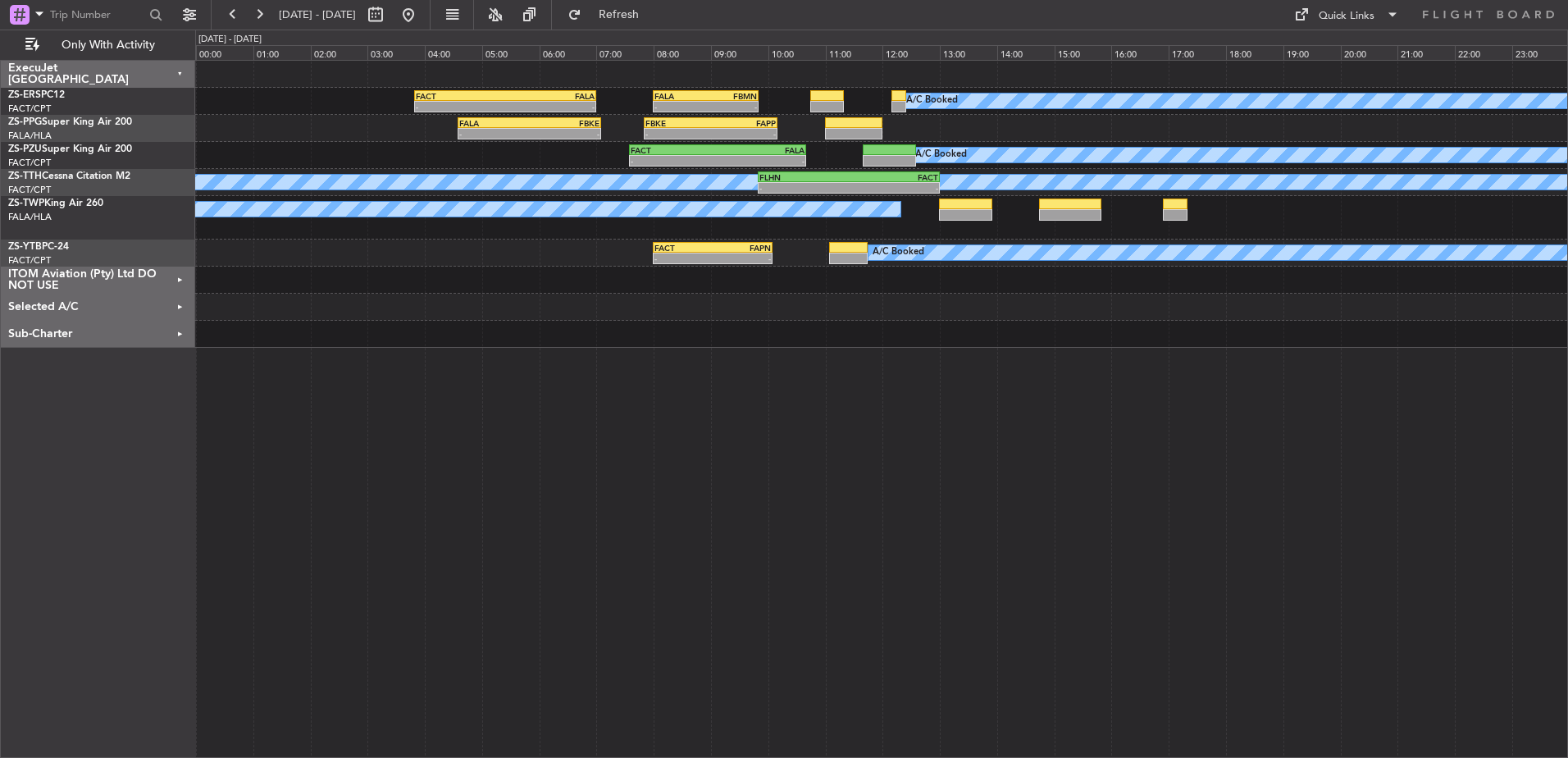
click at [264, 18] on button at bounding box center [259, 15] width 26 height 26
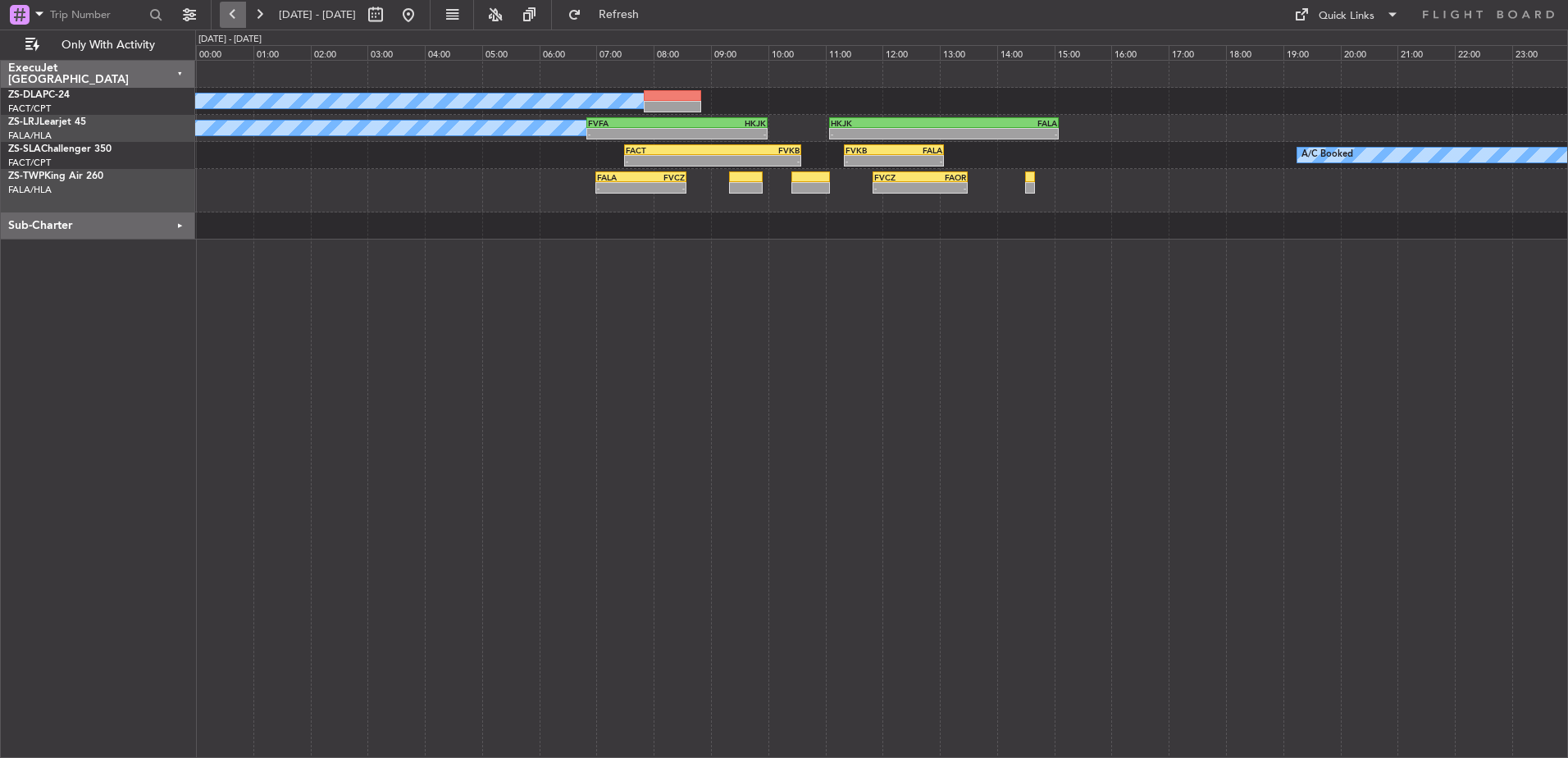
click at [241, 17] on button at bounding box center [233, 15] width 26 height 26
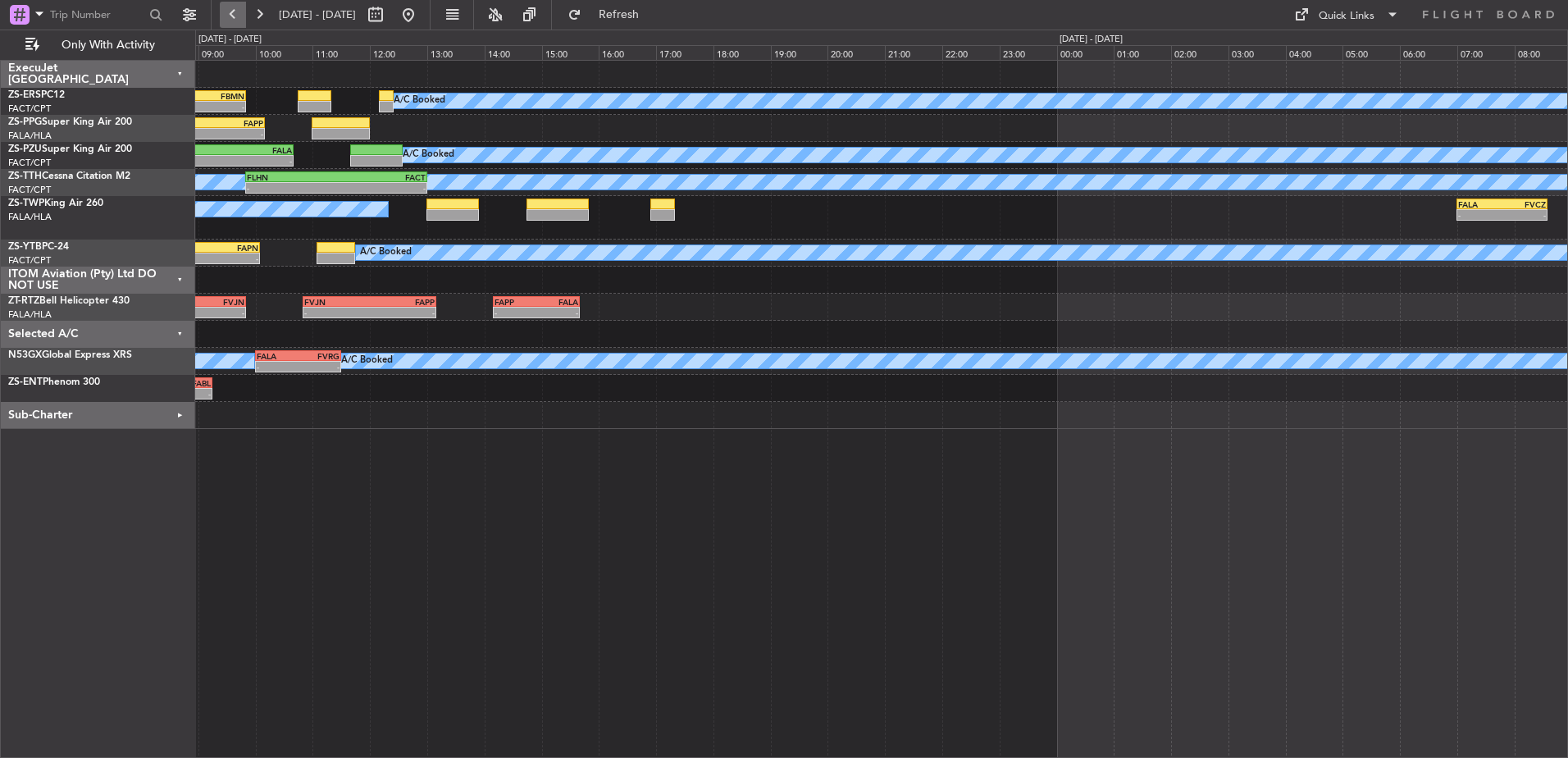
click at [236, 17] on button at bounding box center [233, 15] width 26 height 26
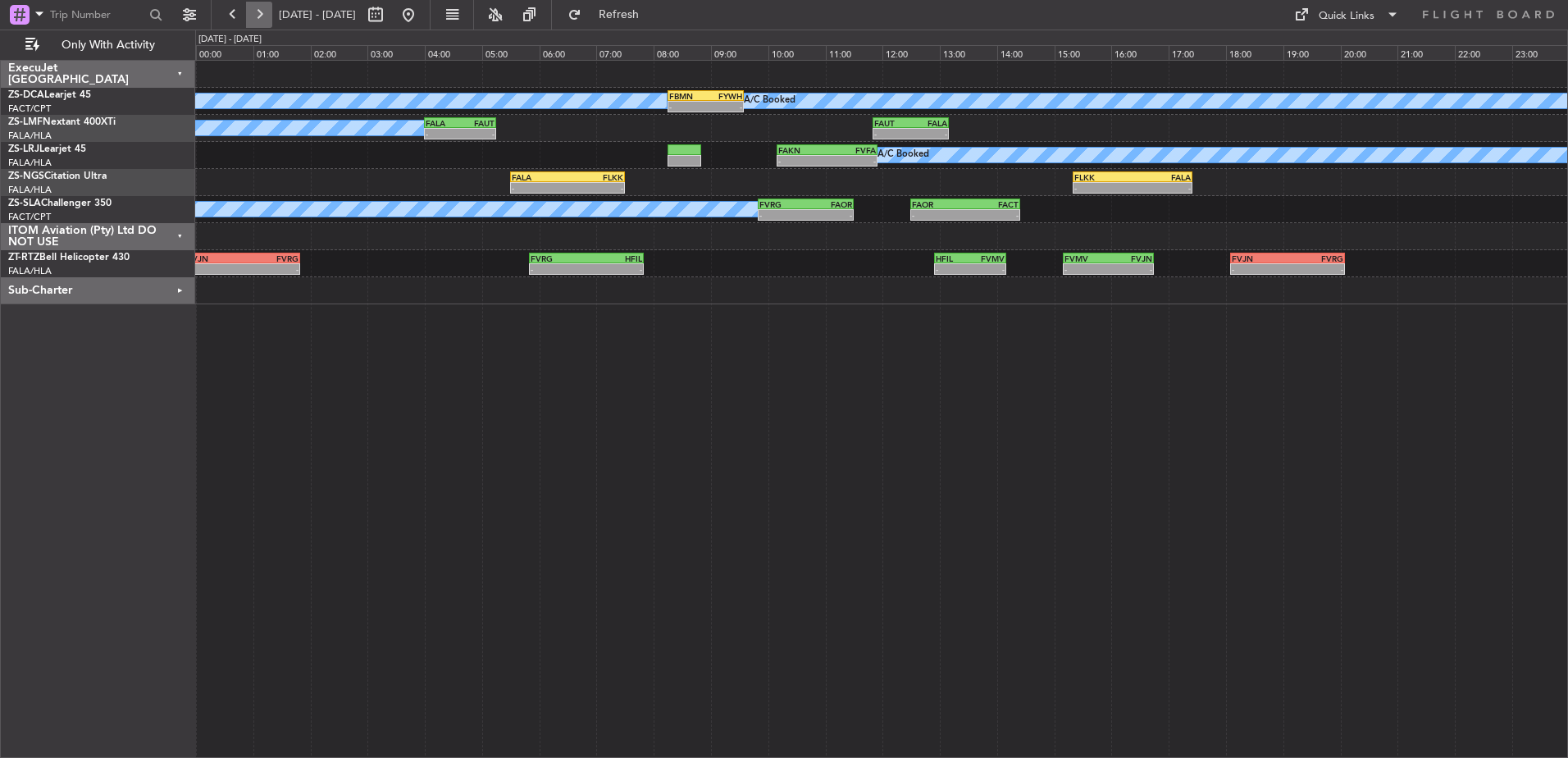
click at [264, 15] on button at bounding box center [259, 15] width 26 height 26
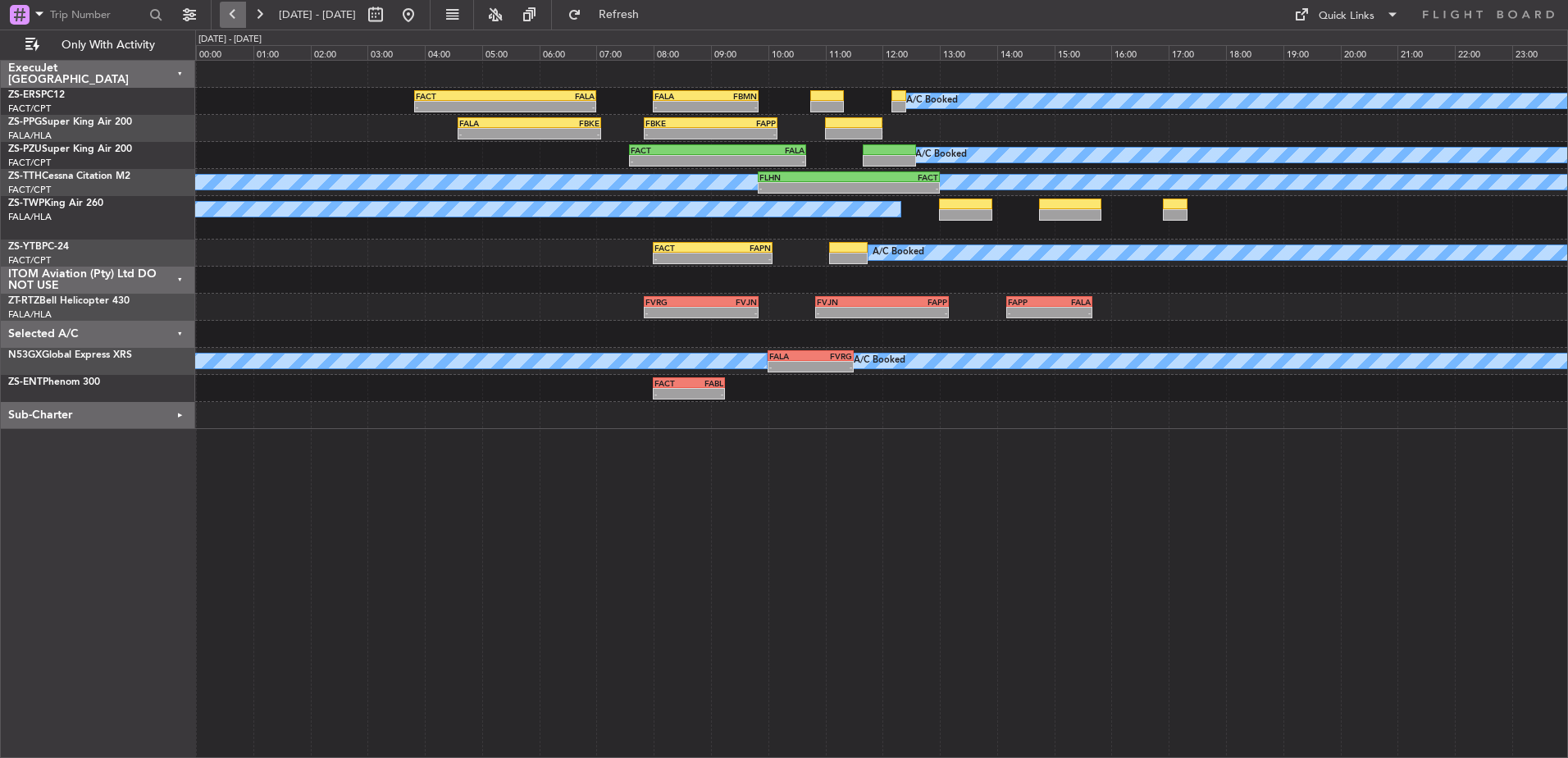
click at [237, 17] on button at bounding box center [233, 15] width 26 height 26
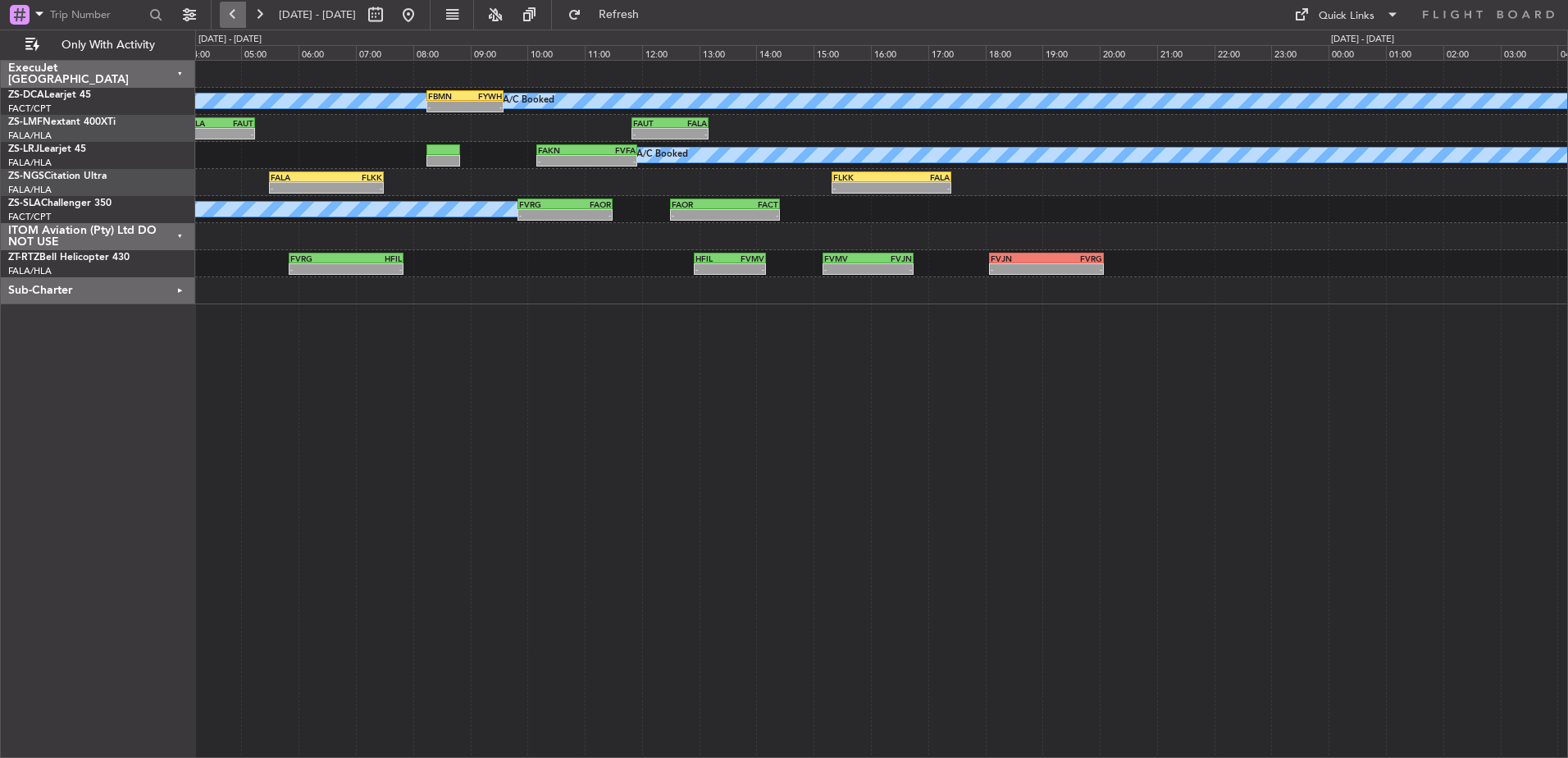
click at [233, 16] on button at bounding box center [233, 15] width 26 height 26
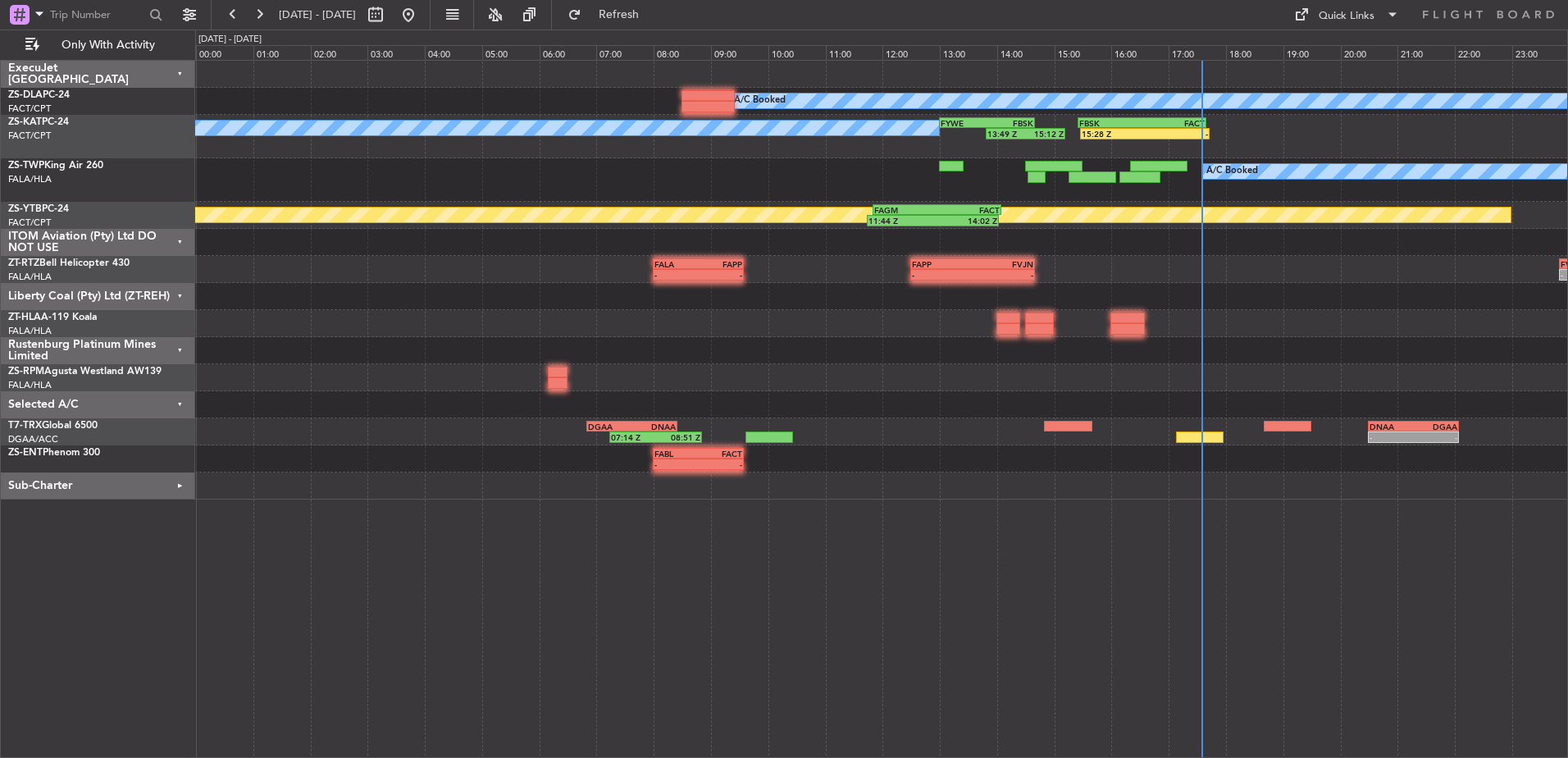
click at [177, 239] on div "ITOM Aviation (Pty) Ltd DO NOT USE" at bounding box center [98, 242] width 194 height 27
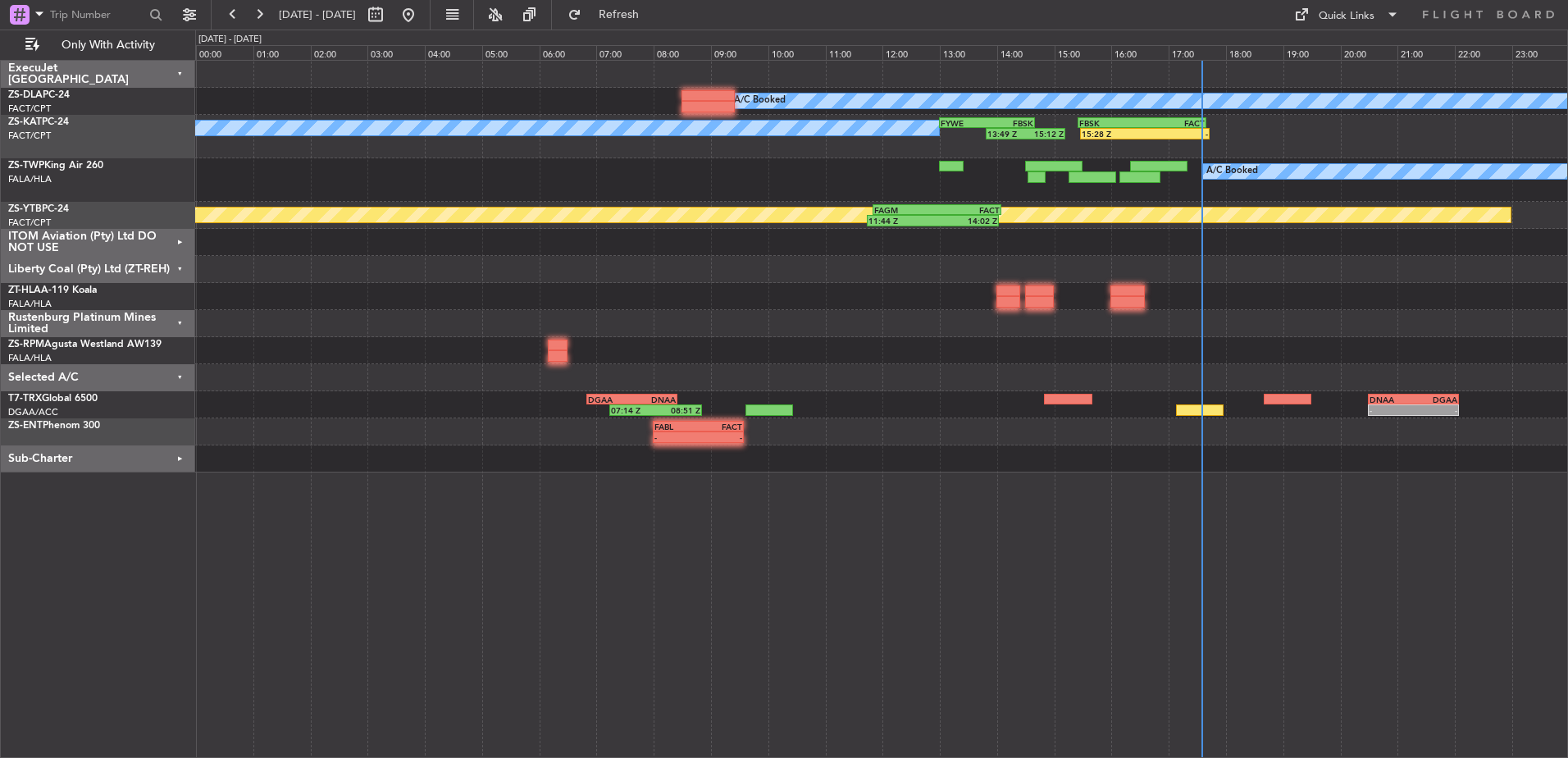
click at [178, 263] on div "Liberty Coal (Pty) Ltd (ZT-REH)" at bounding box center [98, 269] width 194 height 27
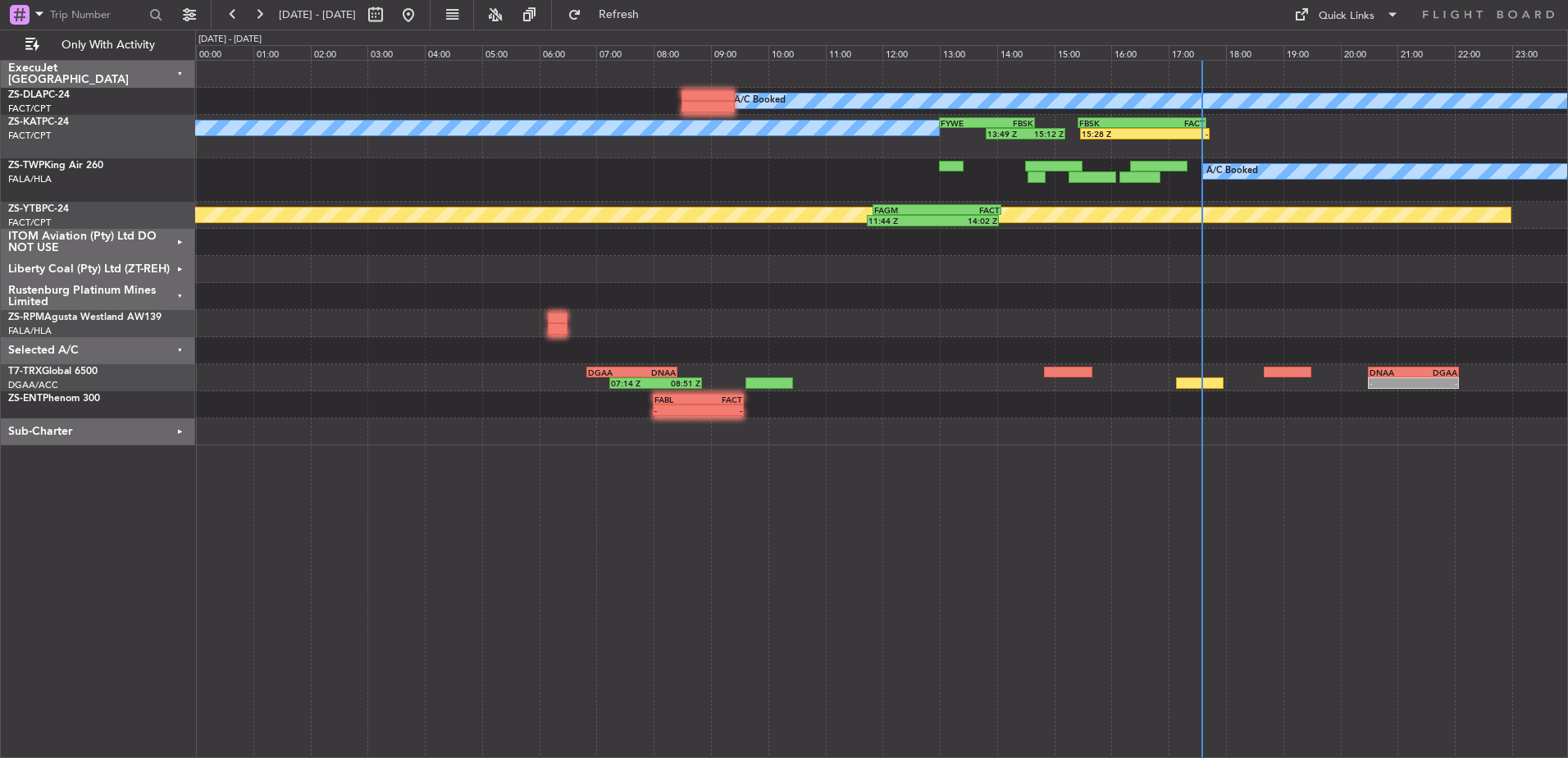
click at [180, 295] on div "Rustenburg Platinum Mines Limited" at bounding box center [98, 296] width 194 height 27
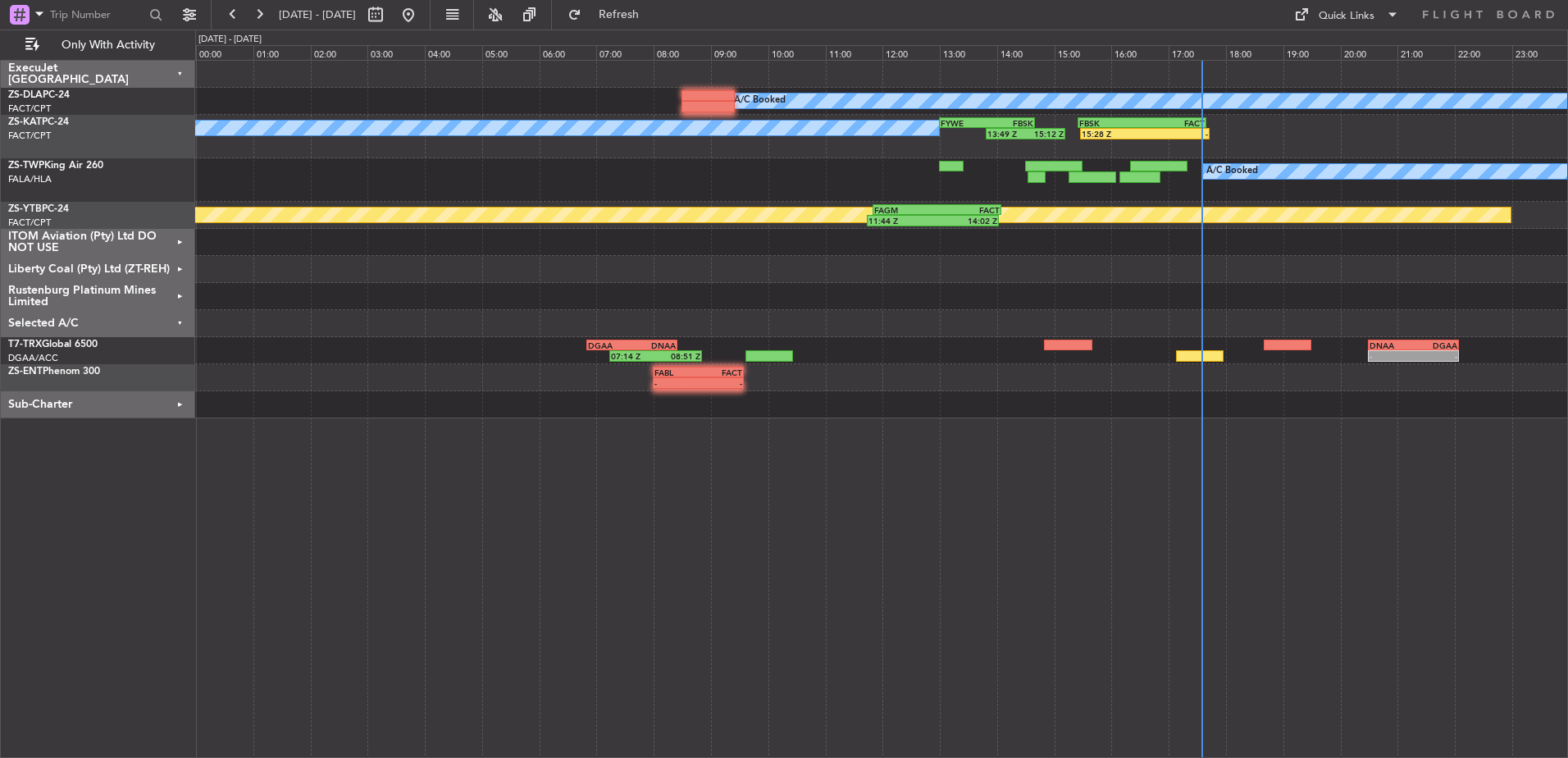
click at [182, 322] on div "Selected A/C" at bounding box center [98, 323] width 194 height 27
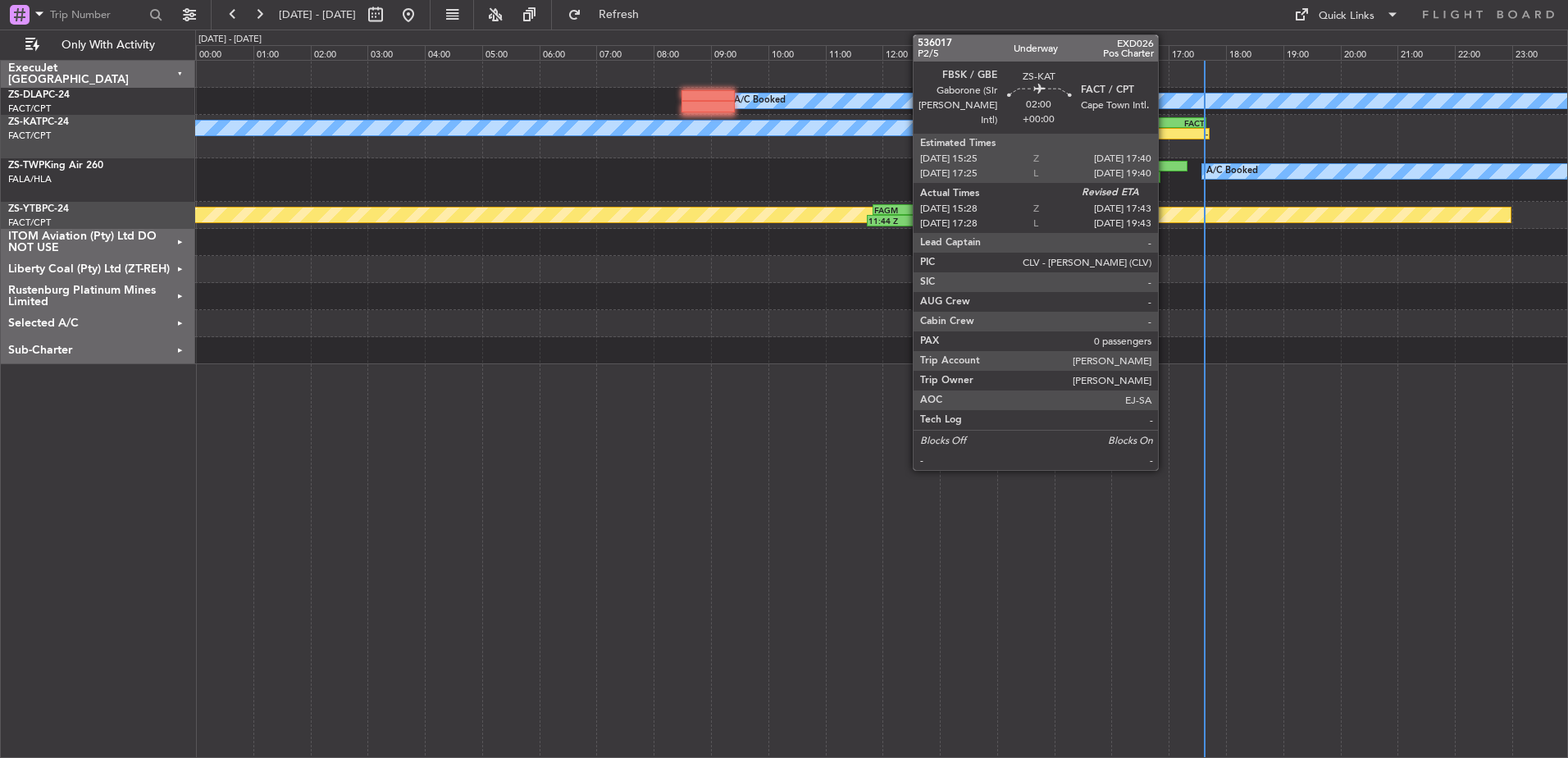
click at [1166, 132] on div "-" at bounding box center [1176, 133] width 63 height 10
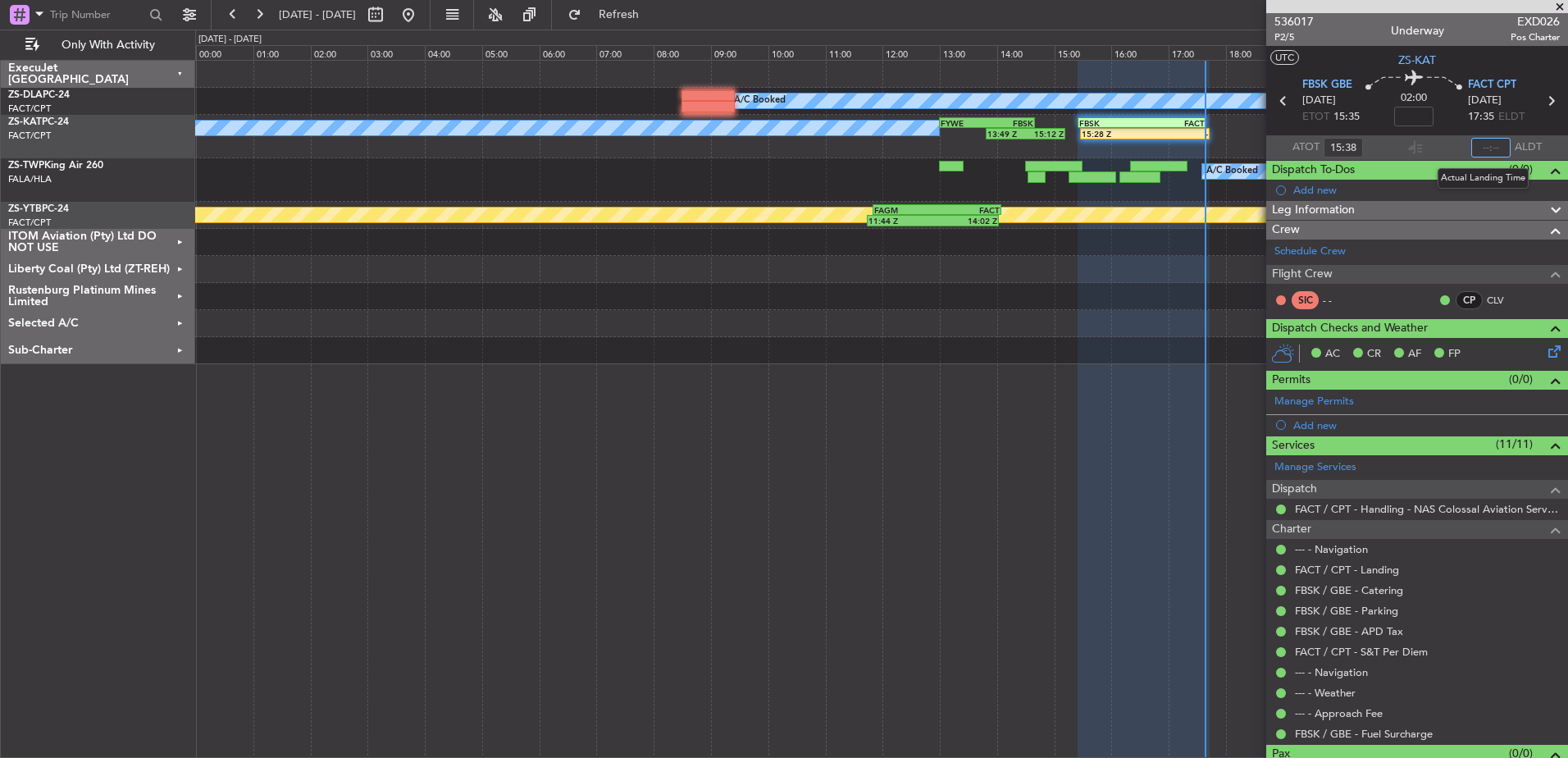
click at [1495, 141] on input "text" at bounding box center [1491, 147] width 39 height 20
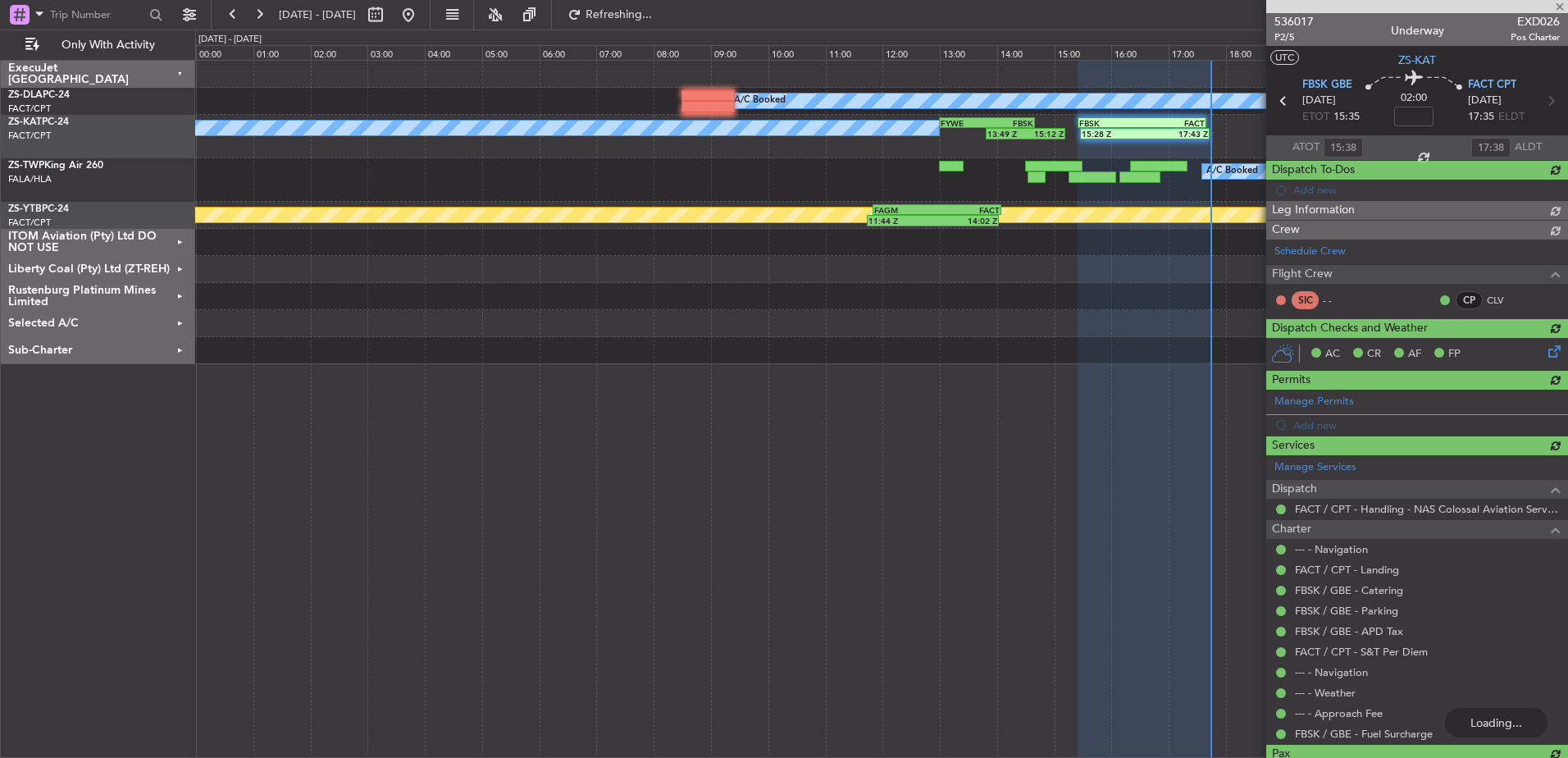
click at [1561, 3] on div at bounding box center [1417, 6] width 301 height 13
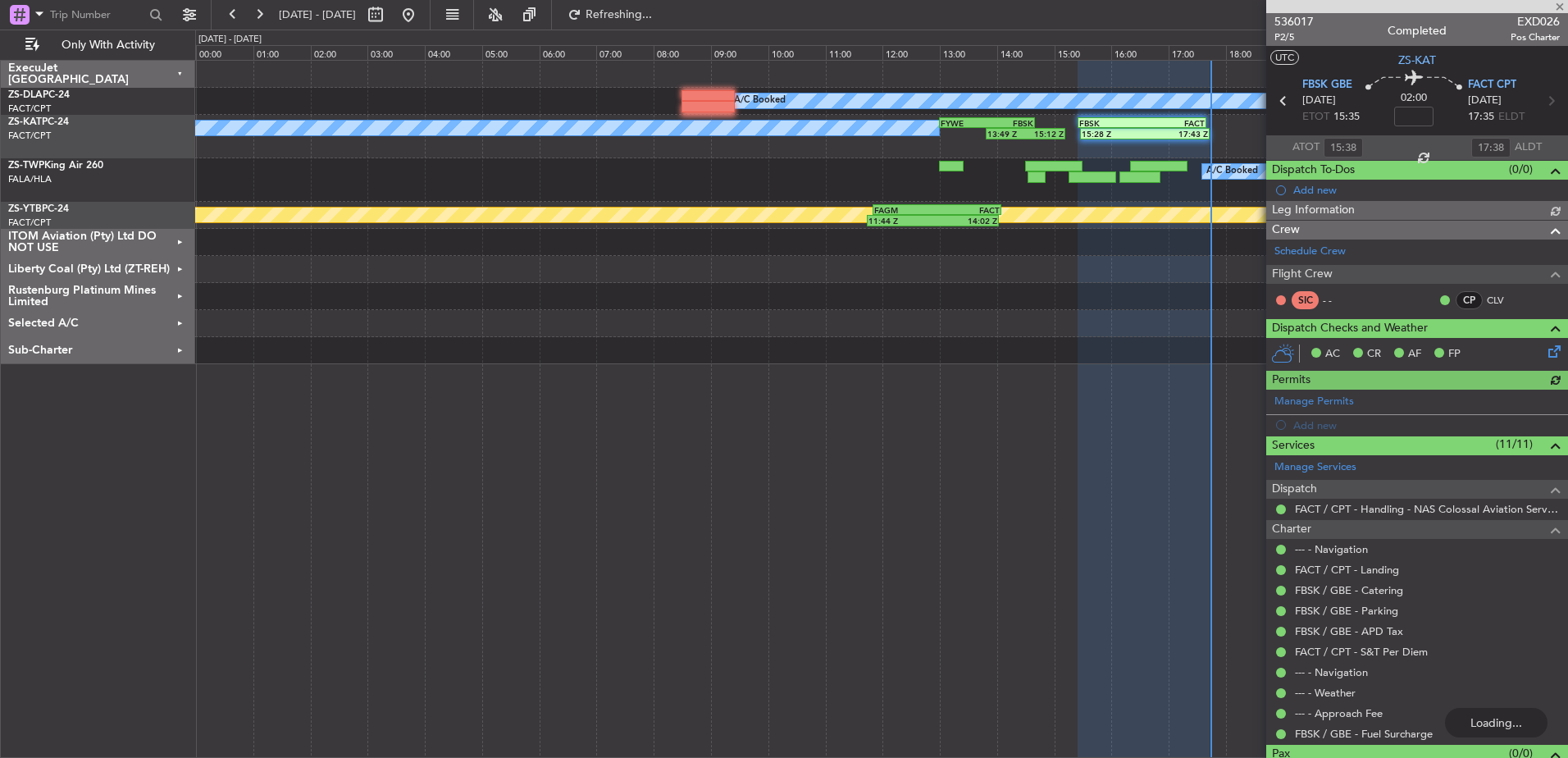
type input "17:39"
click at [1558, 3] on span at bounding box center [1560, 7] width 16 height 15
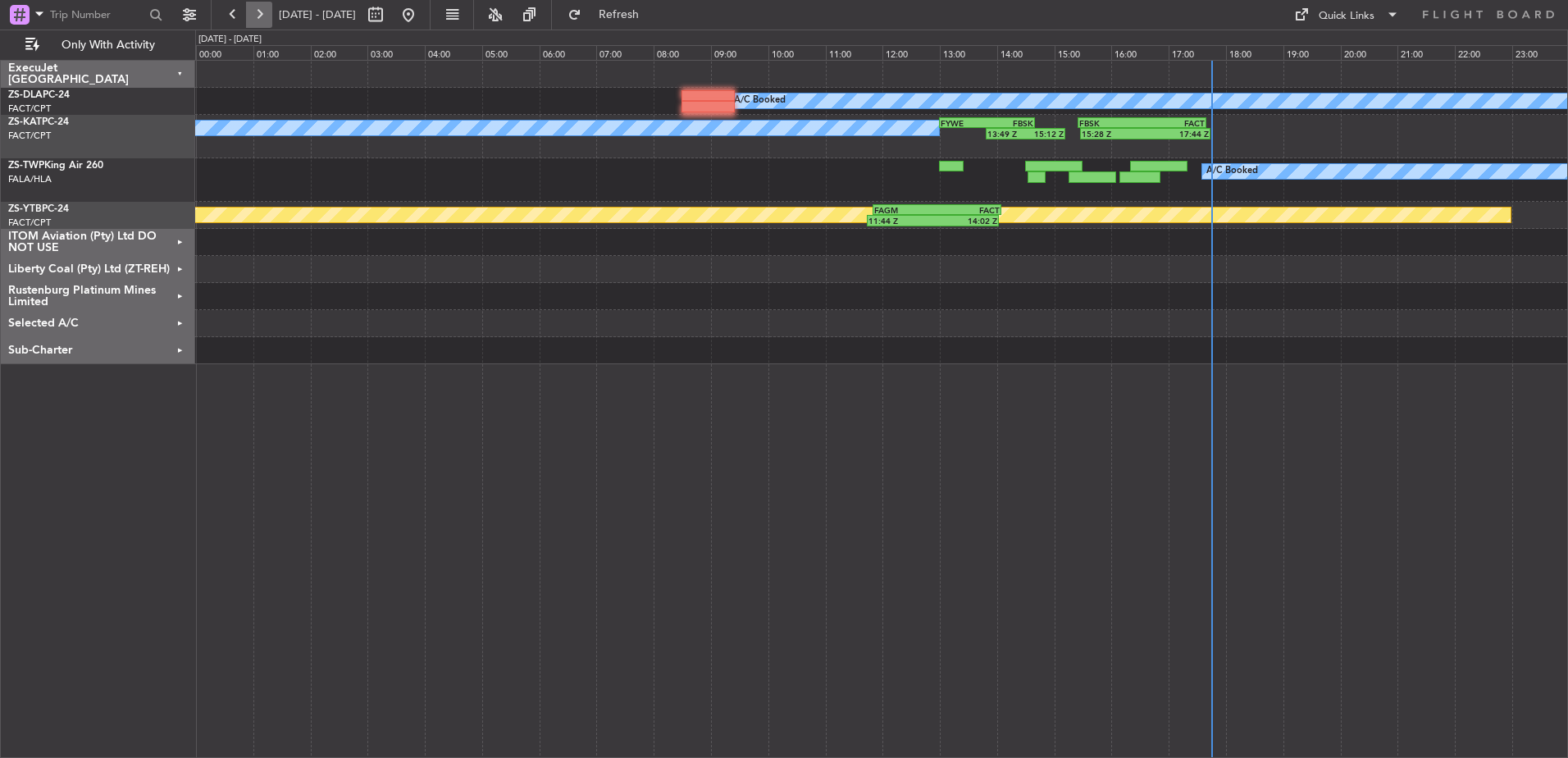
click at [246, 21] on button at bounding box center [259, 15] width 26 height 26
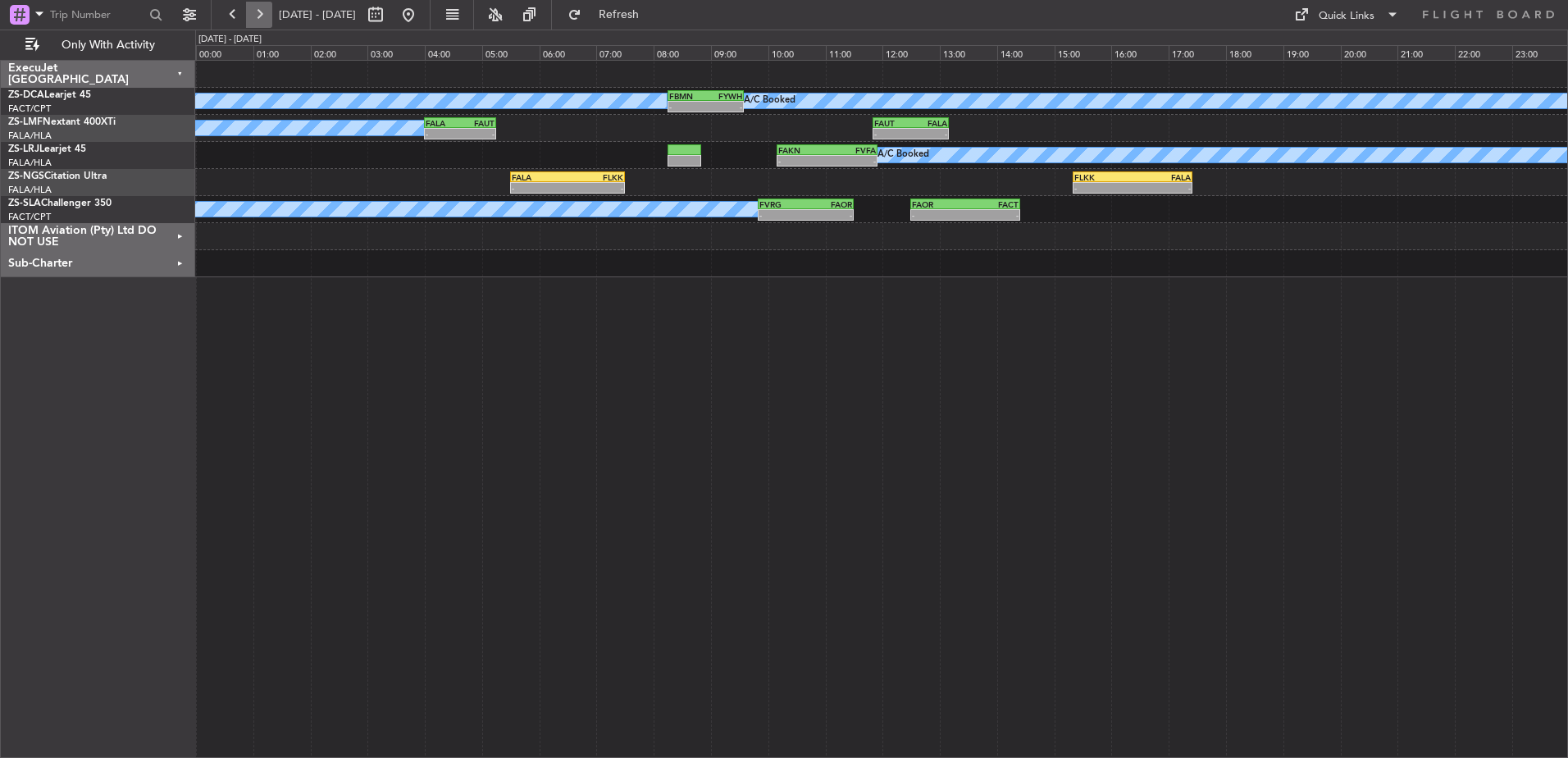
click at [268, 11] on button at bounding box center [259, 15] width 26 height 26
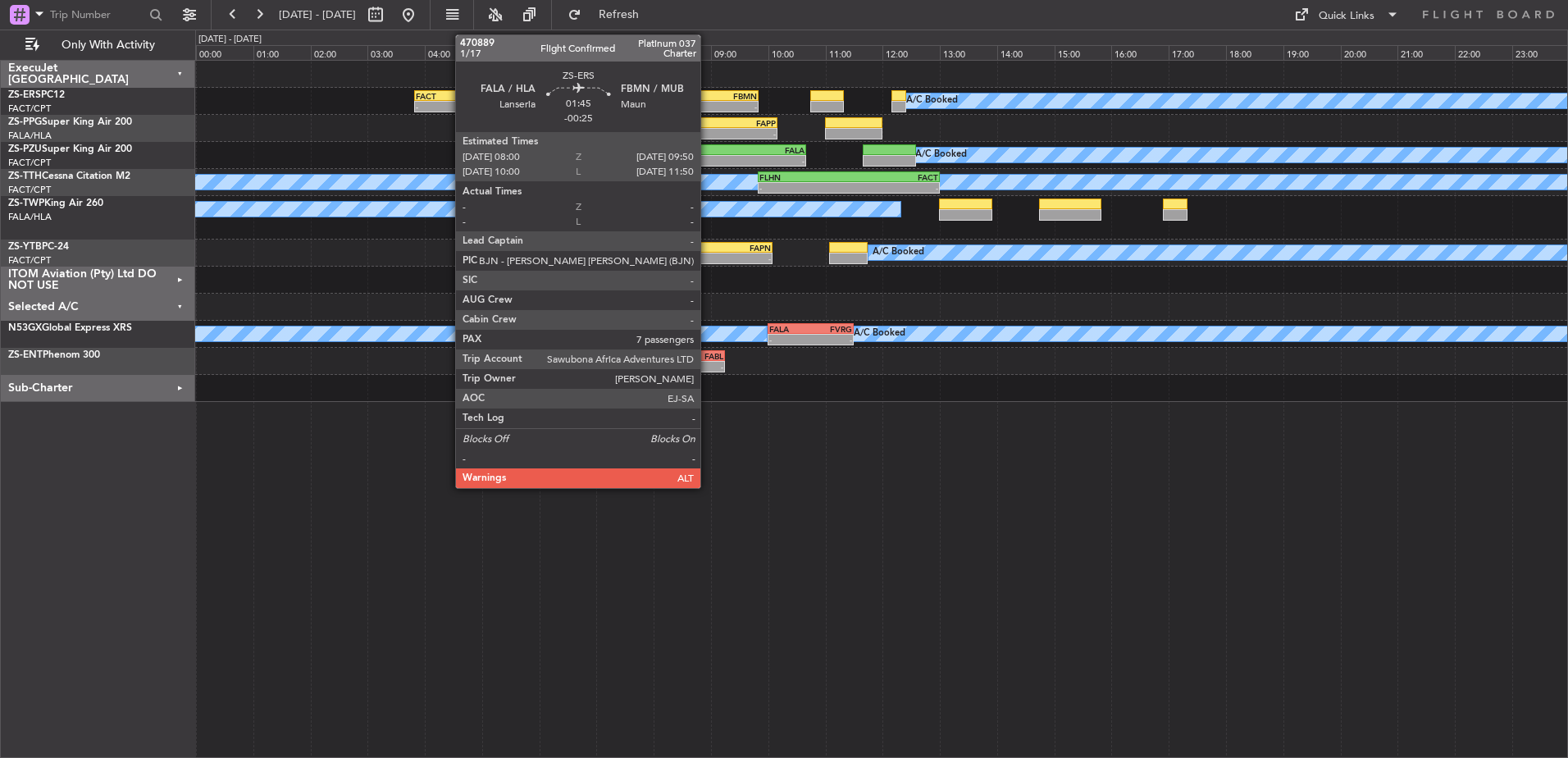
click at [708, 99] on div "FBMN" at bounding box center [730, 95] width 51 height 10
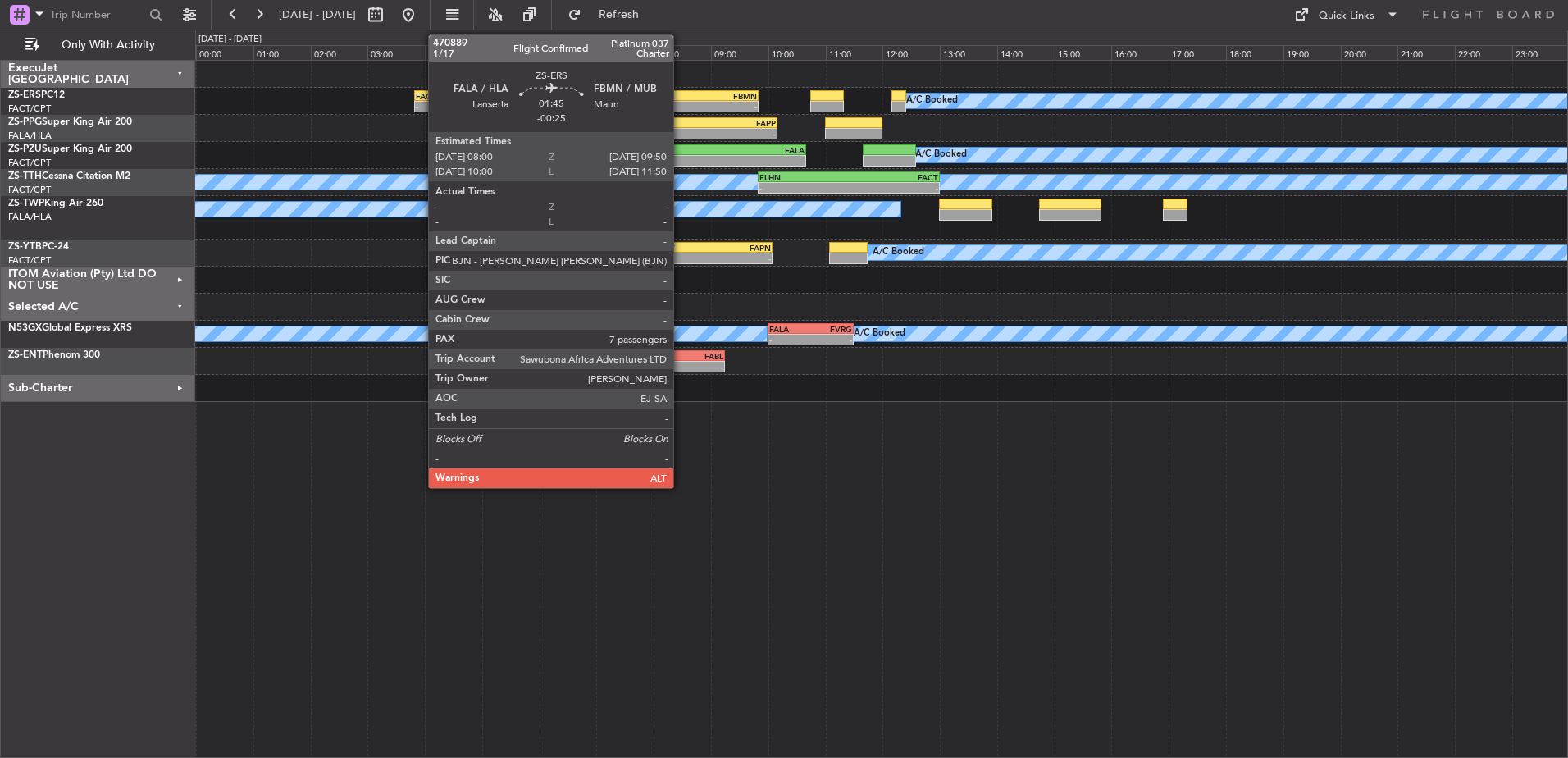
click at [681, 100] on div "- -" at bounding box center [705, 106] width 105 height 11
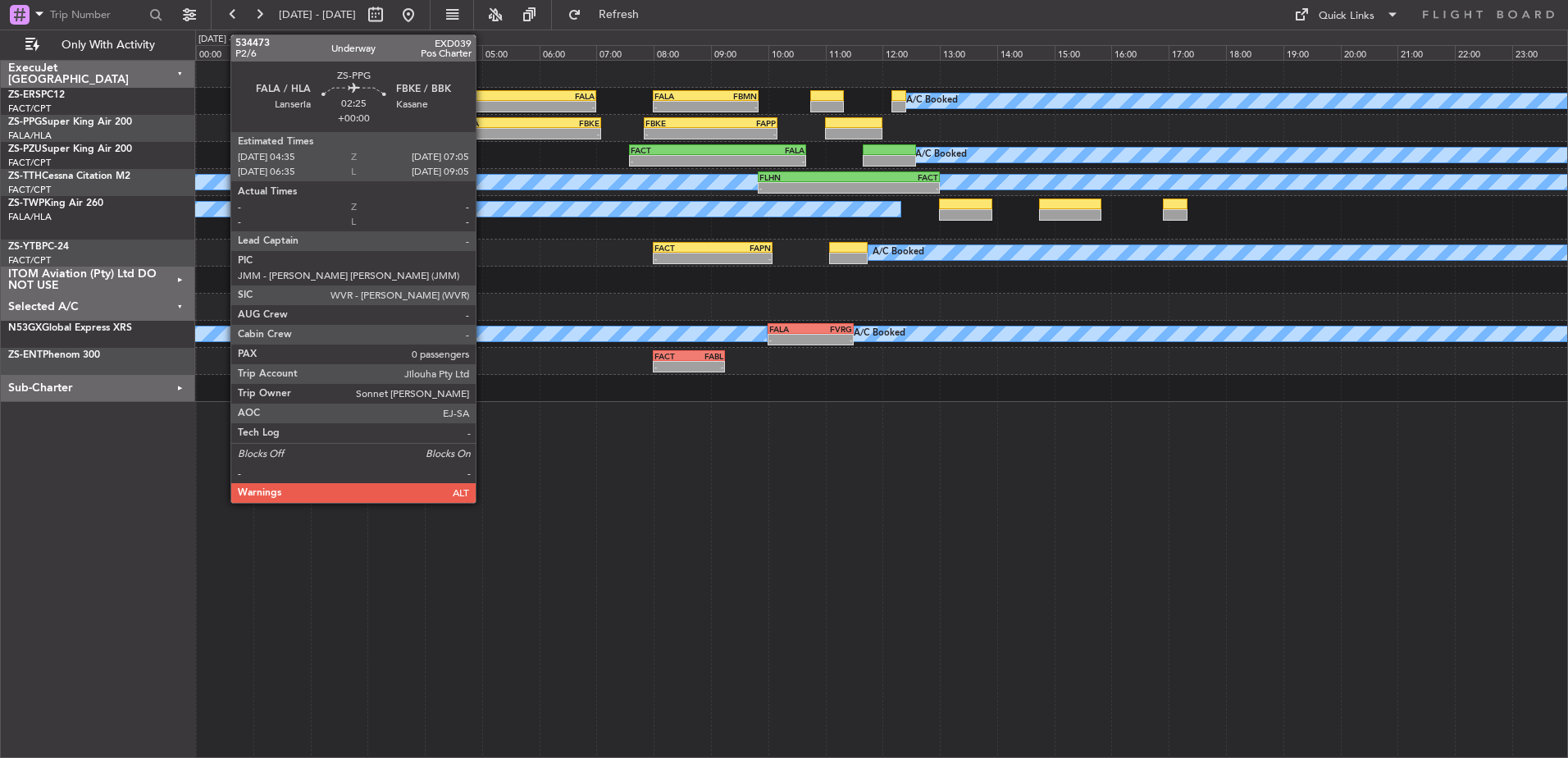
click at [483, 131] on div "-" at bounding box center [494, 133] width 69 height 10
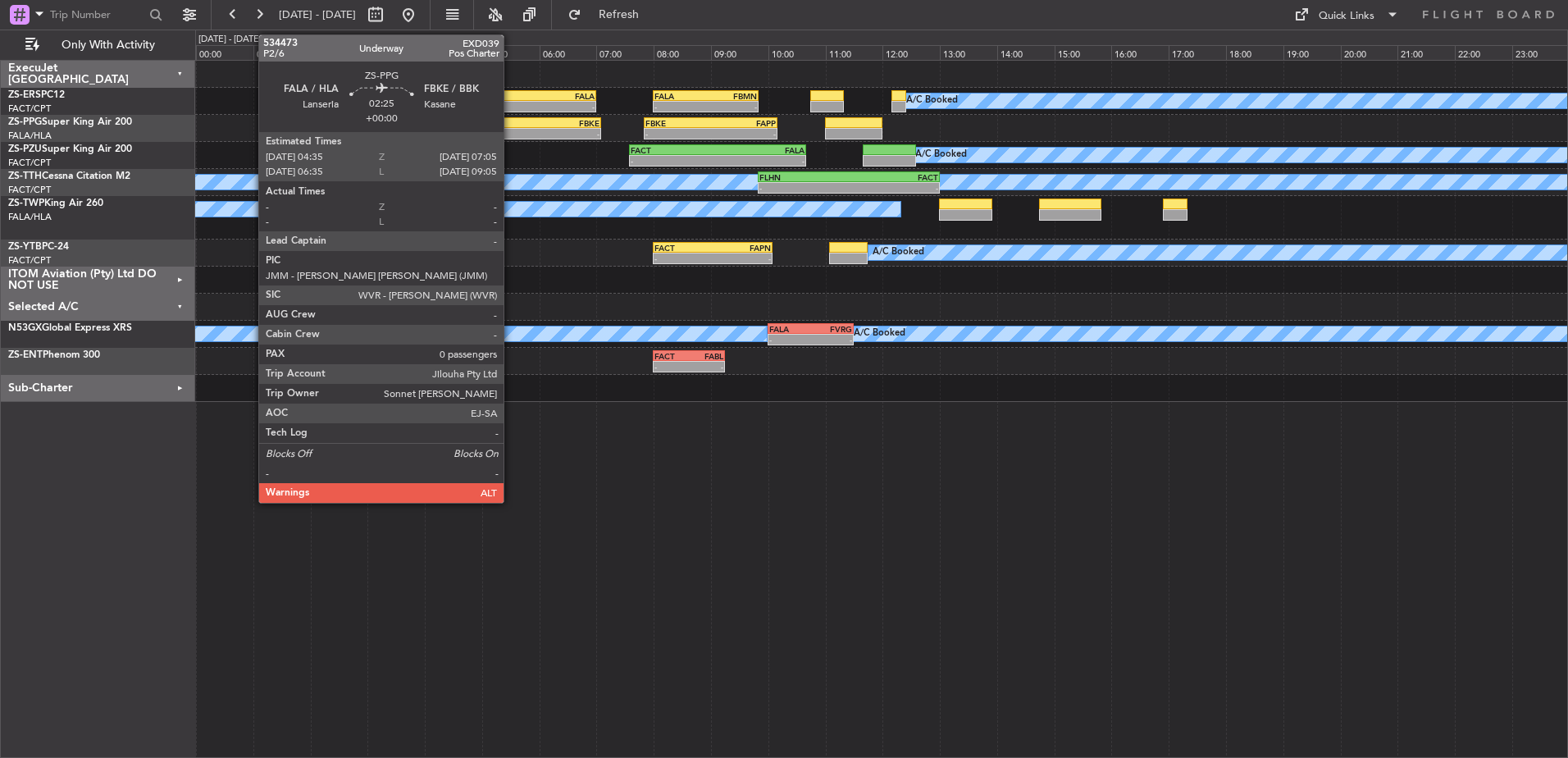
click at [511, 132] on div "-" at bounding box center [494, 133] width 69 height 10
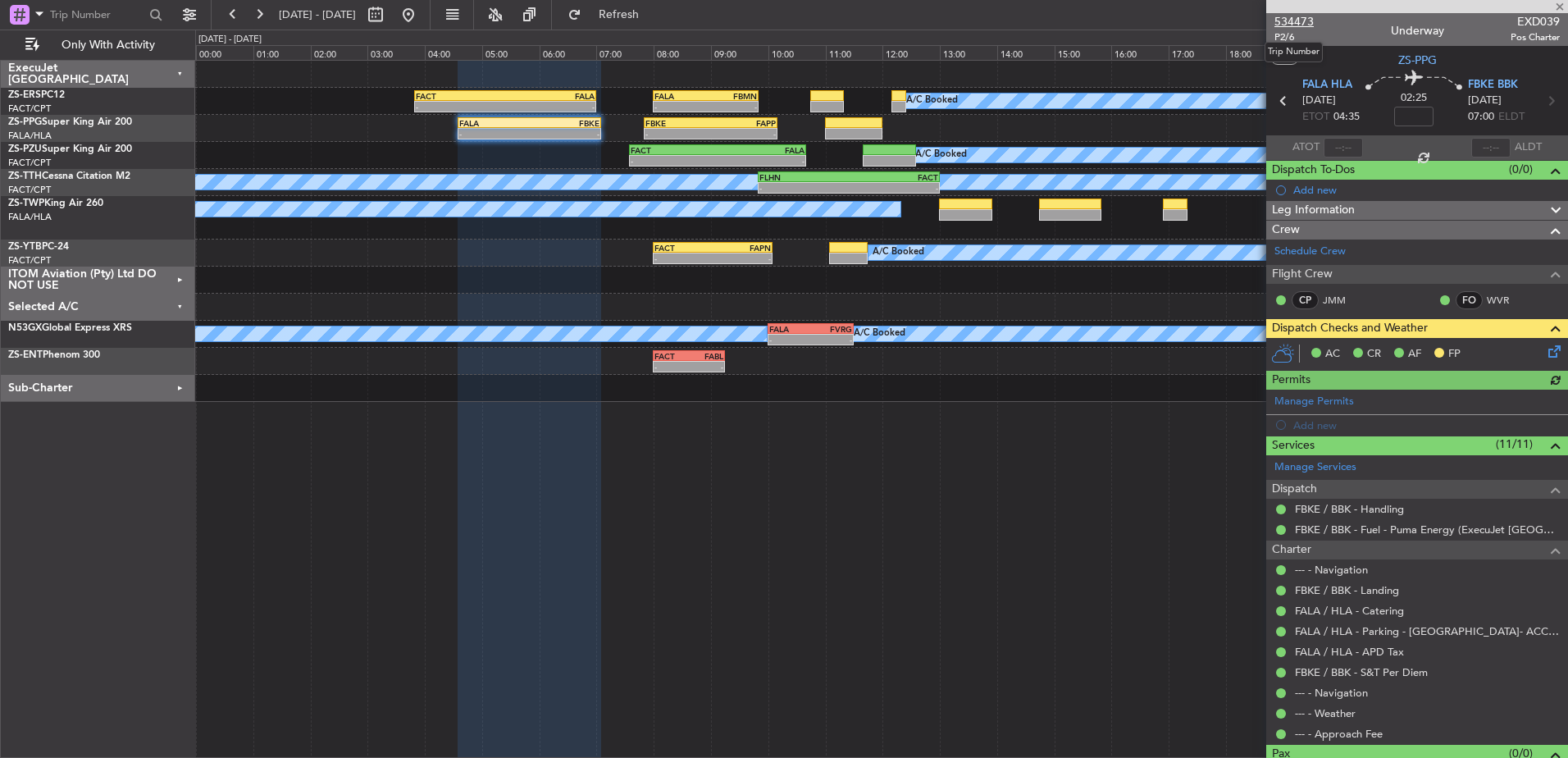
click at [1291, 23] on span "534473" at bounding box center [1293, 22] width 39 height 17
click at [1302, 16] on span "534473" at bounding box center [1293, 22] width 39 height 17
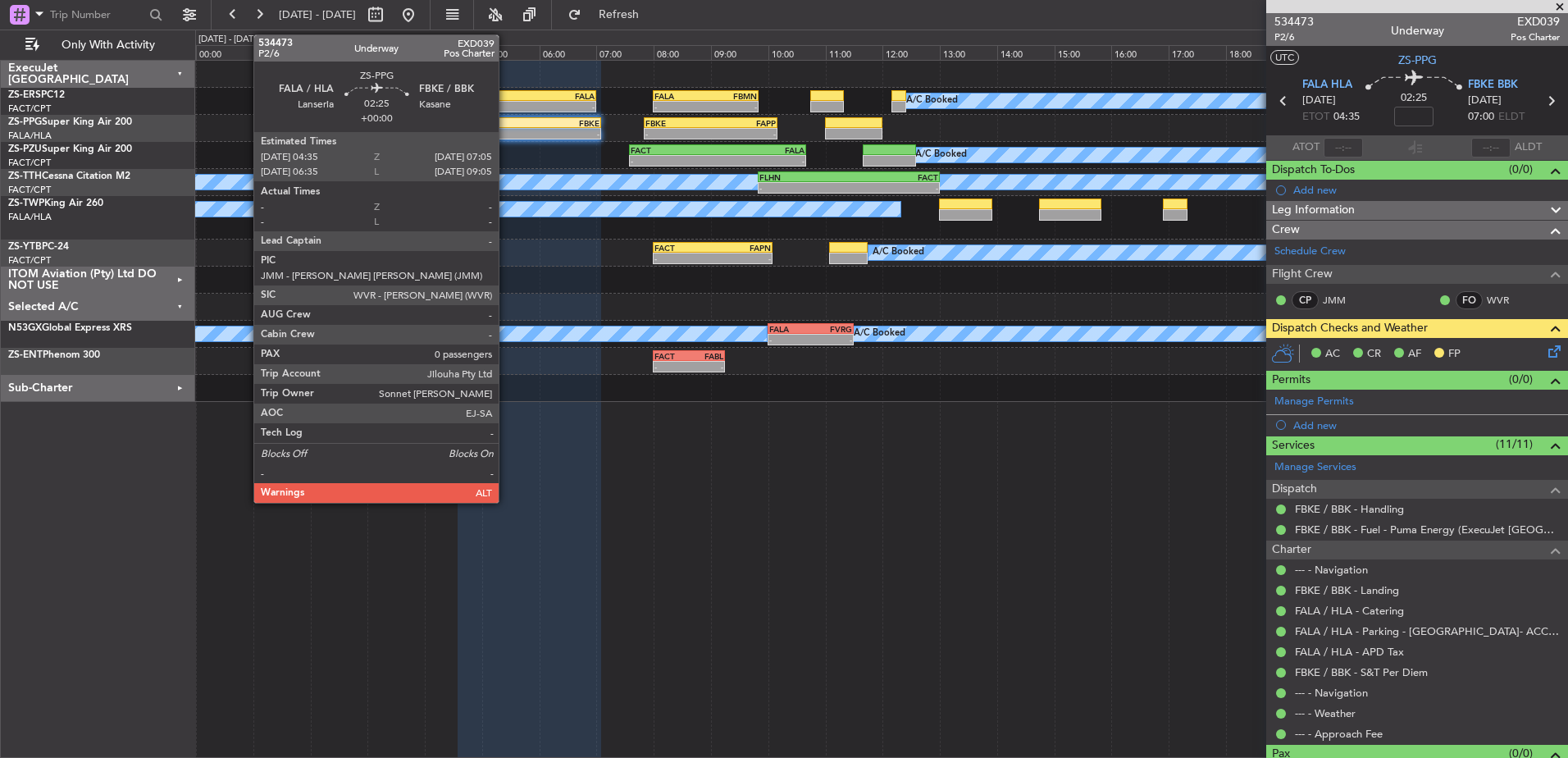
click at [506, 126] on div "FALA" at bounding box center [494, 122] width 69 height 10
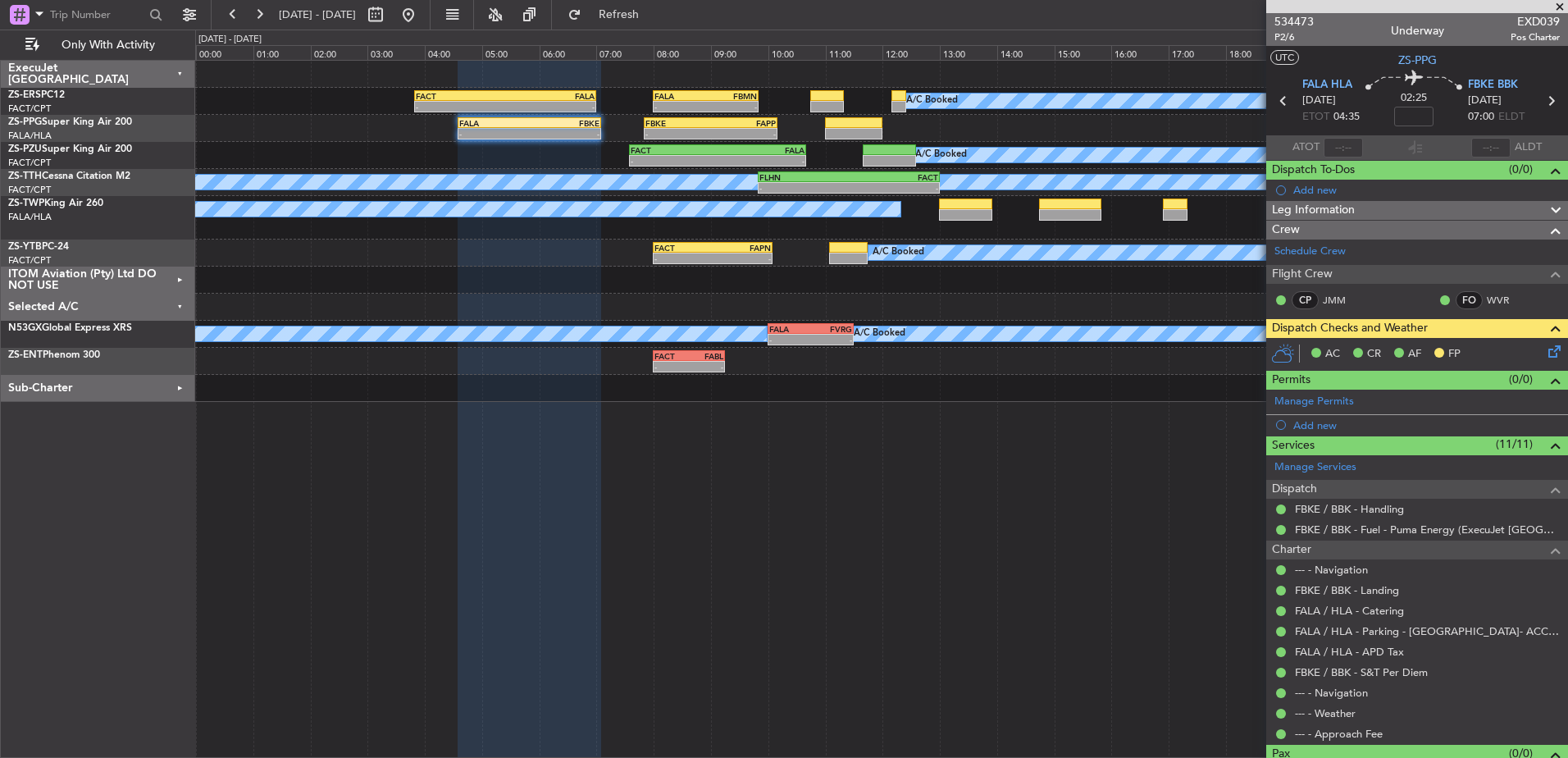
click at [182, 304] on div "Selected A/C" at bounding box center [98, 307] width 194 height 27
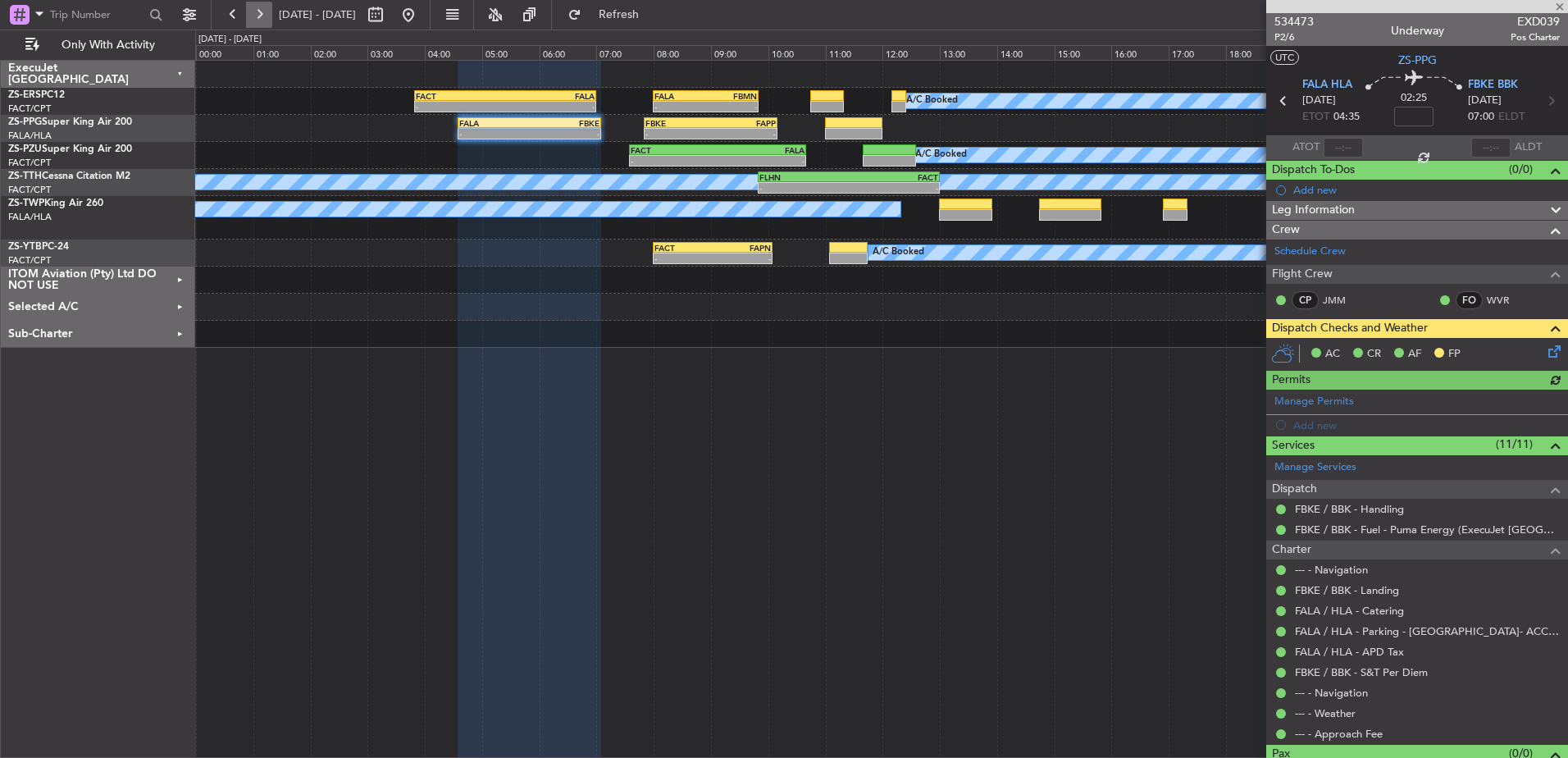
click at [258, 16] on button at bounding box center [259, 15] width 26 height 26
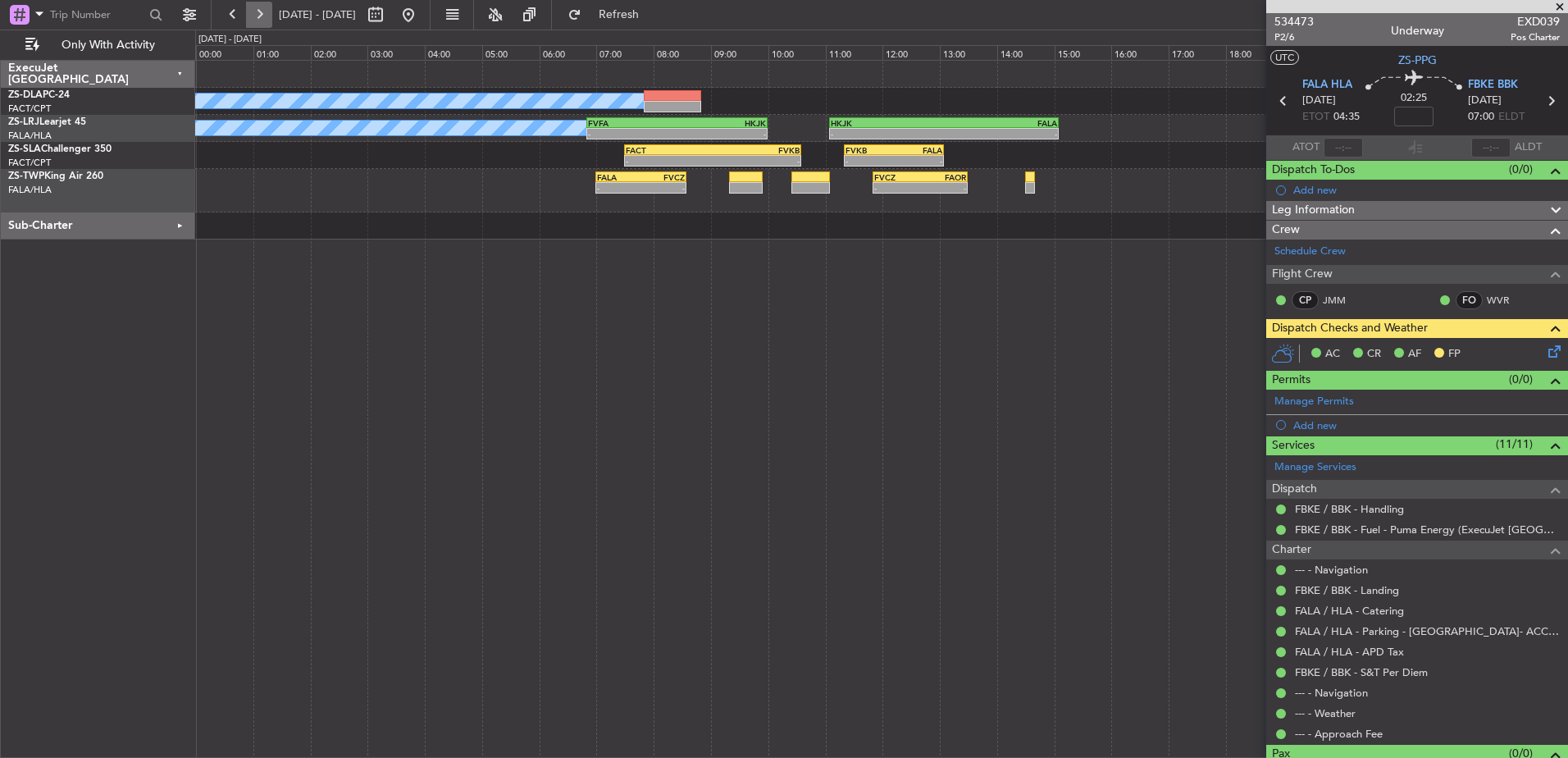
click at [258, 16] on button at bounding box center [259, 15] width 26 height 26
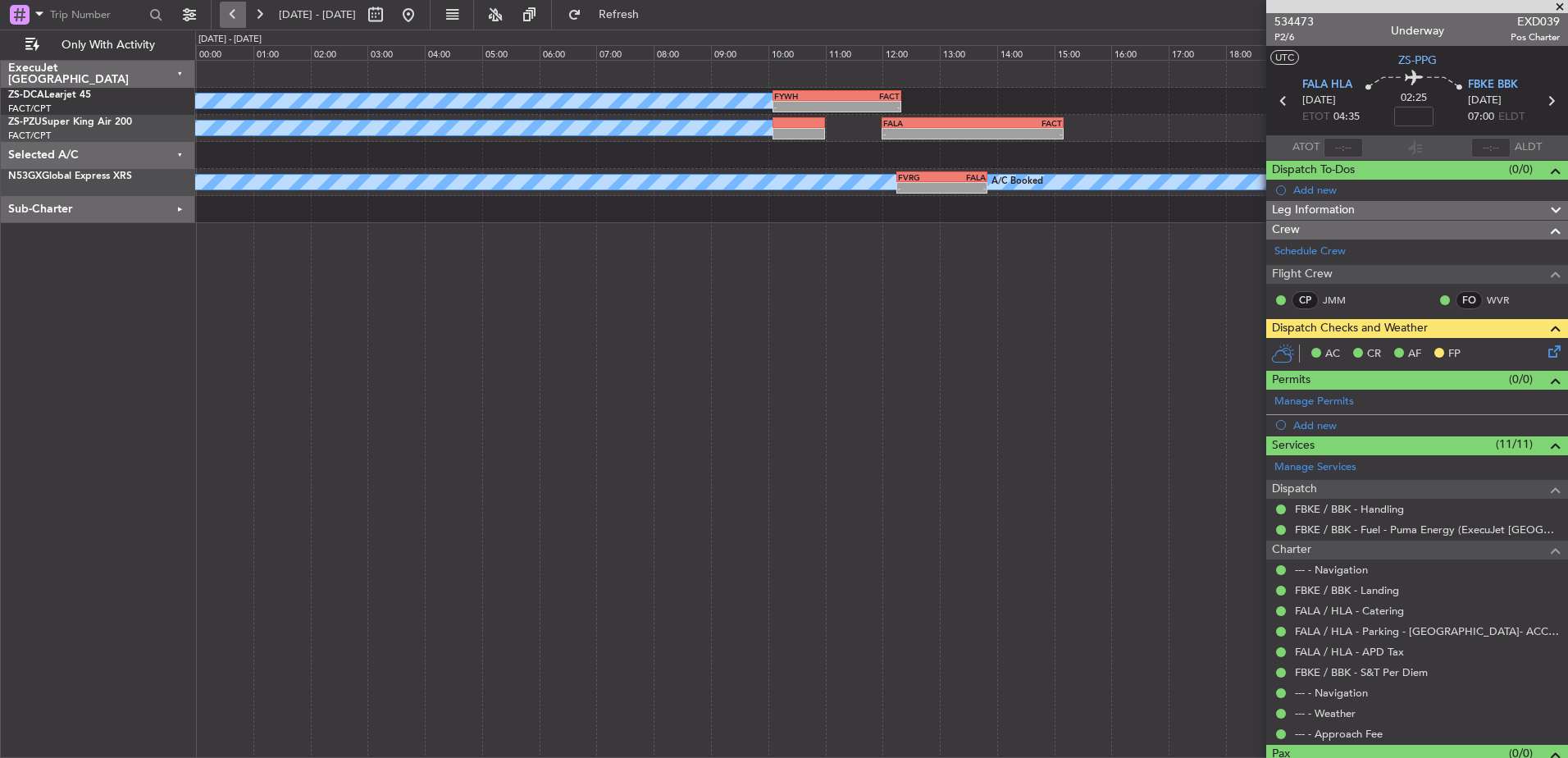
click at [235, 13] on button at bounding box center [233, 15] width 26 height 26
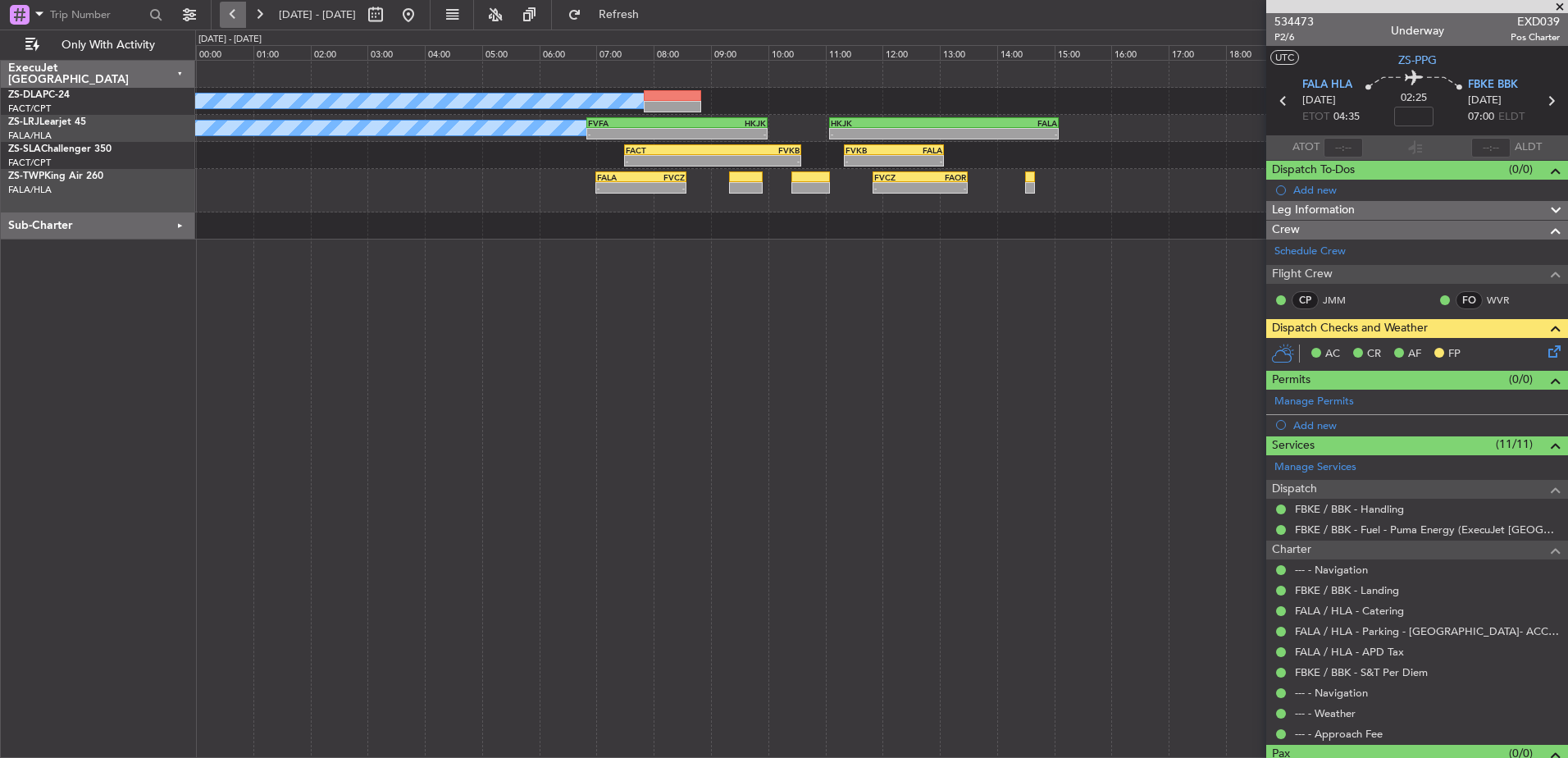
click at [235, 13] on button at bounding box center [233, 15] width 26 height 26
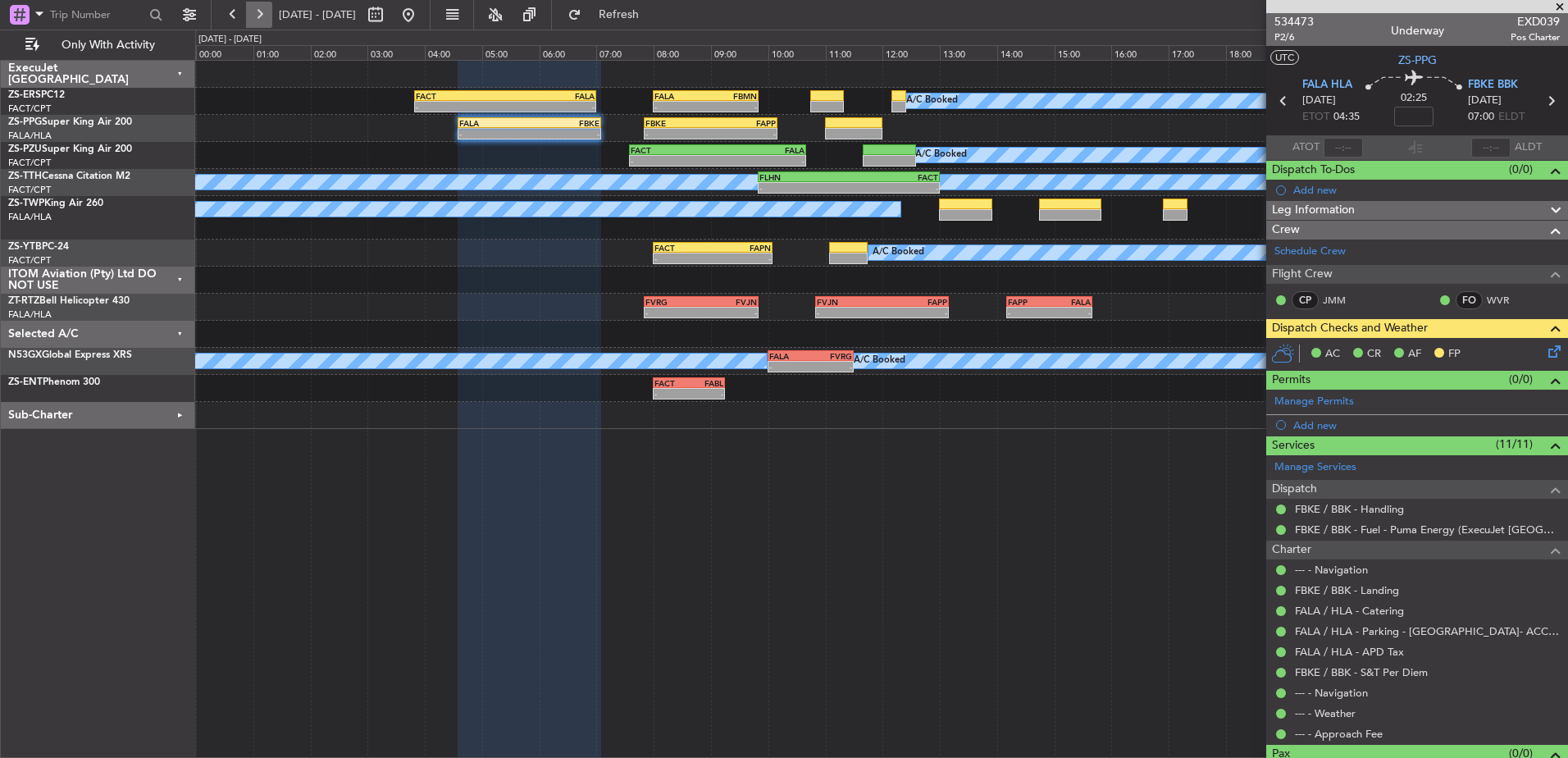
click at [255, 17] on button at bounding box center [259, 15] width 26 height 26
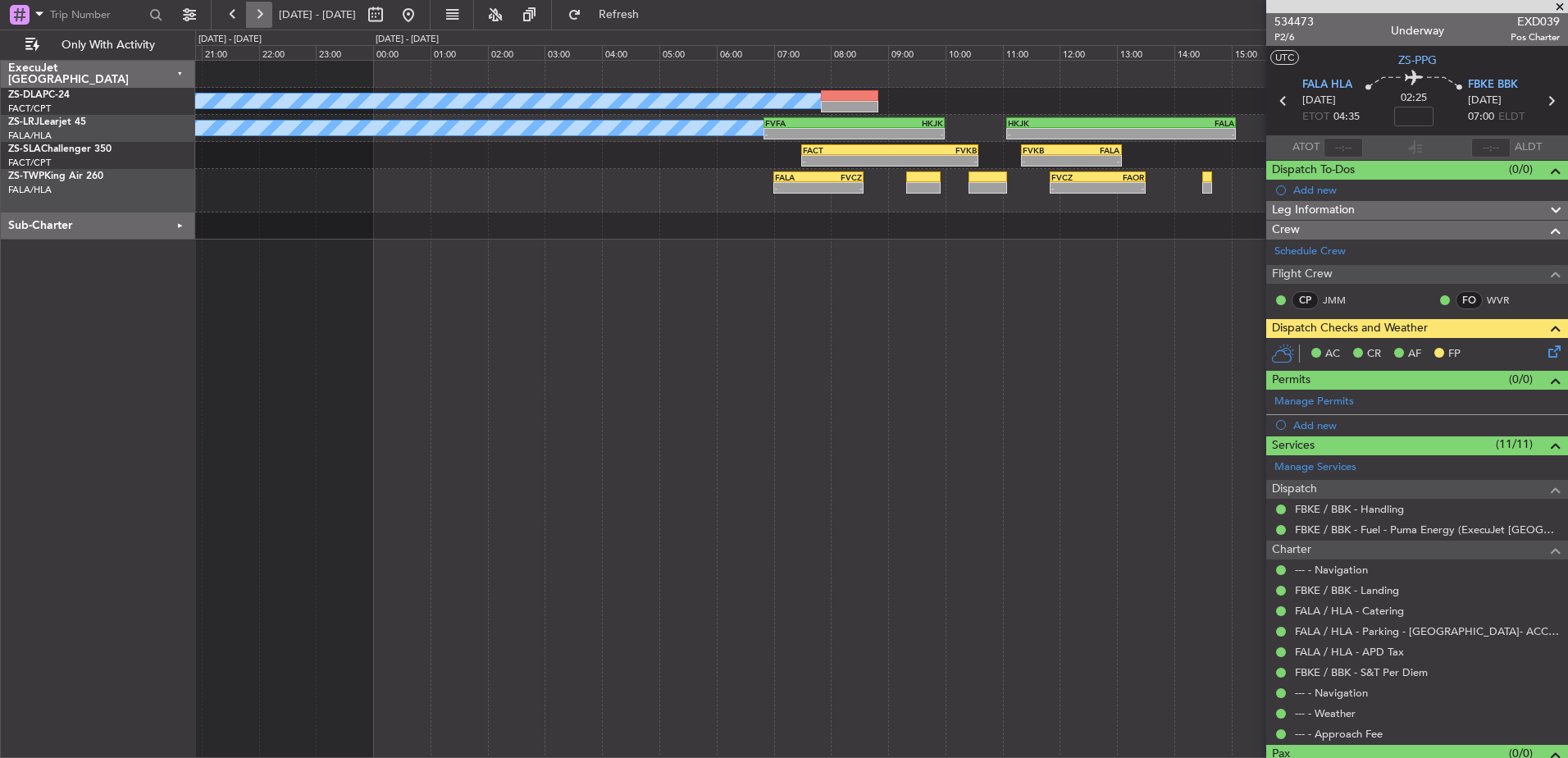
click at [255, 17] on button at bounding box center [259, 15] width 26 height 26
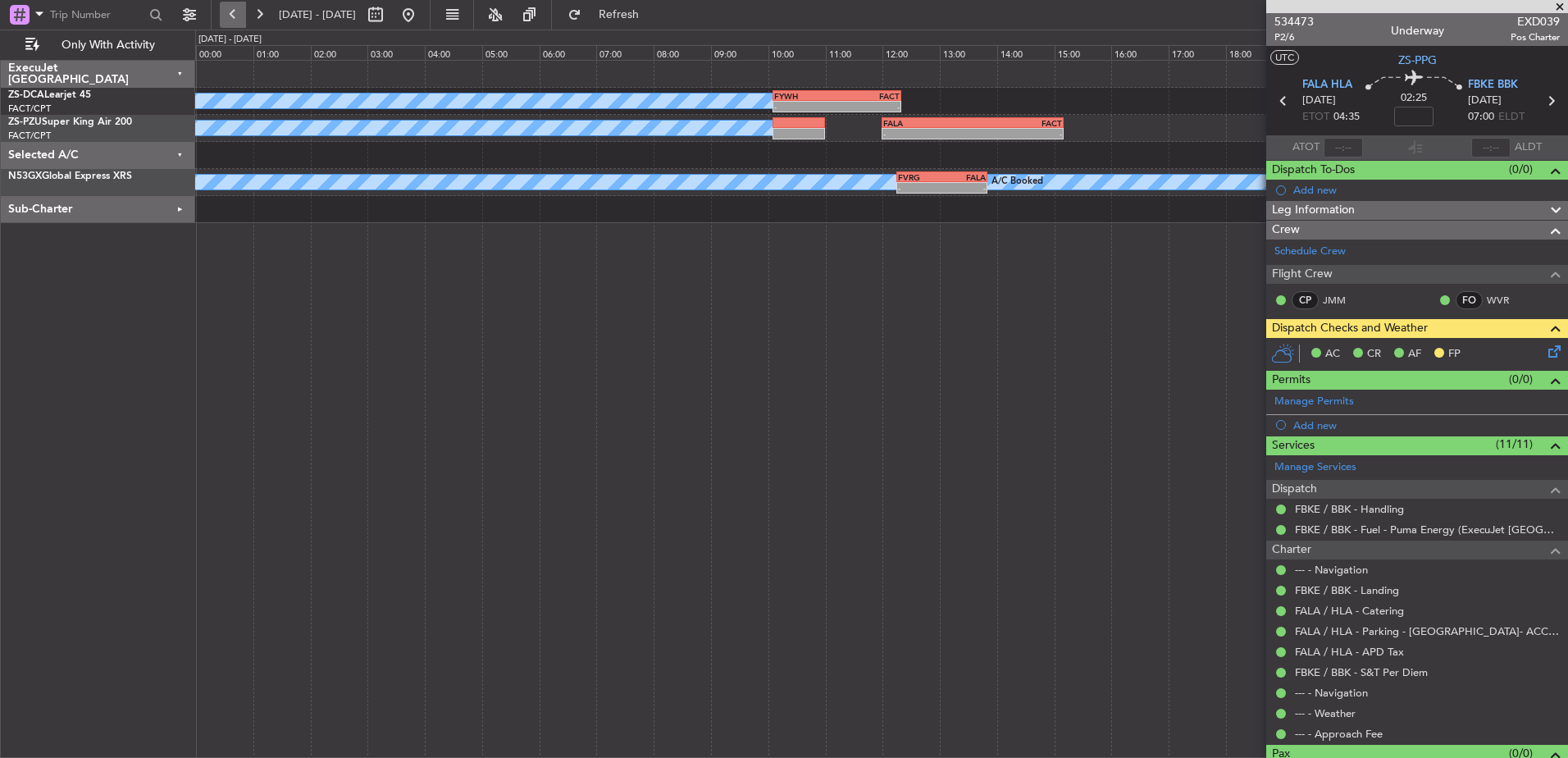
click at [230, 14] on button at bounding box center [233, 15] width 26 height 26
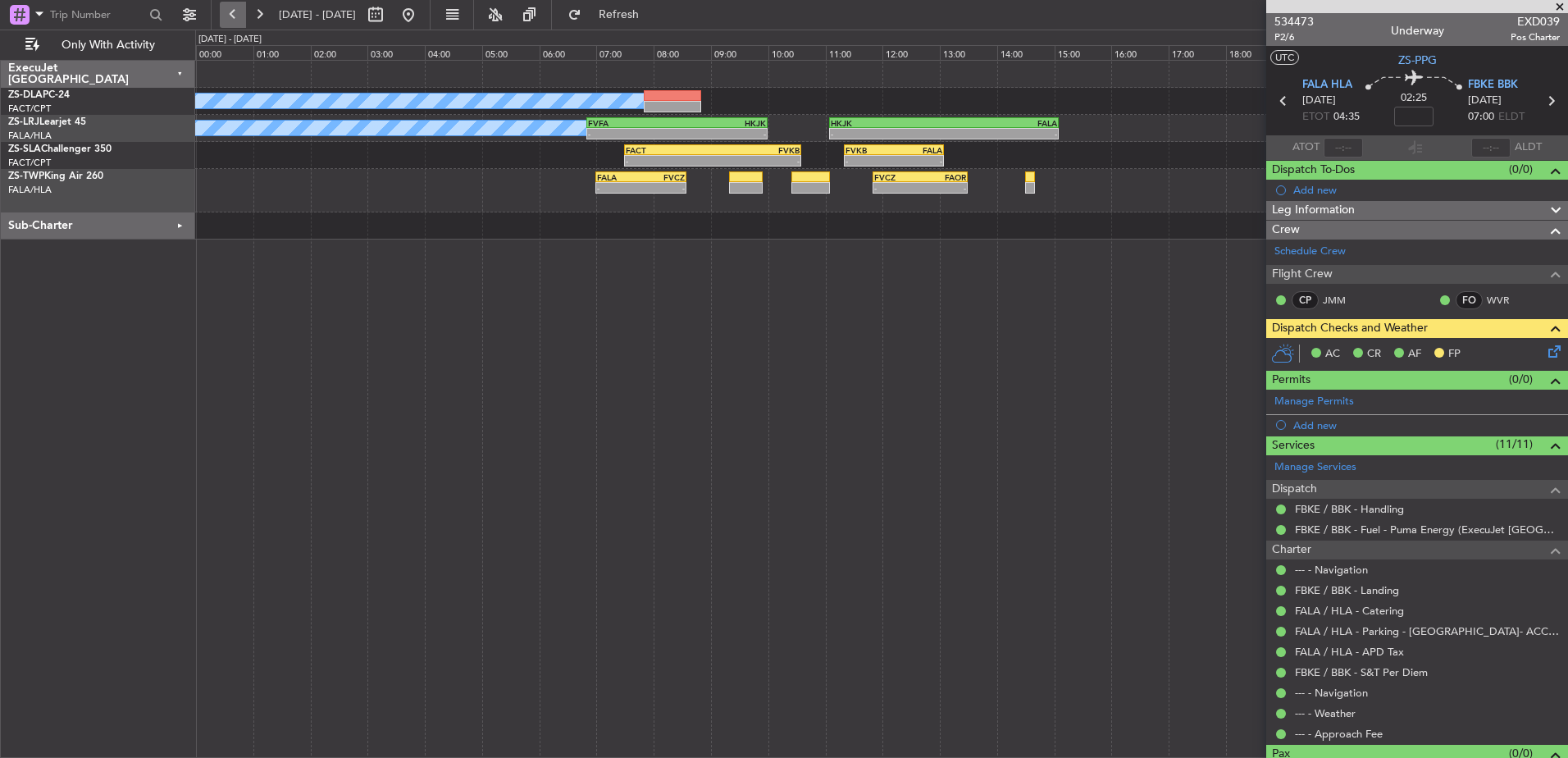
click at [229, 15] on button at bounding box center [233, 15] width 26 height 26
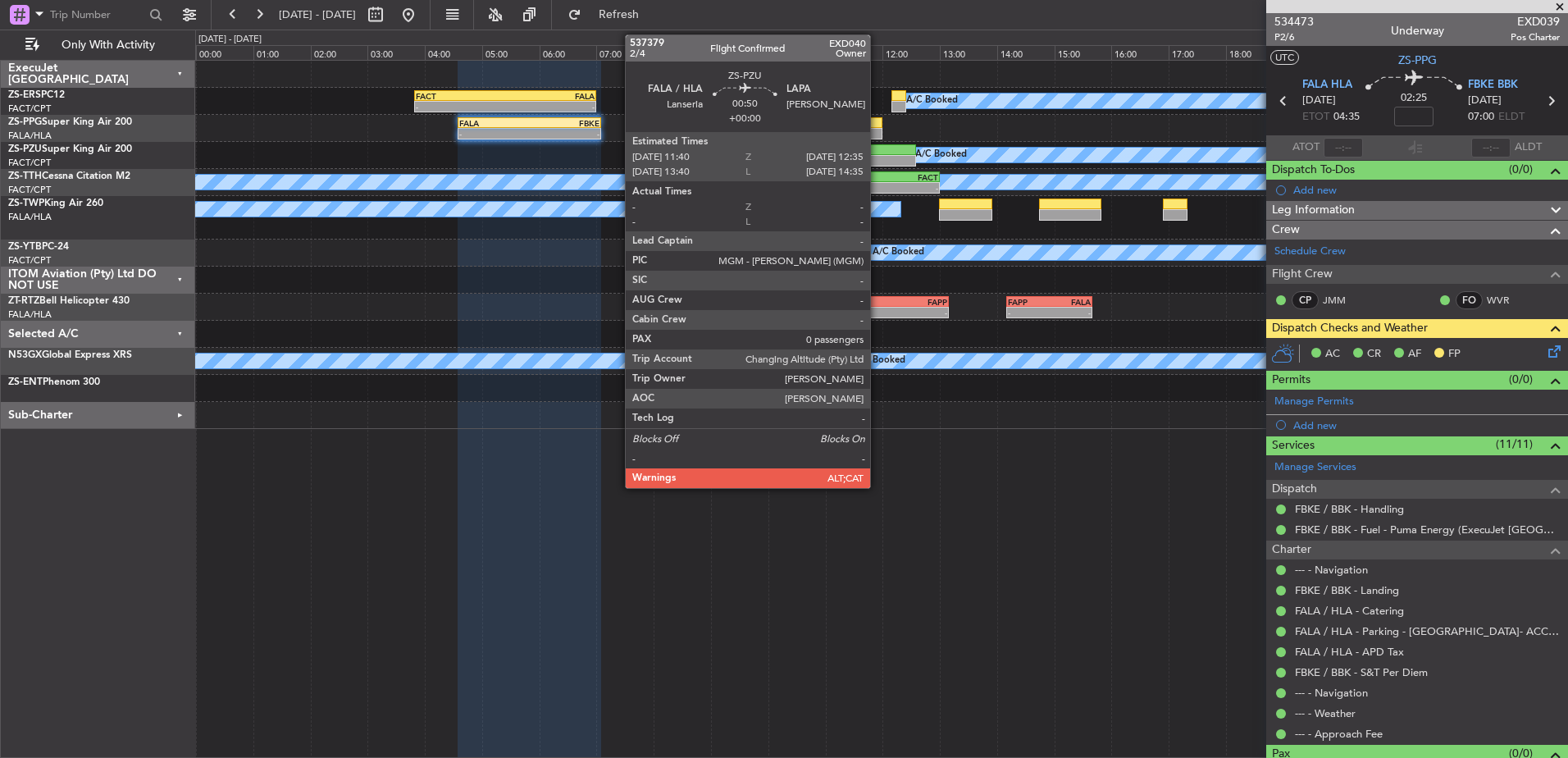
click at [878, 159] on div at bounding box center [889, 160] width 53 height 11
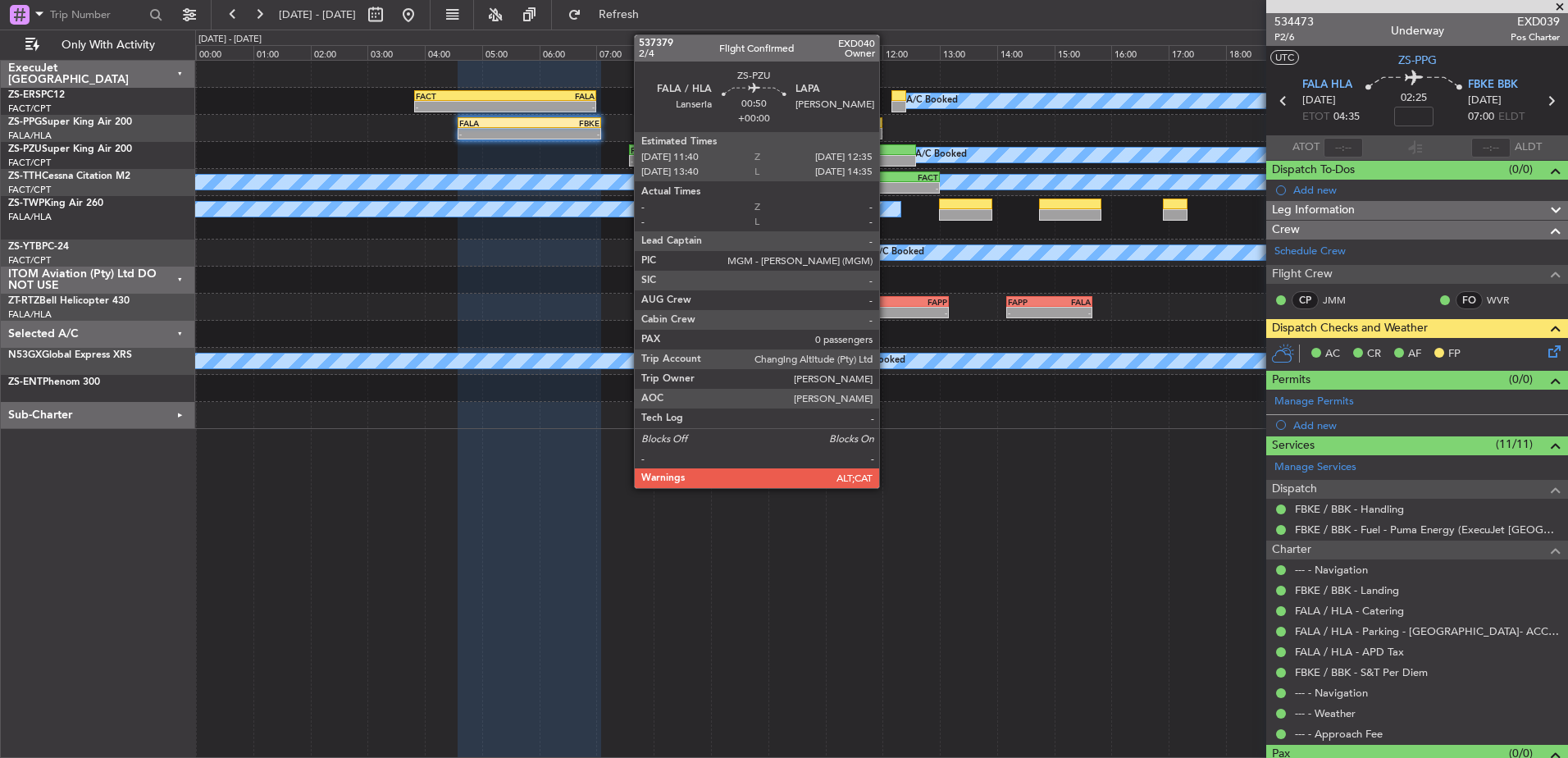
click at [887, 158] on div at bounding box center [889, 160] width 53 height 11
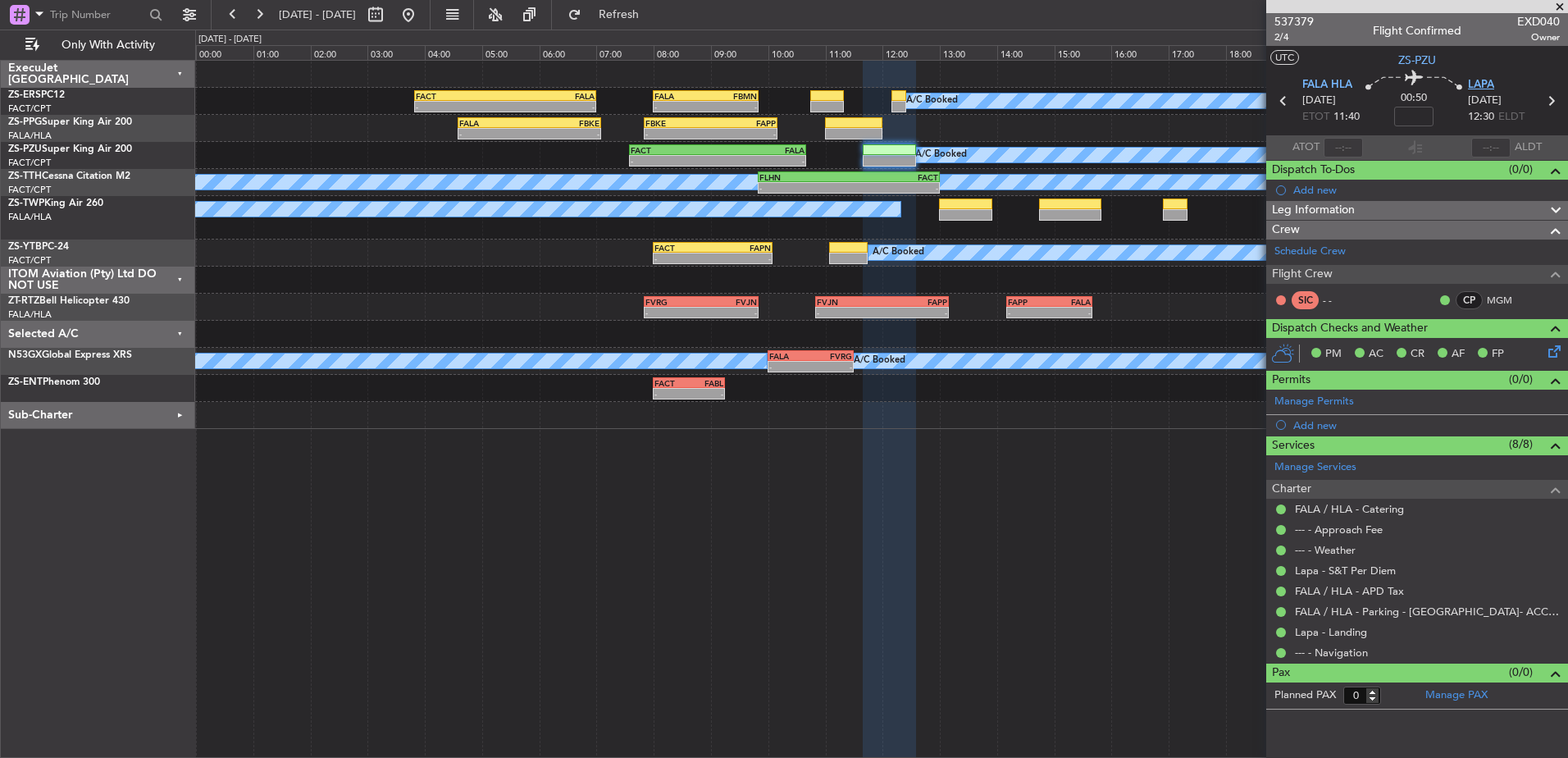
click at [1483, 86] on span "LAPA" at bounding box center [1481, 85] width 26 height 16
click at [254, 10] on button at bounding box center [259, 15] width 26 height 26
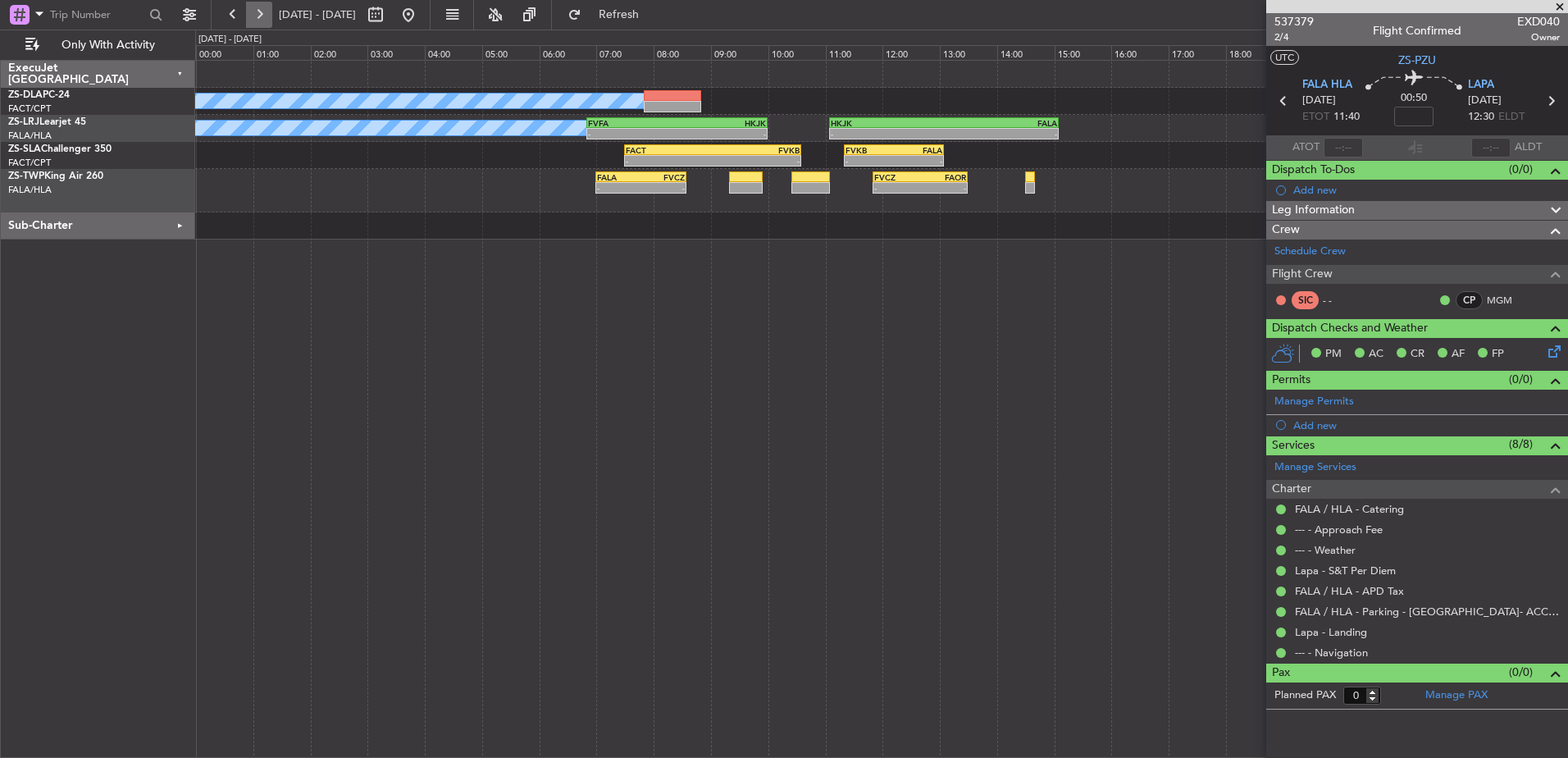
click at [254, 10] on button at bounding box center [259, 15] width 26 height 26
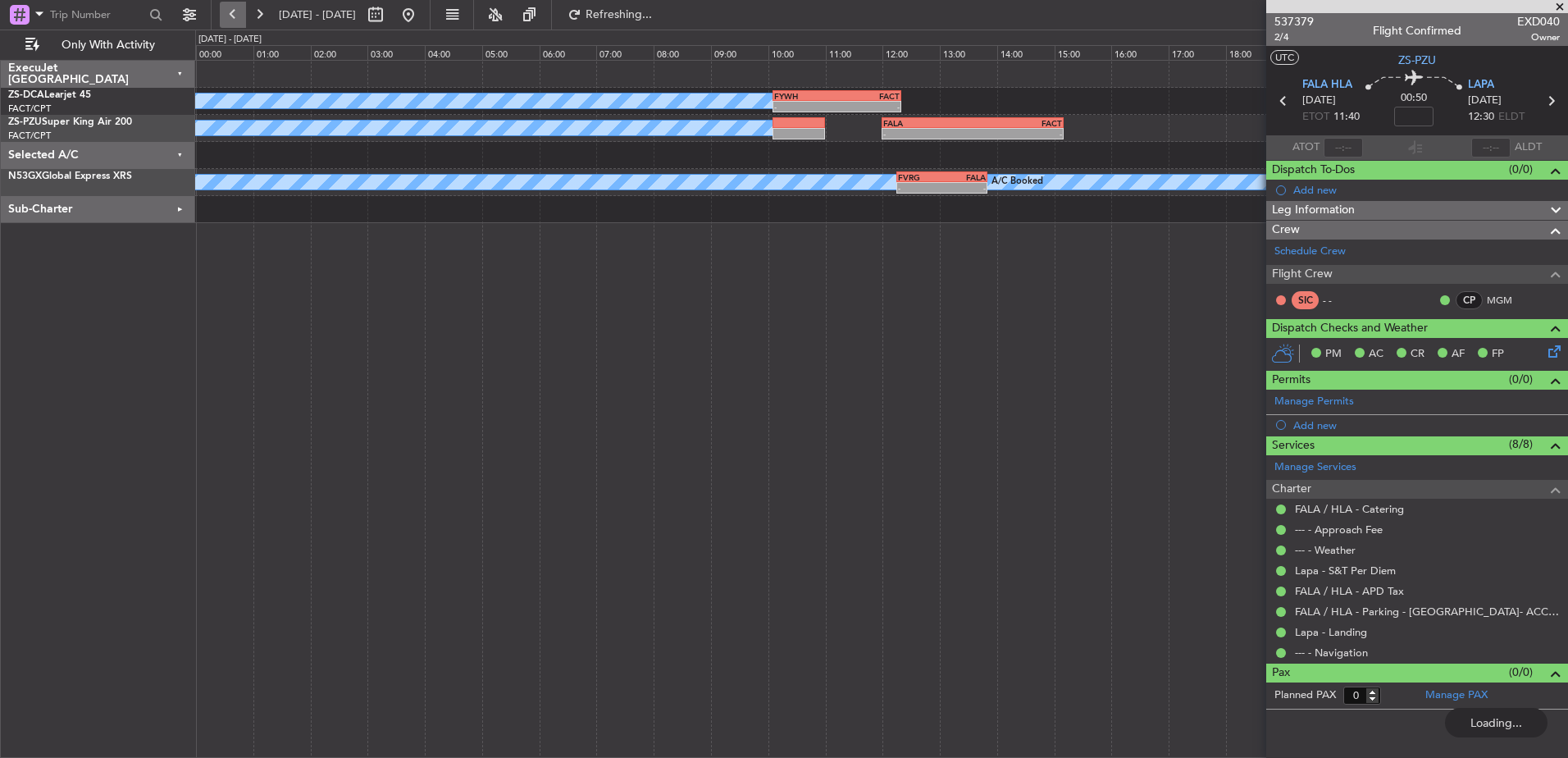
click at [230, 6] on button at bounding box center [233, 15] width 26 height 26
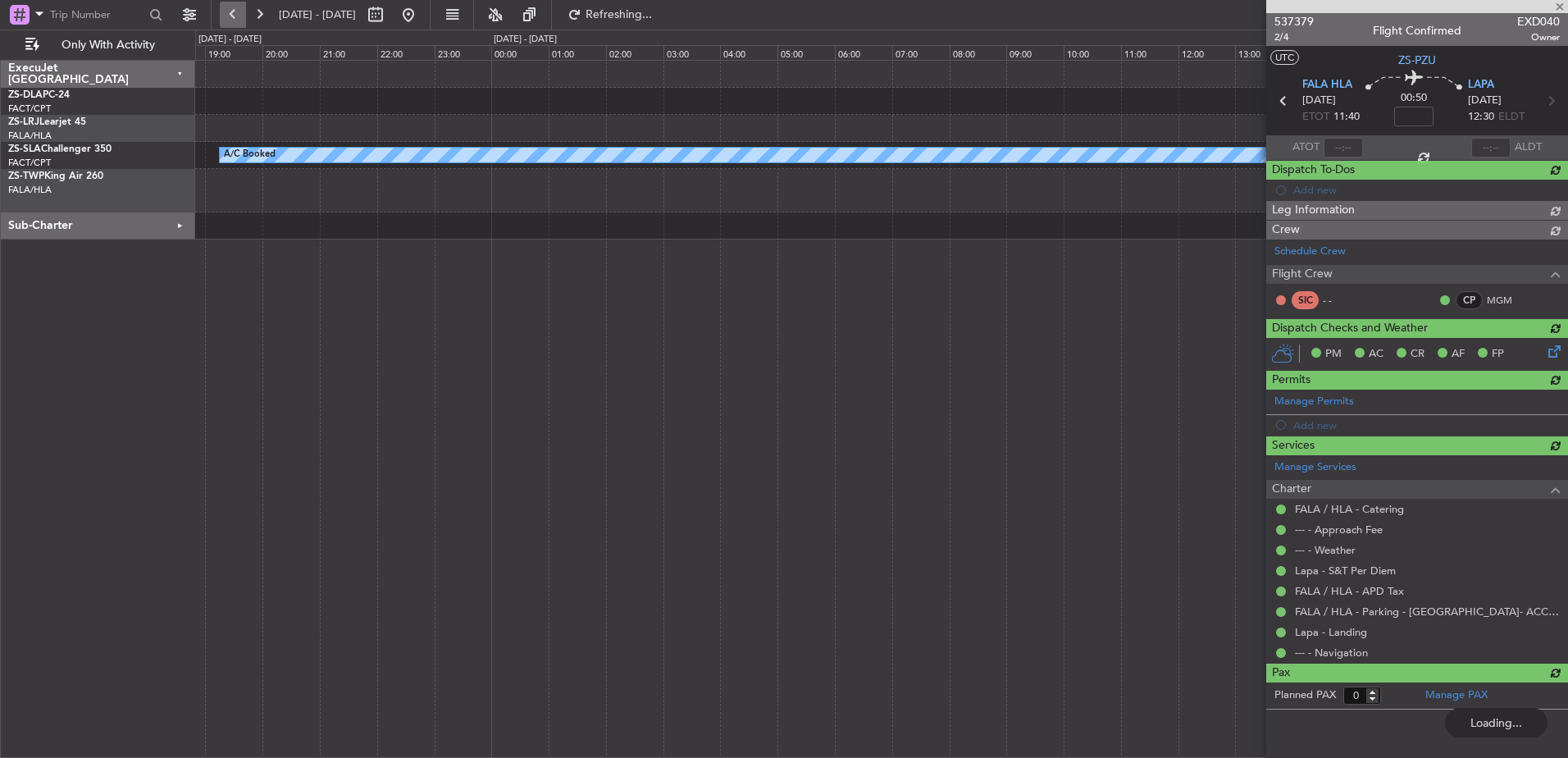
click at [233, 10] on button at bounding box center [233, 15] width 26 height 26
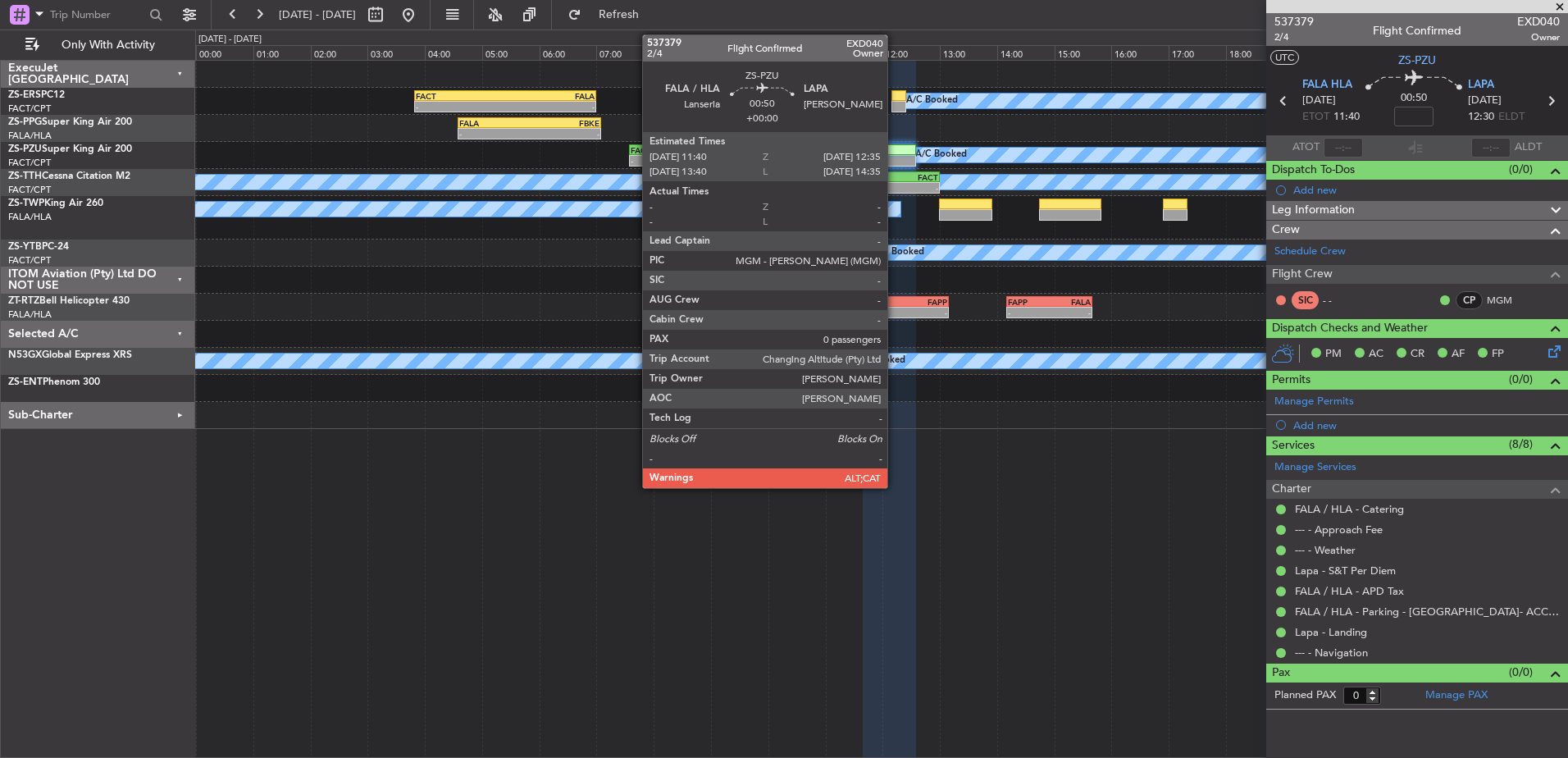
click at [895, 156] on div at bounding box center [889, 160] width 53 height 11
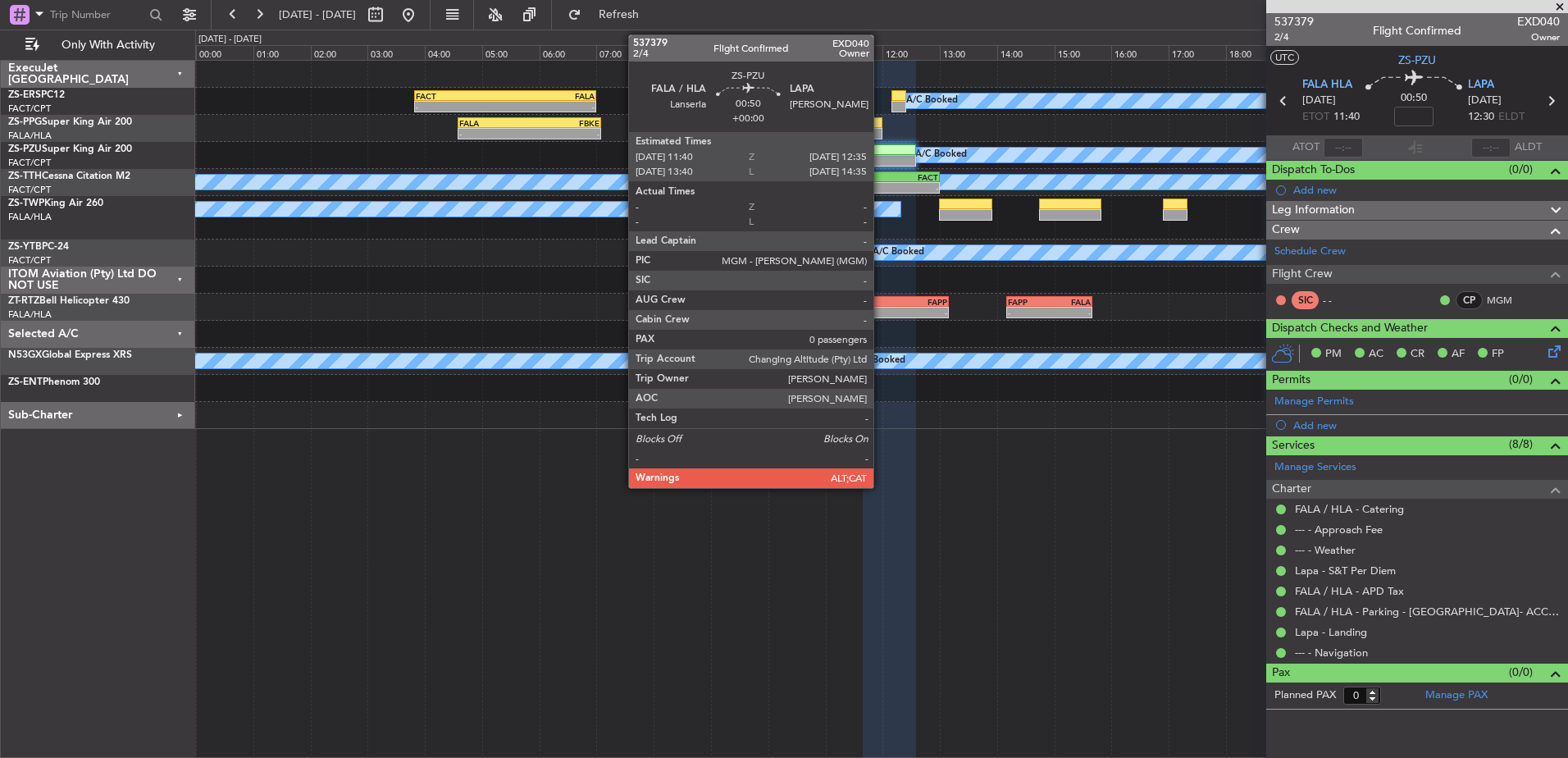
click at [881, 160] on div at bounding box center [889, 160] width 53 height 11
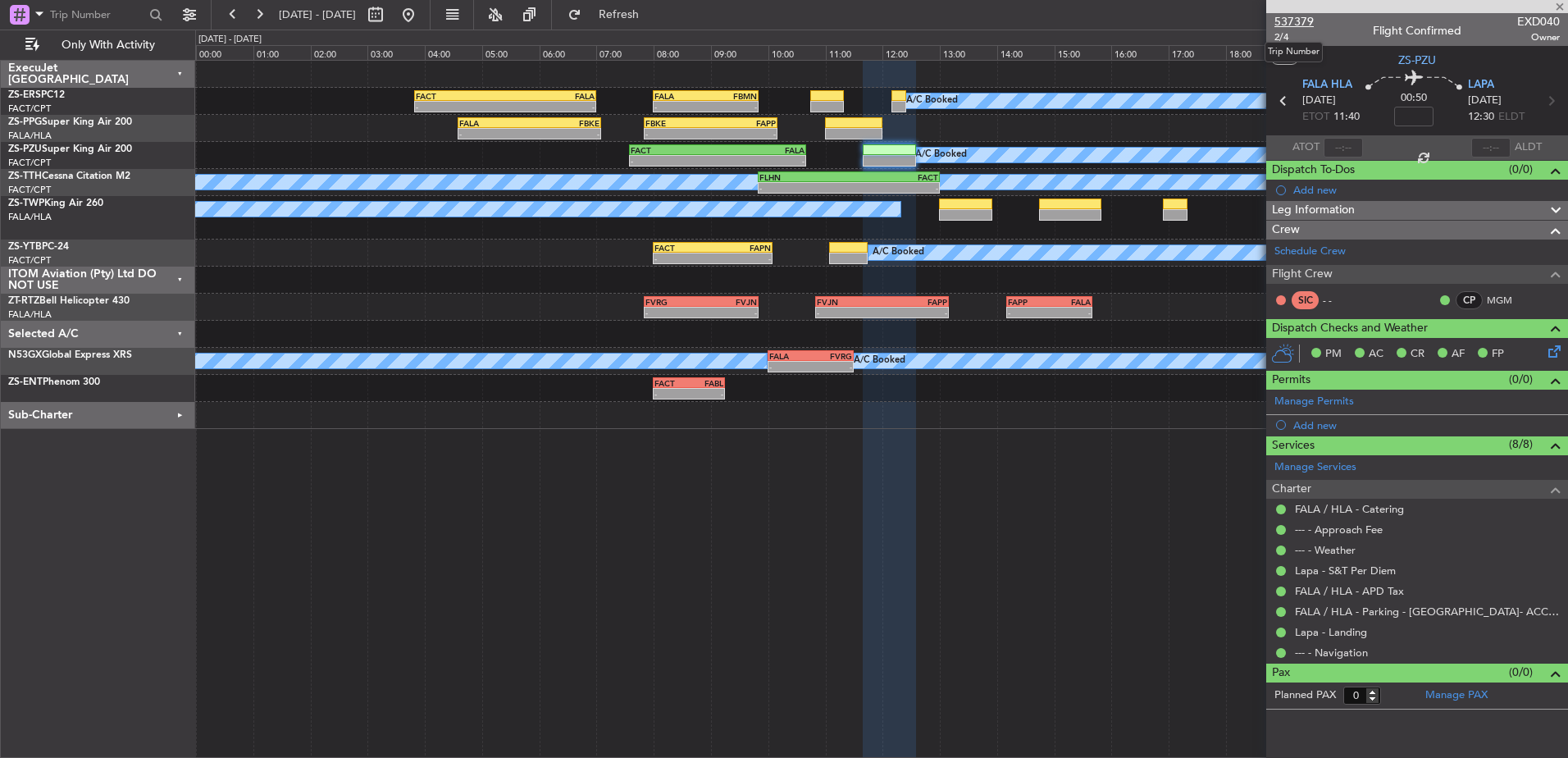
click at [1299, 16] on span "537379" at bounding box center [1293, 22] width 39 height 17
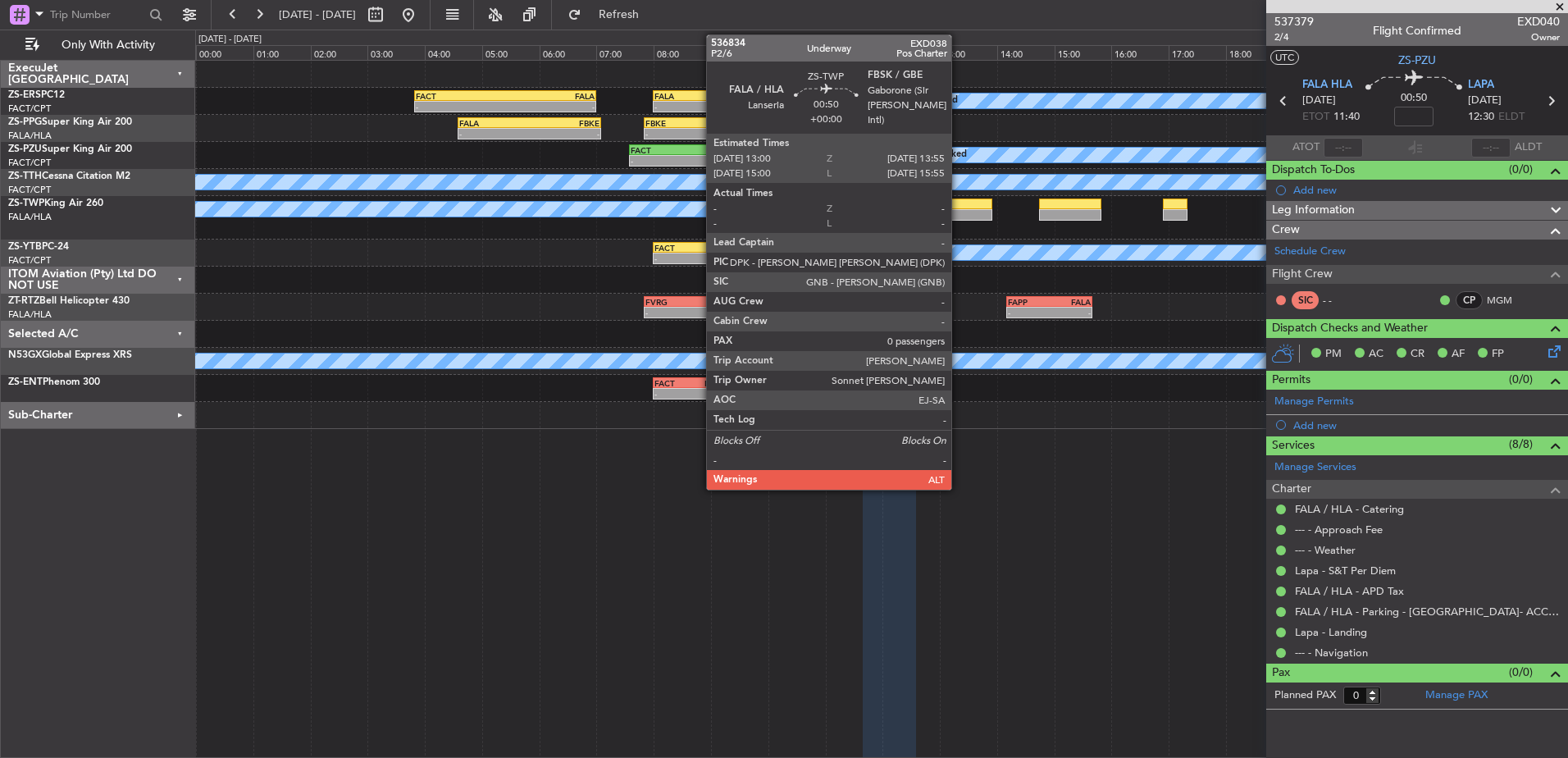
click at [959, 211] on div at bounding box center [965, 214] width 53 height 11
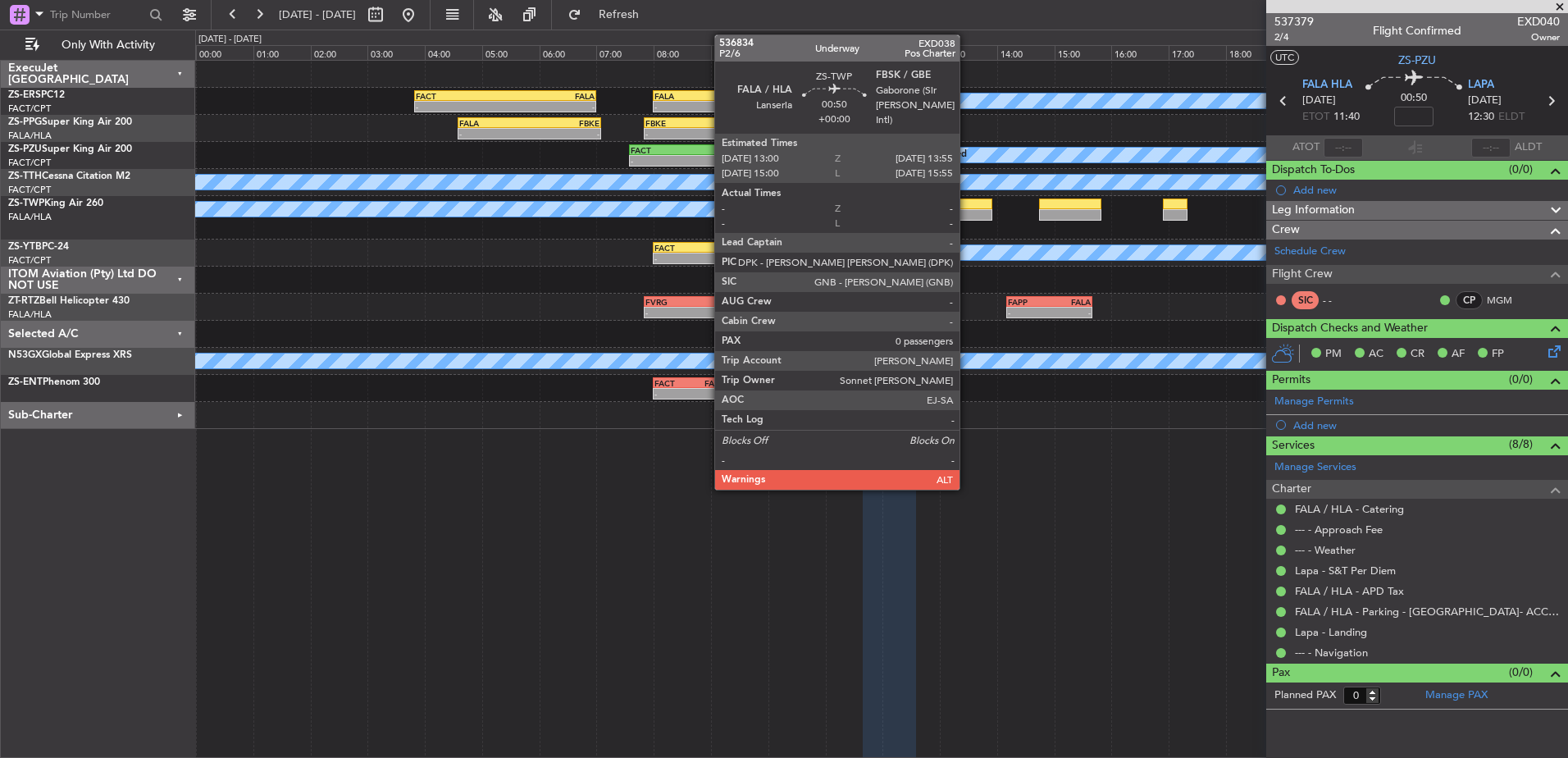
click at [967, 207] on div at bounding box center [965, 204] width 53 height 11
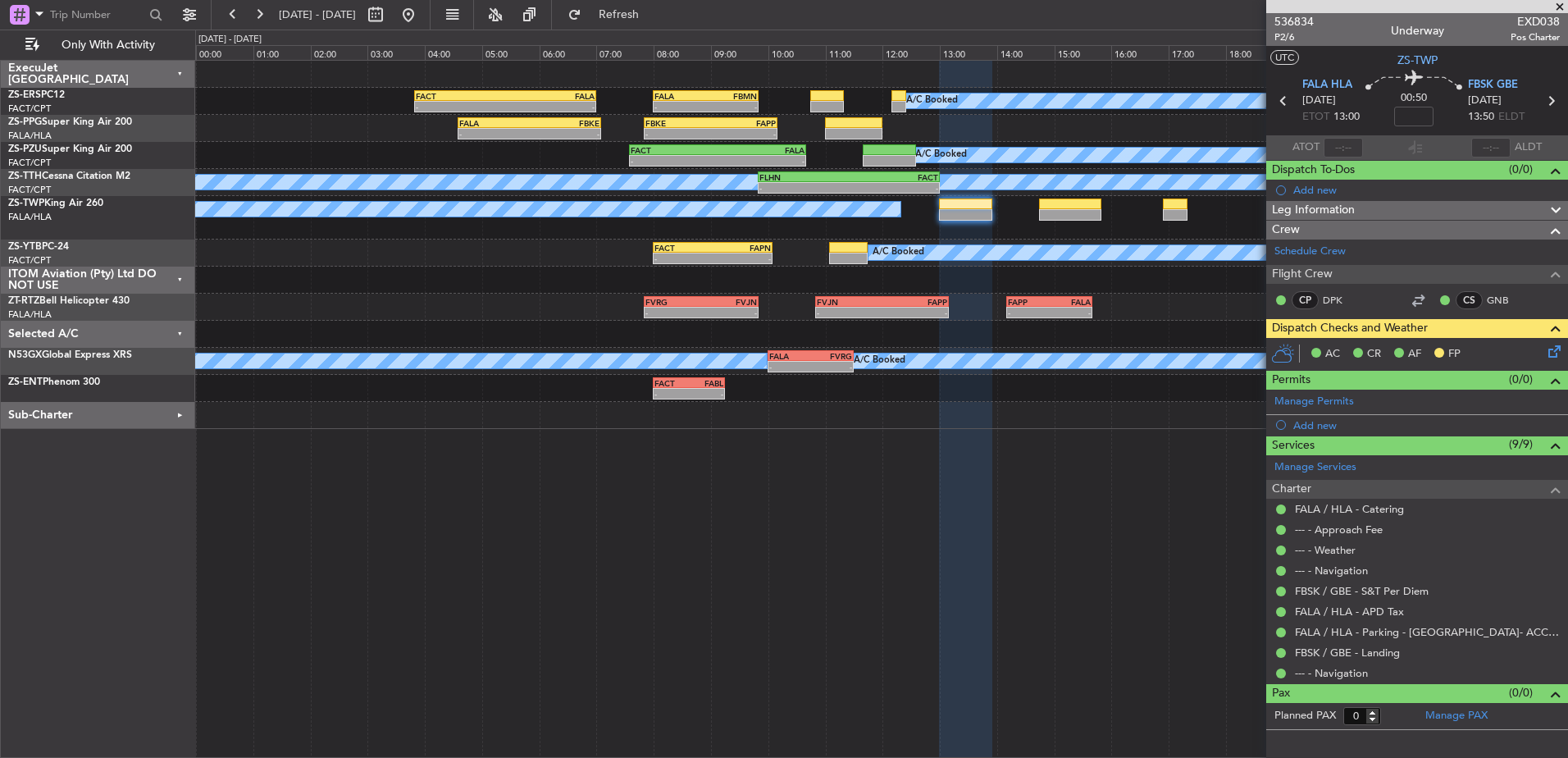
click at [1554, 347] on icon at bounding box center [1552, 348] width 13 height 13
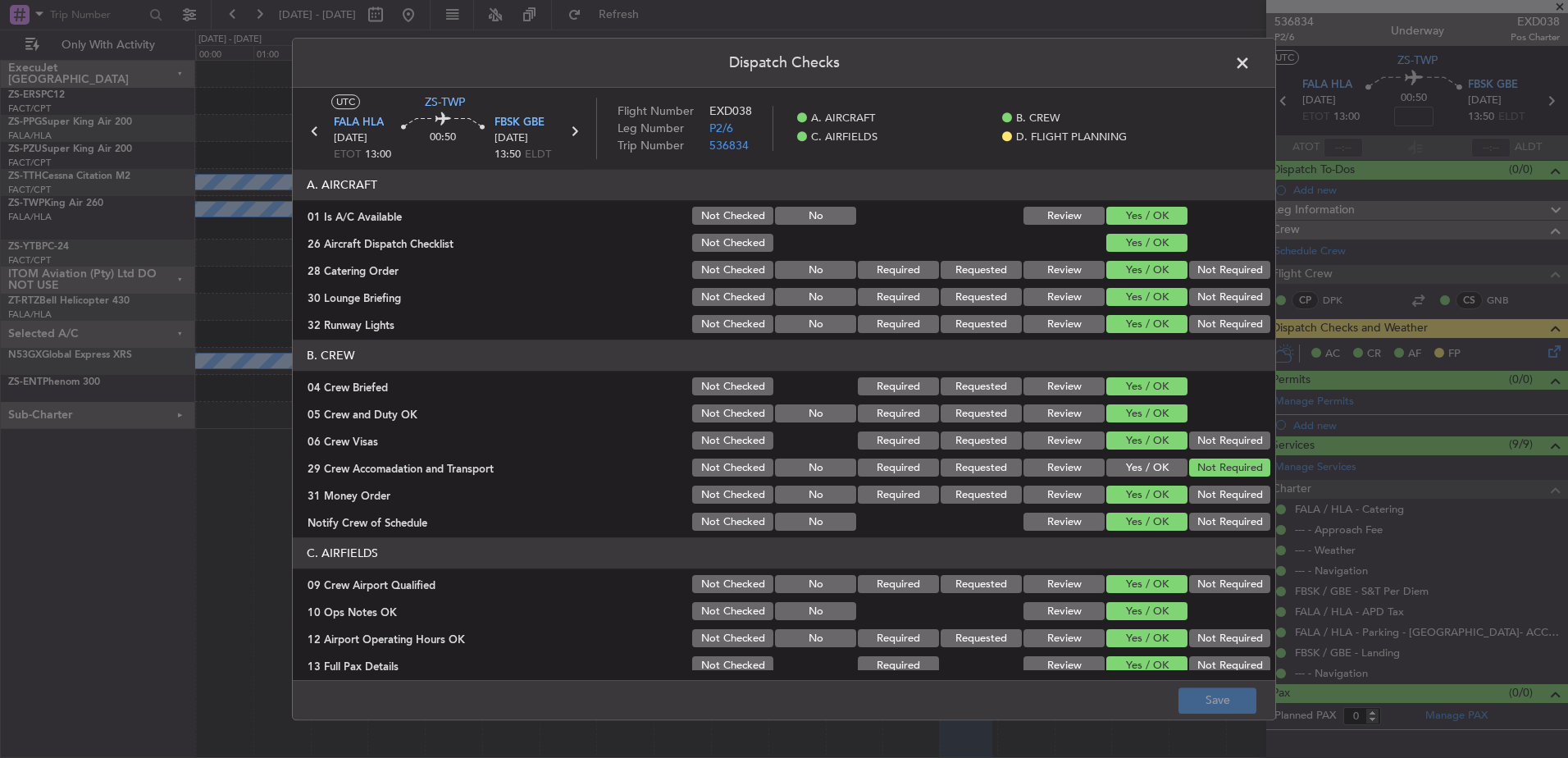
click at [1251, 61] on span at bounding box center [1251, 68] width 0 height 33
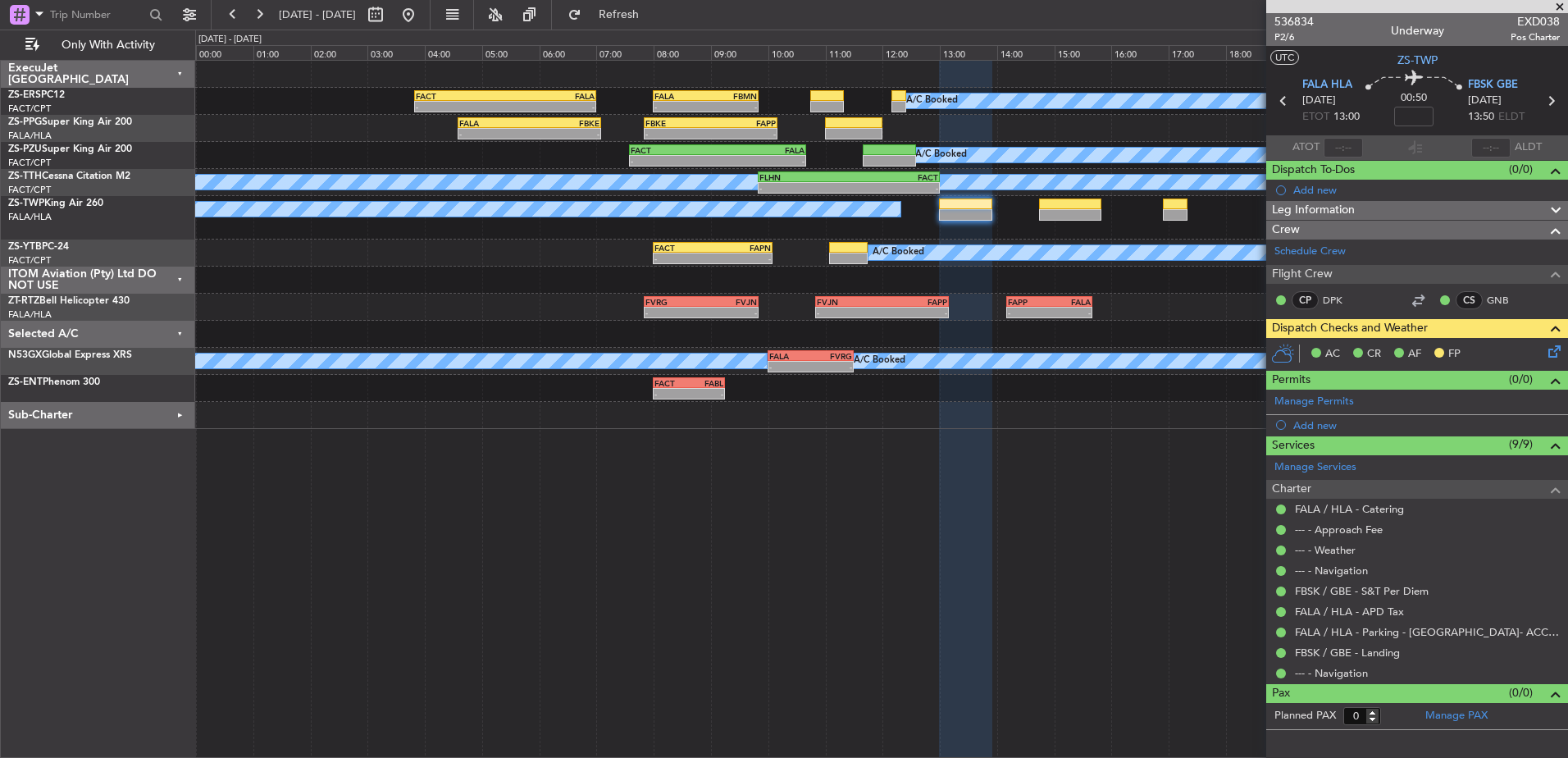
click at [1562, 4] on span at bounding box center [1560, 7] width 16 height 15
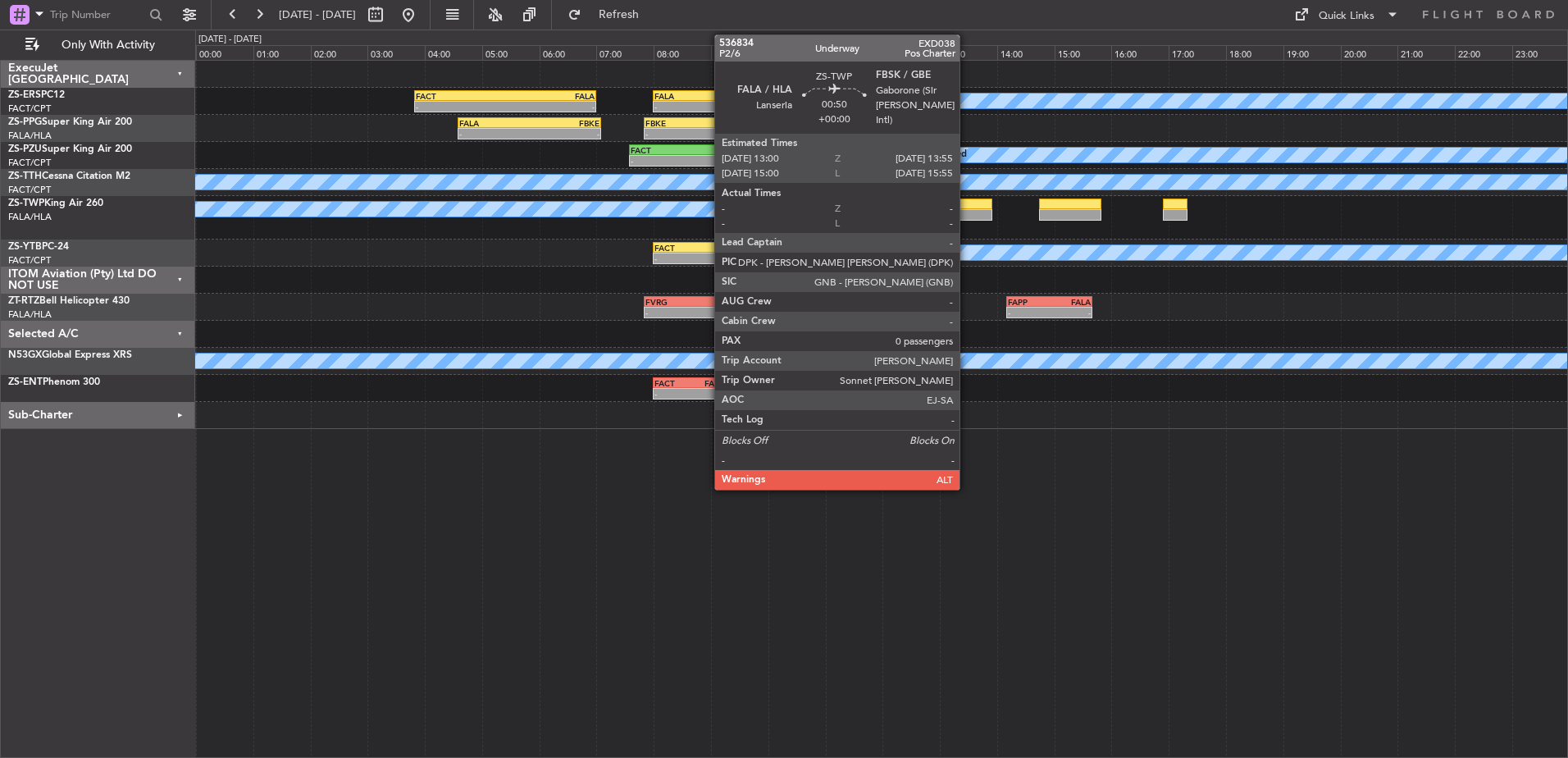
click at [967, 208] on div at bounding box center [965, 204] width 53 height 11
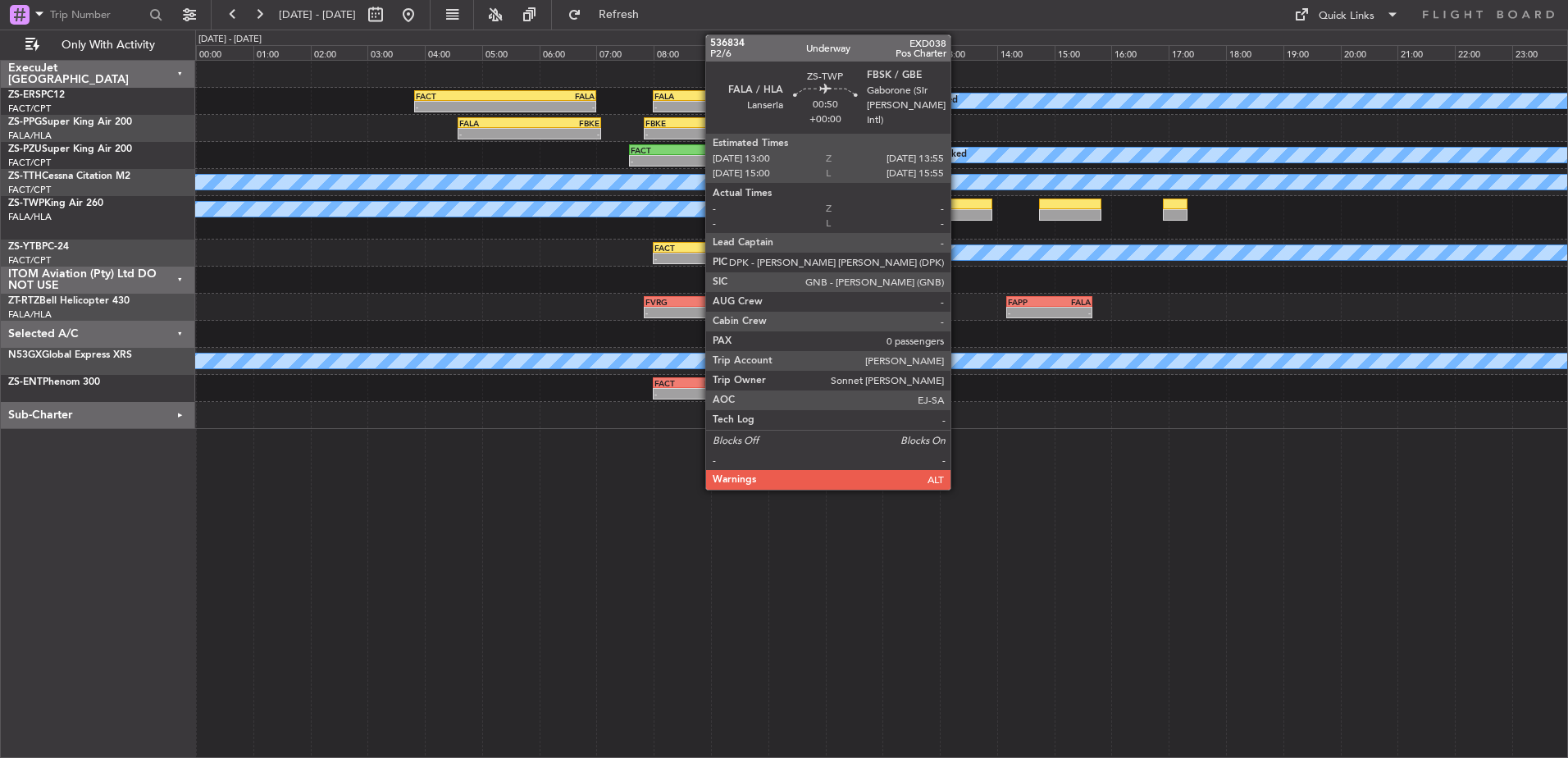
click at [959, 207] on div at bounding box center [965, 204] width 53 height 11
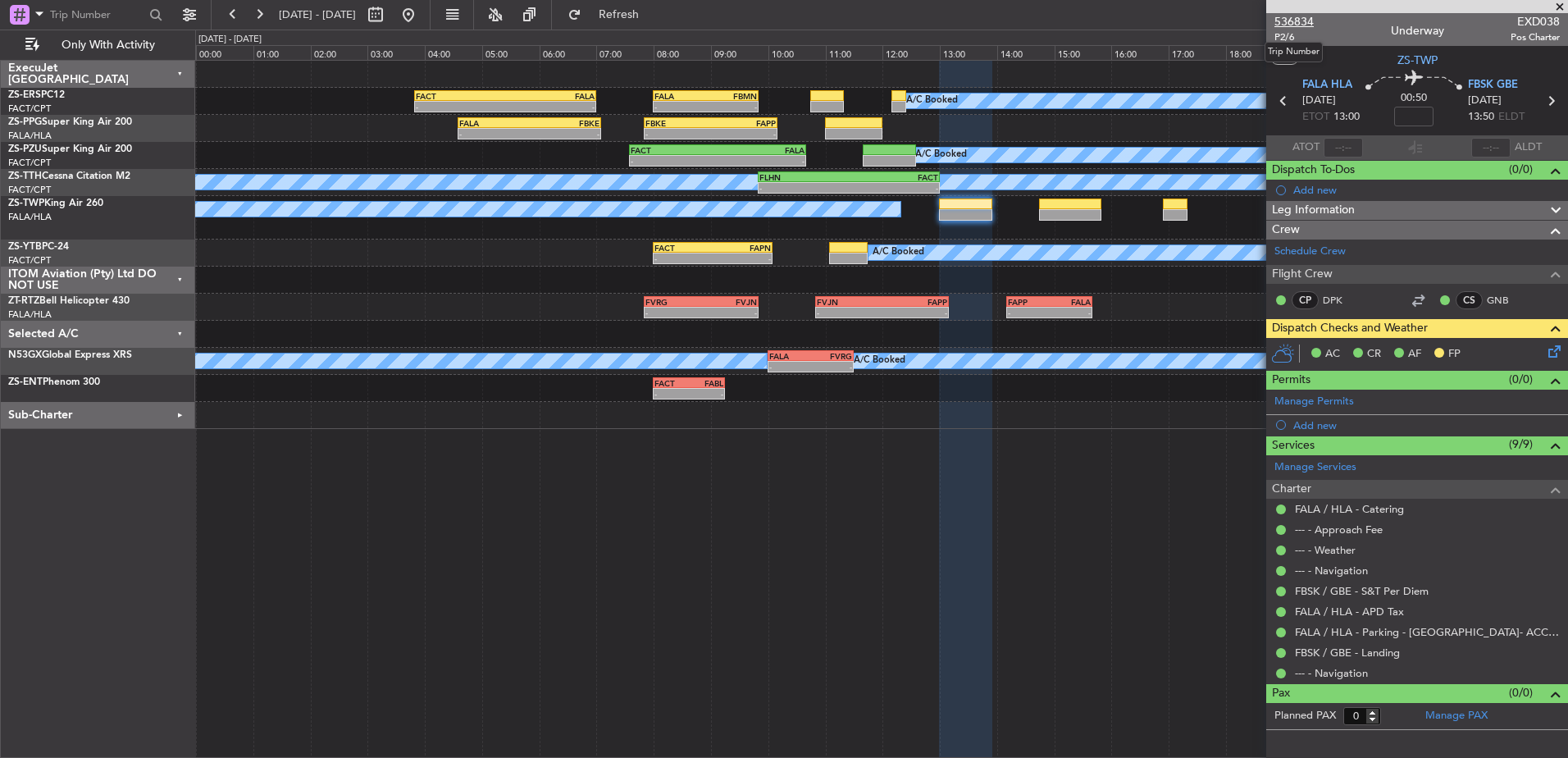
click at [1293, 23] on span "536834" at bounding box center [1293, 22] width 39 height 17
click at [236, 9] on button at bounding box center [233, 15] width 26 height 26
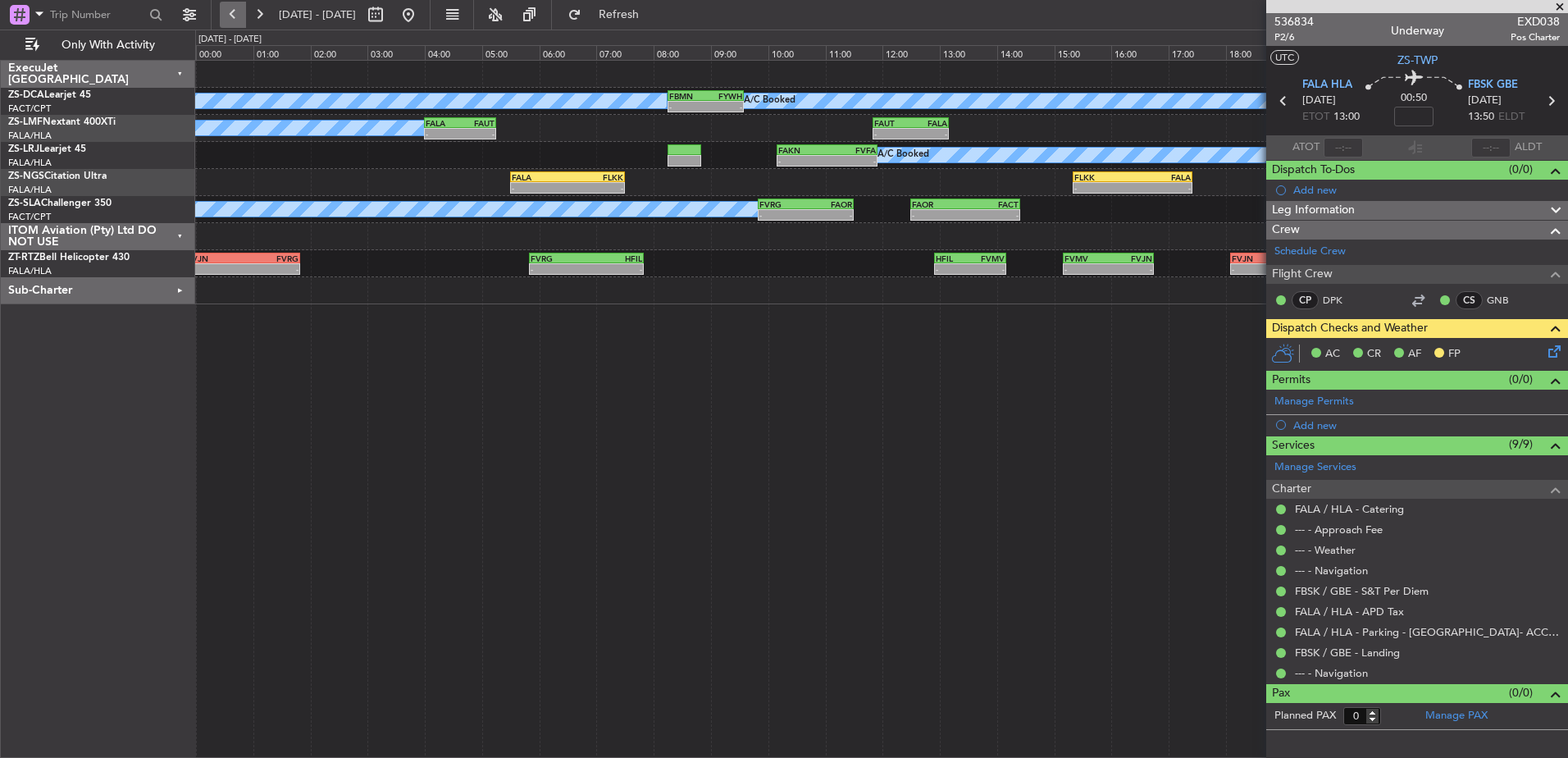
click at [236, 9] on button at bounding box center [233, 15] width 26 height 26
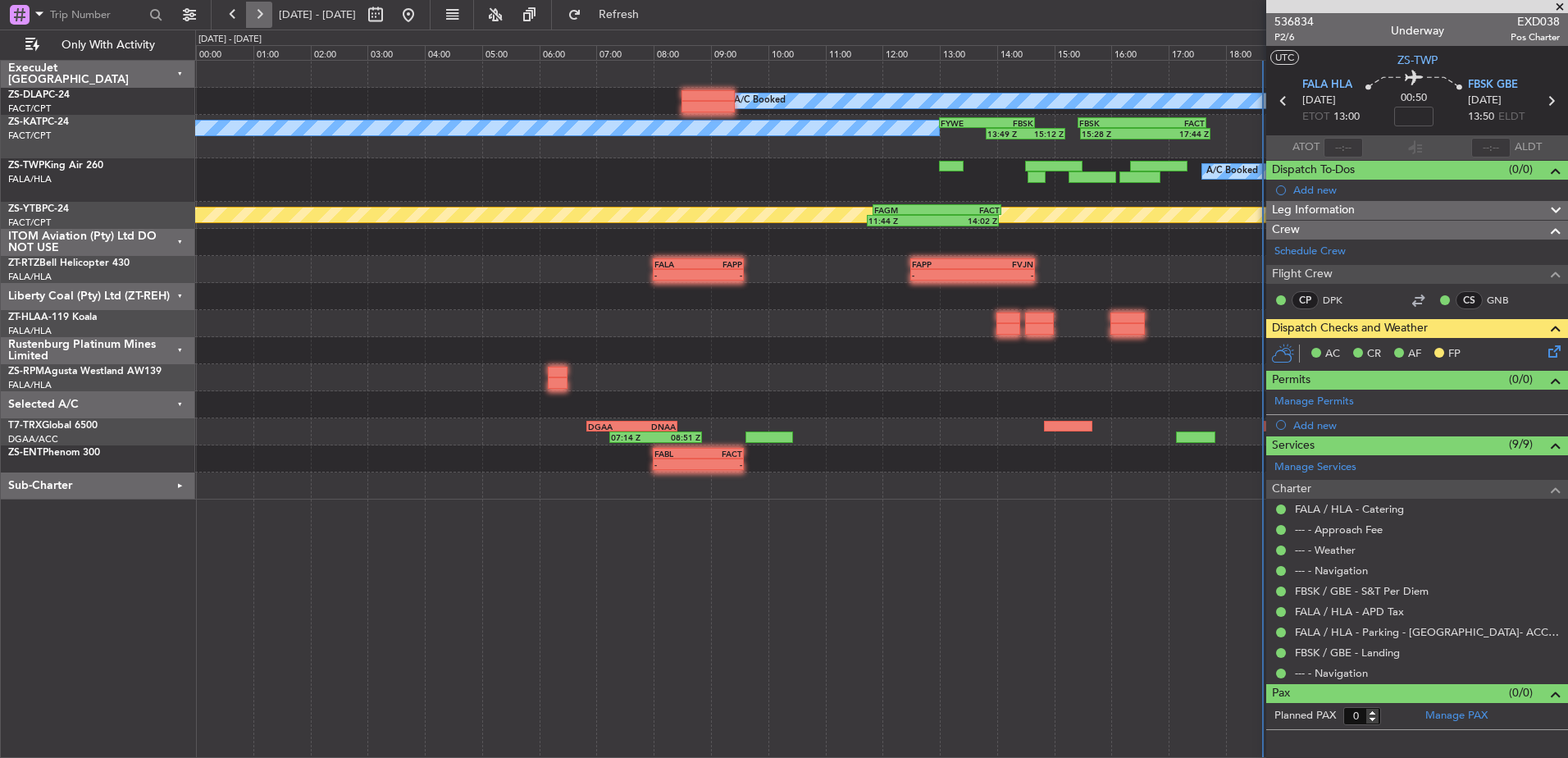
click at [260, 16] on button at bounding box center [259, 15] width 26 height 26
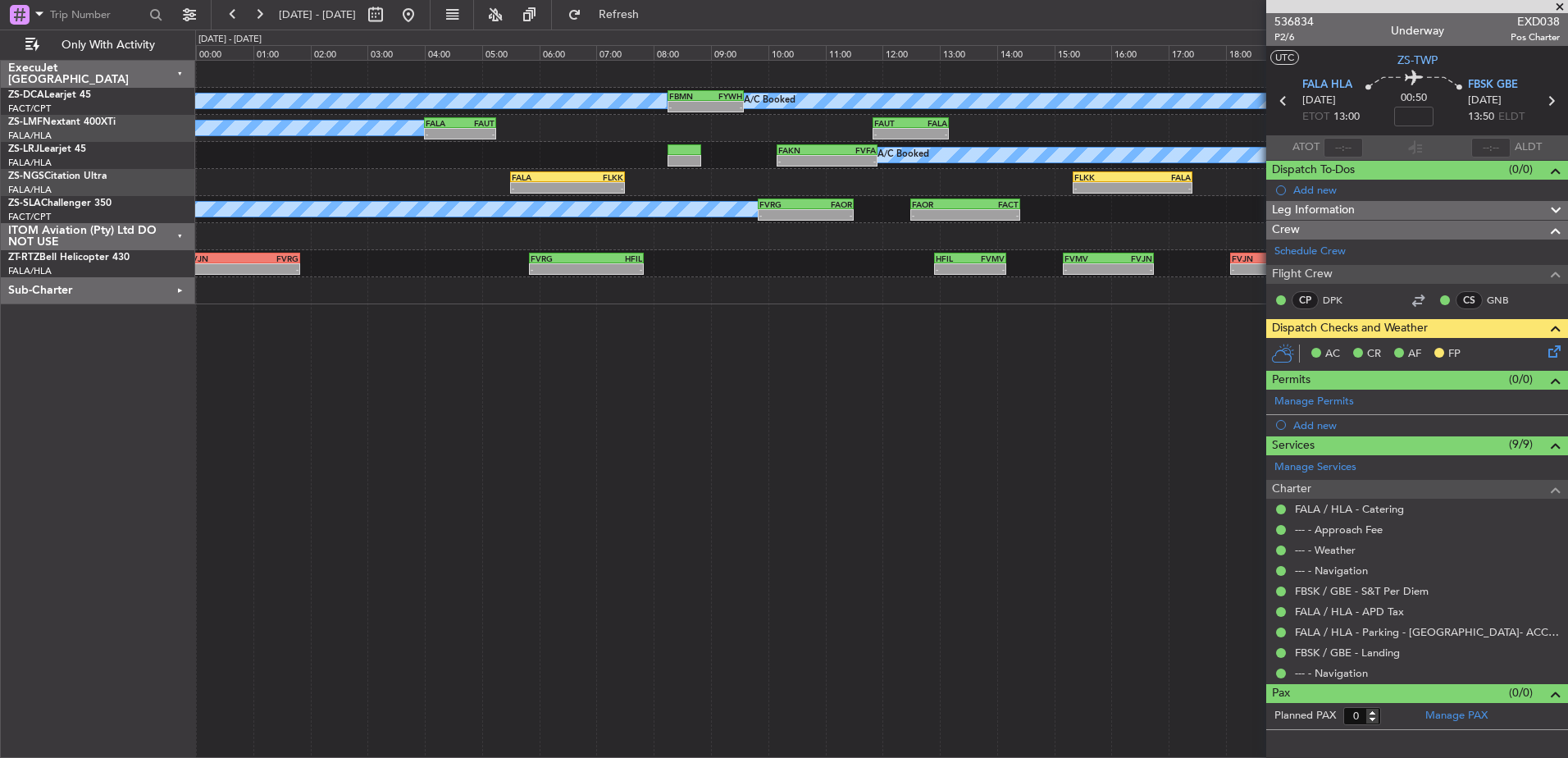
click at [178, 235] on div "ITOM Aviation (Pty) Ltd DO NOT USE" at bounding box center [98, 236] width 194 height 27
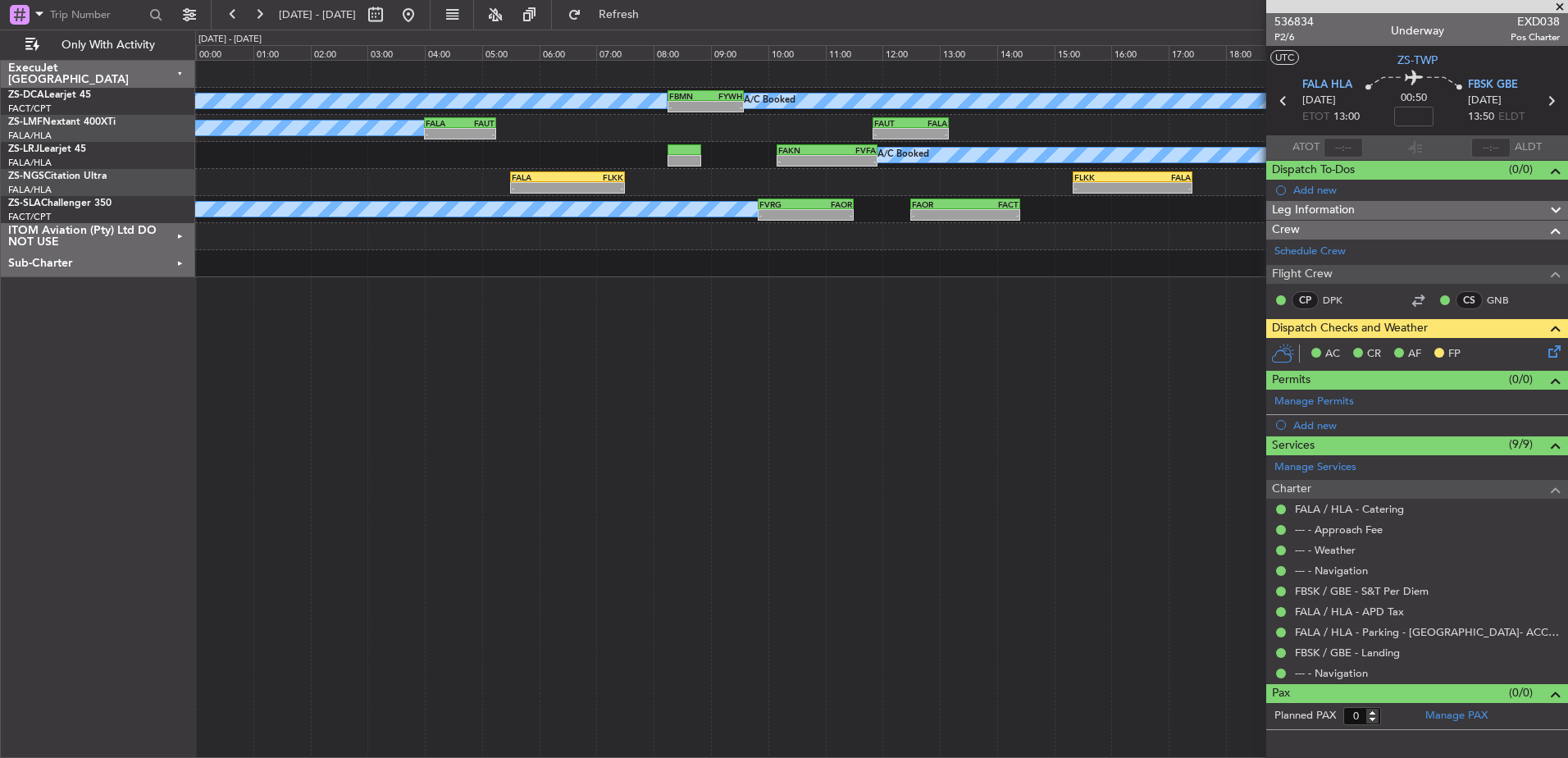
click at [573, 527] on div "A/C Booked A/C Booked - - FBMN 08:15 Z FYWH 09:35 Z A/C Booked - - FALA 04:00 Z…" at bounding box center [881, 409] width 1373 height 698
